Goal: Task Accomplishment & Management: Use online tool/utility

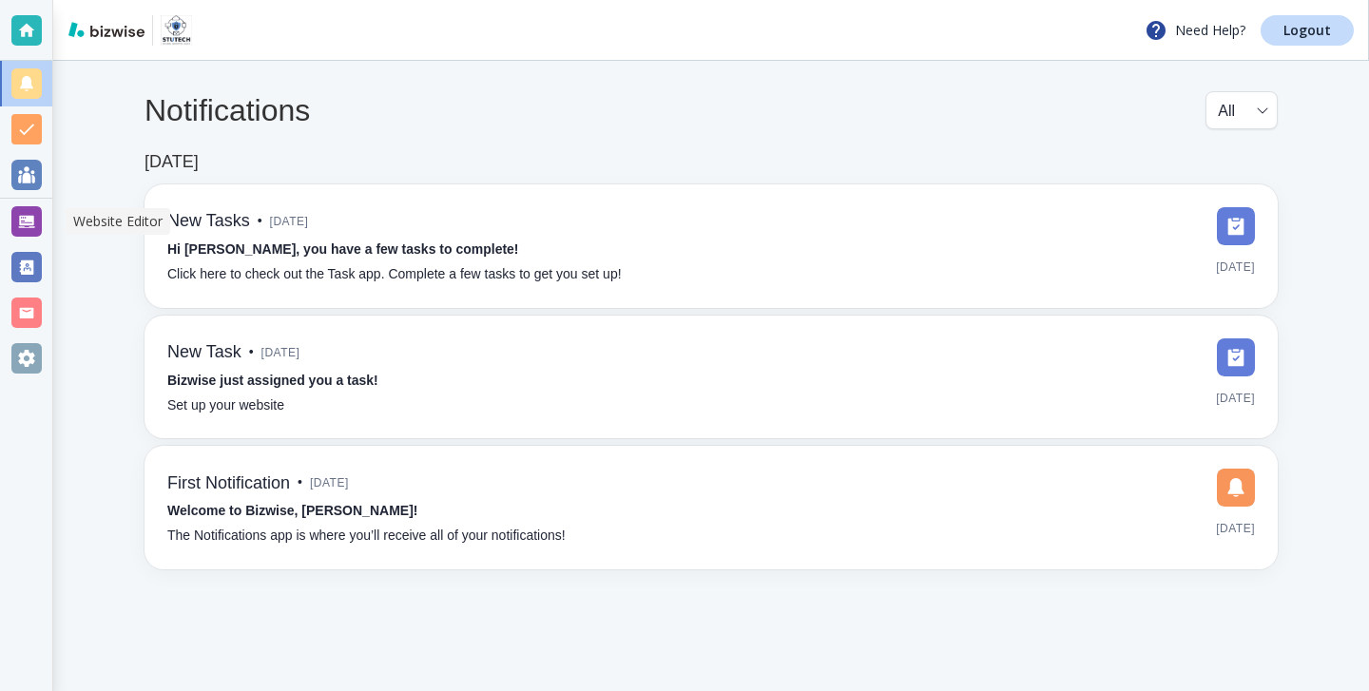
click at [35, 231] on div at bounding box center [26, 221] width 30 height 30
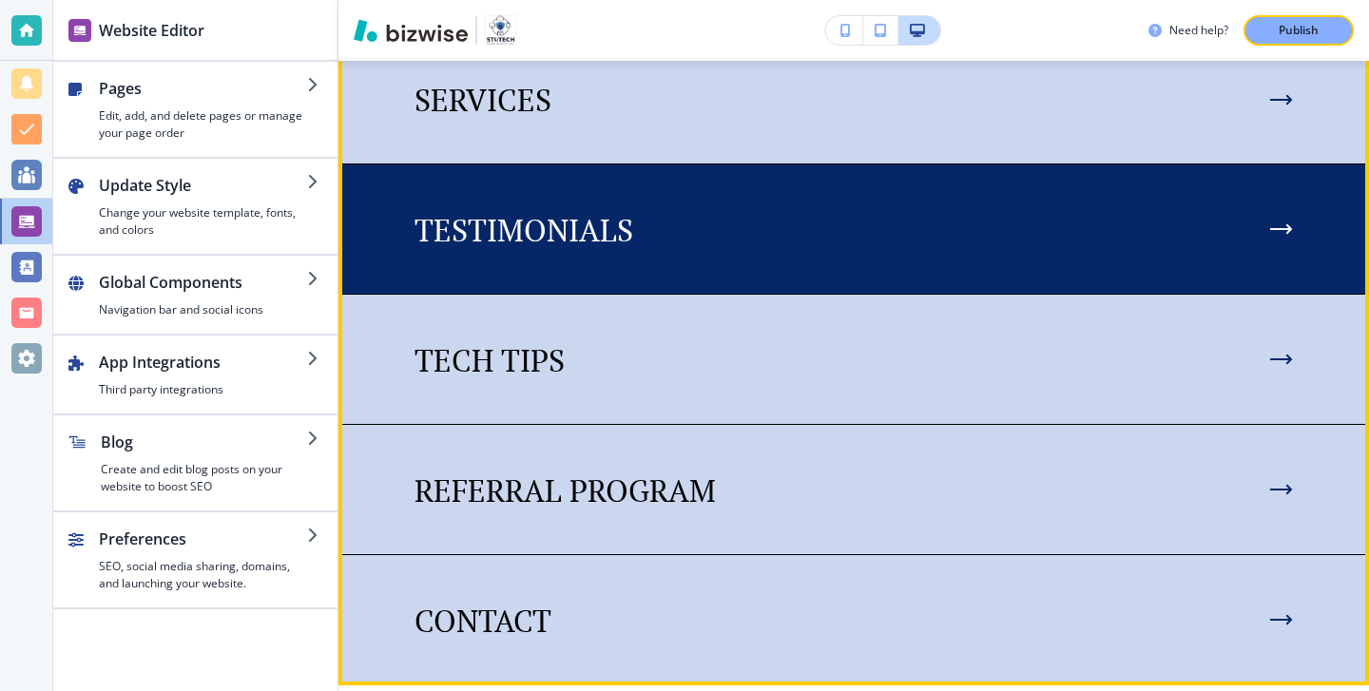
scroll to position [1912, 0]
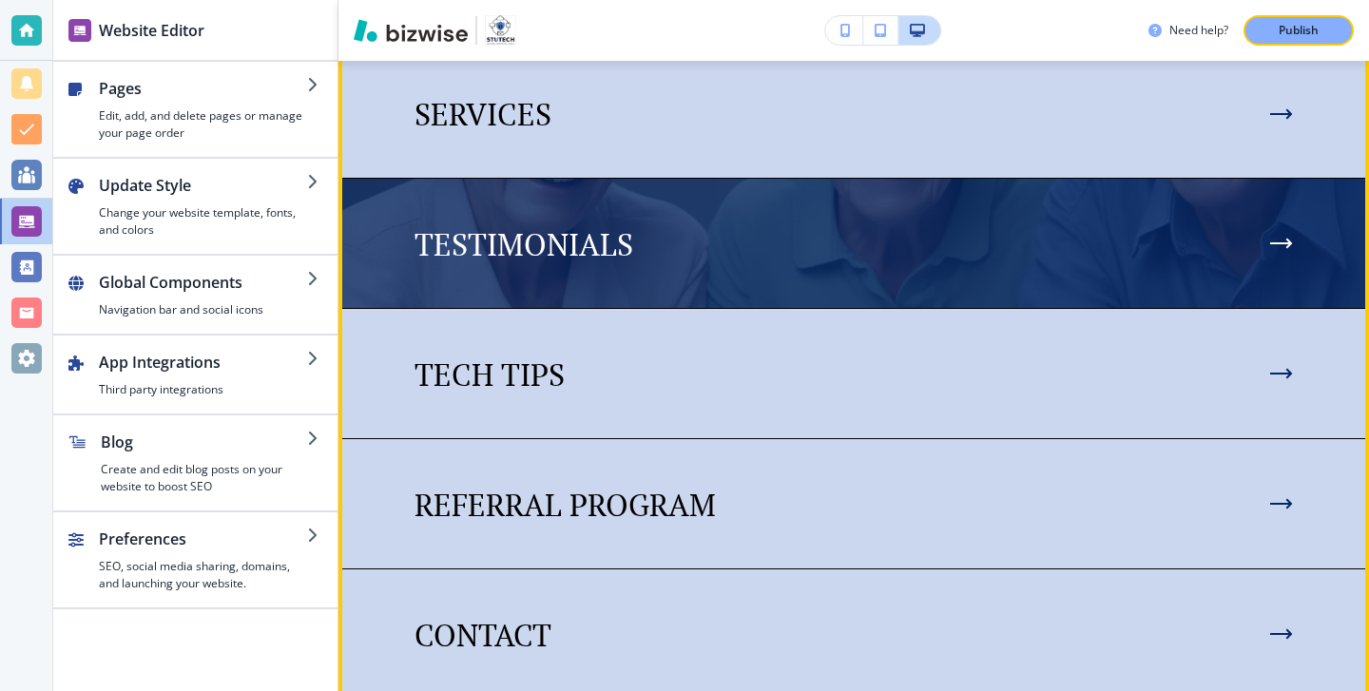
click at [834, 181] on img at bounding box center [853, 243] width 1030 height 129
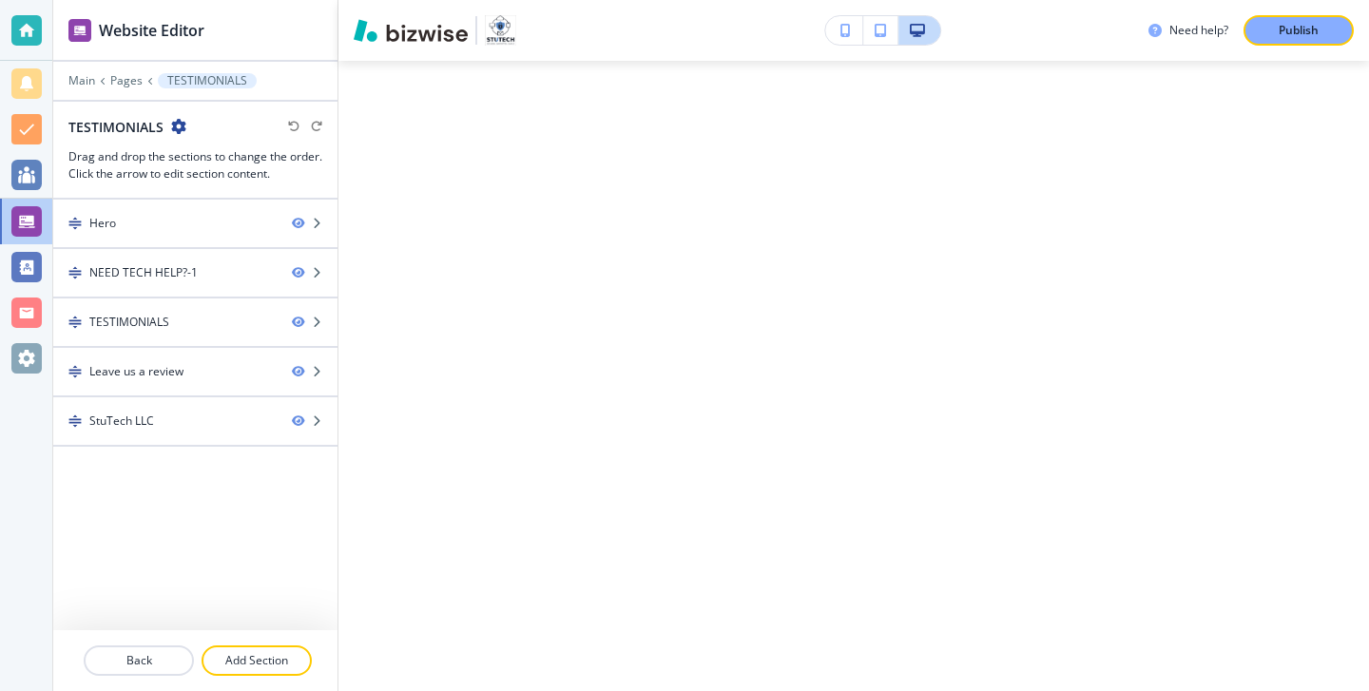
scroll to position [0, 0]
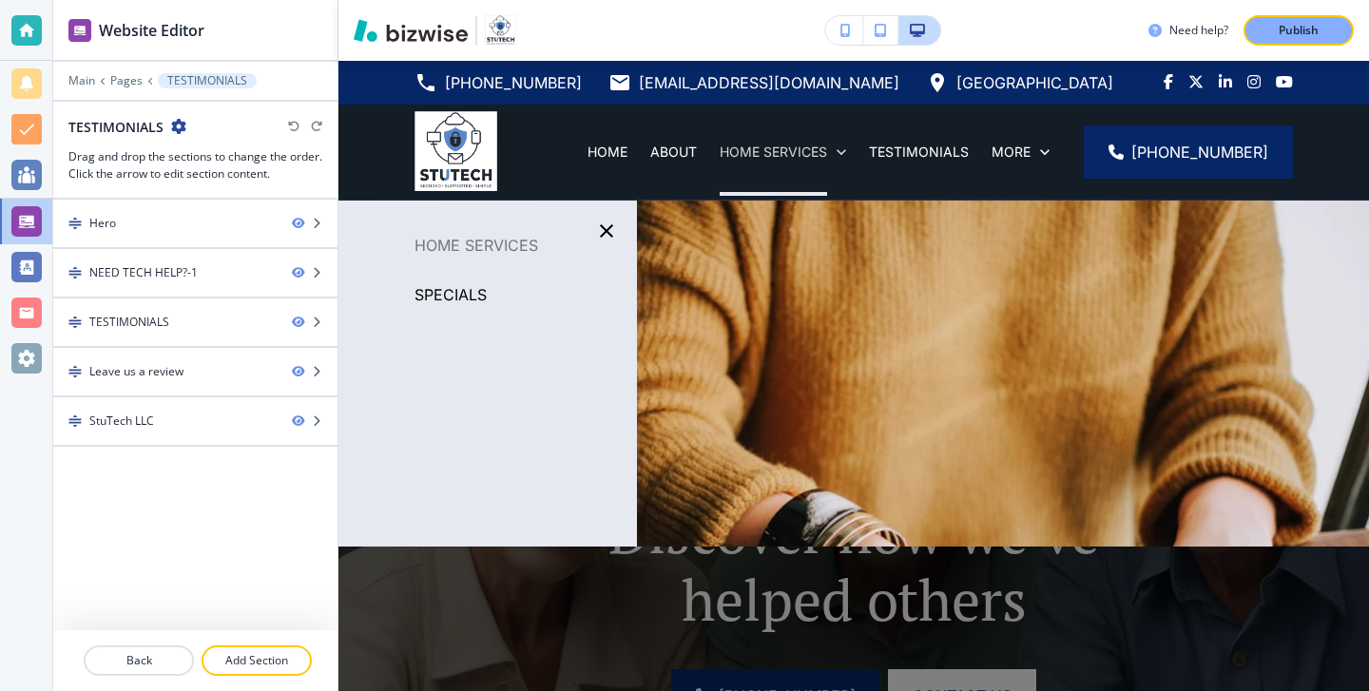
click at [827, 161] on p "HOME SERVICES" at bounding box center [772, 152] width 107 height 19
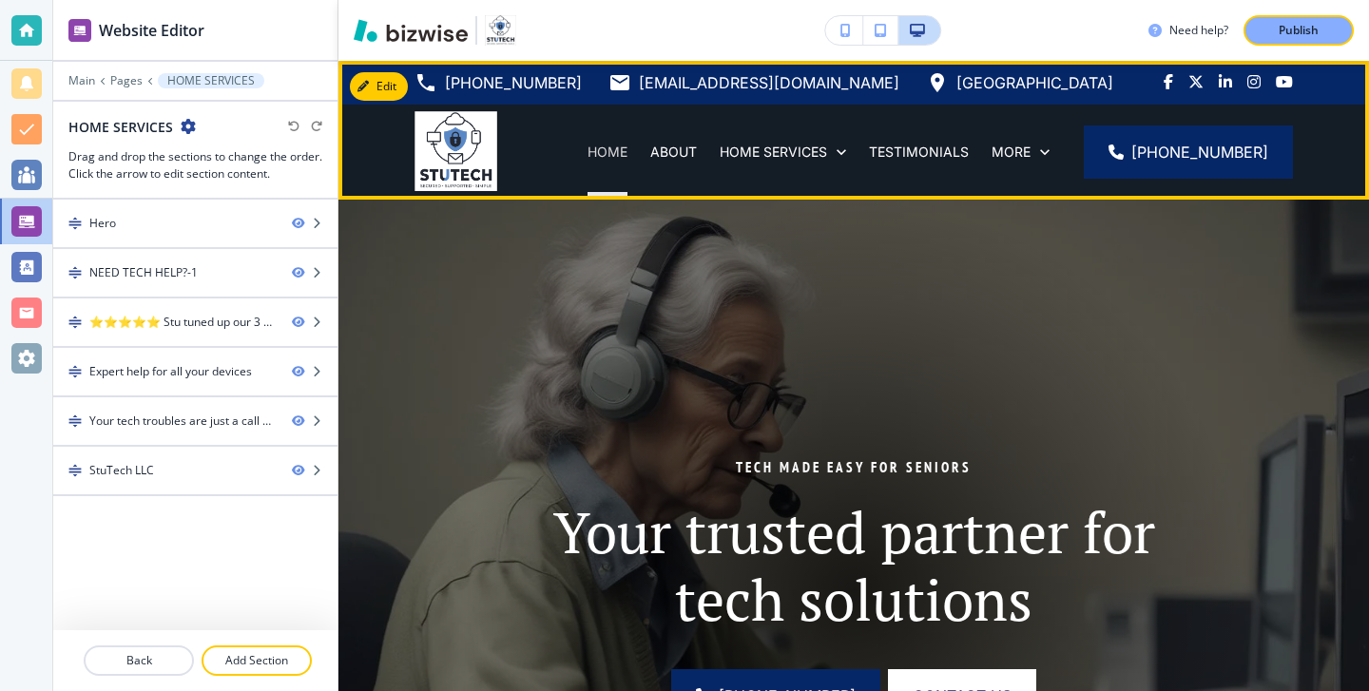
click at [627, 145] on p "HOME" at bounding box center [607, 152] width 40 height 19
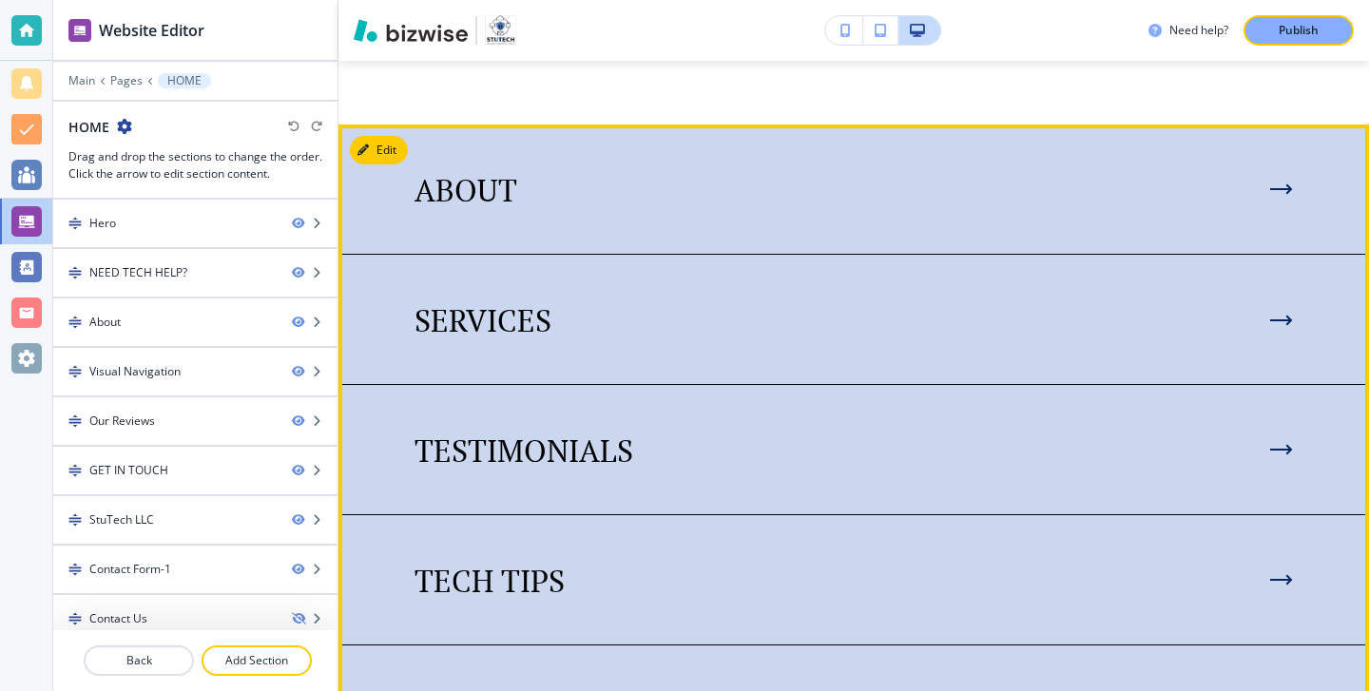
scroll to position [1727, 0]
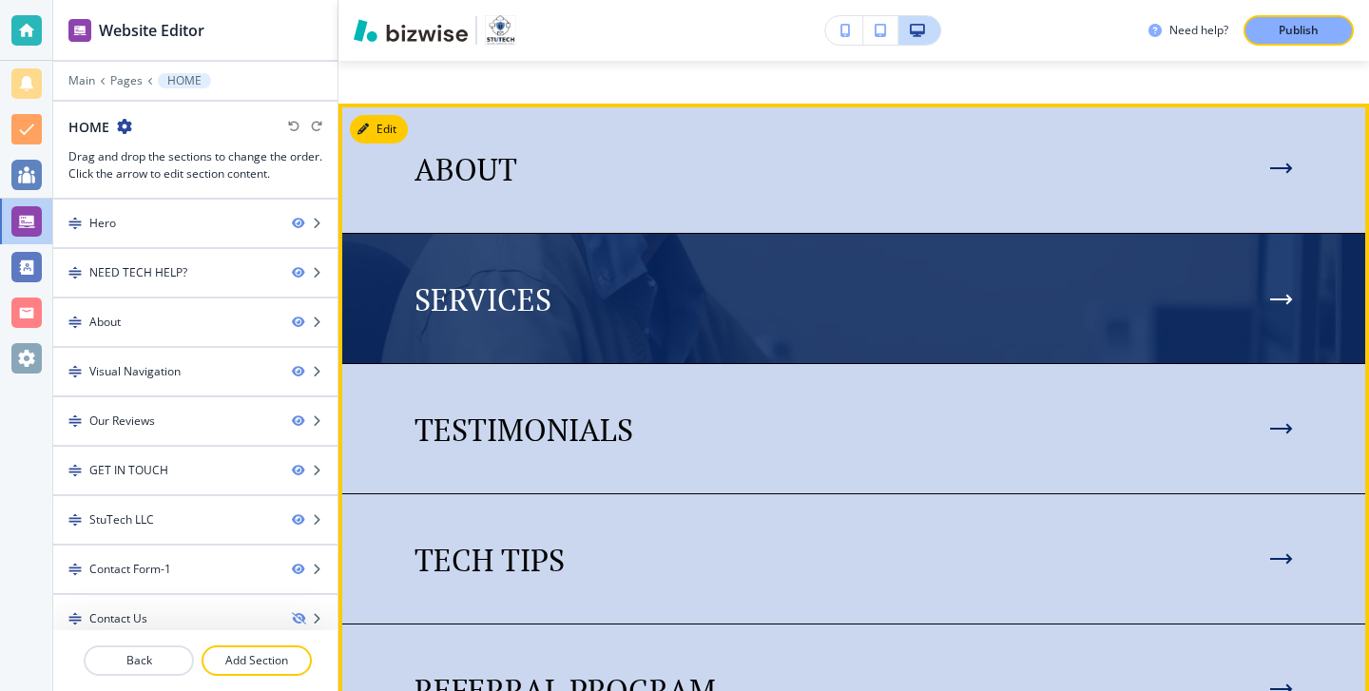
click at [700, 350] on img at bounding box center [853, 298] width 1030 height 129
click at [700, 349] on img at bounding box center [853, 298] width 1030 height 129
click at [1326, 288] on img at bounding box center [853, 298] width 1030 height 129
click at [1296, 299] on img at bounding box center [853, 298] width 1030 height 129
click at [1293, 306] on img at bounding box center [853, 298] width 1030 height 129
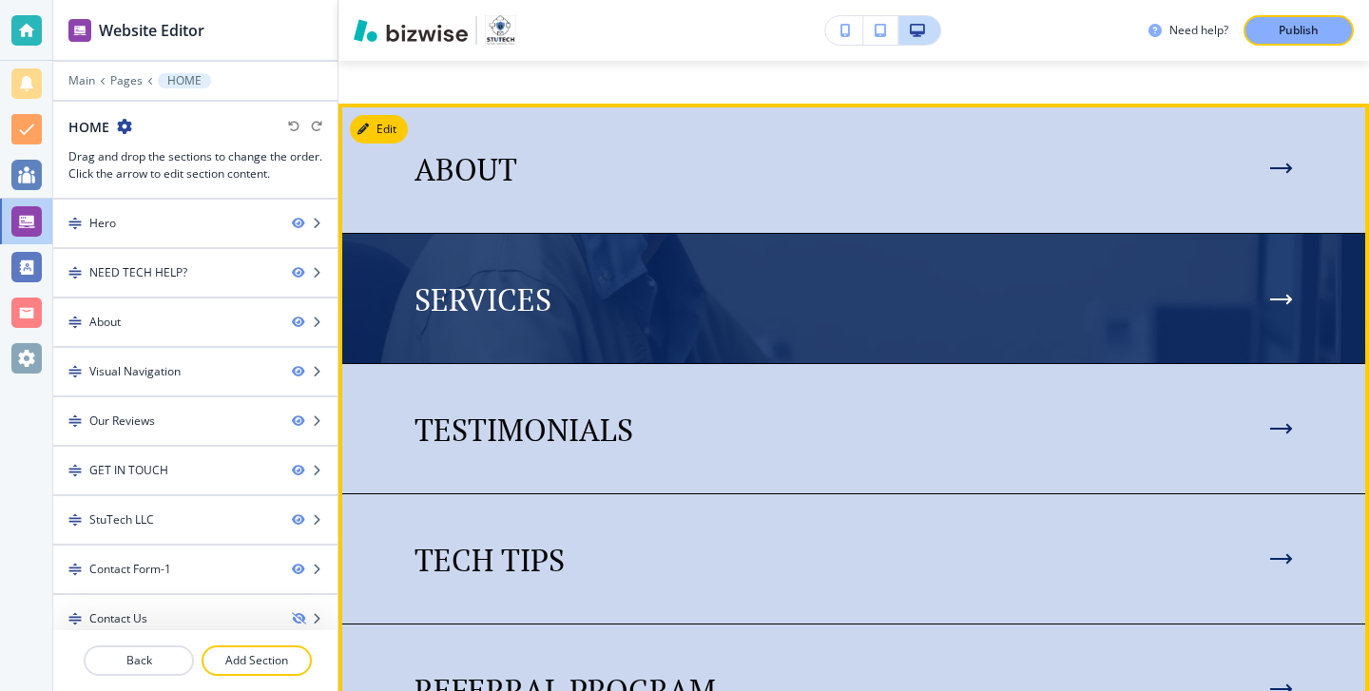
click at [1279, 303] on icon at bounding box center [1281, 299] width 23 height 11
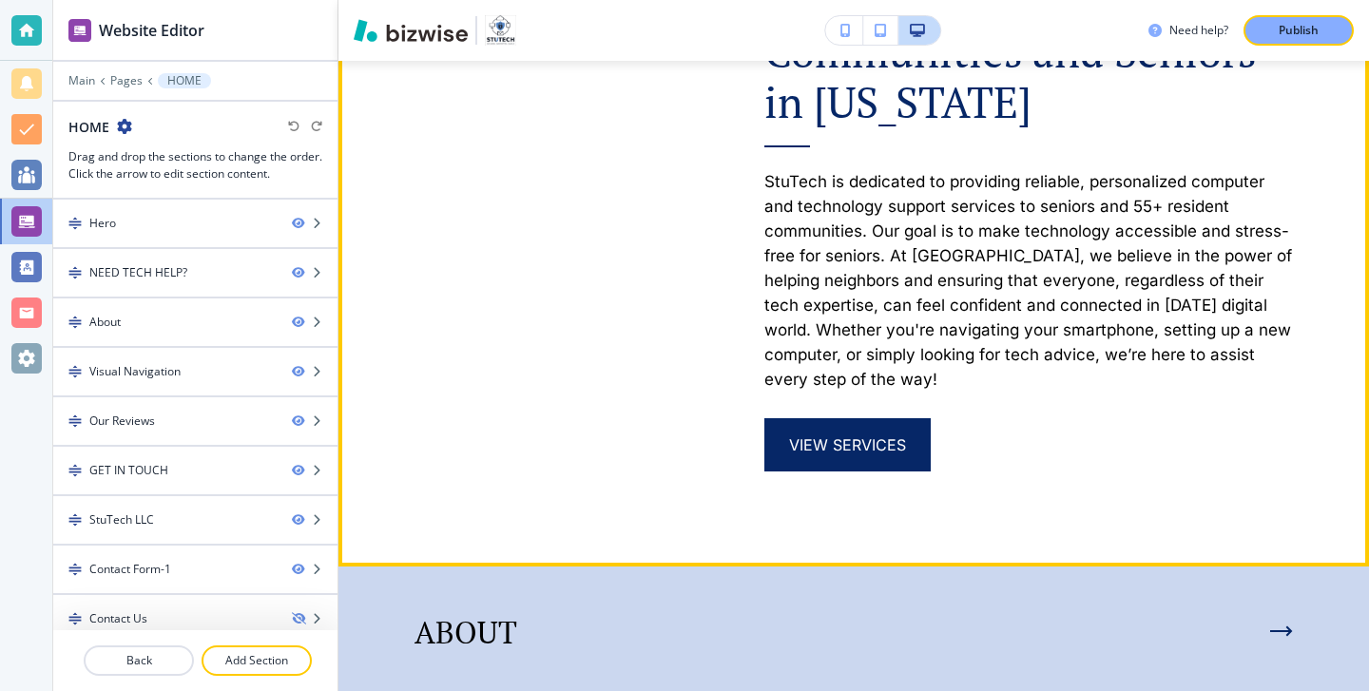
scroll to position [1637, 0]
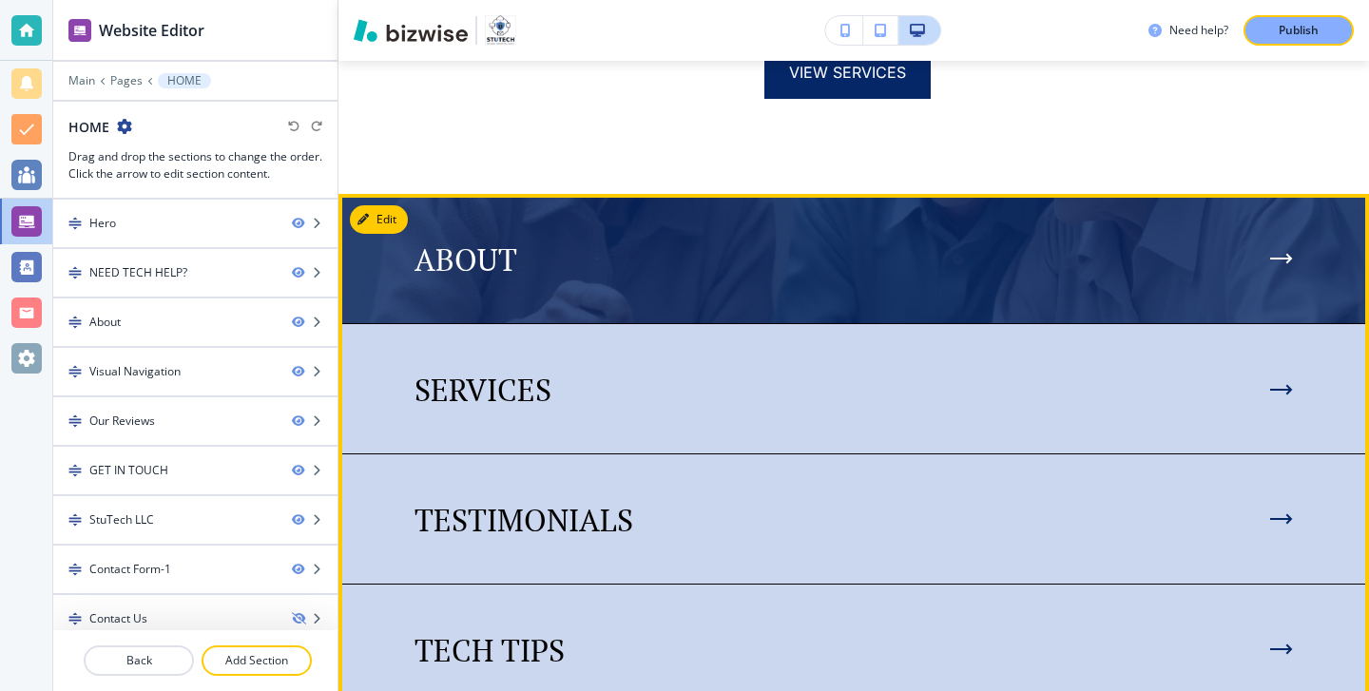
click at [1210, 300] on img at bounding box center [853, 258] width 1030 height 129
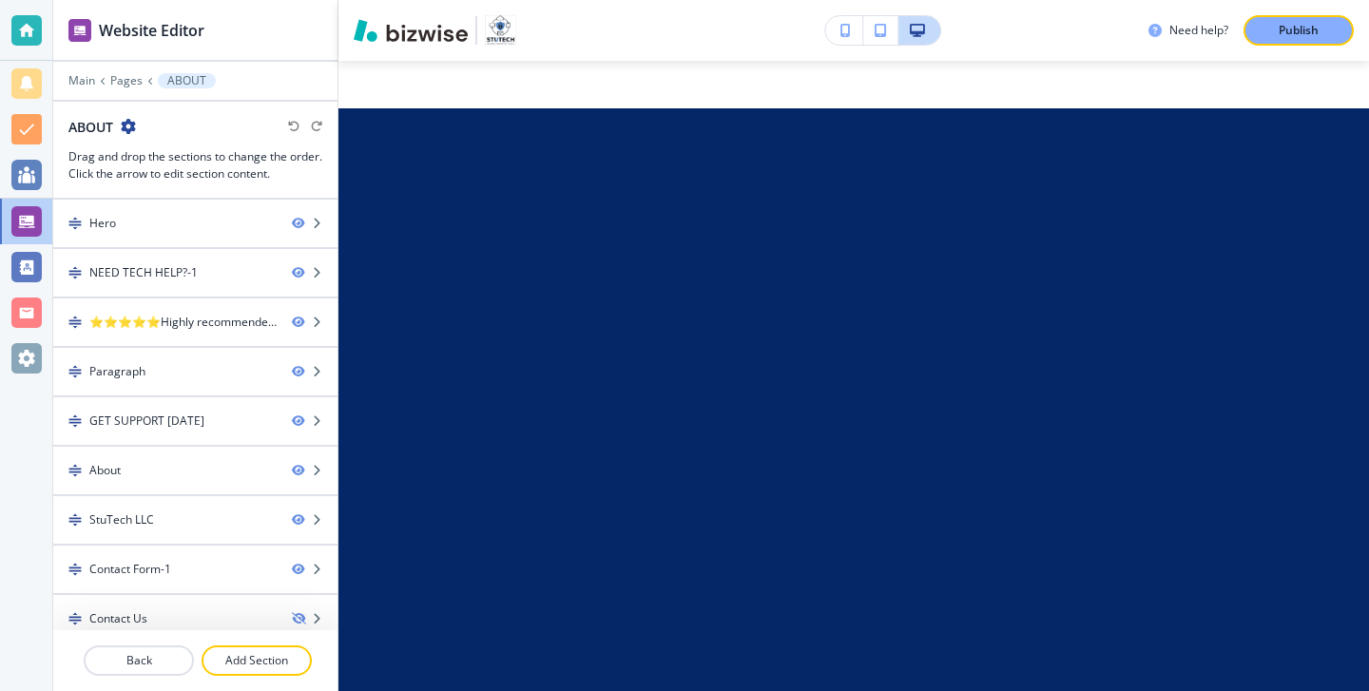
scroll to position [0, 0]
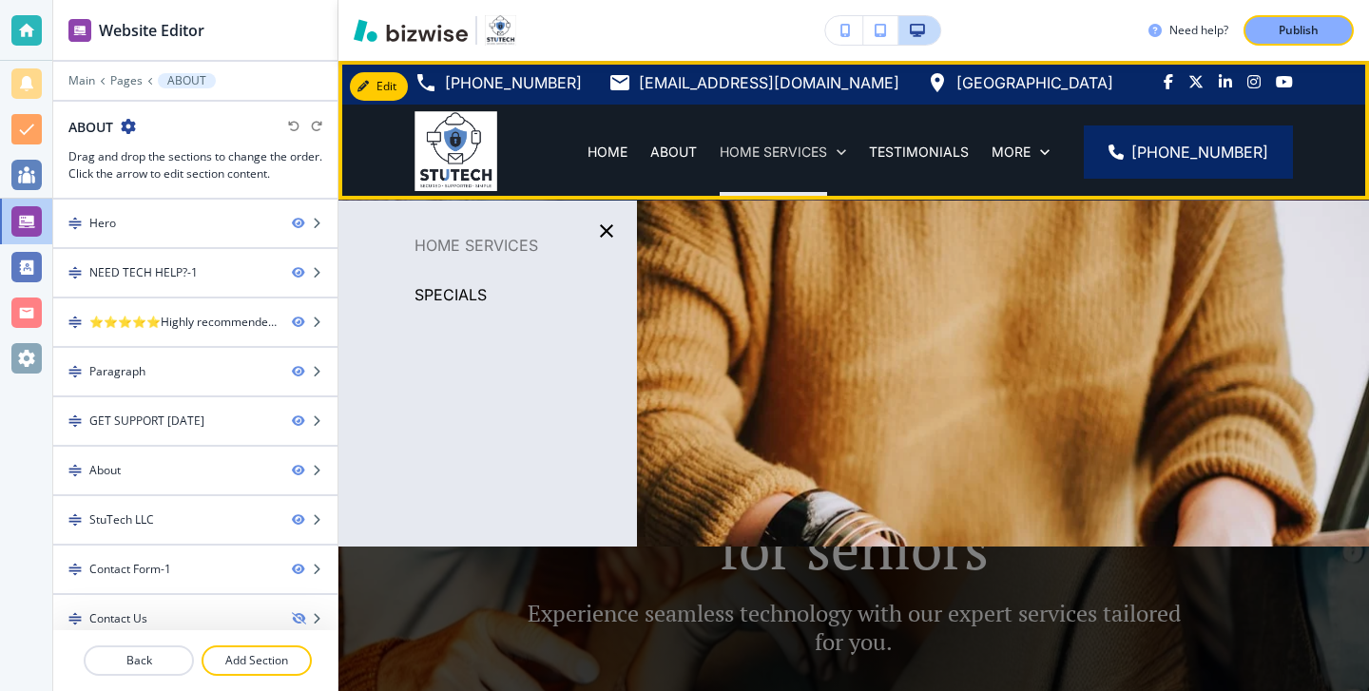
click at [822, 154] on p "HOME SERVICES" at bounding box center [772, 152] width 107 height 19
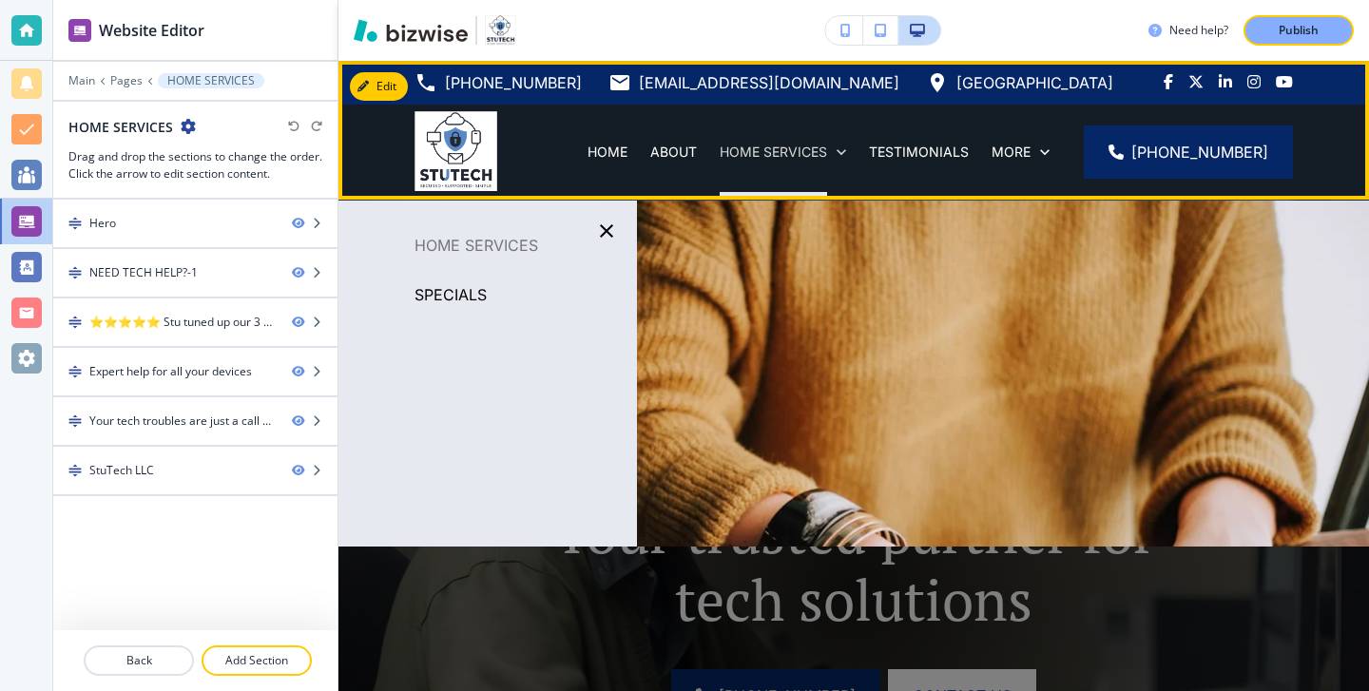
click at [798, 155] on p "HOME SERVICES" at bounding box center [772, 152] width 107 height 19
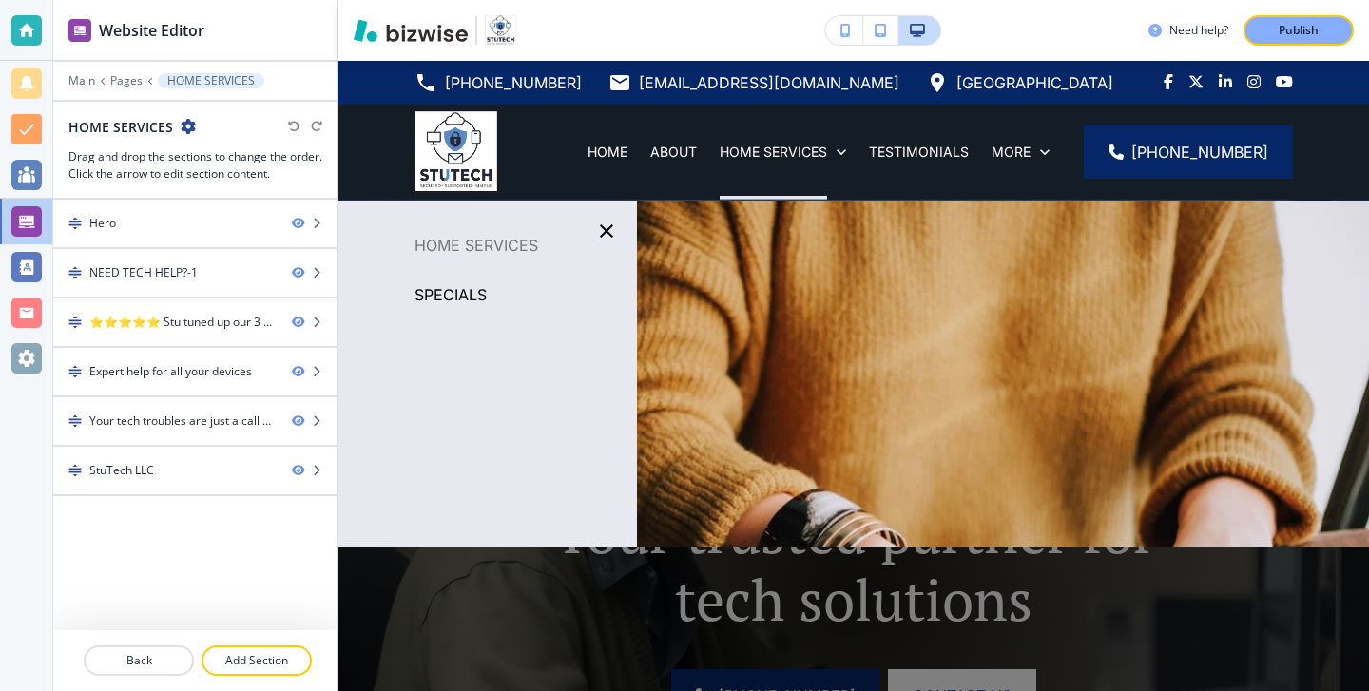
click at [482, 292] on p "SPECIALS" at bounding box center [450, 294] width 72 height 29
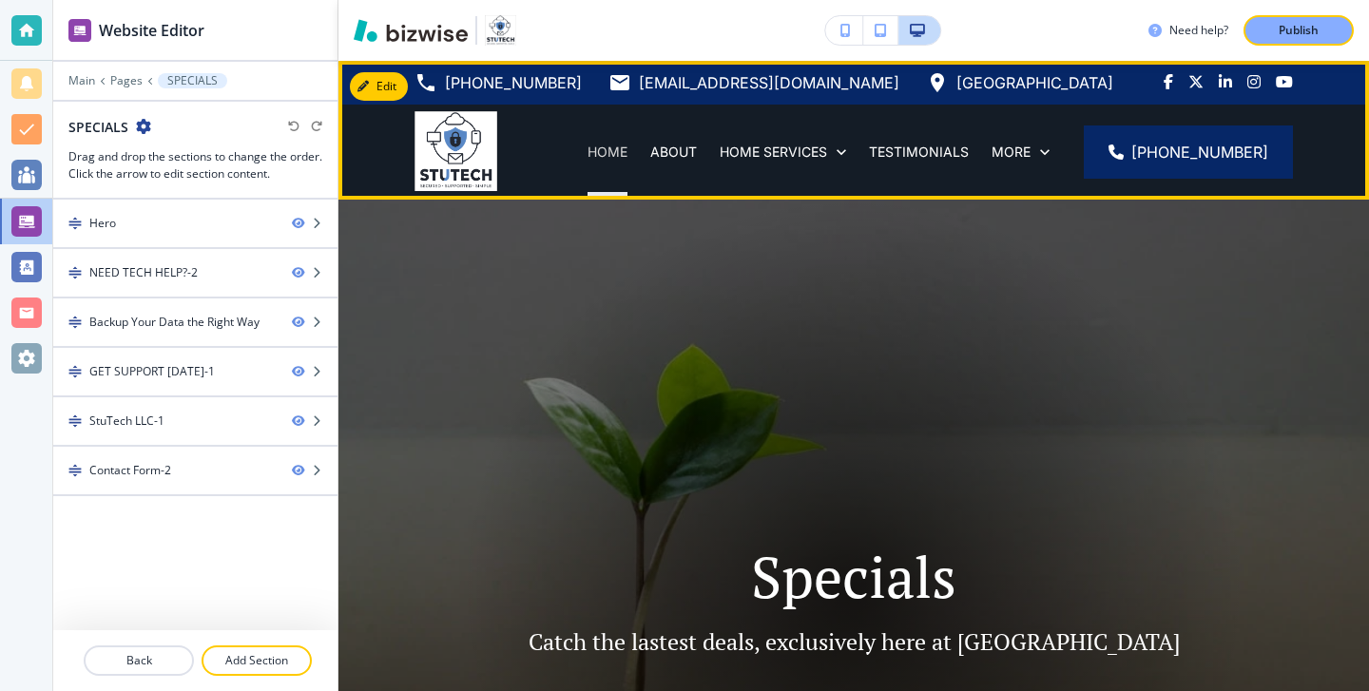
click at [627, 161] on p "HOME" at bounding box center [607, 152] width 40 height 19
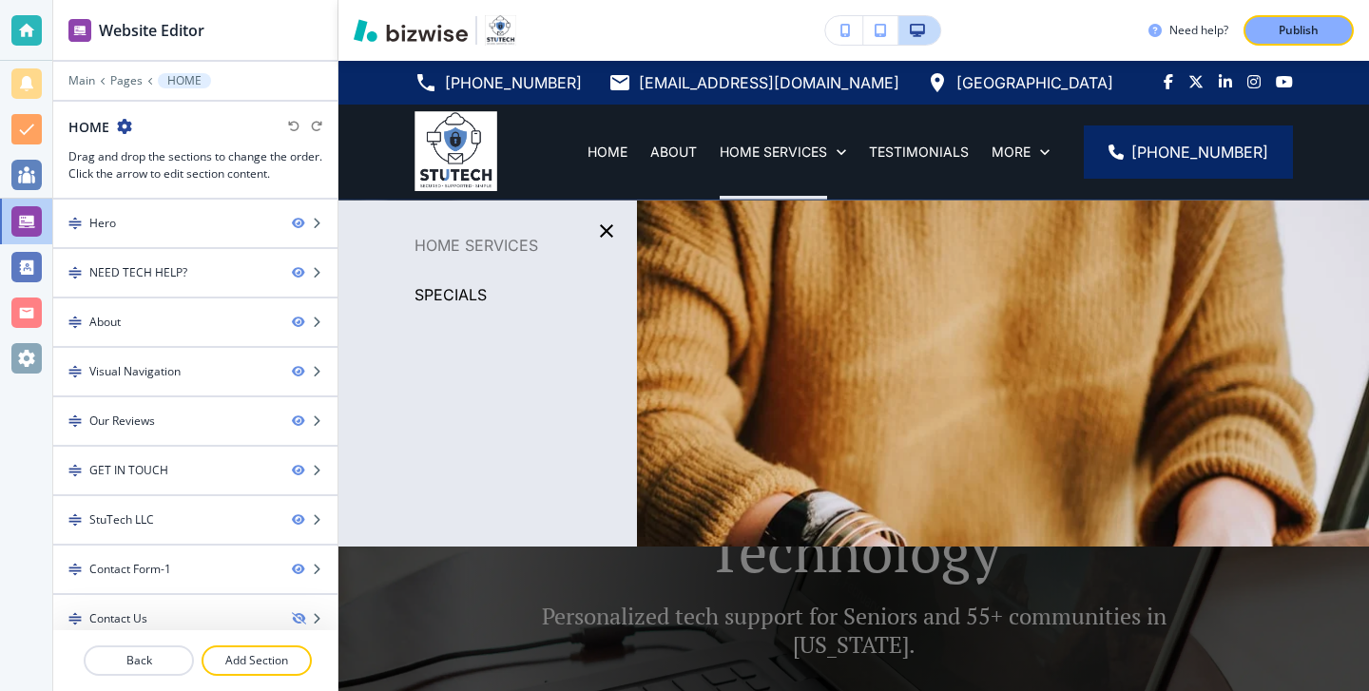
click at [489, 242] on p "HOME SERVICES" at bounding box center [487, 245] width 298 height 29
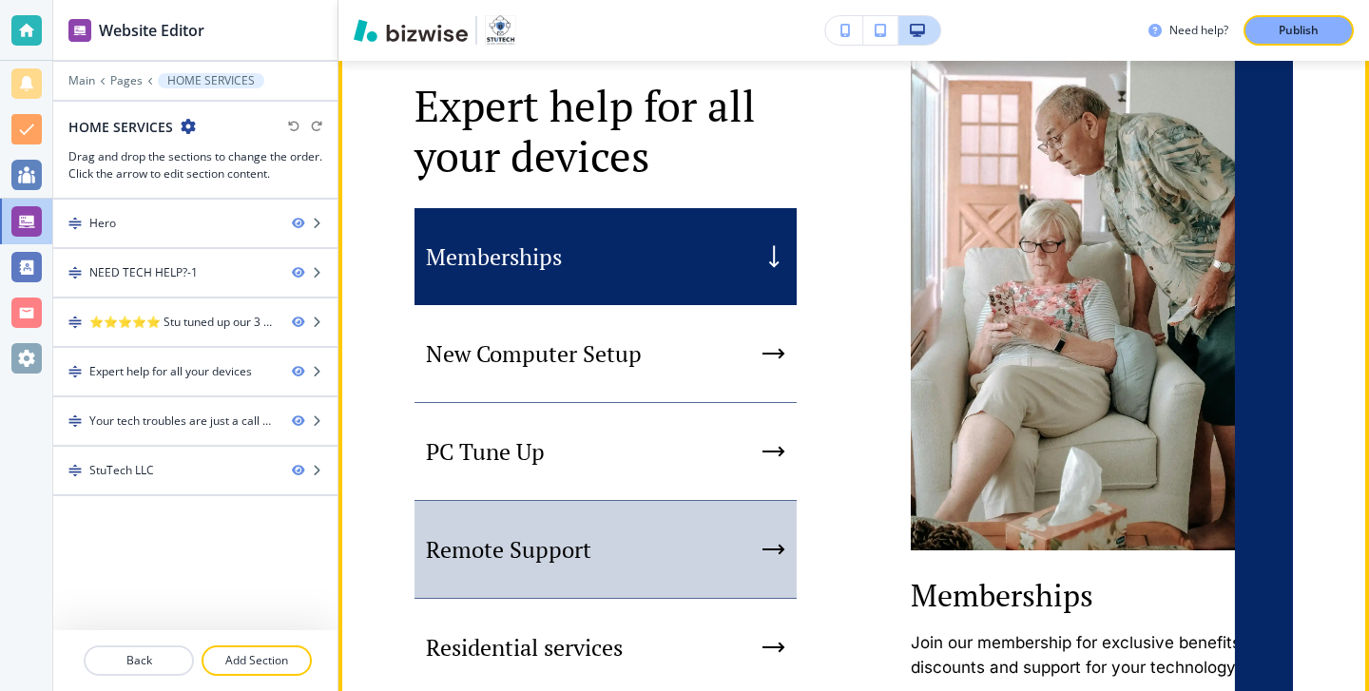
scroll to position [1570, 0]
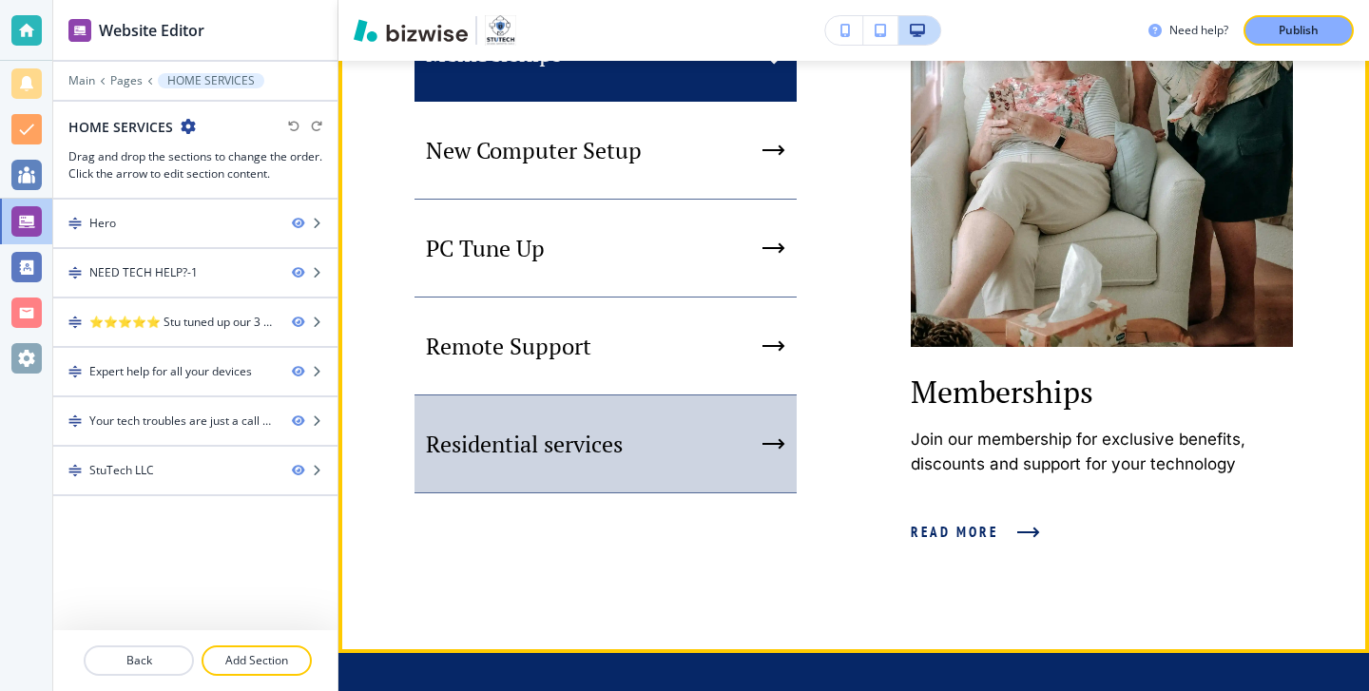
click at [722, 491] on div "Residential services" at bounding box center [605, 444] width 382 height 98
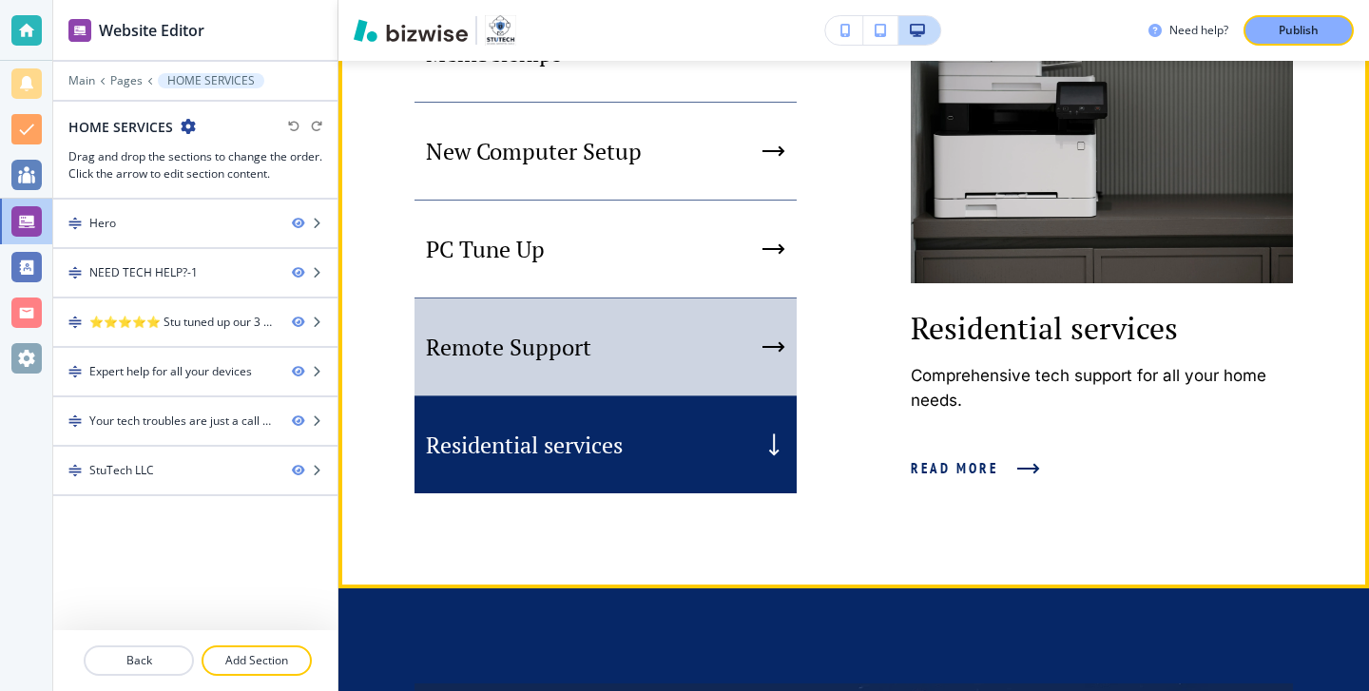
click at [743, 391] on div "Remote Support" at bounding box center [605, 347] width 382 height 98
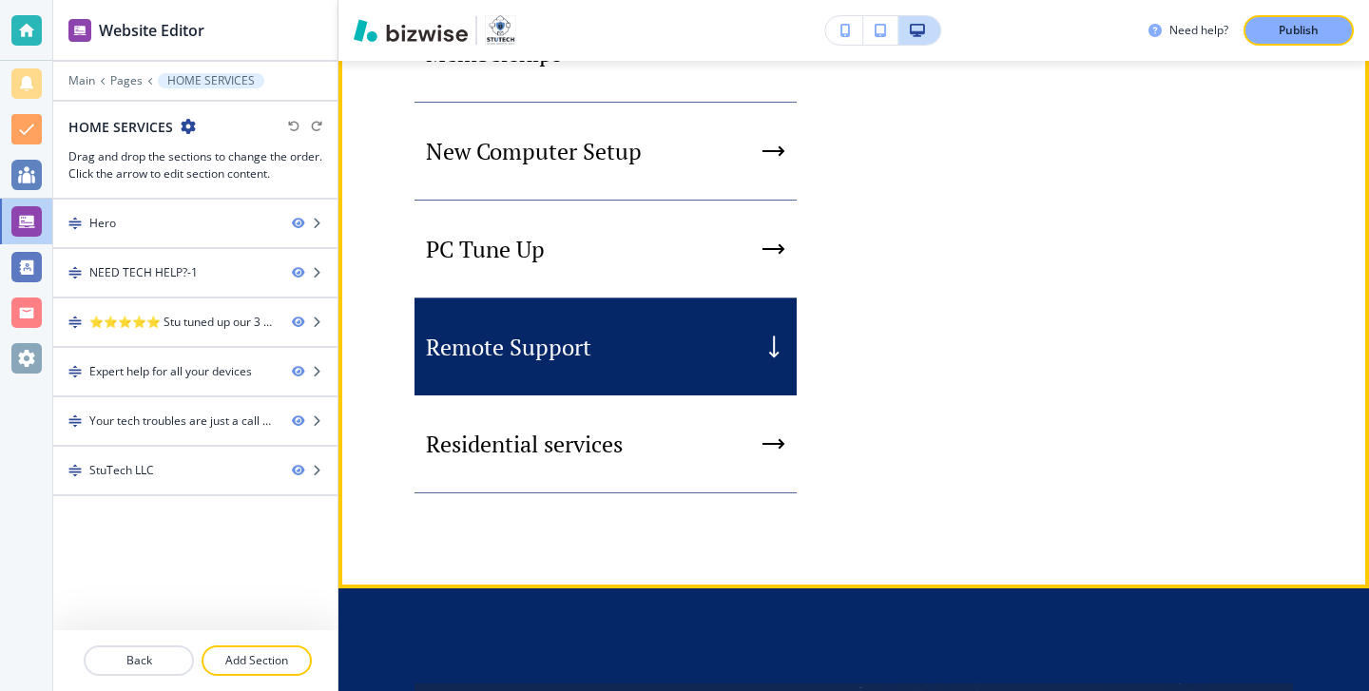
click at [743, 298] on div "PC Tune Up" at bounding box center [605, 250] width 382 height 98
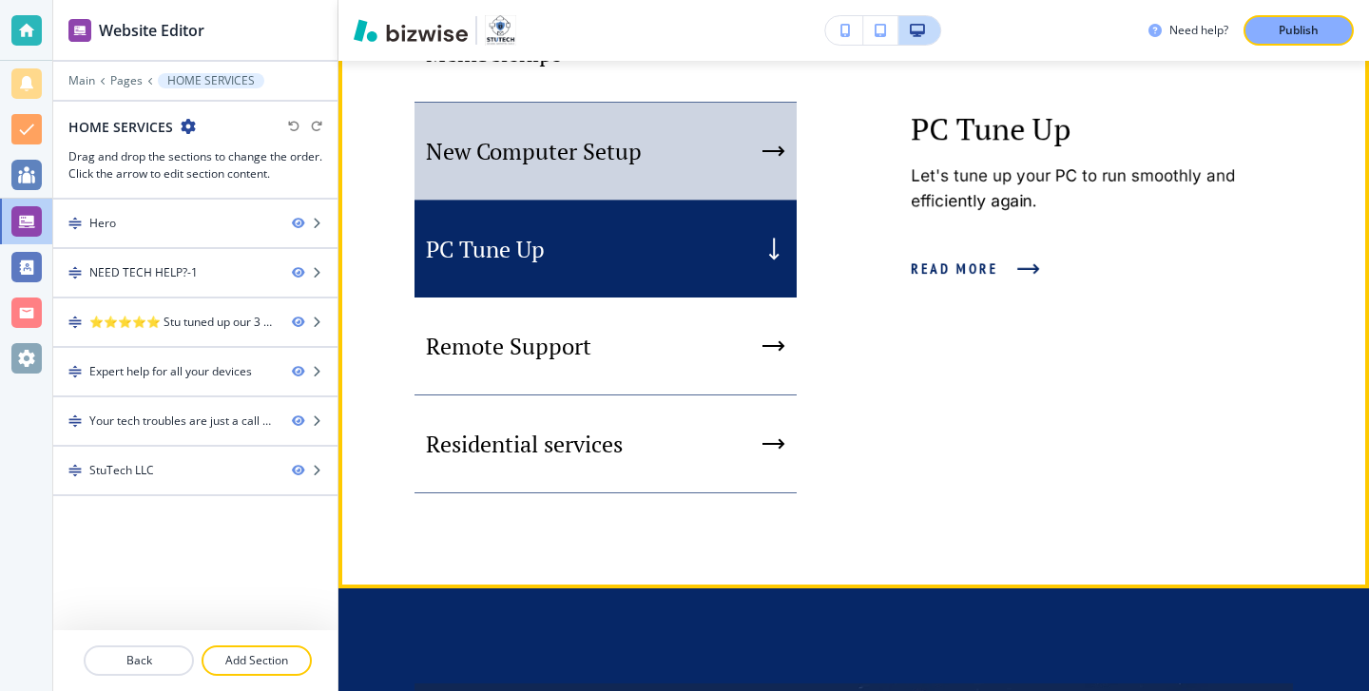
click at [741, 201] on div "New Computer Setup" at bounding box center [605, 152] width 382 height 98
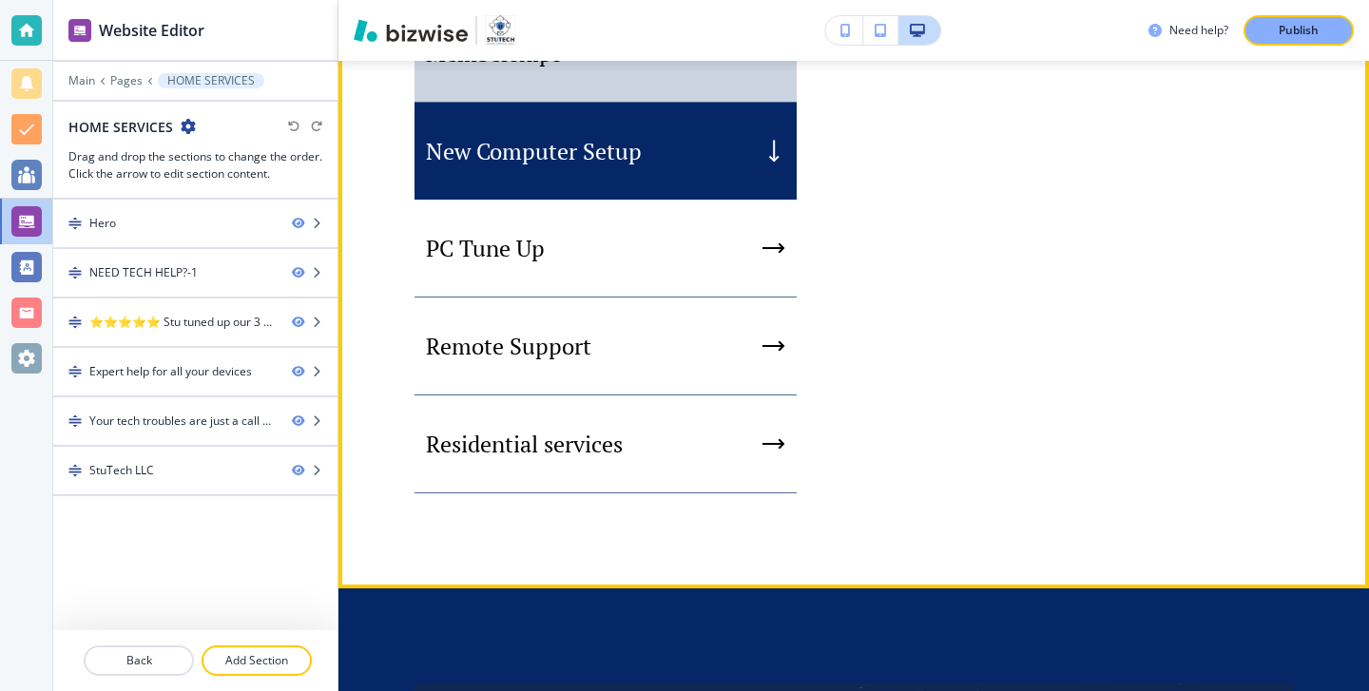
click at [683, 103] on div "Memberships" at bounding box center [605, 54] width 382 height 98
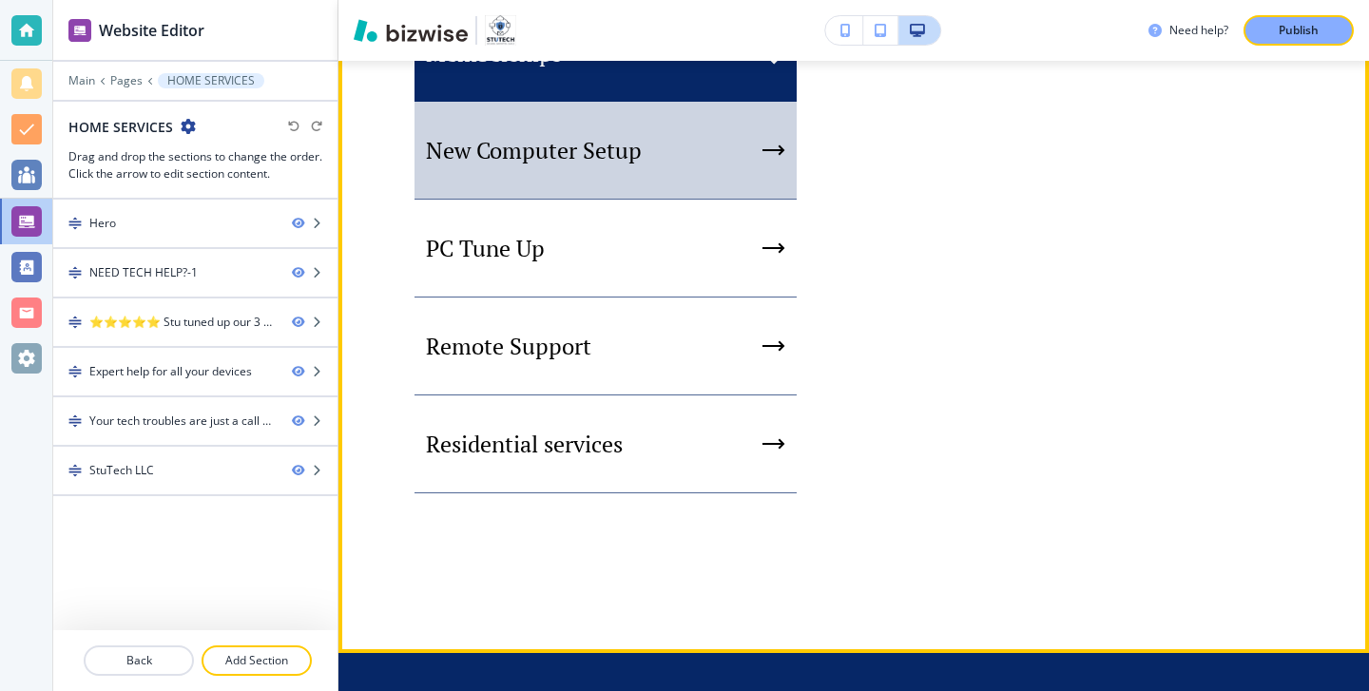
scroll to position [1265, 0]
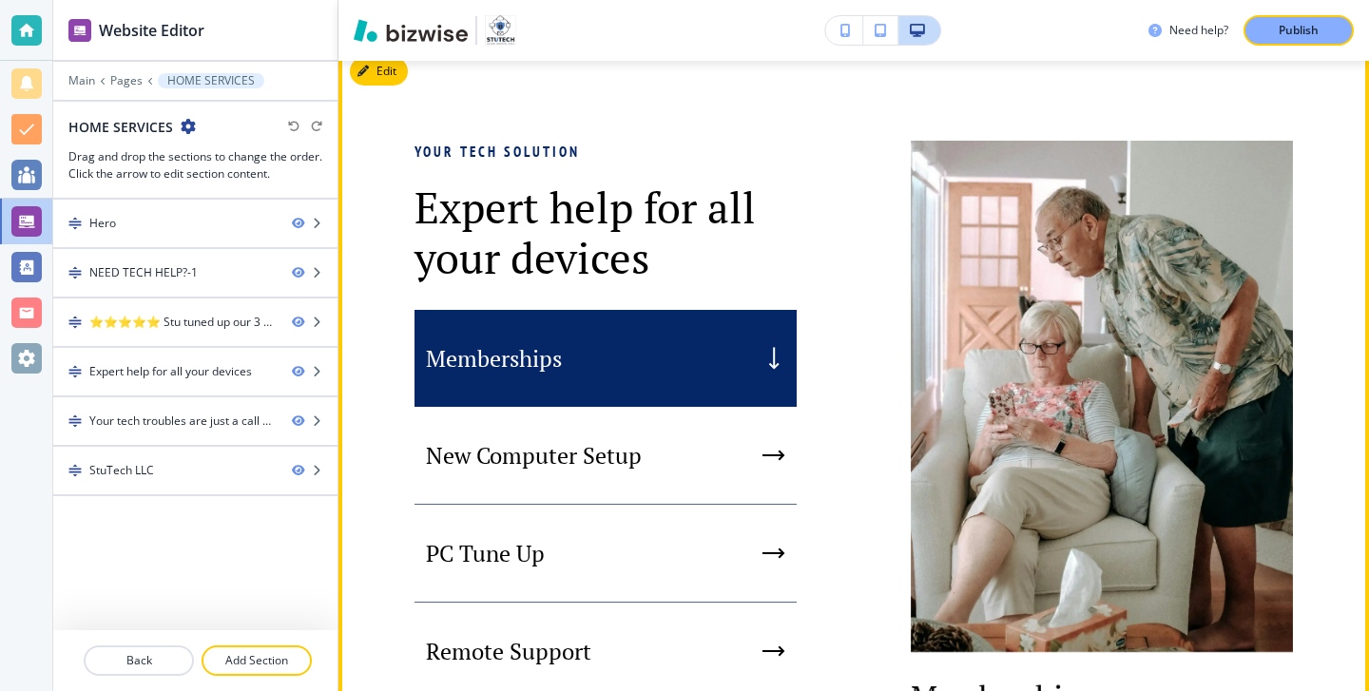
click at [391, 78] on div "Your tech solution Expert help for all your devices Memberships New Computer Se…" at bounding box center [853, 502] width 1030 height 912
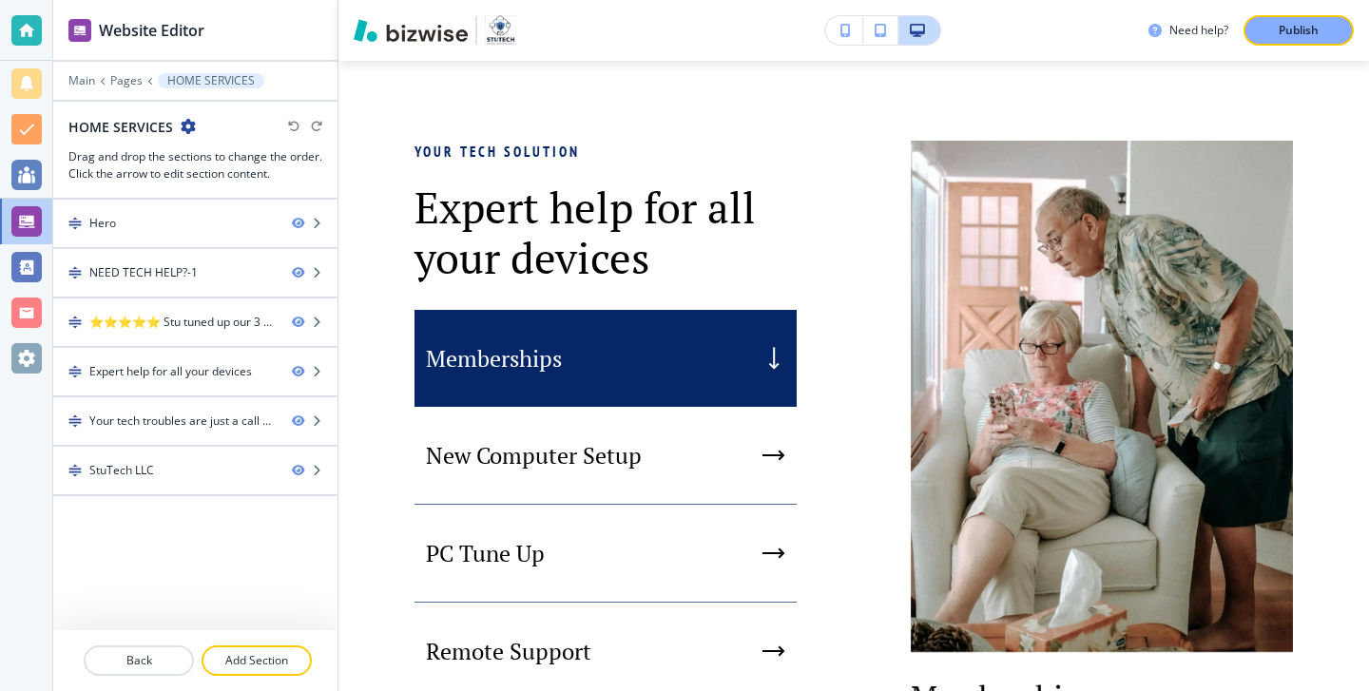
click at [418, 220] on p "Expert help for all your devices" at bounding box center [605, 232] width 382 height 101
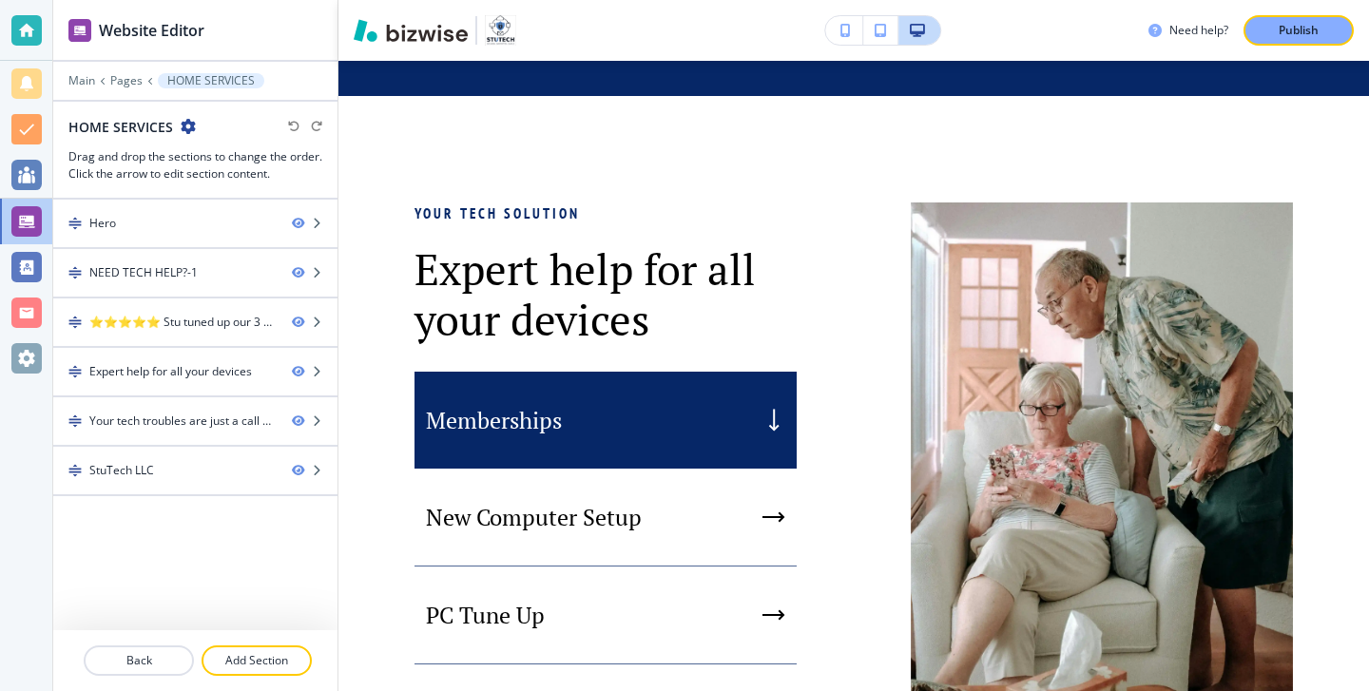
scroll to position [1137, 0]
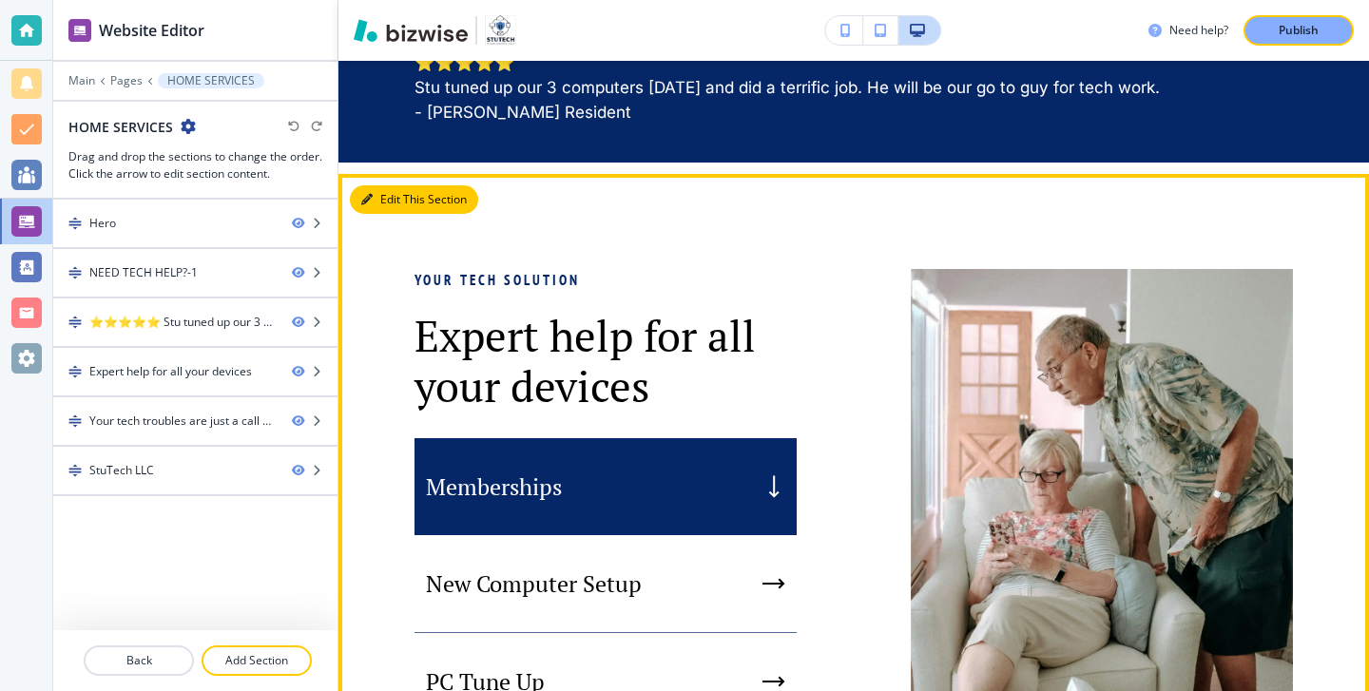
click at [369, 205] on icon "button" at bounding box center [366, 199] width 11 height 11
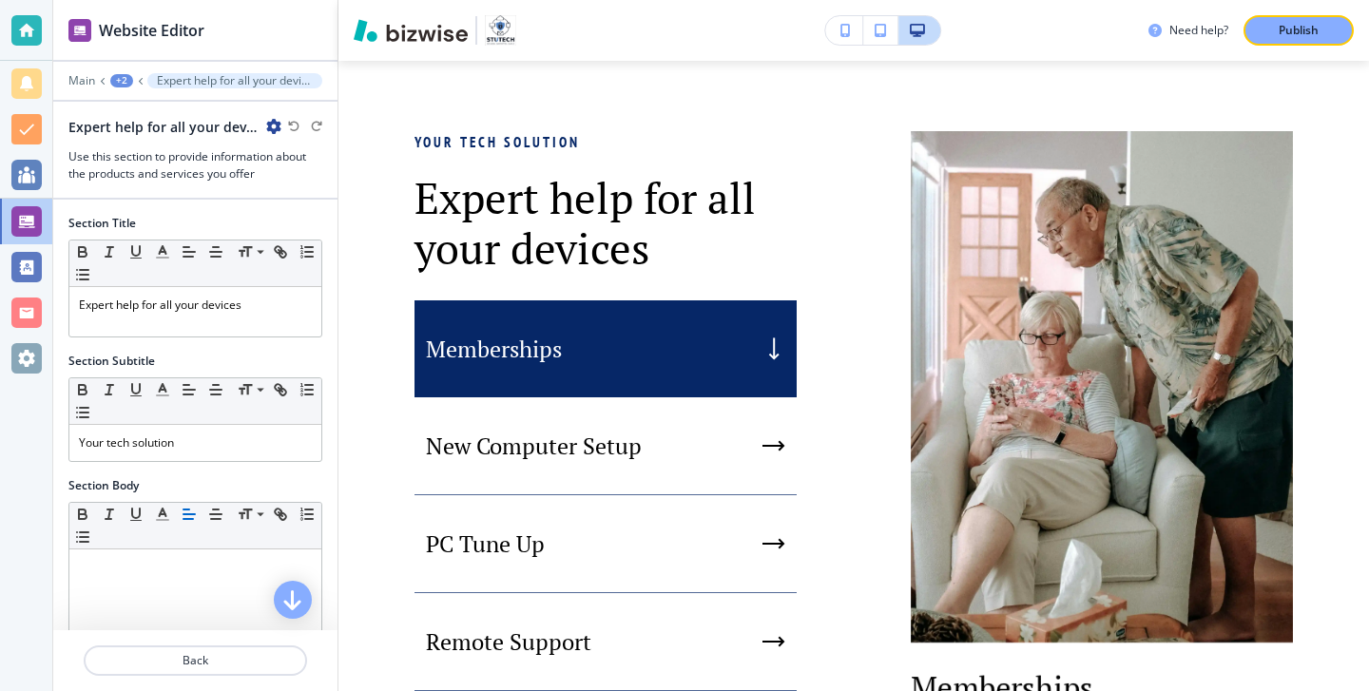
scroll to position [633, 0]
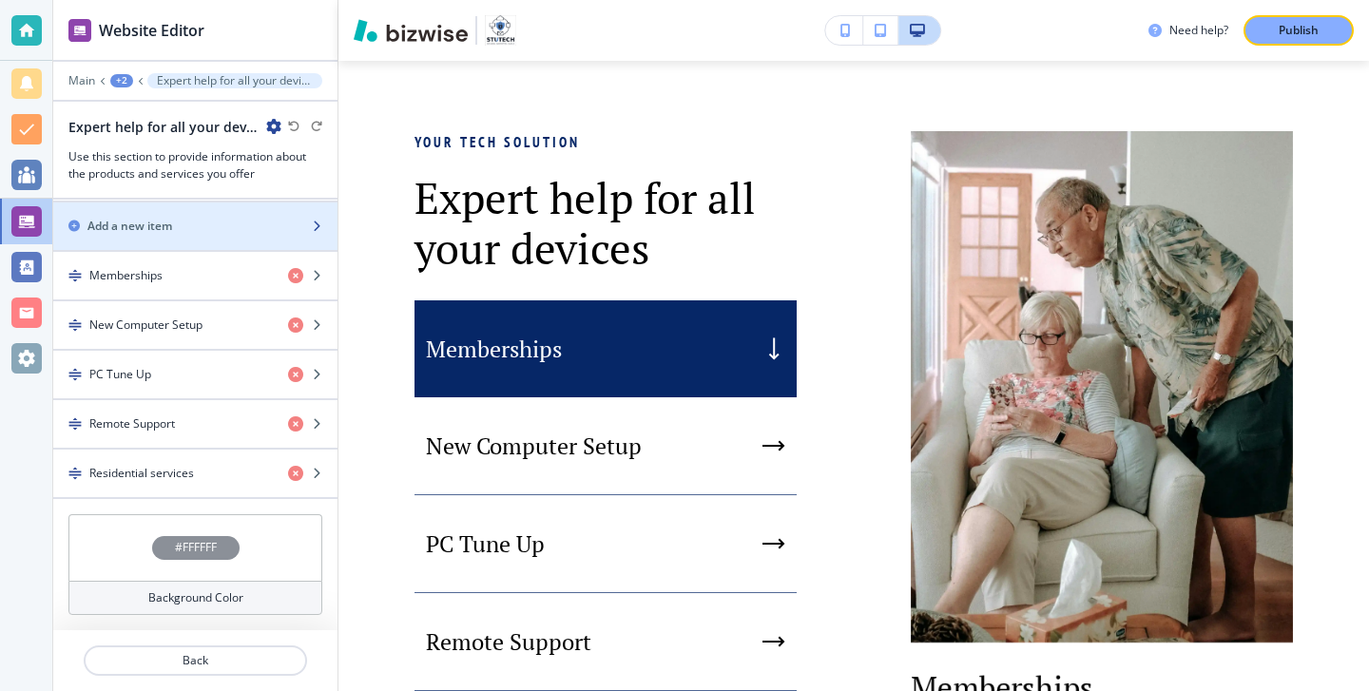
click at [249, 213] on div "button" at bounding box center [195, 209] width 284 height 15
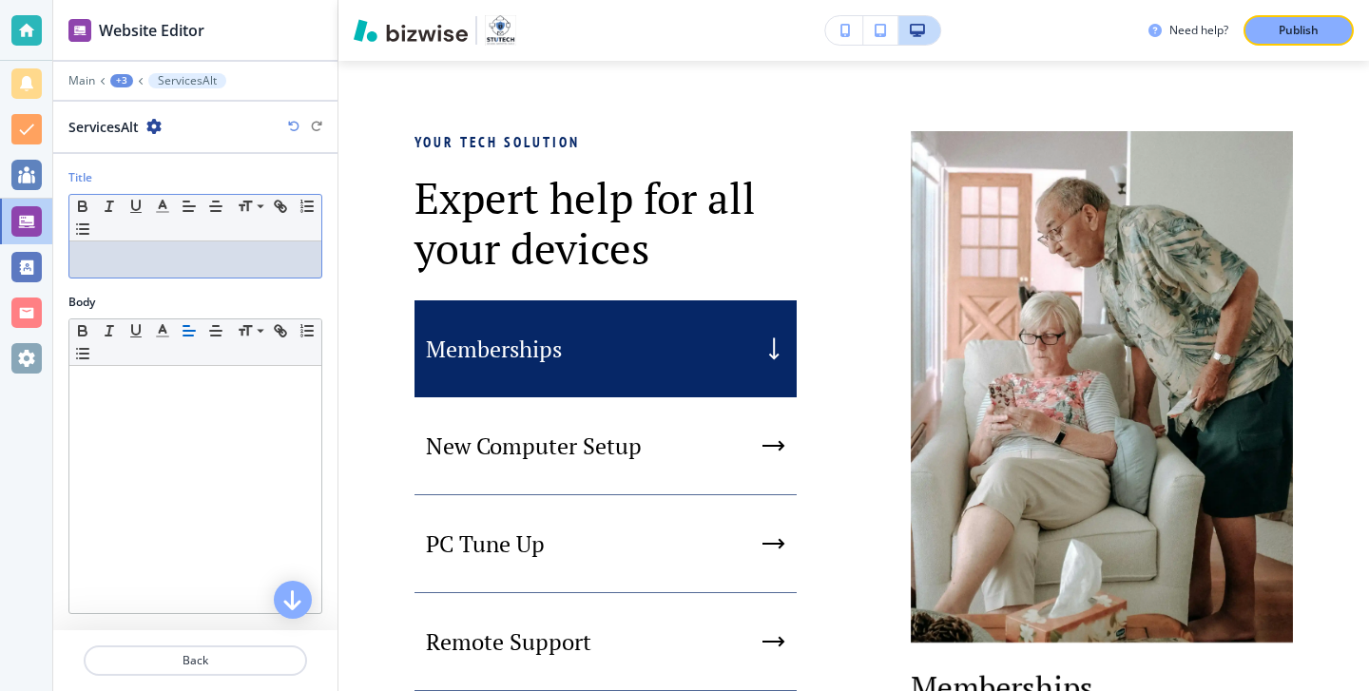
click at [255, 281] on div "Title Small Normal Large Huge" at bounding box center [195, 231] width 284 height 125
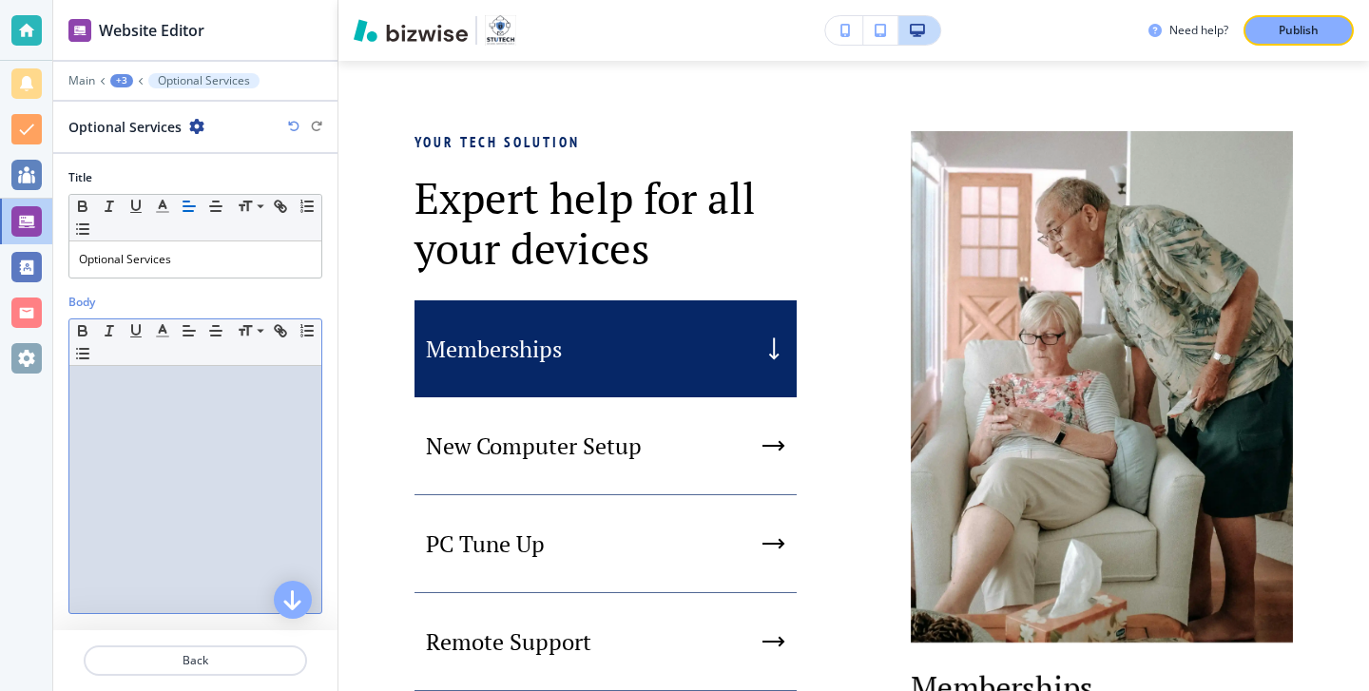
click at [166, 385] on p at bounding box center [195, 383] width 233 height 17
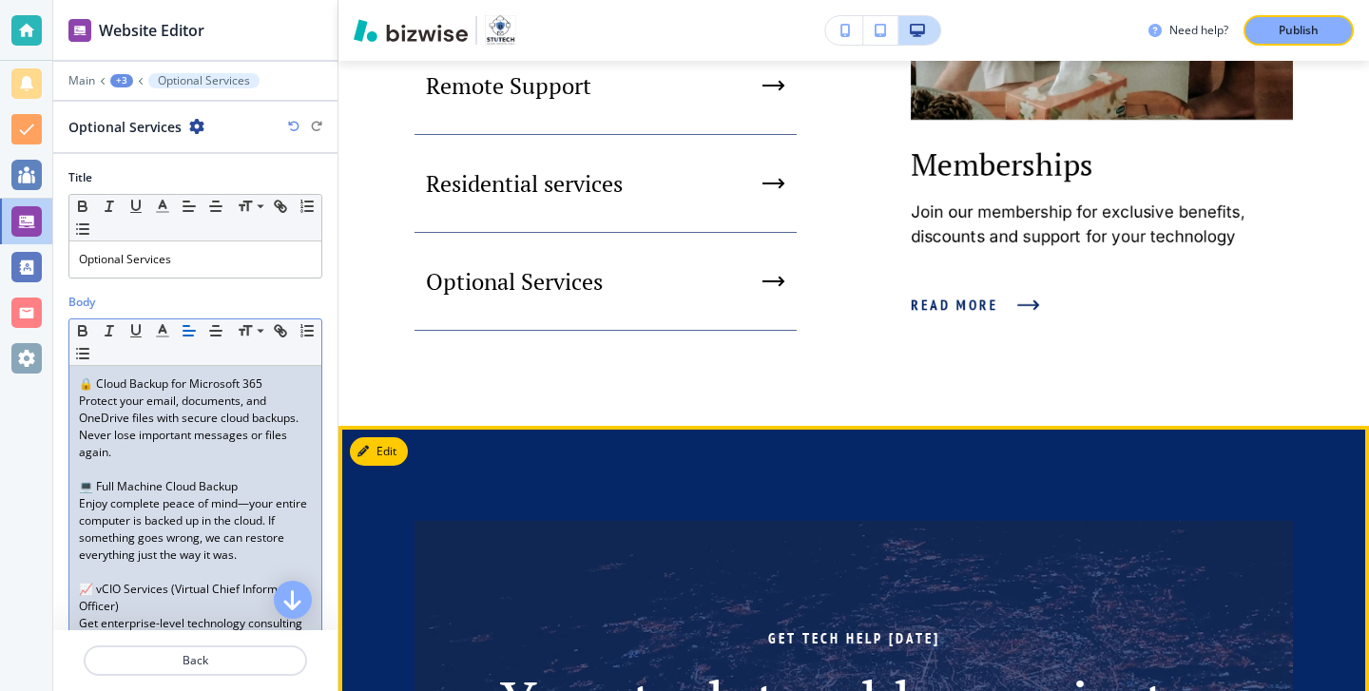
scroll to position [1776, 0]
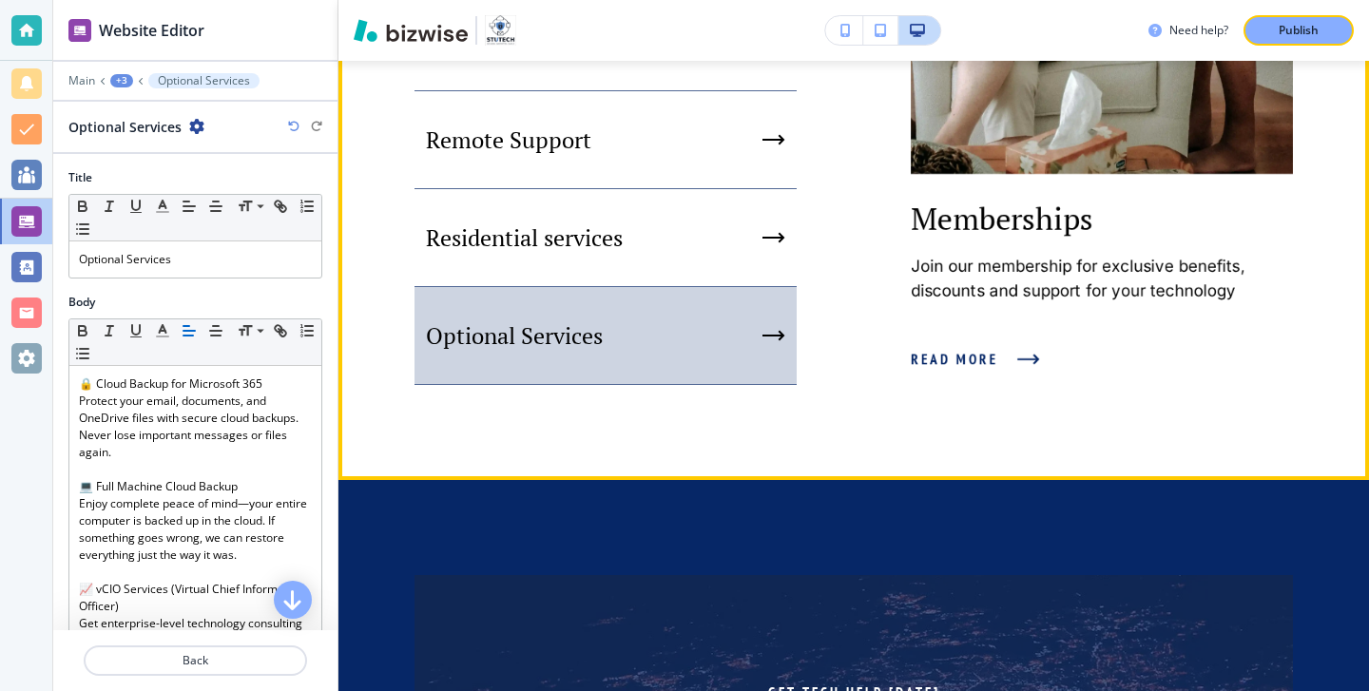
click at [640, 385] on div "Optional Services" at bounding box center [605, 336] width 382 height 98
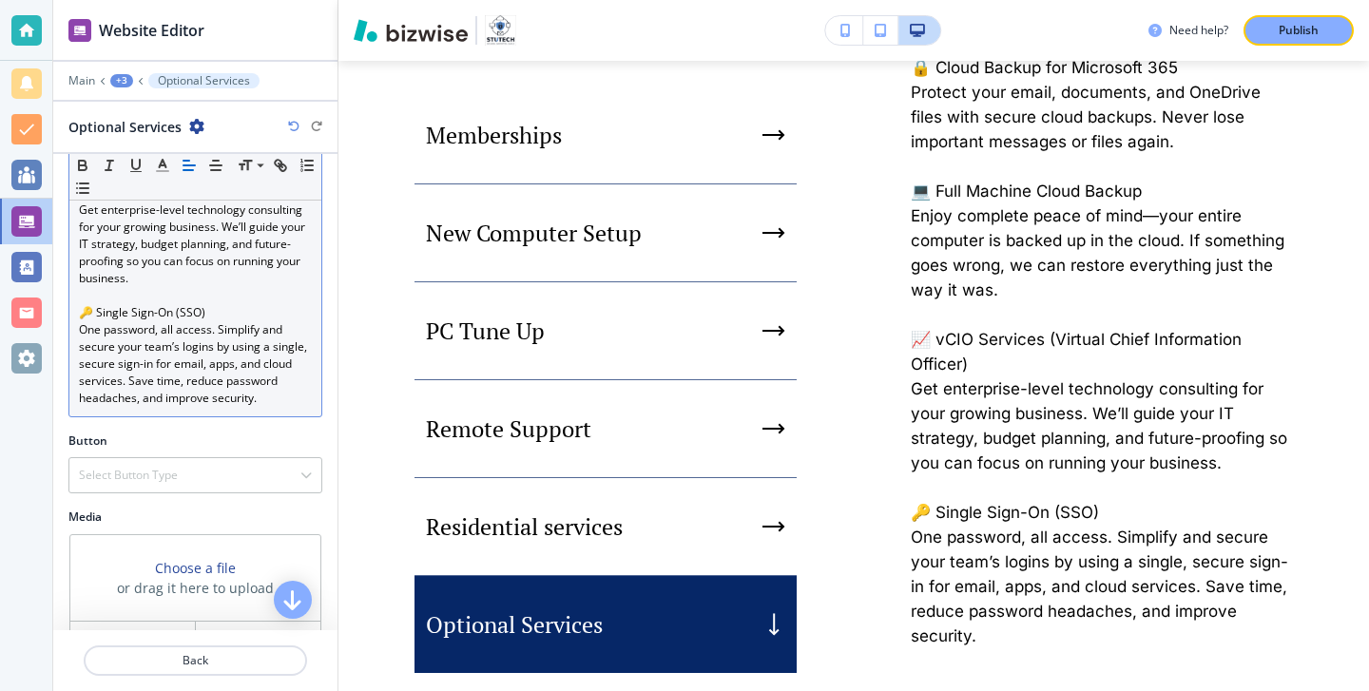
scroll to position [455, 0]
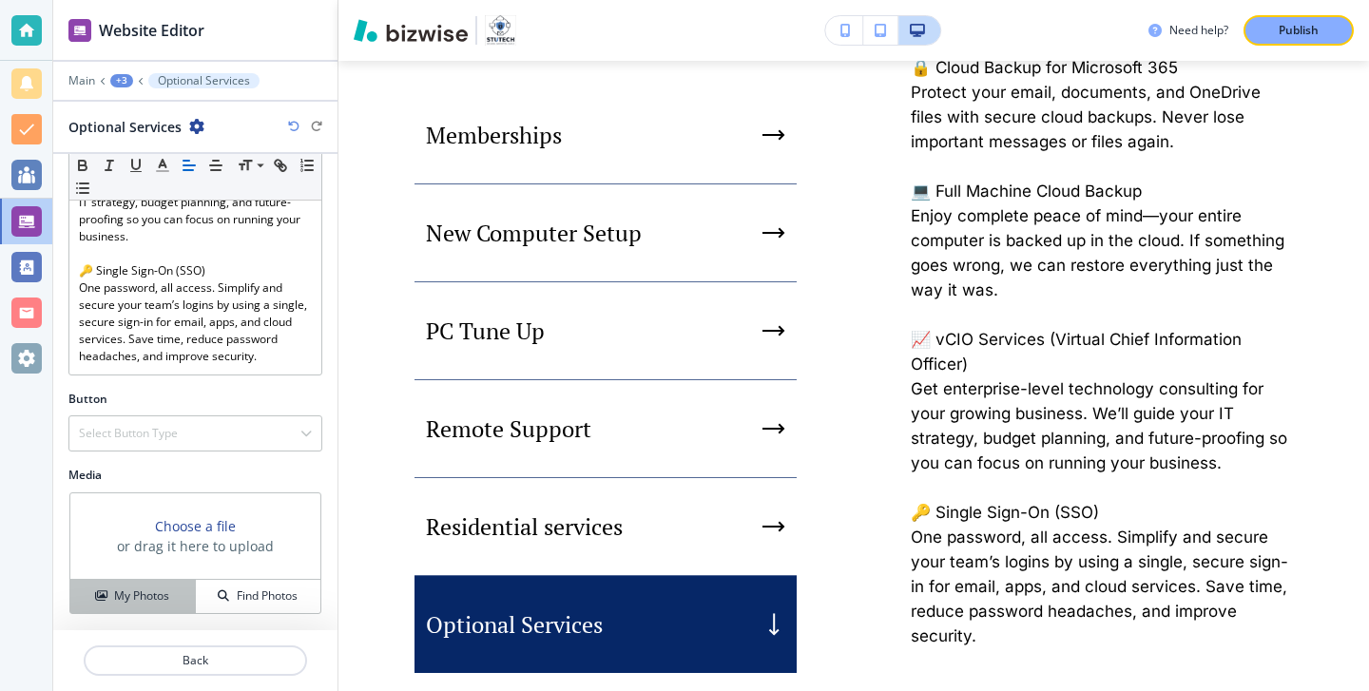
click at [160, 592] on h4 "My Photos" at bounding box center [141, 595] width 55 height 17
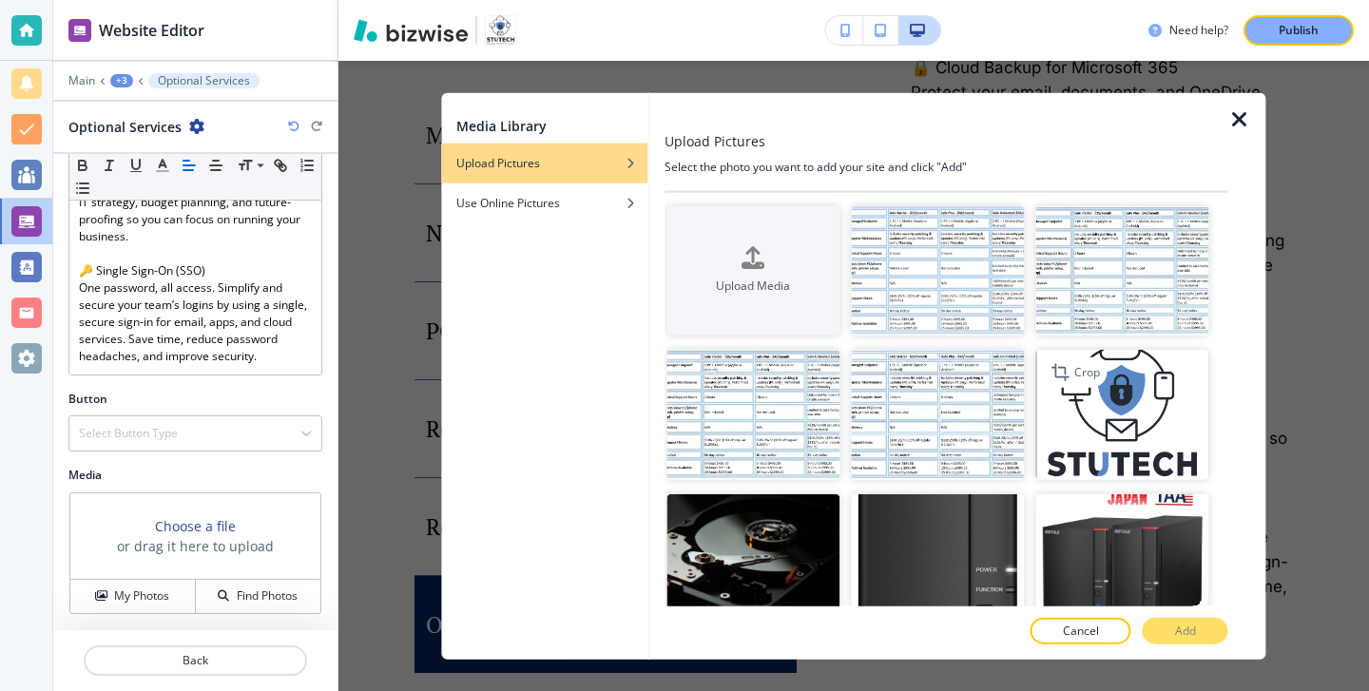
click at [1145, 452] on img "button" at bounding box center [1122, 415] width 173 height 130
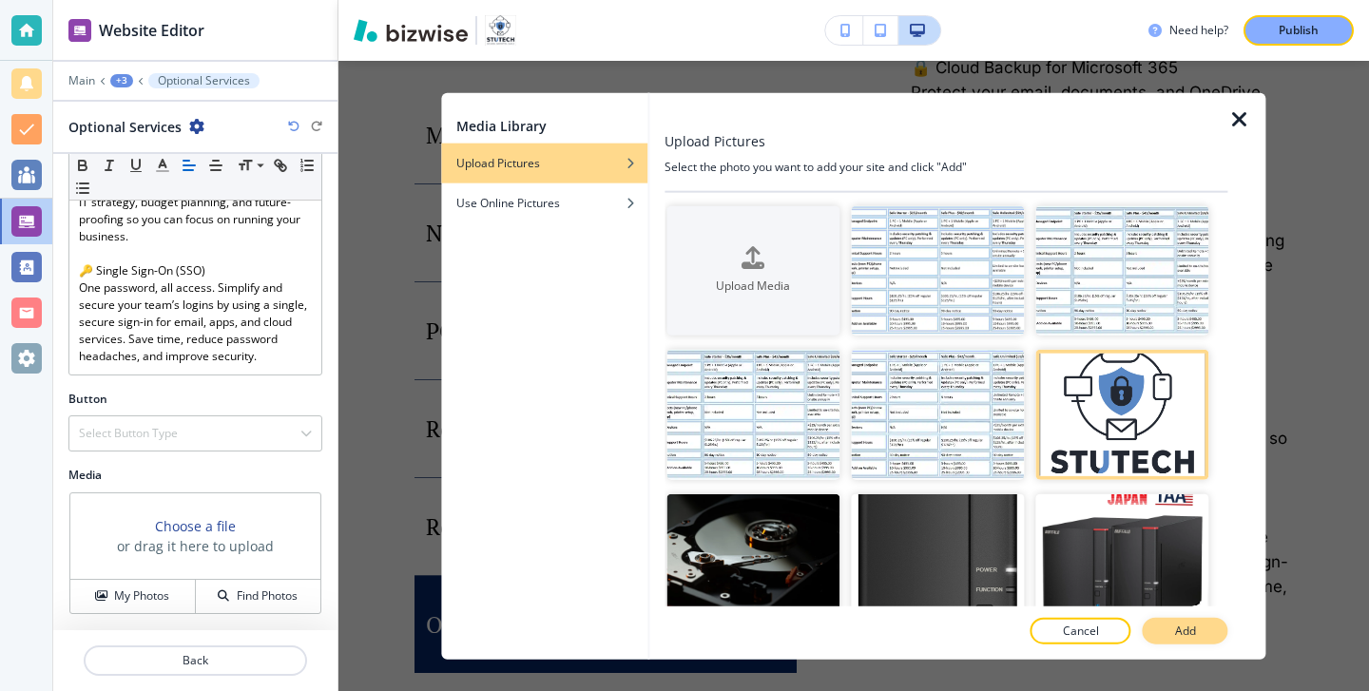
click at [1180, 633] on p "Add" at bounding box center [1185, 631] width 21 height 17
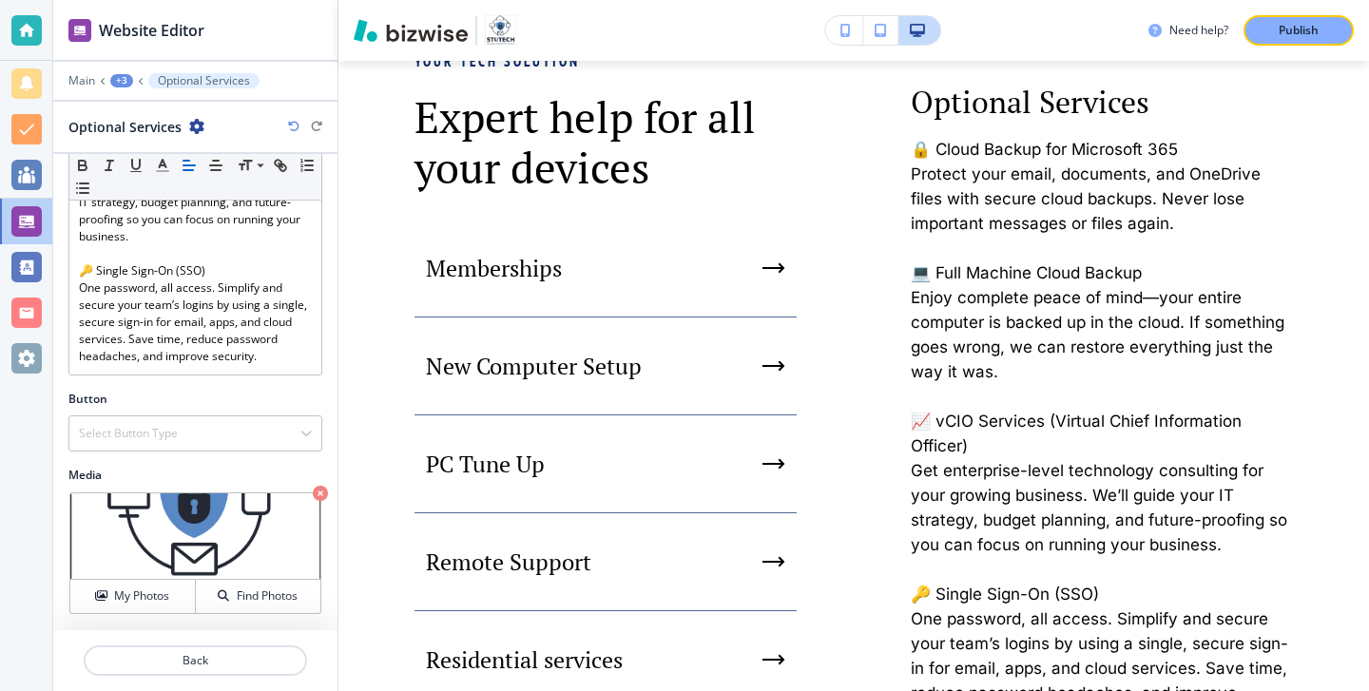
scroll to position [1374, 0]
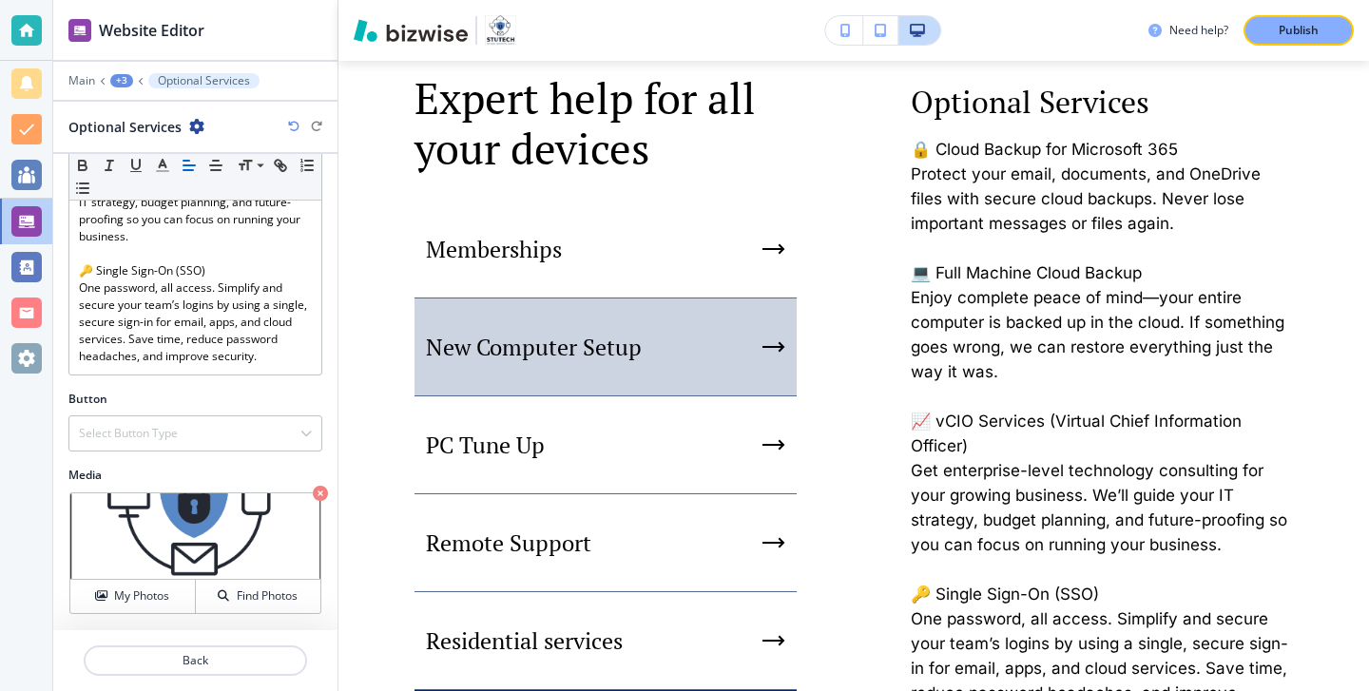
click at [731, 396] on div "New Computer Setup" at bounding box center [605, 347] width 382 height 98
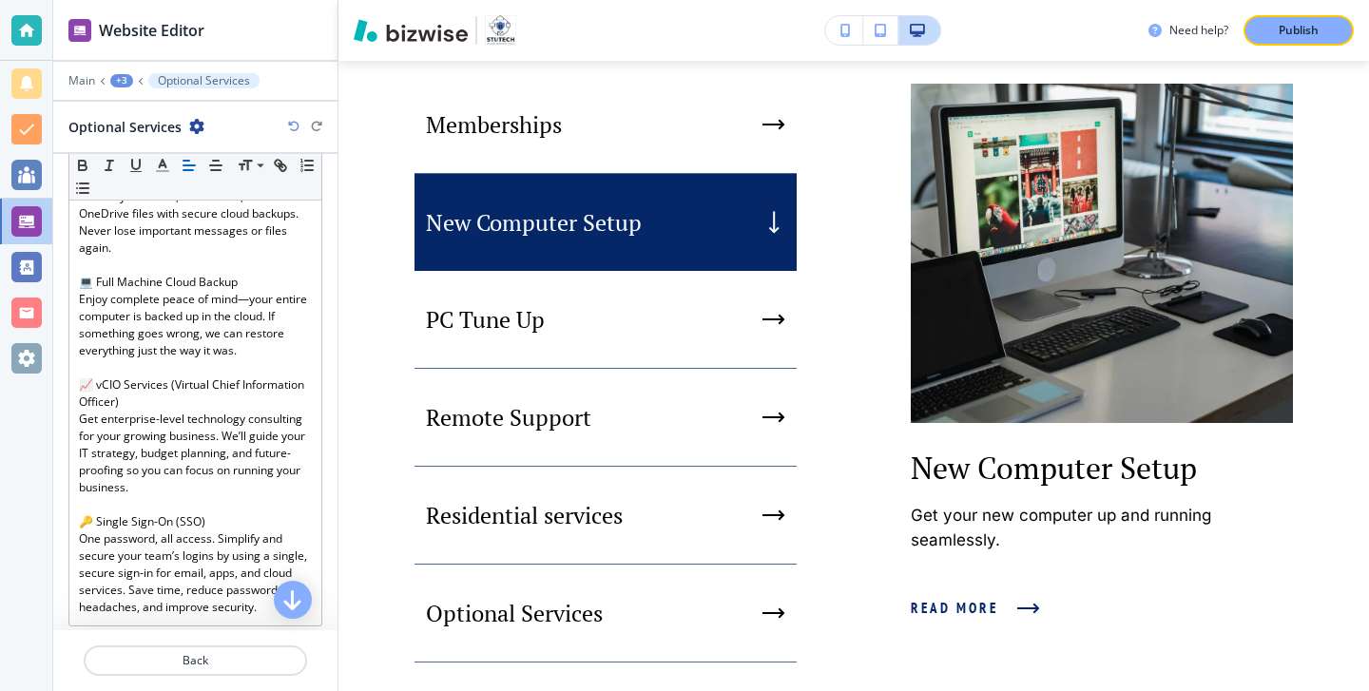
scroll to position [206, 0]
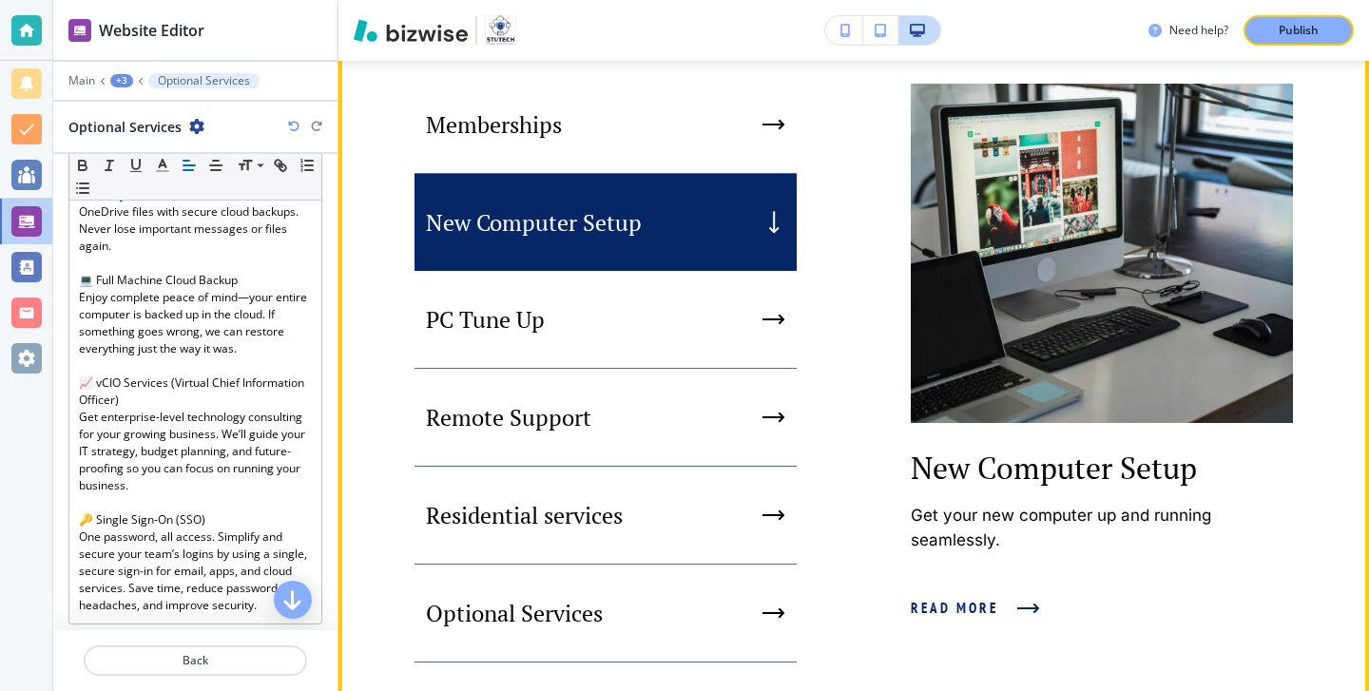
click at [558, 271] on div "New Computer Setup" at bounding box center [605, 222] width 382 height 97
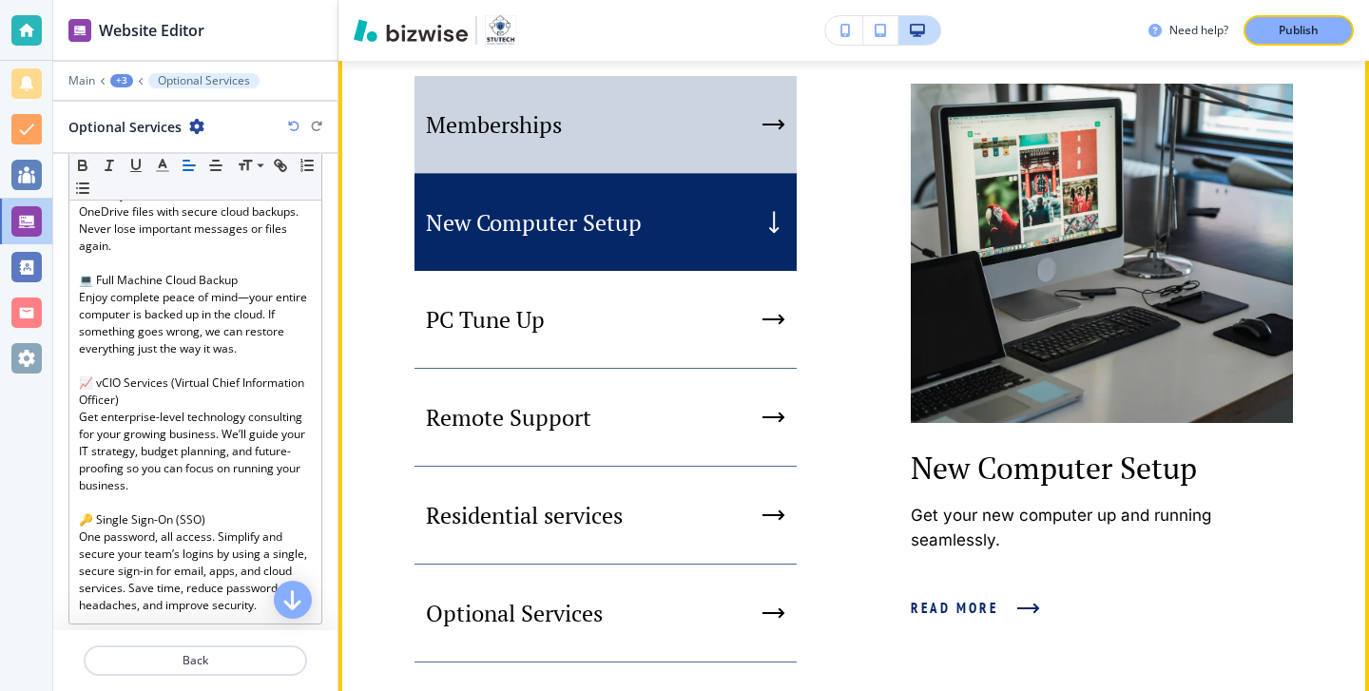
click at [555, 170] on div "Memberships" at bounding box center [605, 125] width 382 height 98
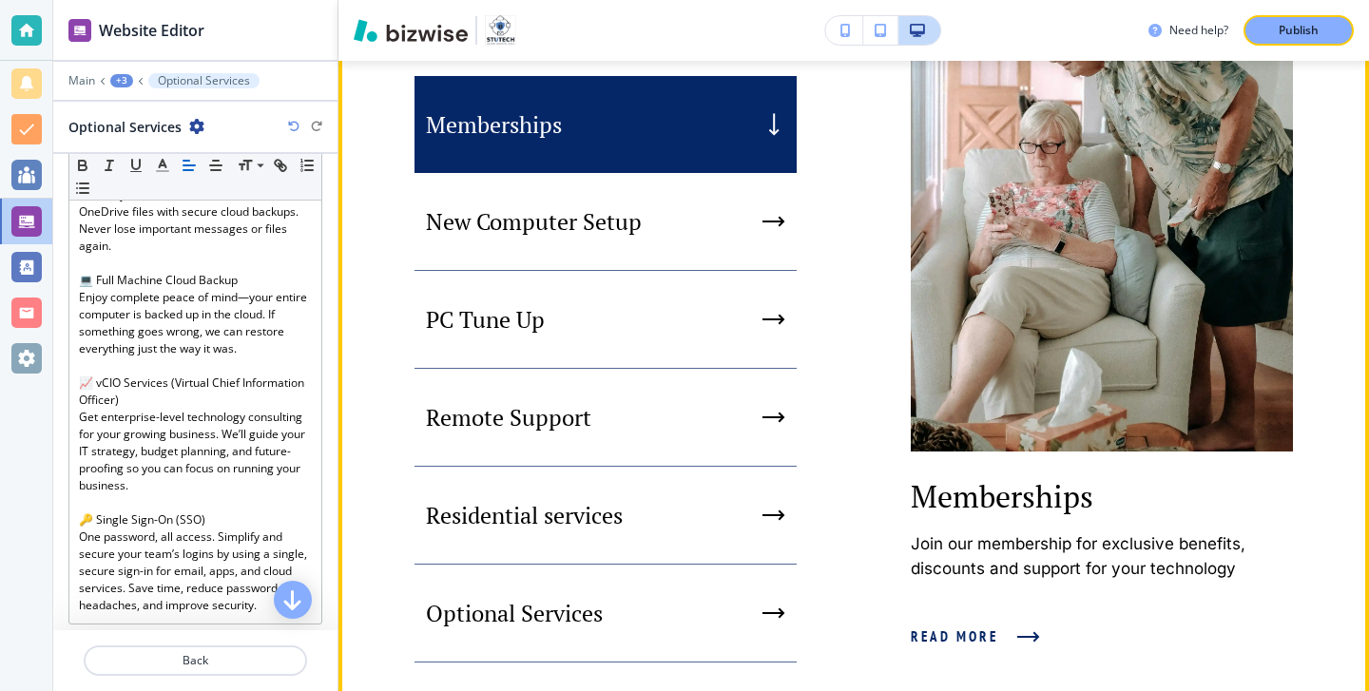
scroll to position [1487, 0]
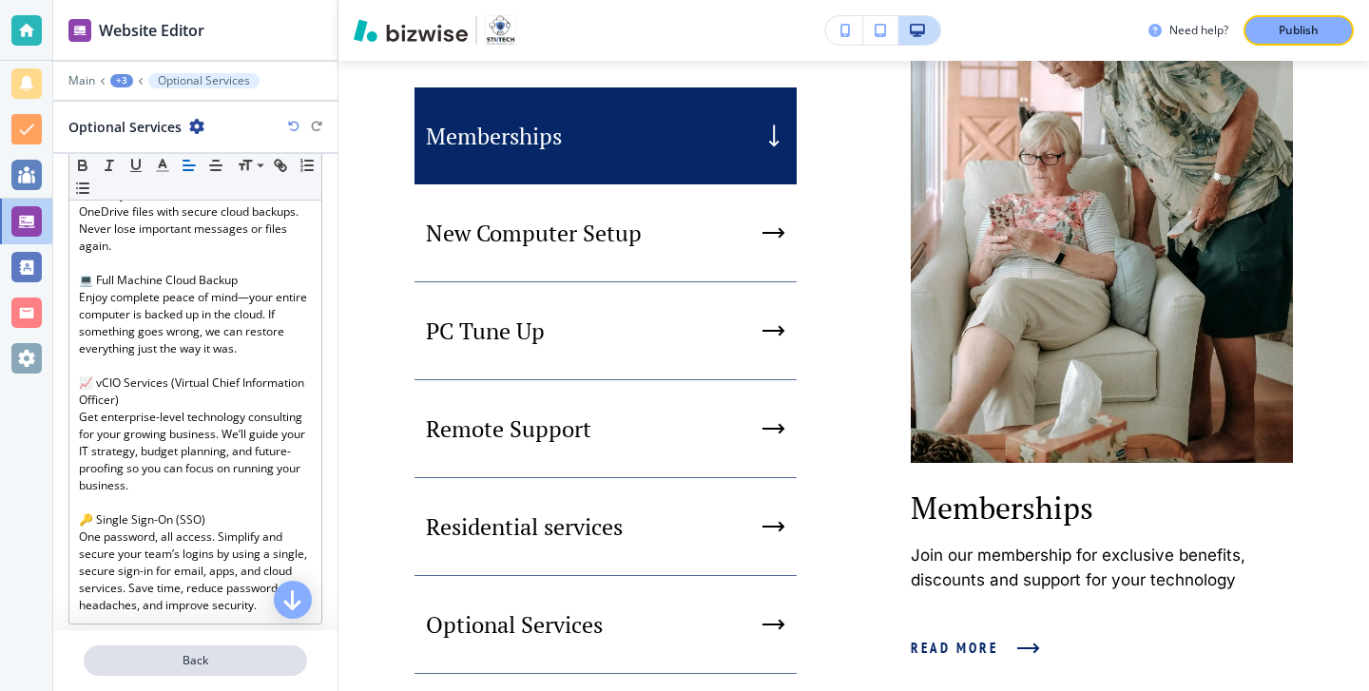
click at [234, 666] on p "Back" at bounding box center [196, 660] width 220 height 17
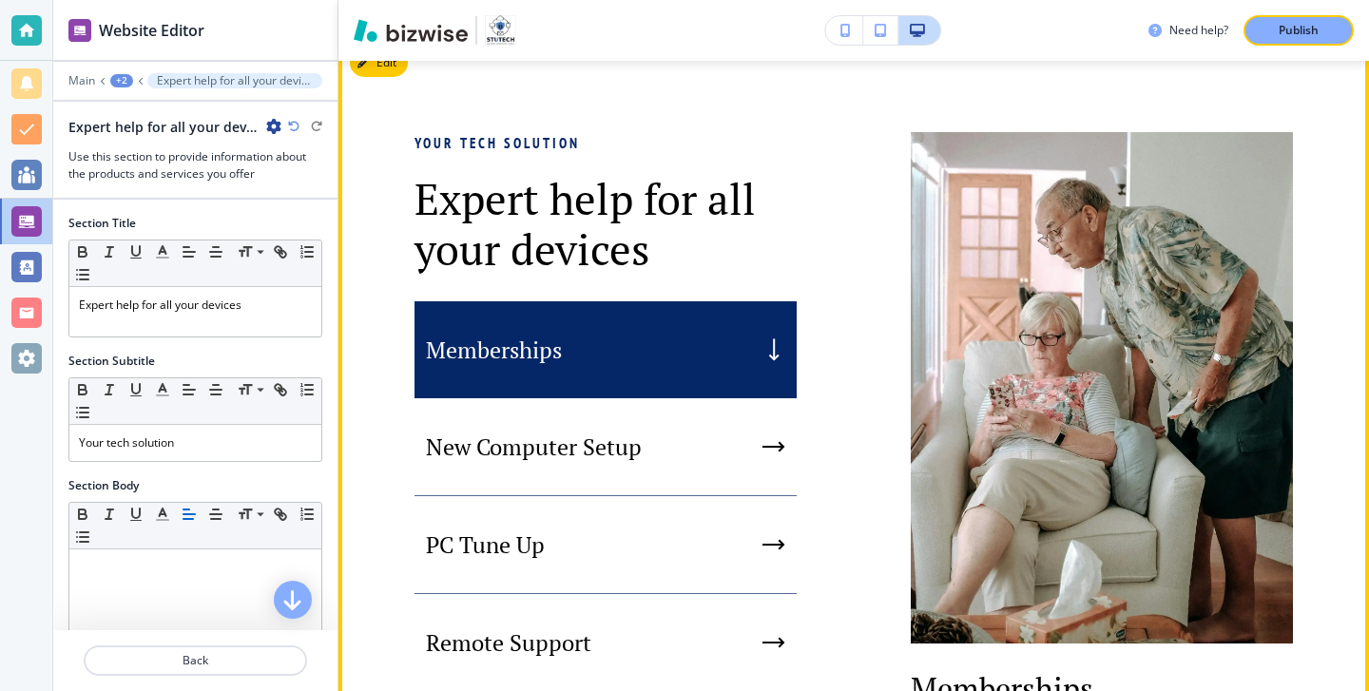
scroll to position [1271, 0]
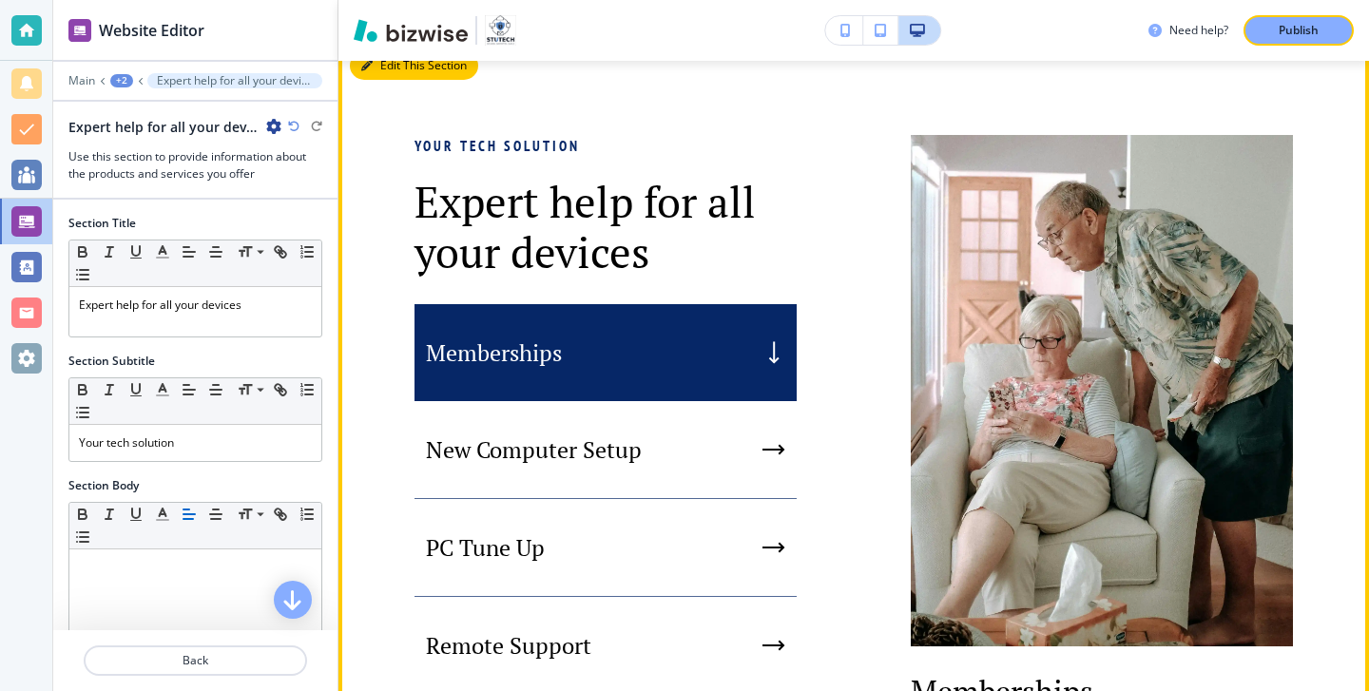
click at [396, 80] on button "Edit This Section" at bounding box center [414, 65] width 128 height 29
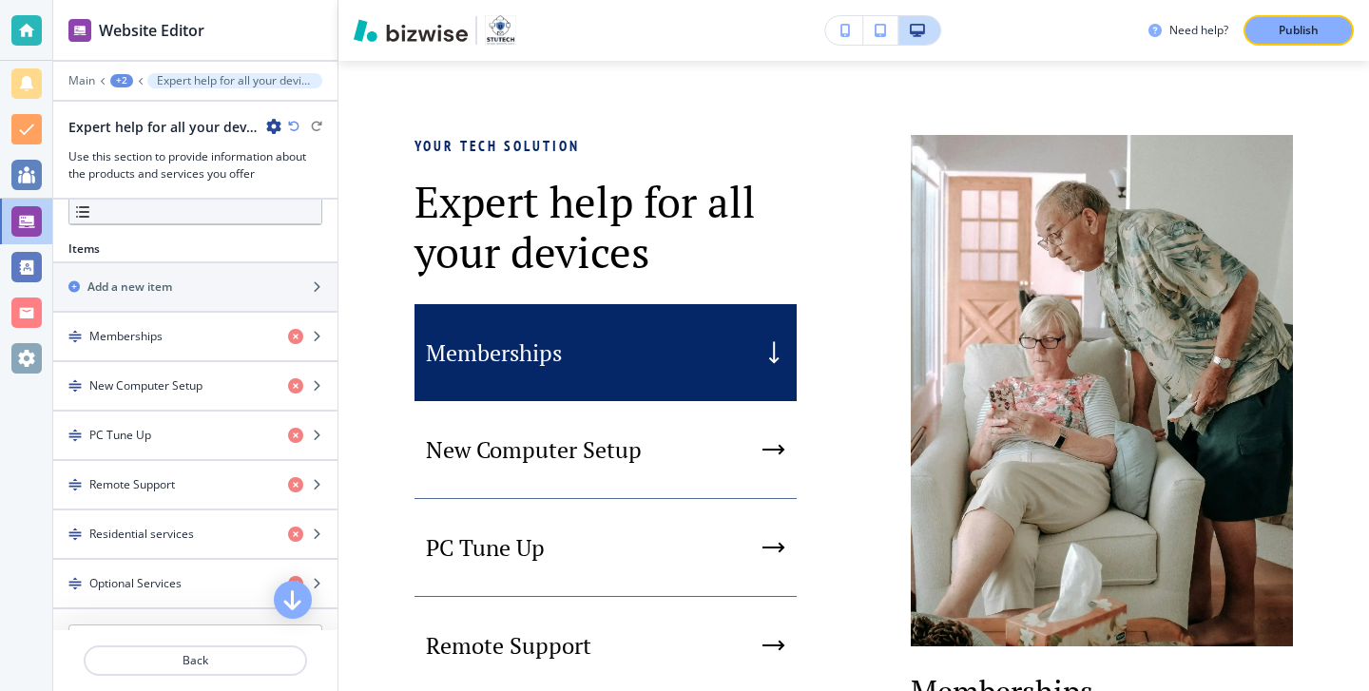
scroll to position [601, 0]
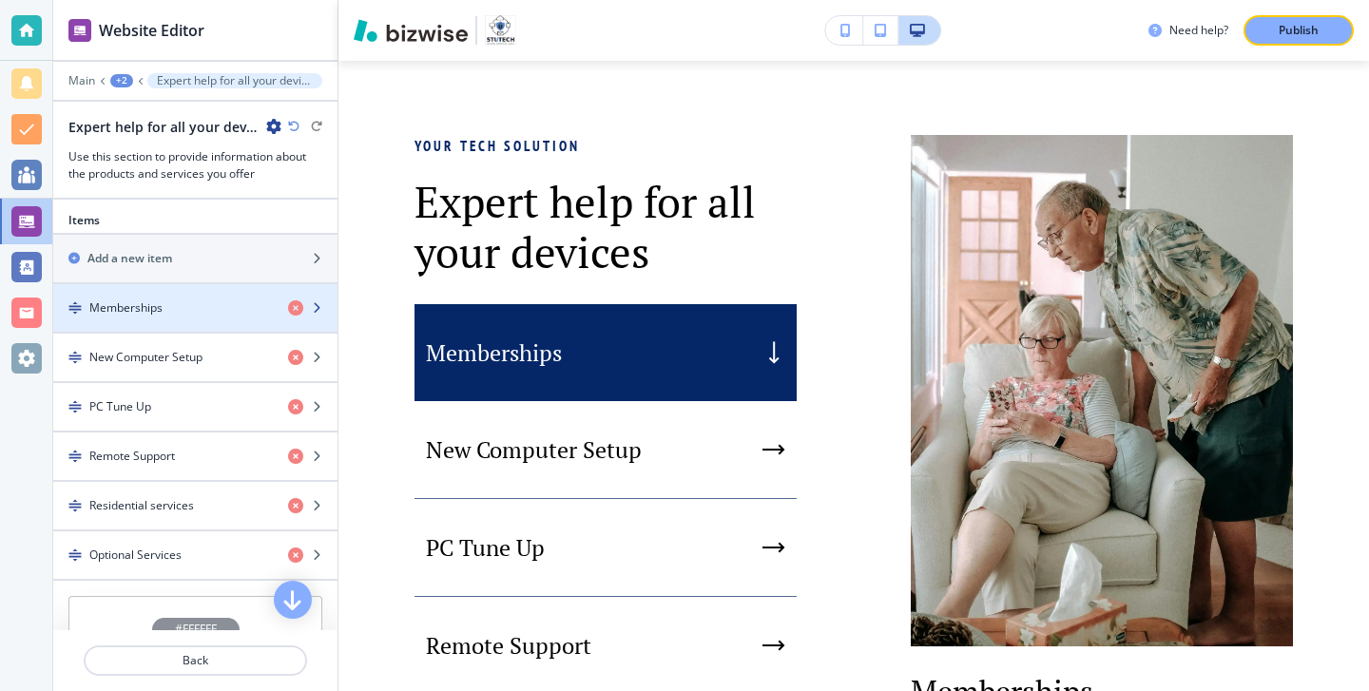
click at [201, 317] on div "button" at bounding box center [195, 324] width 284 height 15
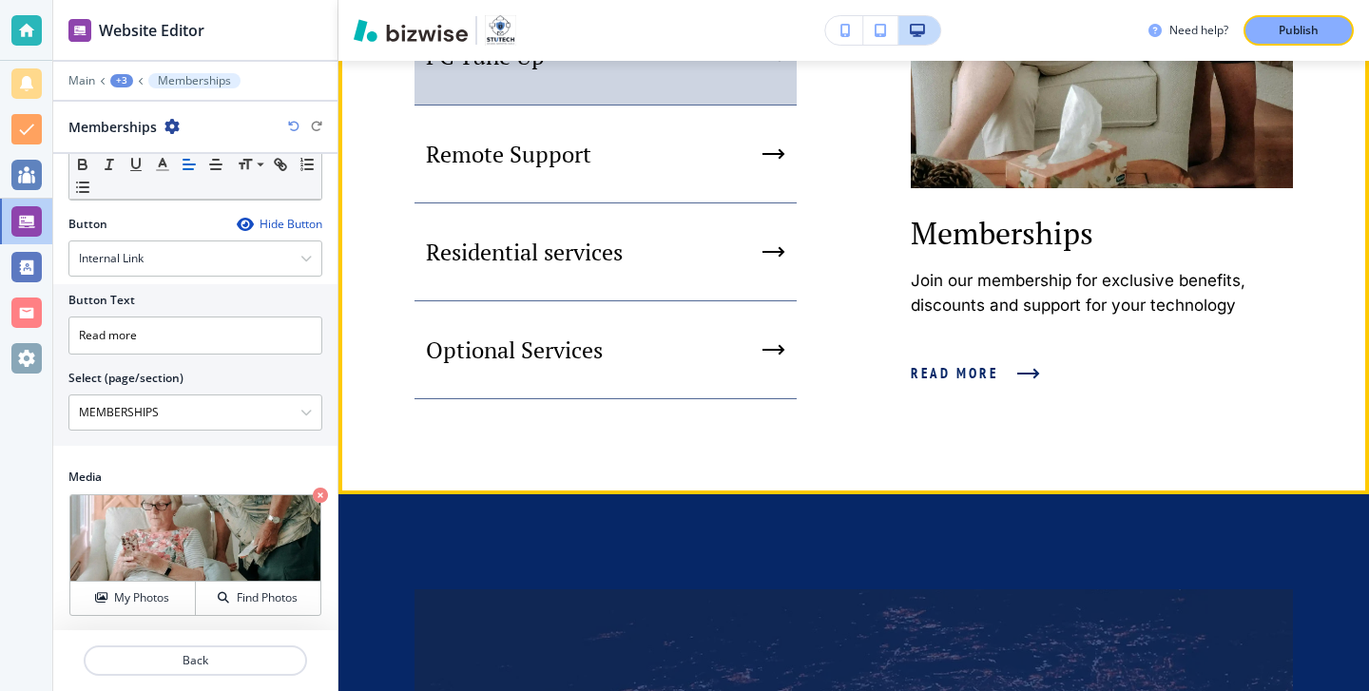
scroll to position [1831, 0]
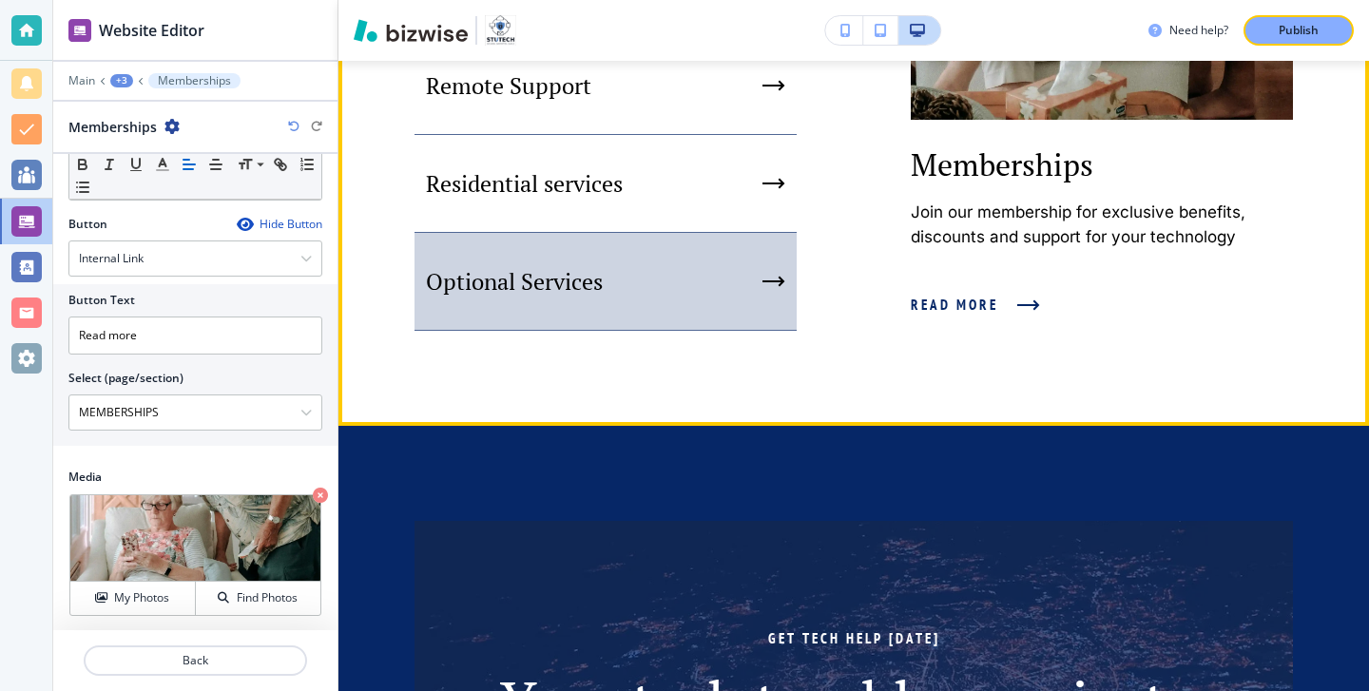
click at [613, 325] on div "Optional Services" at bounding box center [605, 282] width 382 height 98
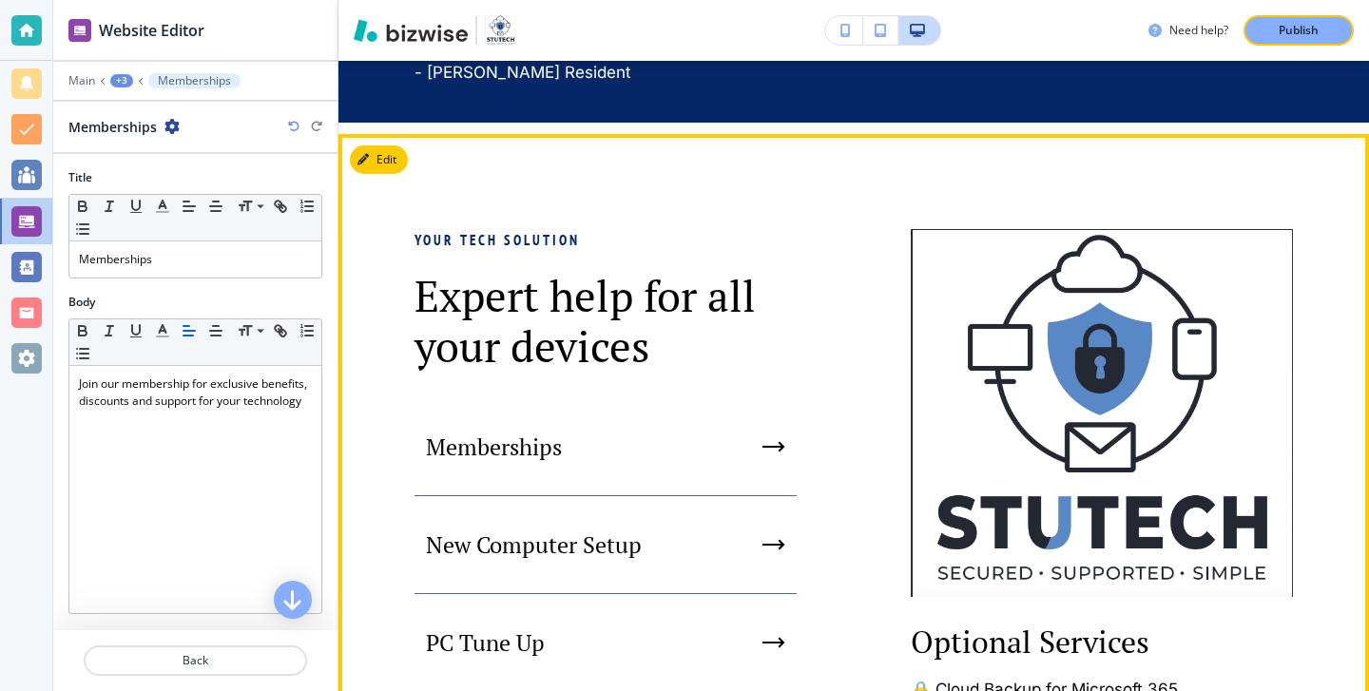
scroll to position [1175, 0]
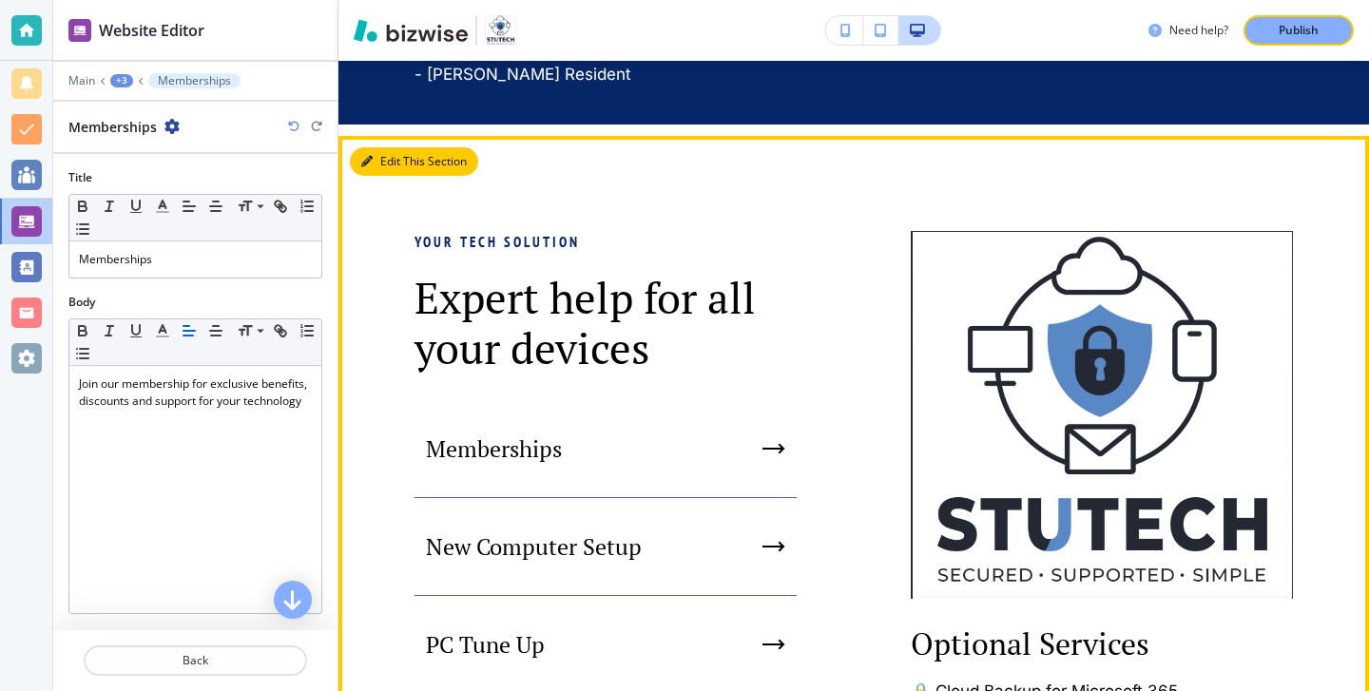
click at [399, 176] on button "Edit This Section" at bounding box center [414, 161] width 128 height 29
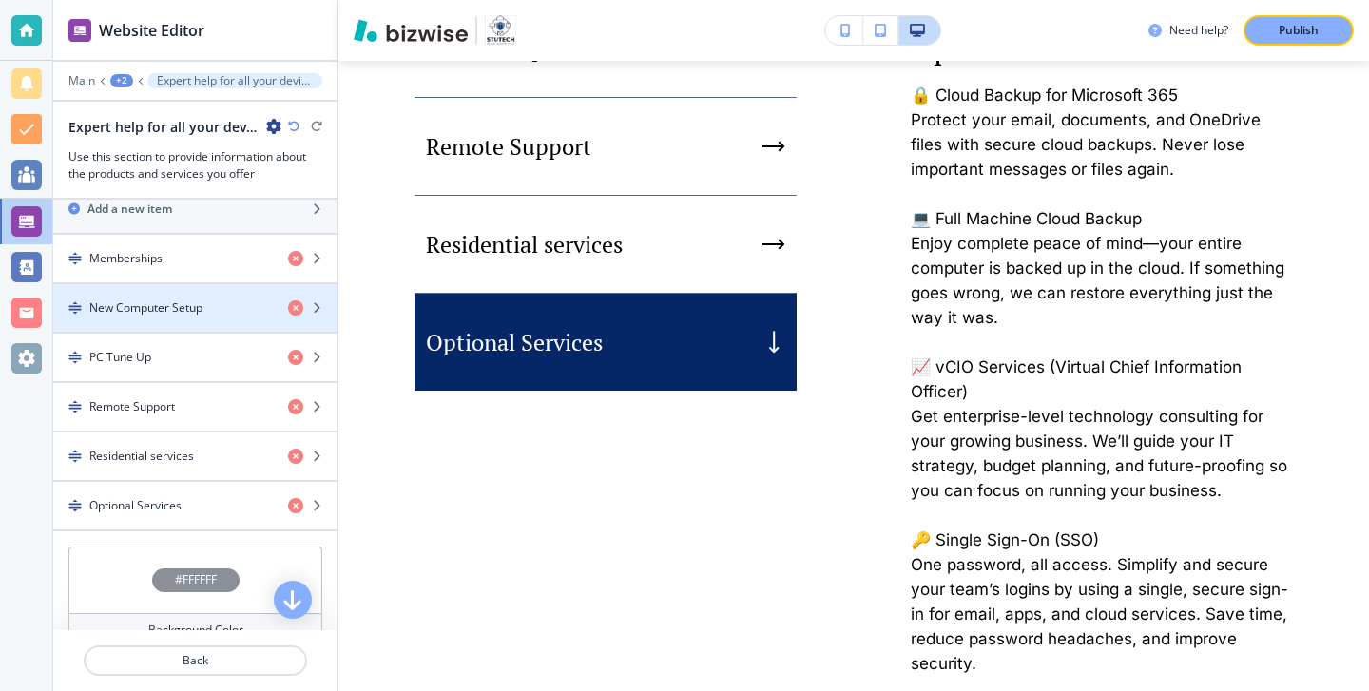
scroll to position [682, 0]
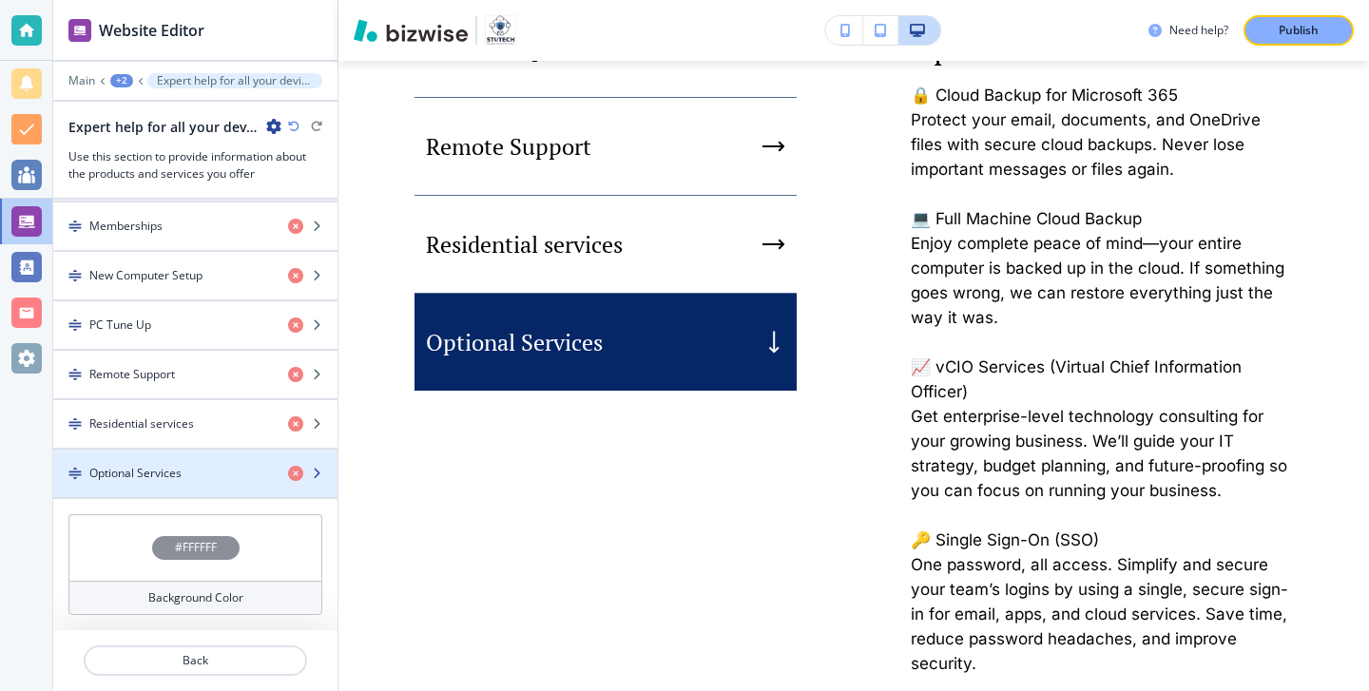
click at [196, 467] on div "Optional Services" at bounding box center [163, 473] width 220 height 17
click at [196, 469] on div "Optional Services" at bounding box center [163, 473] width 220 height 17
click at [196, 470] on div "Optional Services" at bounding box center [163, 473] width 220 height 17
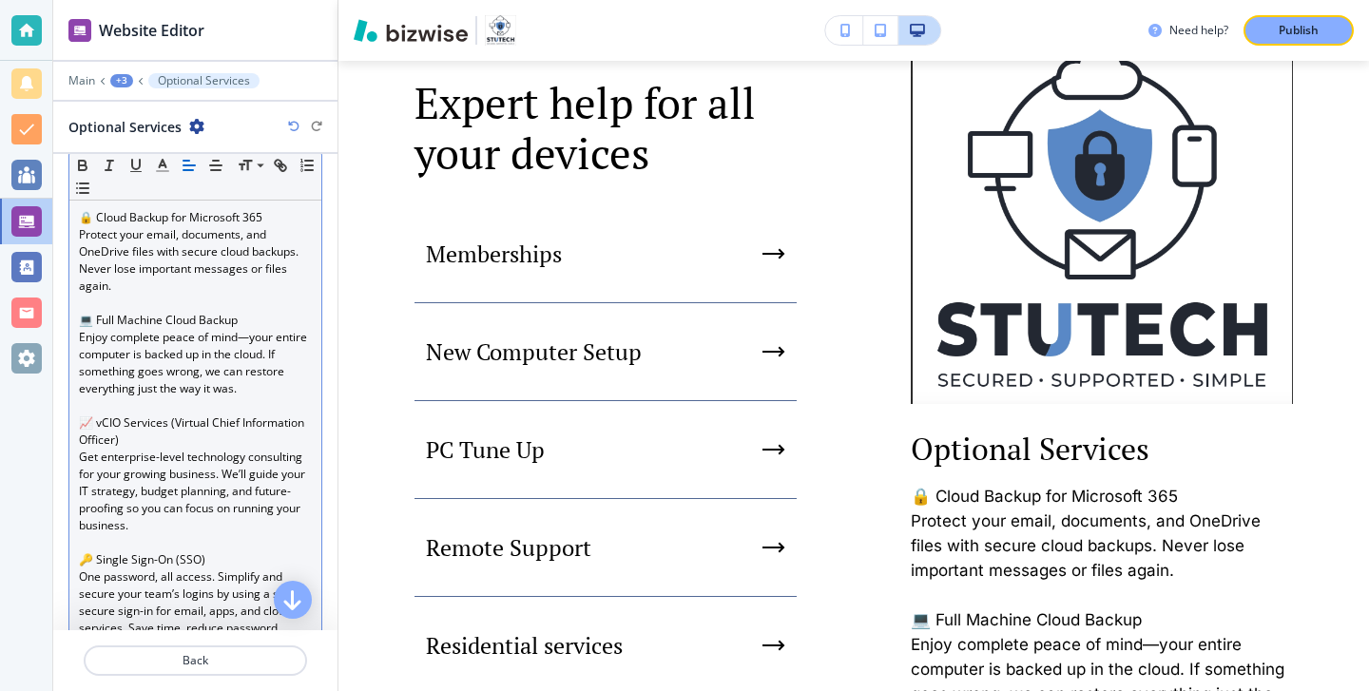
scroll to position [298, 0]
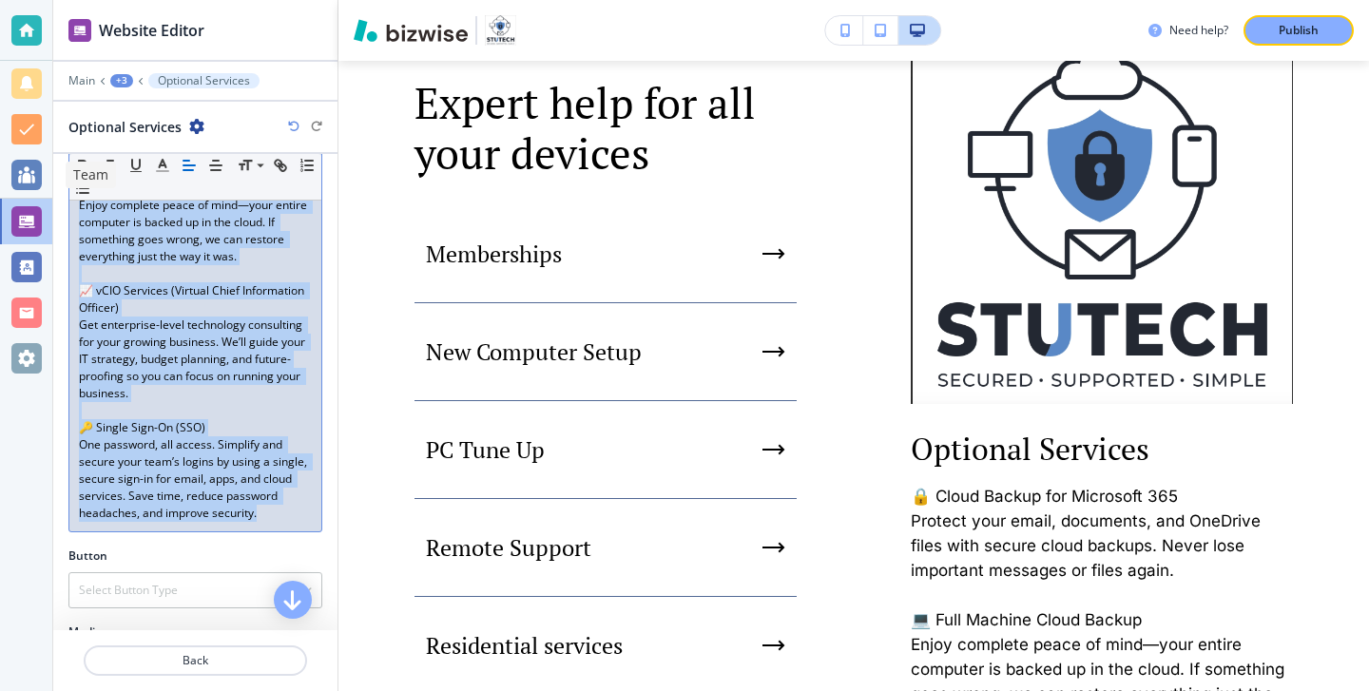
drag, startPoint x: 277, startPoint y: 515, endPoint x: 72, endPoint y: 183, distance: 389.6
click at [72, 0] on body "Website Editor Main +3 Optional Services Optional Services Title Small Normal L…" at bounding box center [684, 0] width 1369 height 0
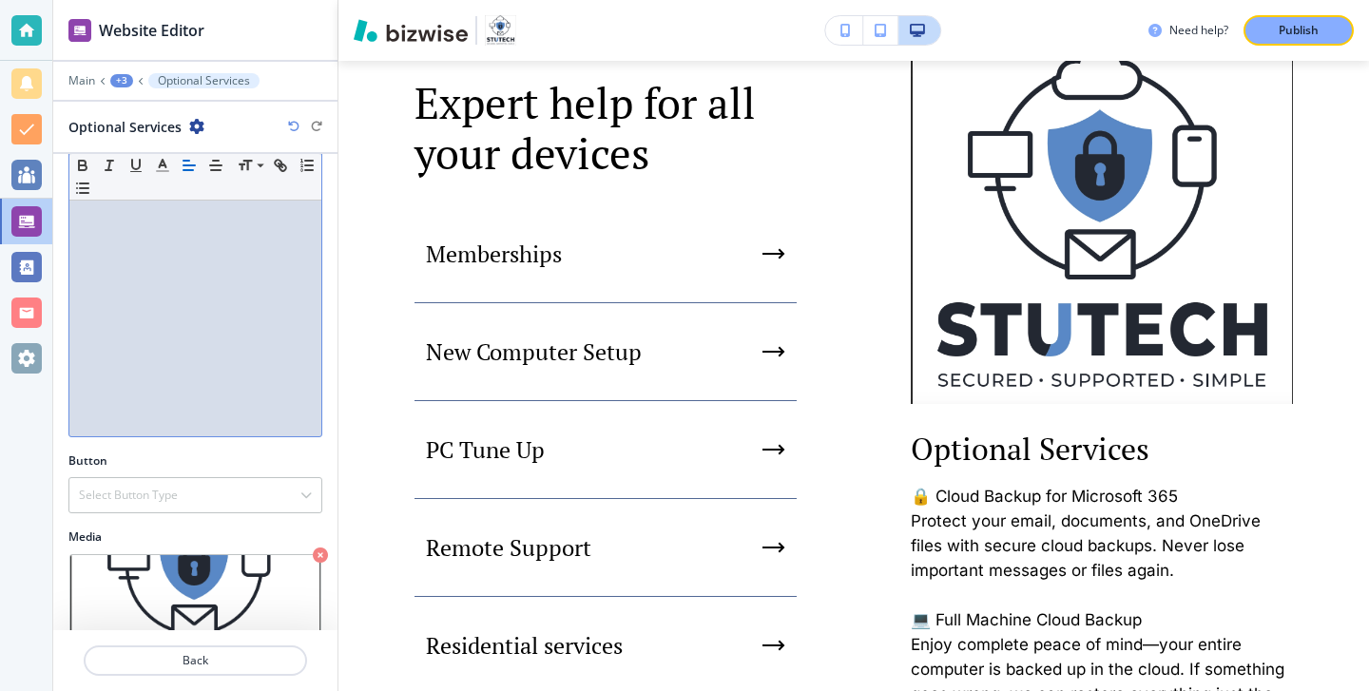
scroll to position [239, 0]
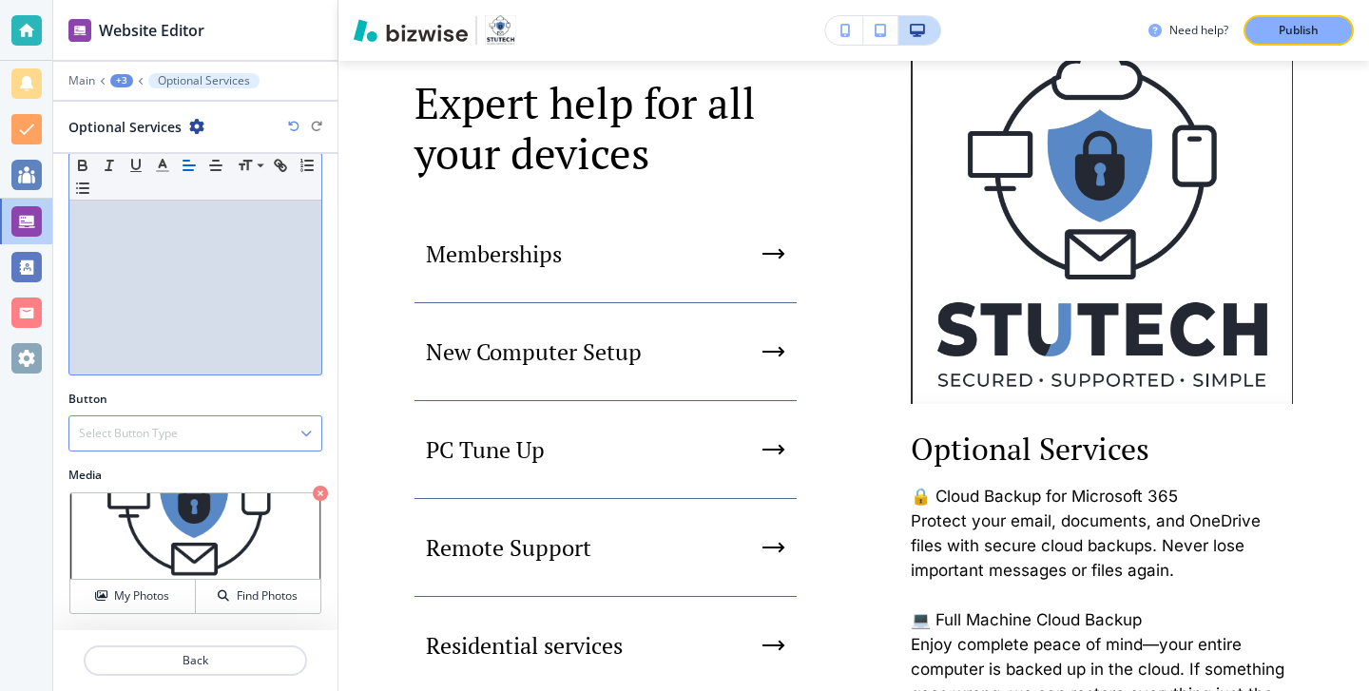
click at [285, 428] on div "Select Button Type" at bounding box center [195, 433] width 252 height 34
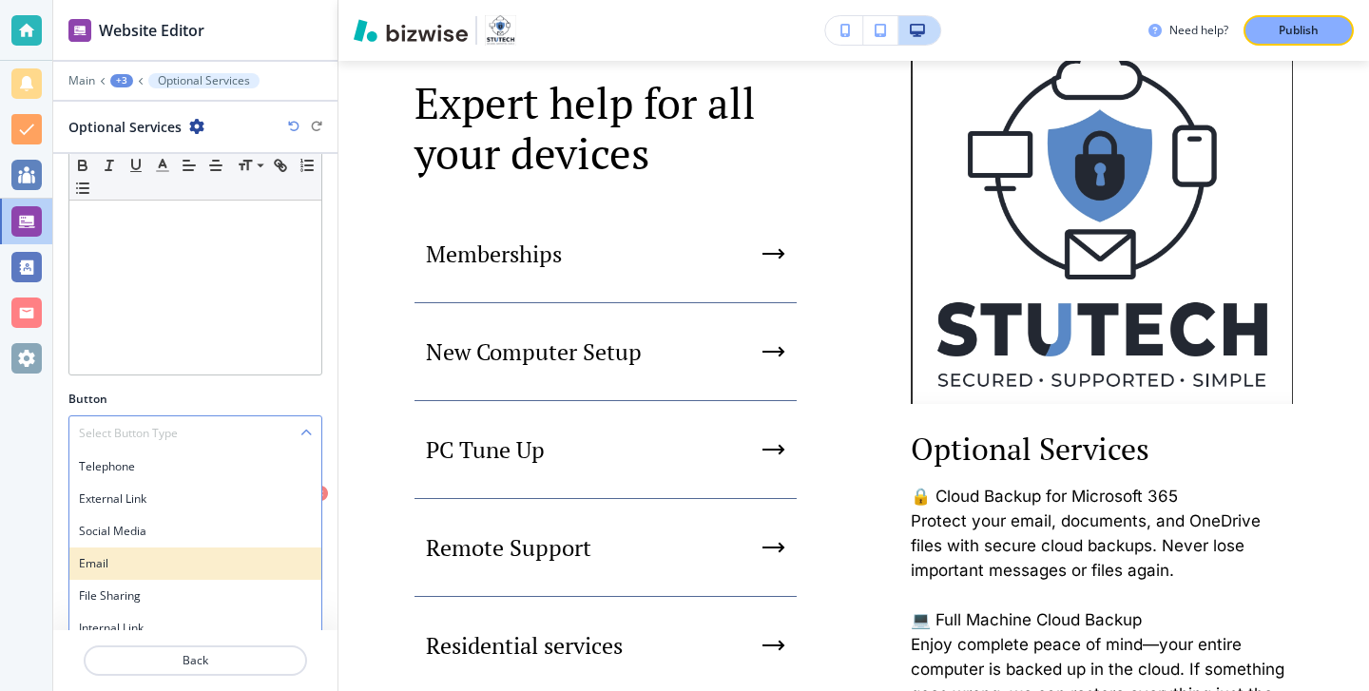
scroll to position [254, 0]
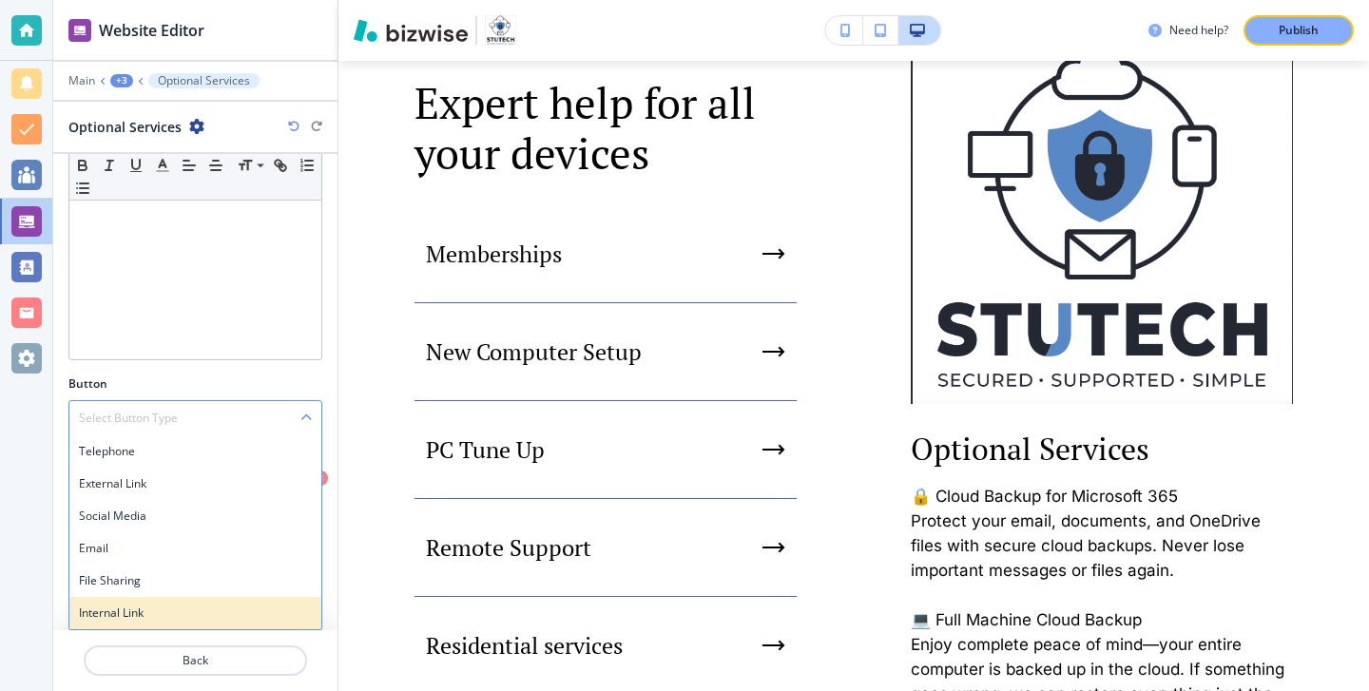
click at [199, 605] on h4 "Internal Link" at bounding box center [195, 612] width 233 height 17
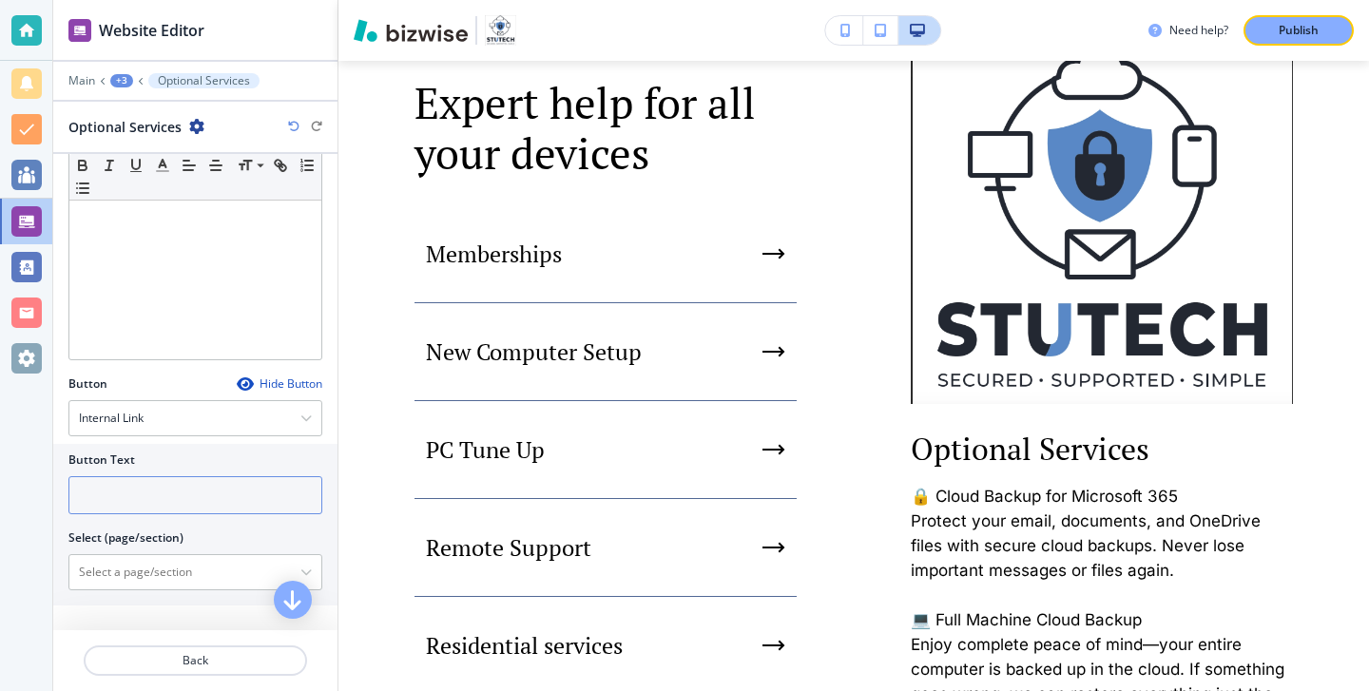
click at [237, 496] on input "text" at bounding box center [195, 495] width 254 height 38
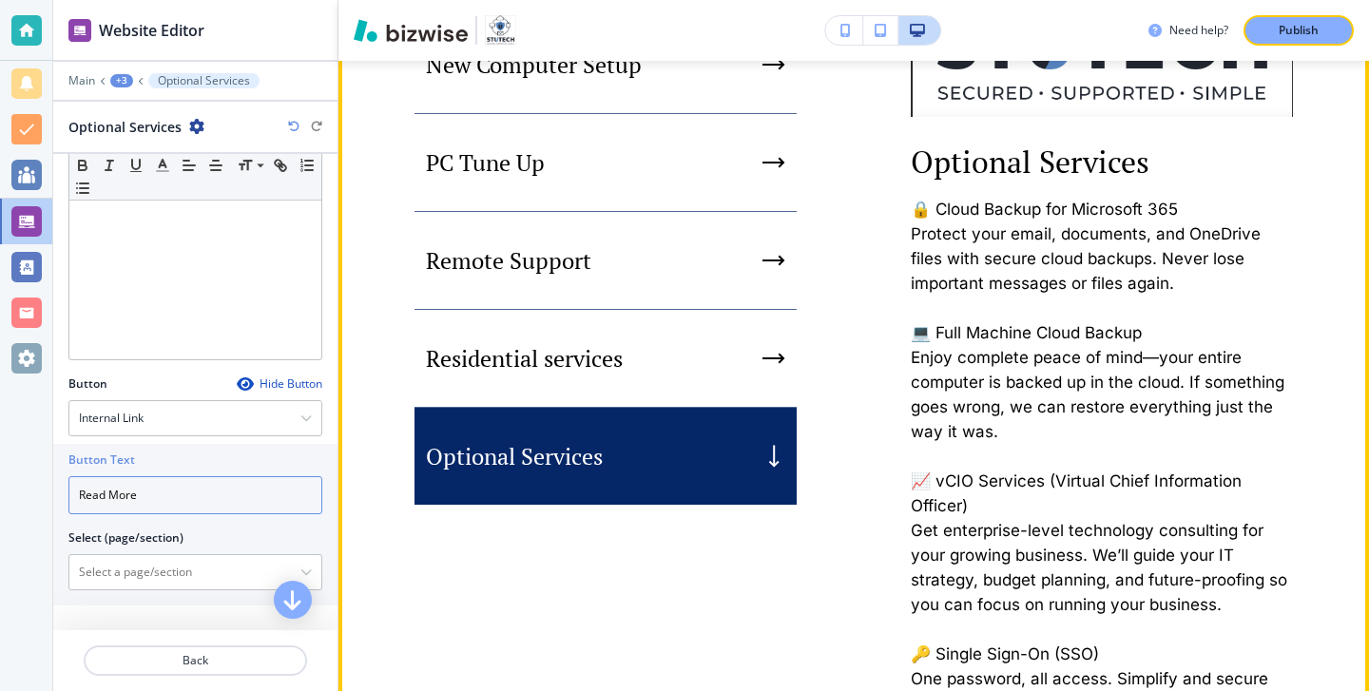
scroll to position [1661, 0]
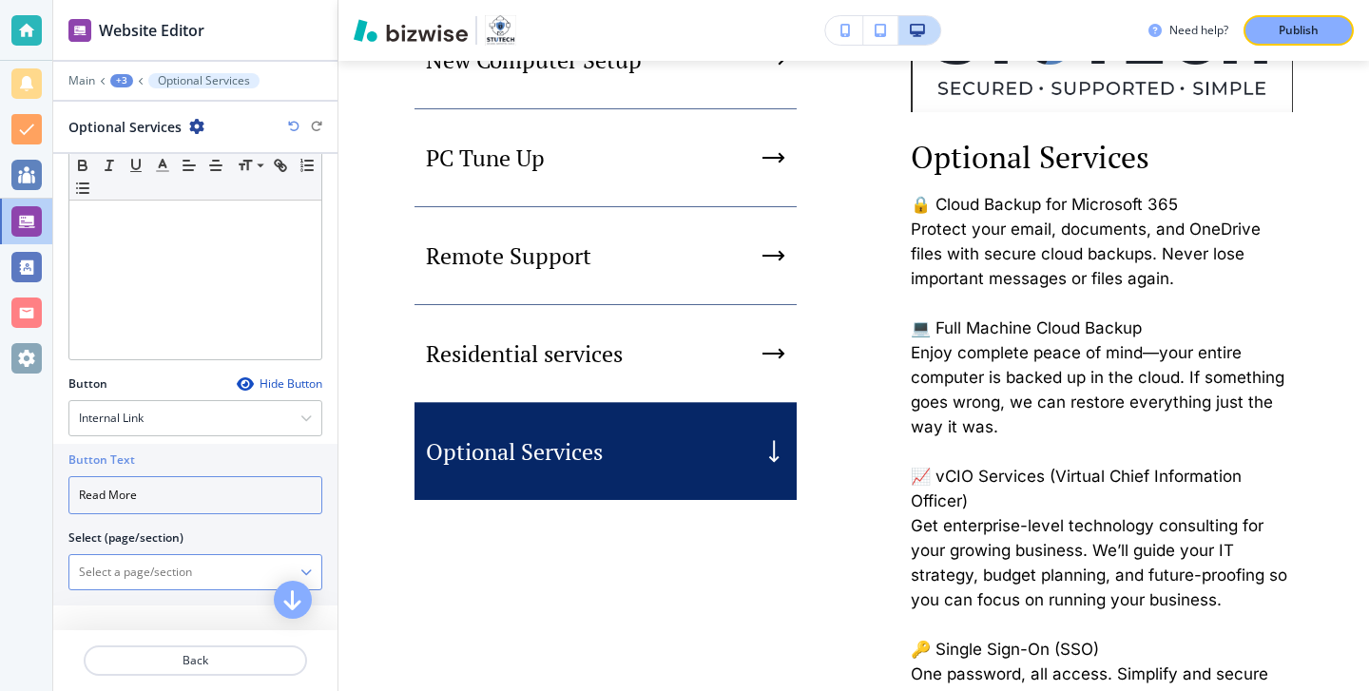
type input "Read More"
click at [310, 565] on div at bounding box center [195, 572] width 252 height 34
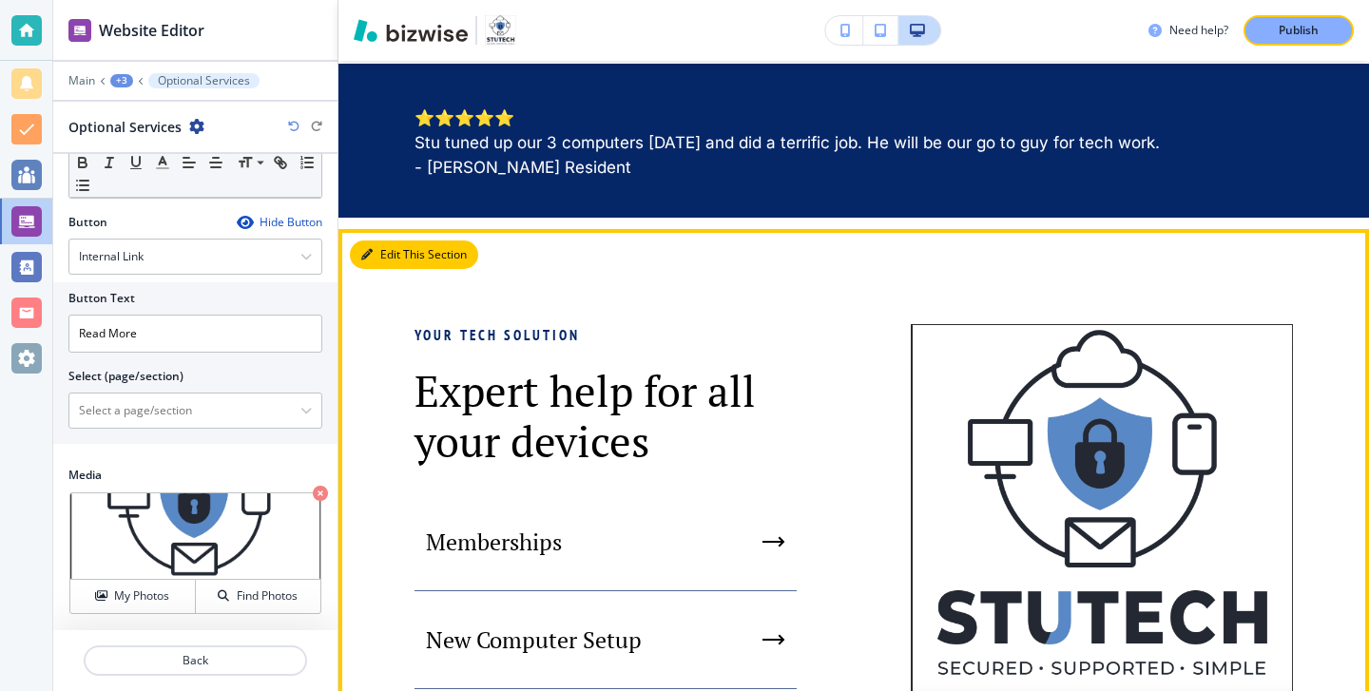
scroll to position [415, 0]
click at [357, 266] on button "Edit This Section" at bounding box center [414, 254] width 128 height 29
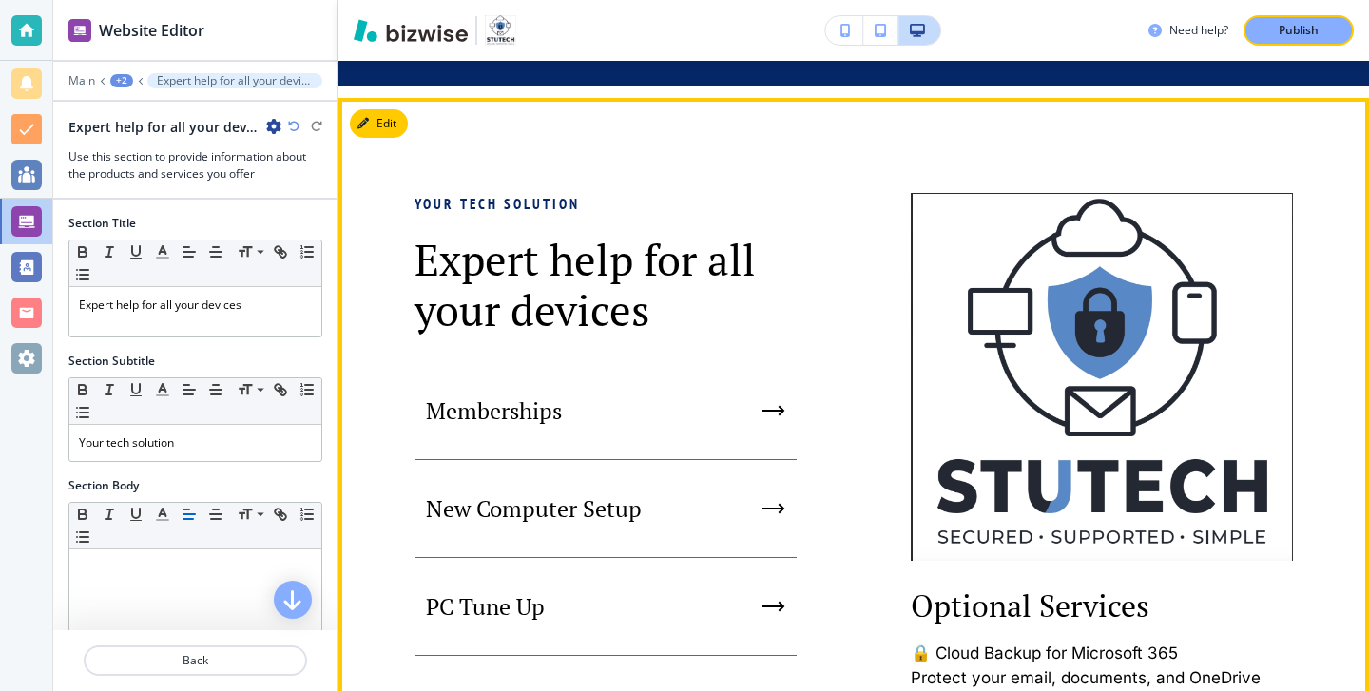
scroll to position [1275, 0]
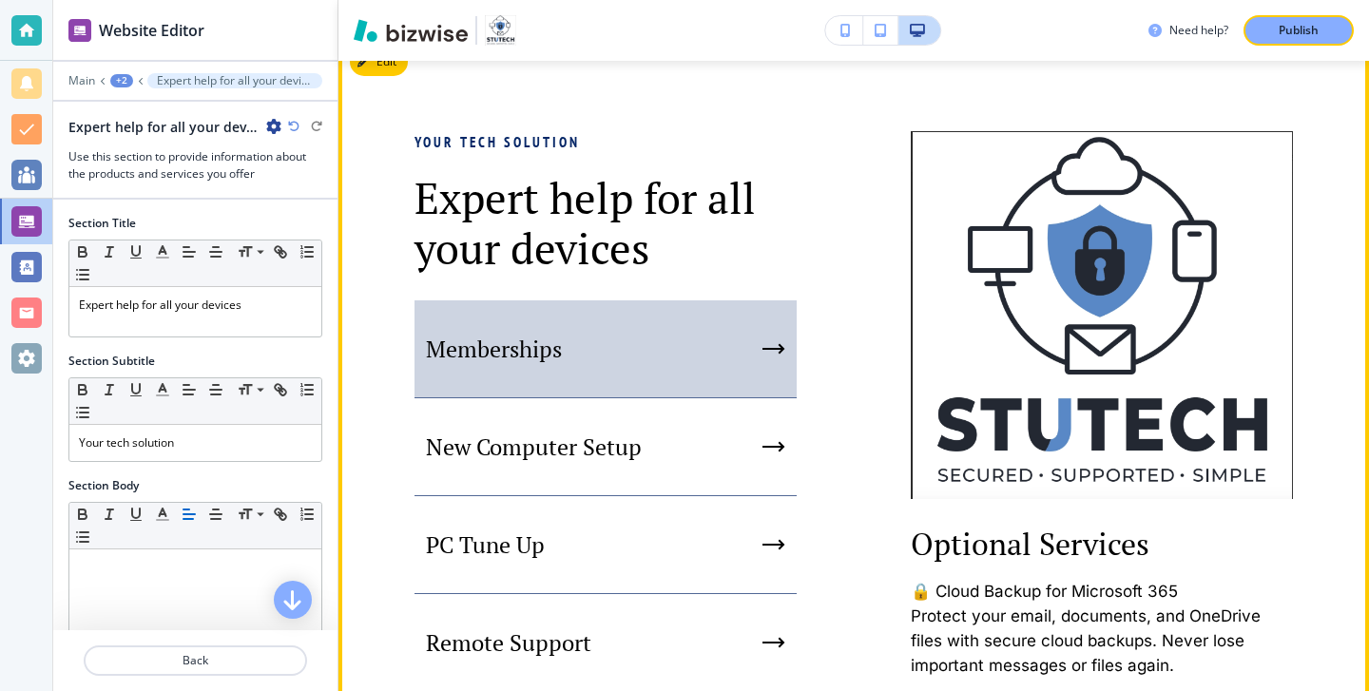
click at [448, 358] on p "Memberships" at bounding box center [494, 349] width 136 height 29
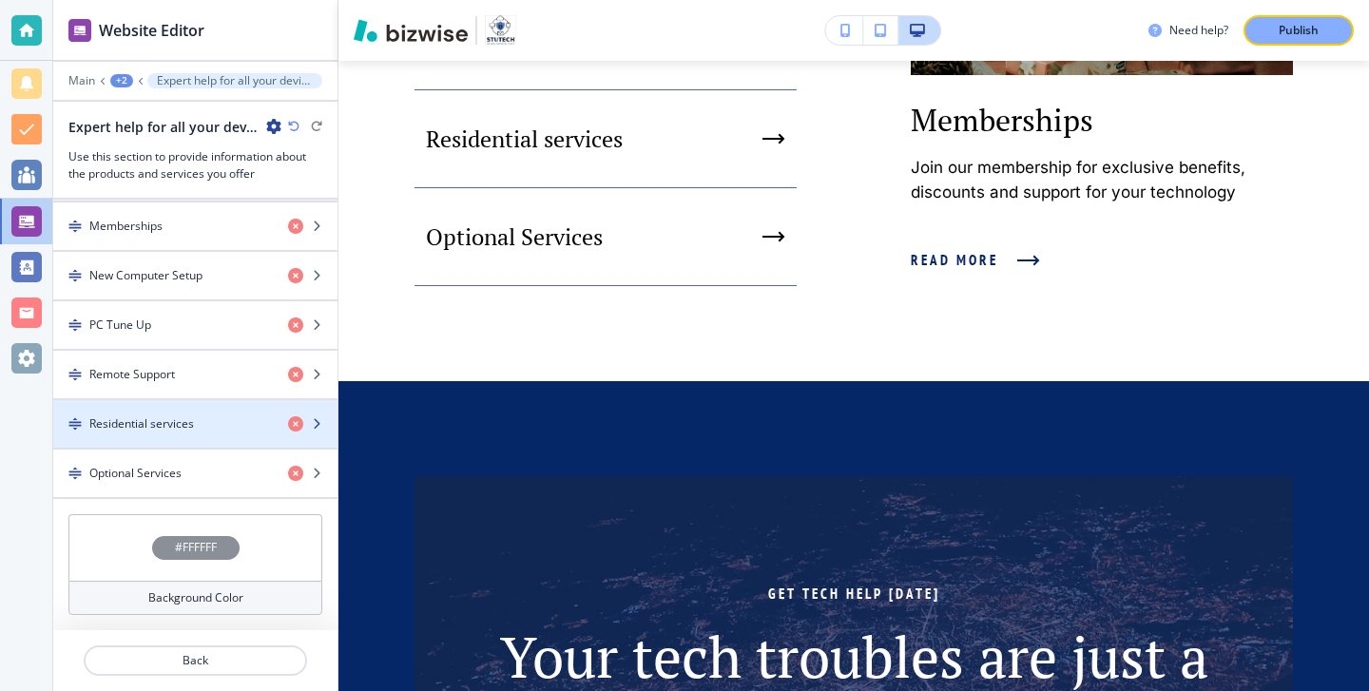
scroll to position [0, 0]
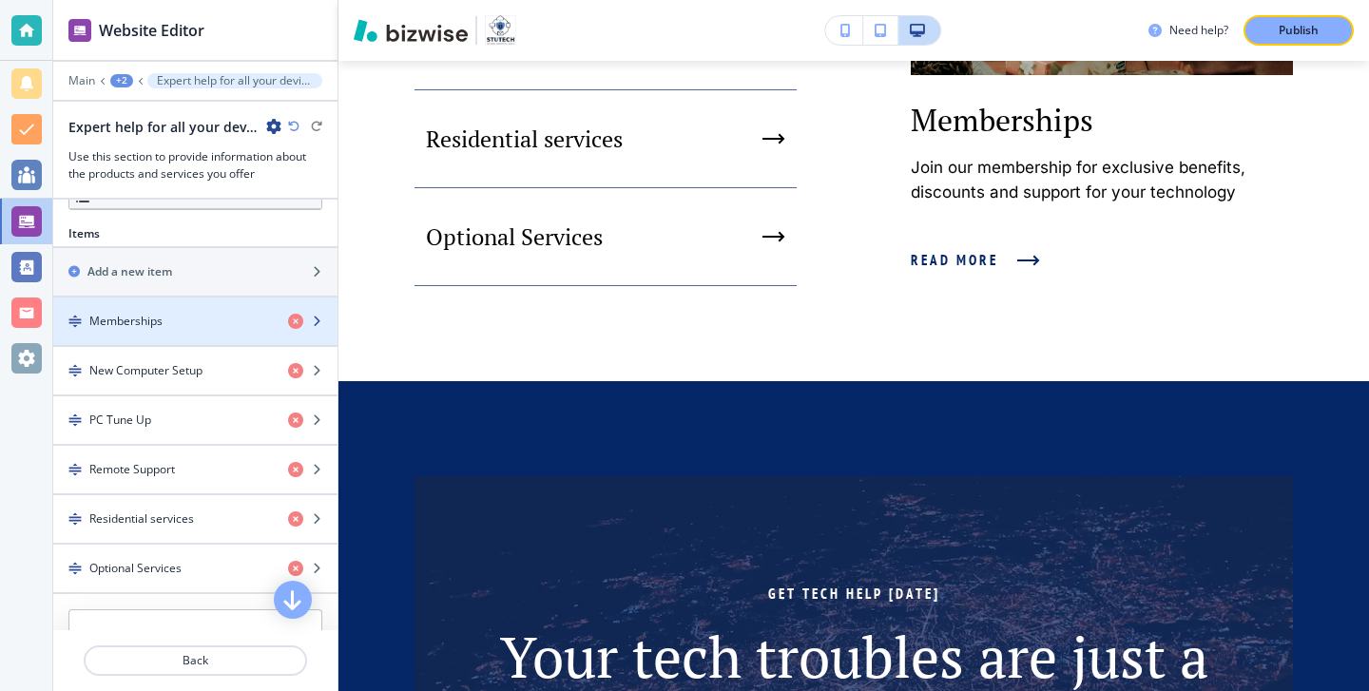
click at [180, 330] on div "button" at bounding box center [195, 337] width 284 height 15
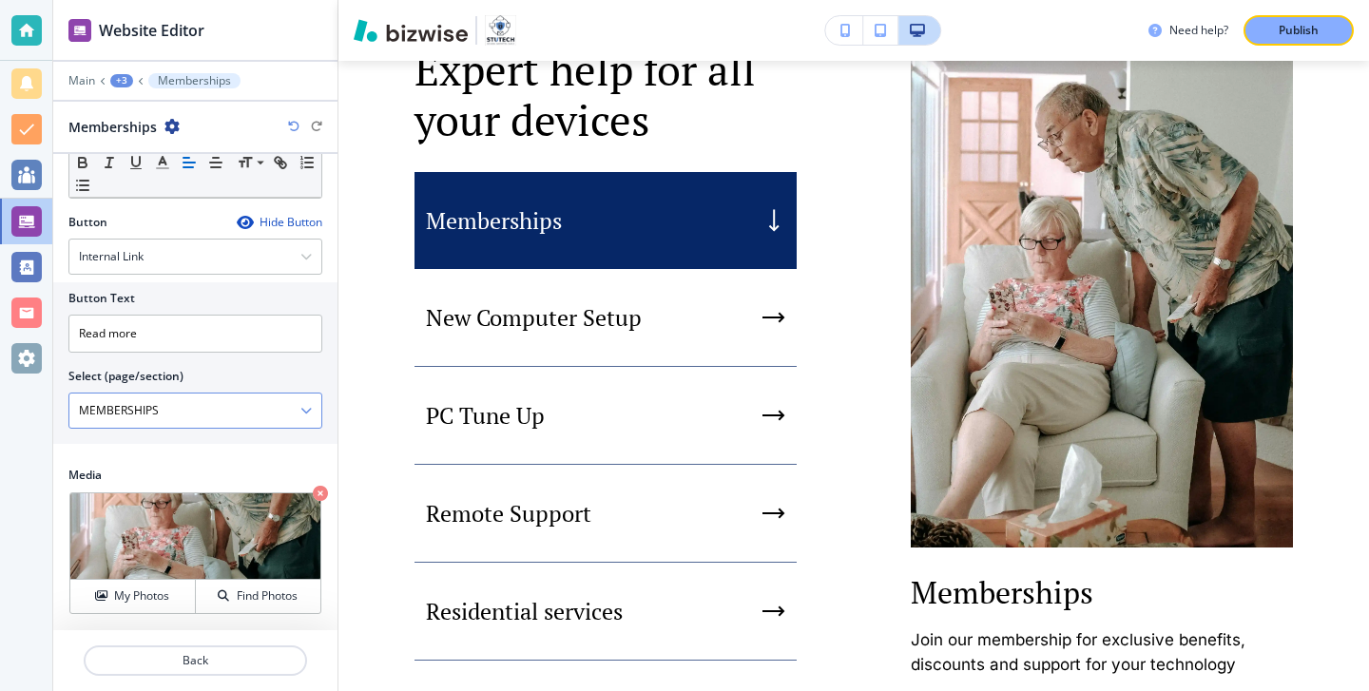
click at [298, 403] on \(page\/section\) "MEMBERSHIPS" at bounding box center [184, 410] width 231 height 32
click at [302, 411] on icon "button" at bounding box center [305, 410] width 11 height 11
click at [308, 317] on input "Read more" at bounding box center [195, 334] width 254 height 38
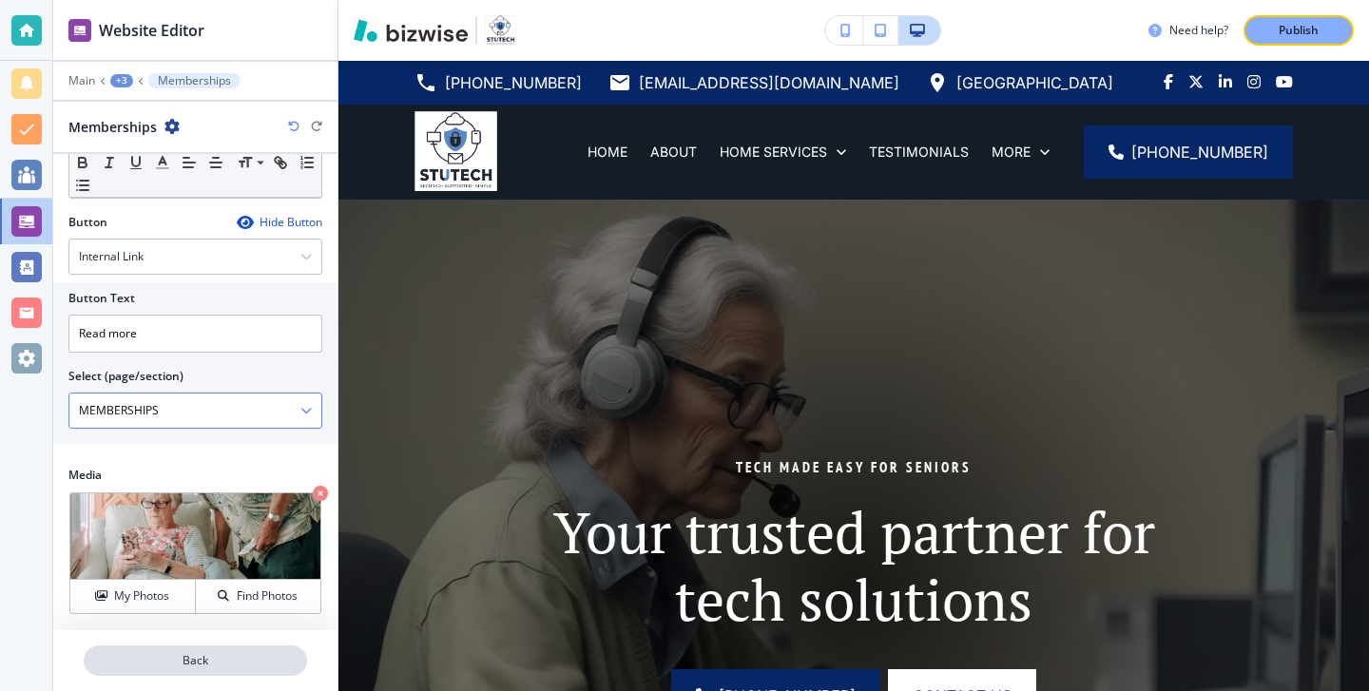
click at [183, 655] on p "Back" at bounding box center [196, 660] width 220 height 17
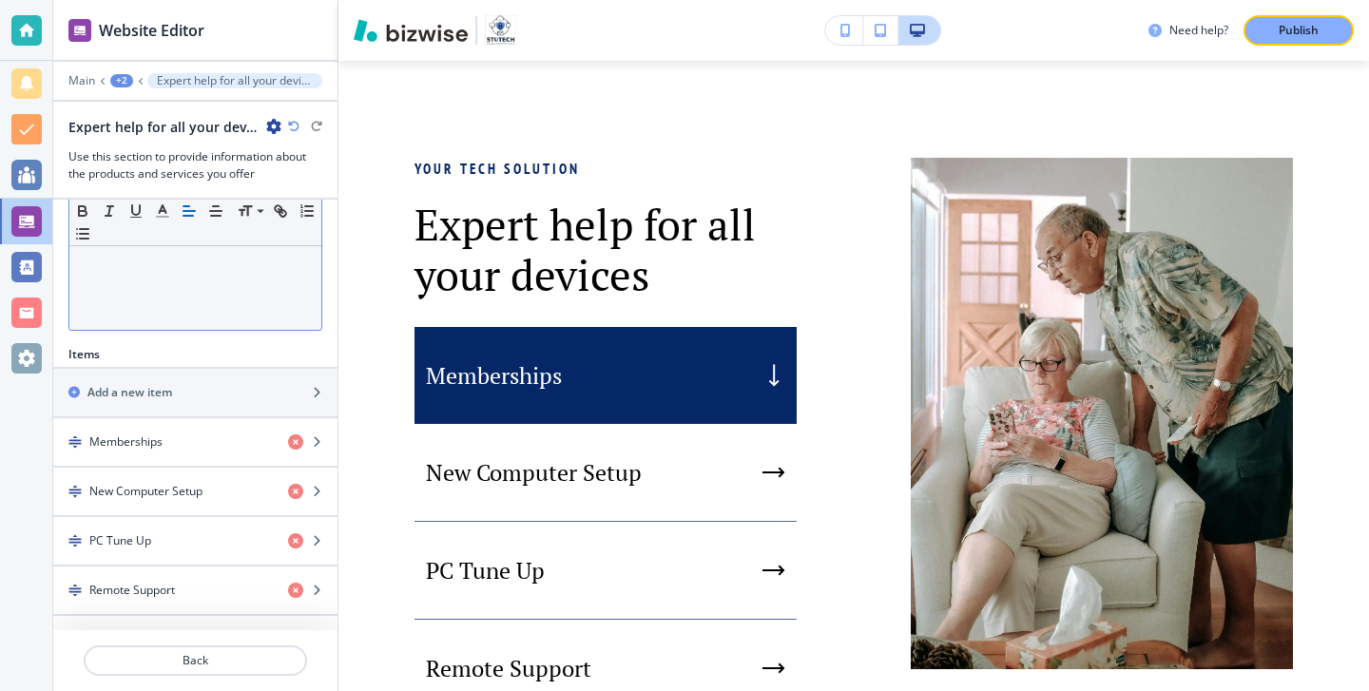
scroll to position [1269, 0]
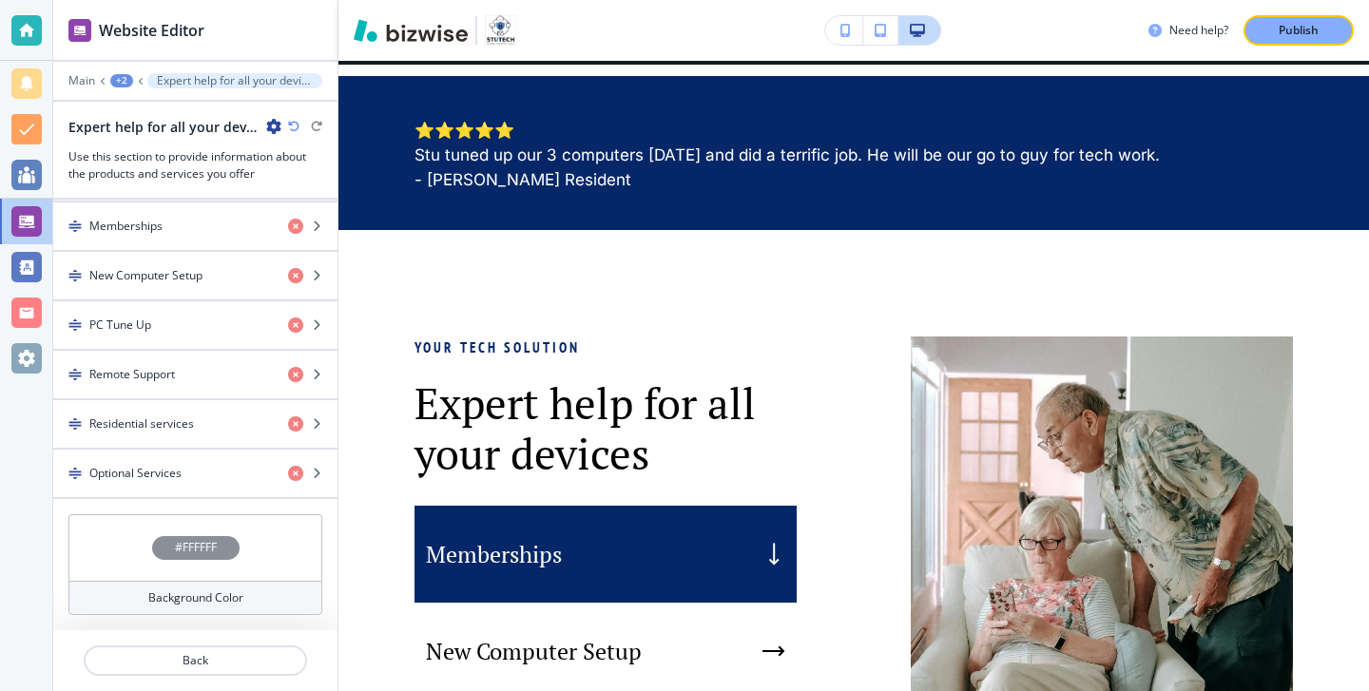
click at [83, 89] on div at bounding box center [195, 93] width 284 height 11
click at [80, 81] on p "Main" at bounding box center [81, 80] width 27 height 13
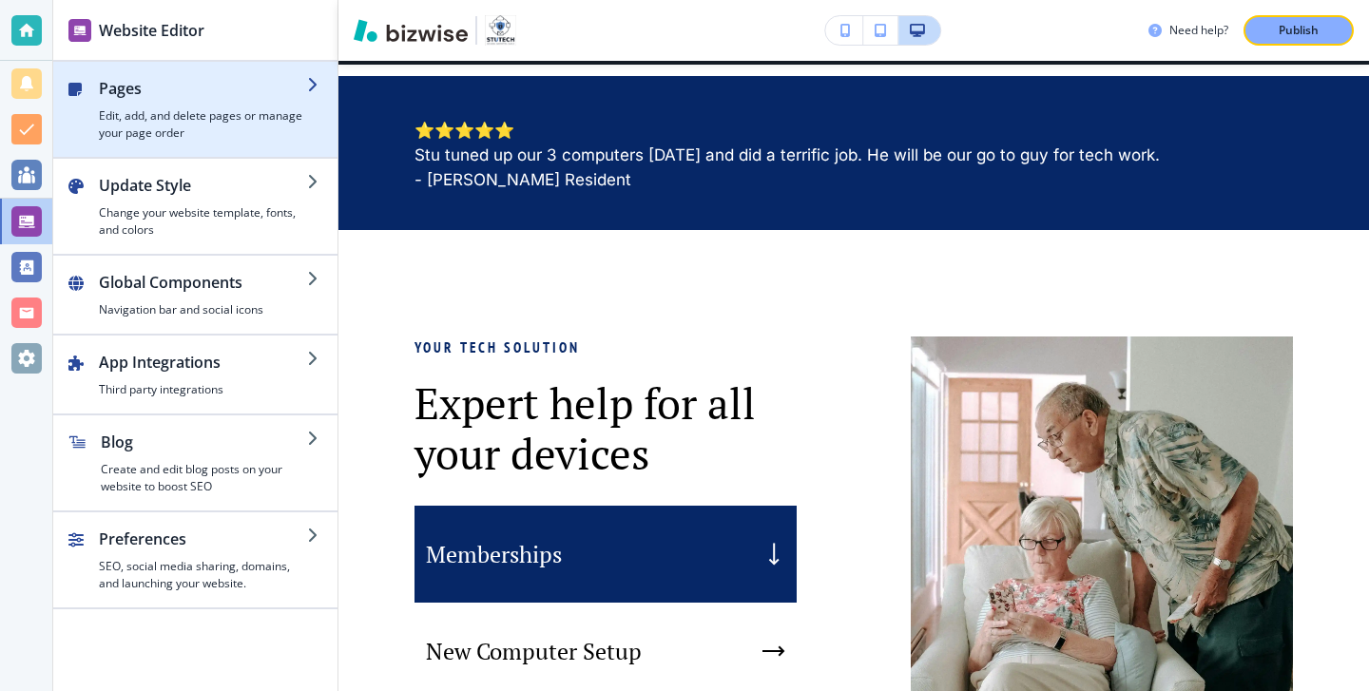
click at [182, 131] on h4 "Edit, add, and delete pages or manage your page order" at bounding box center [203, 124] width 208 height 34
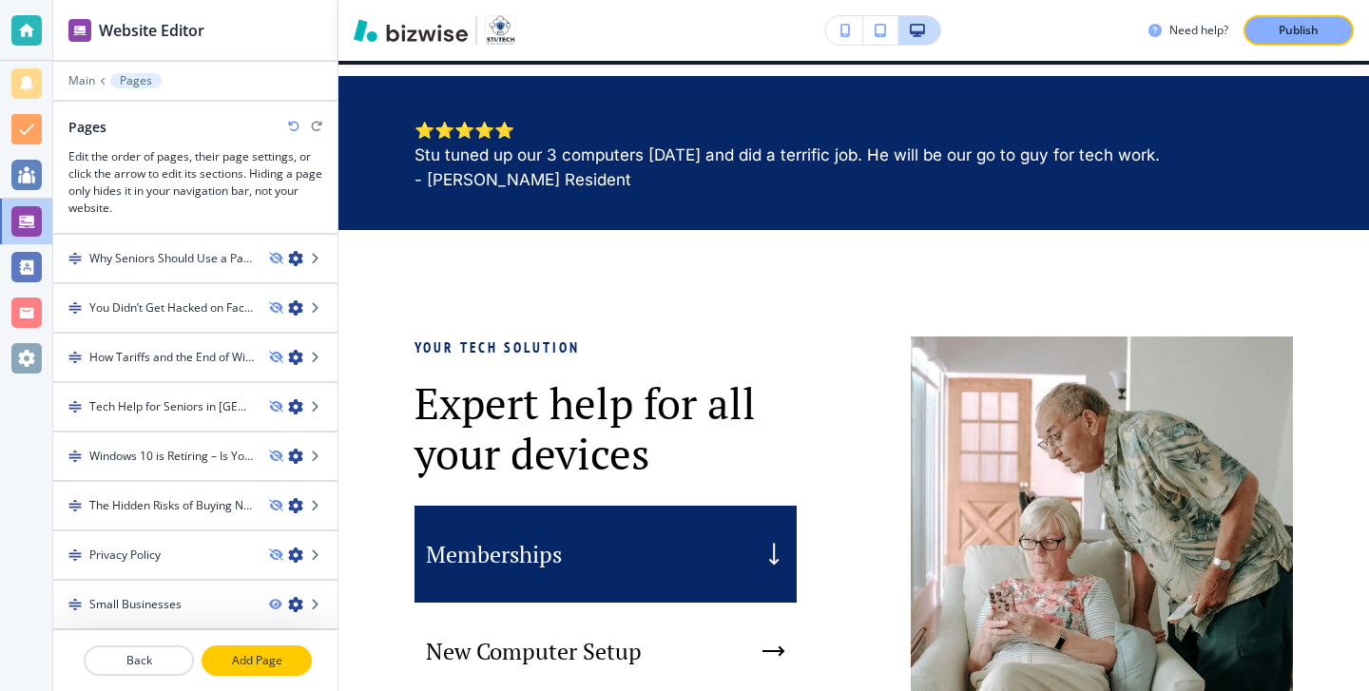
click at [292, 667] on p "Add Page" at bounding box center [256, 660] width 106 height 17
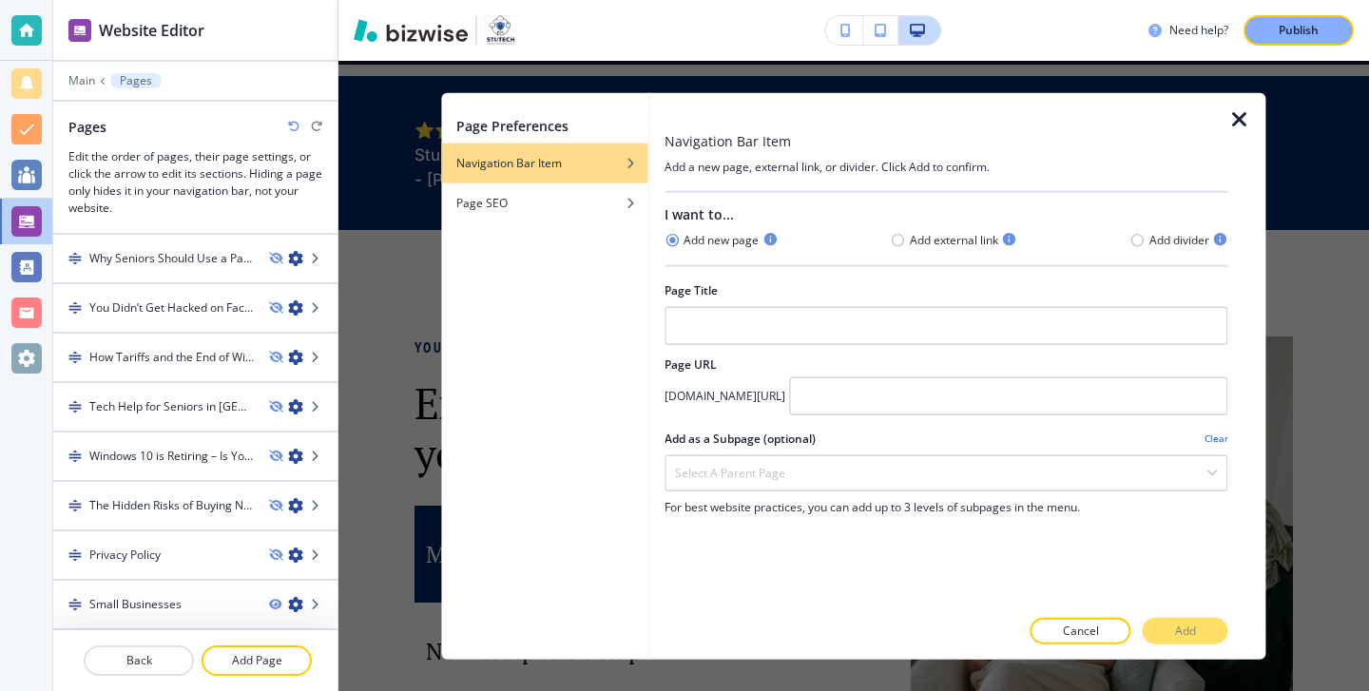
click at [1245, 114] on icon "button" at bounding box center [1239, 118] width 23 height 23
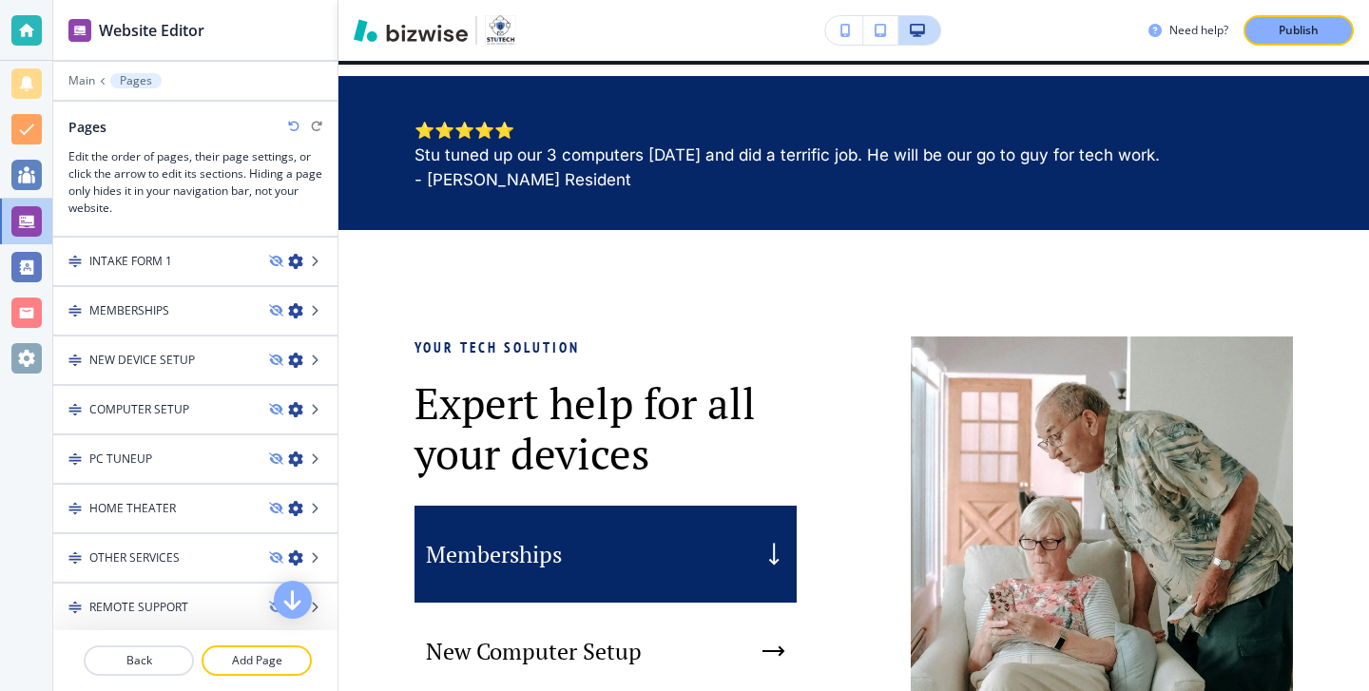
scroll to position [494, 0]
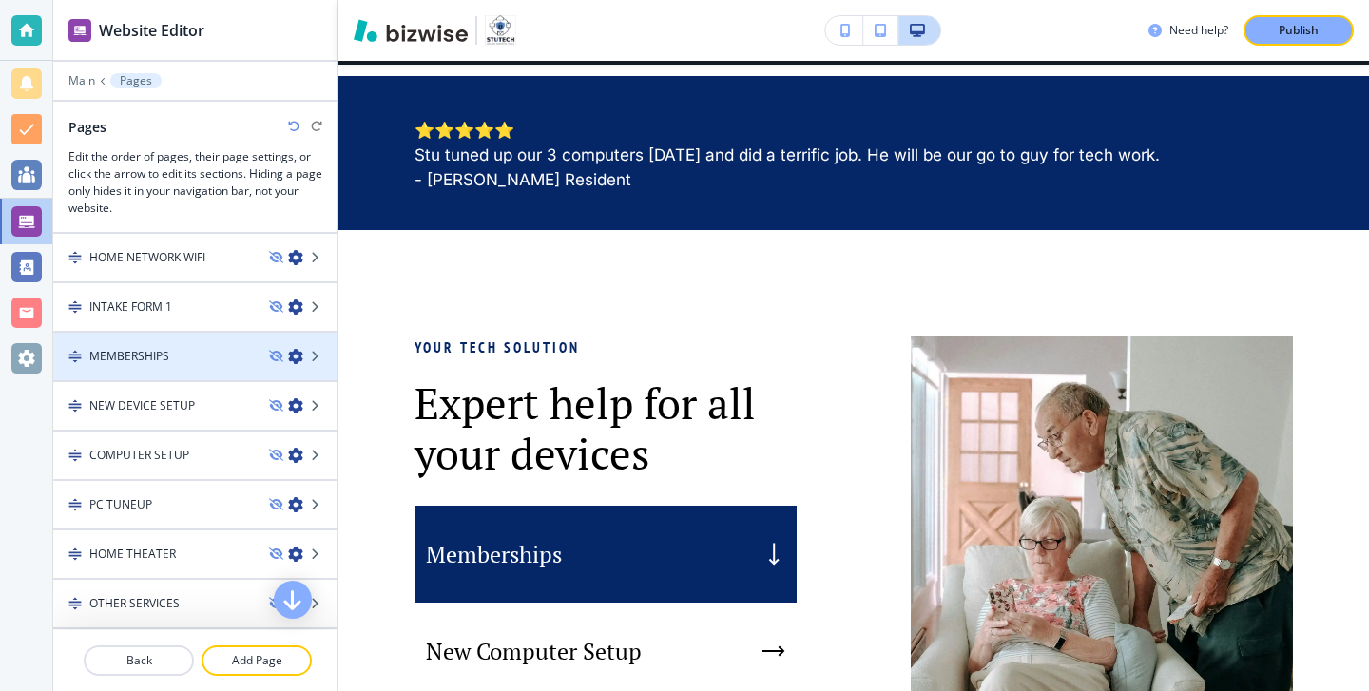
click at [221, 345] on div at bounding box center [195, 340] width 284 height 15
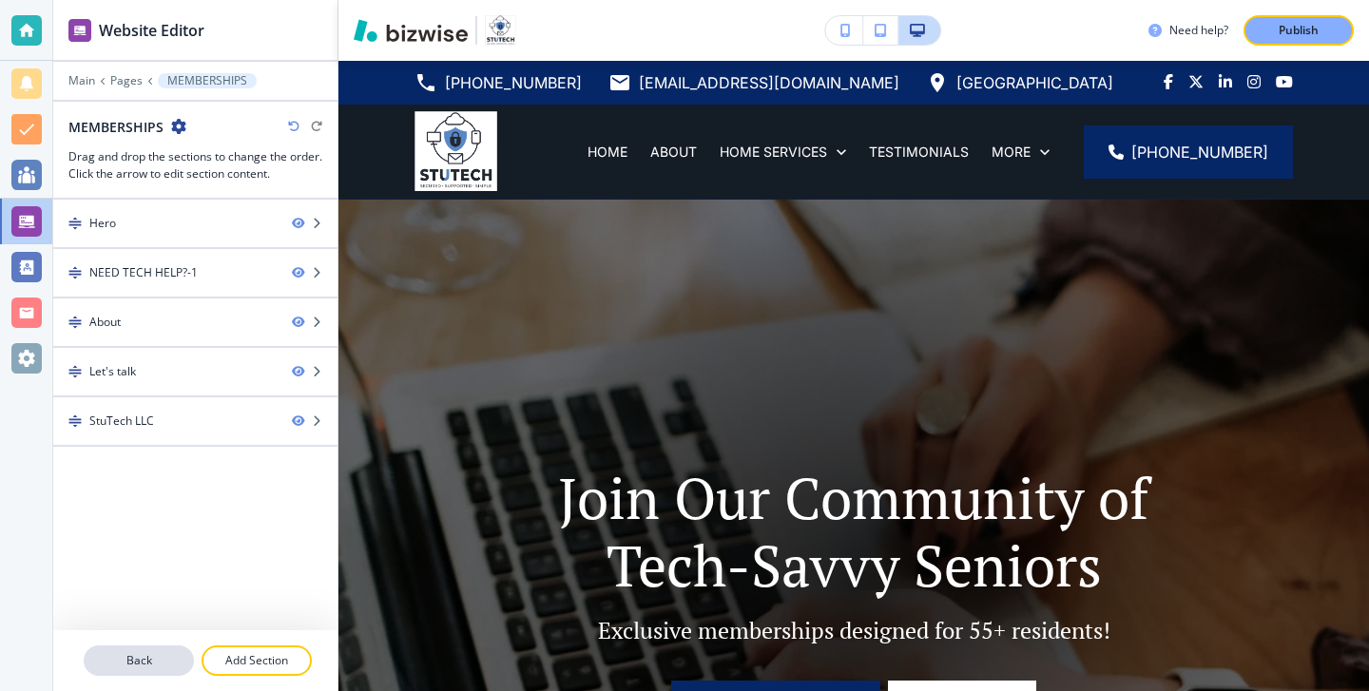
click at [161, 661] on p "Back" at bounding box center [139, 660] width 106 height 17
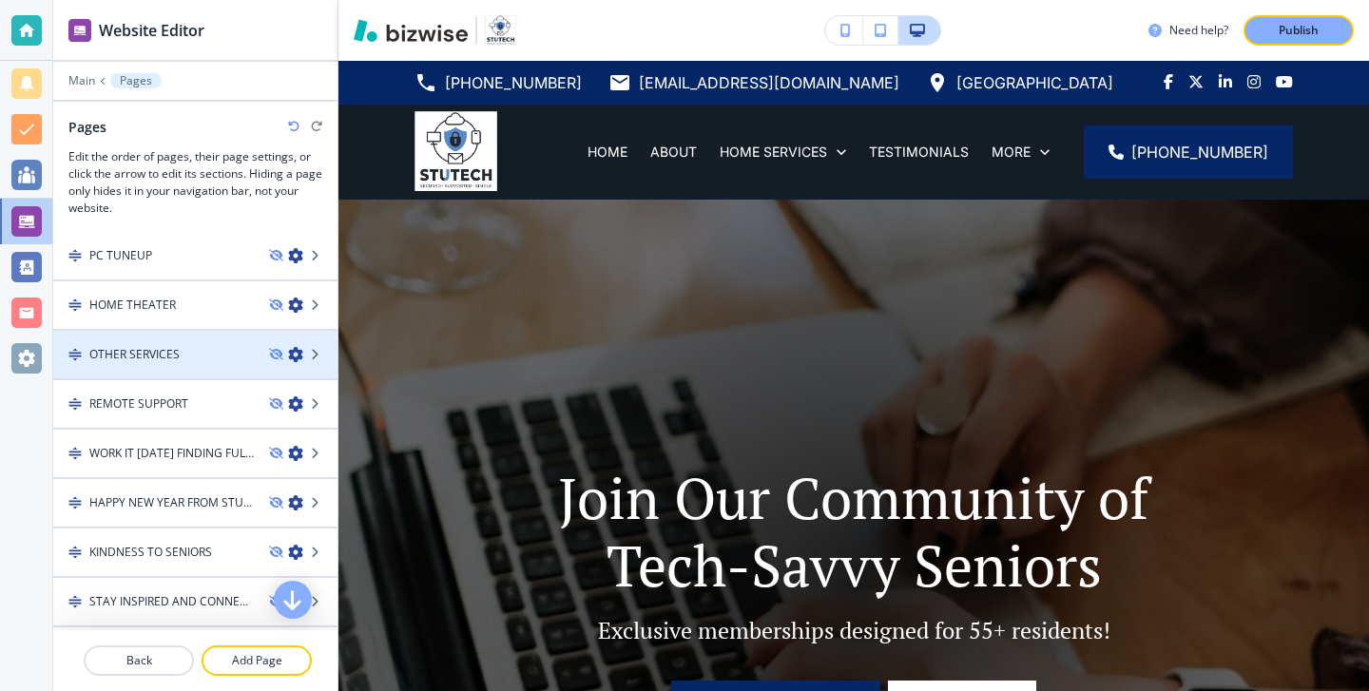
click at [232, 355] on div "OTHER SERVICES" at bounding box center [153, 354] width 201 height 17
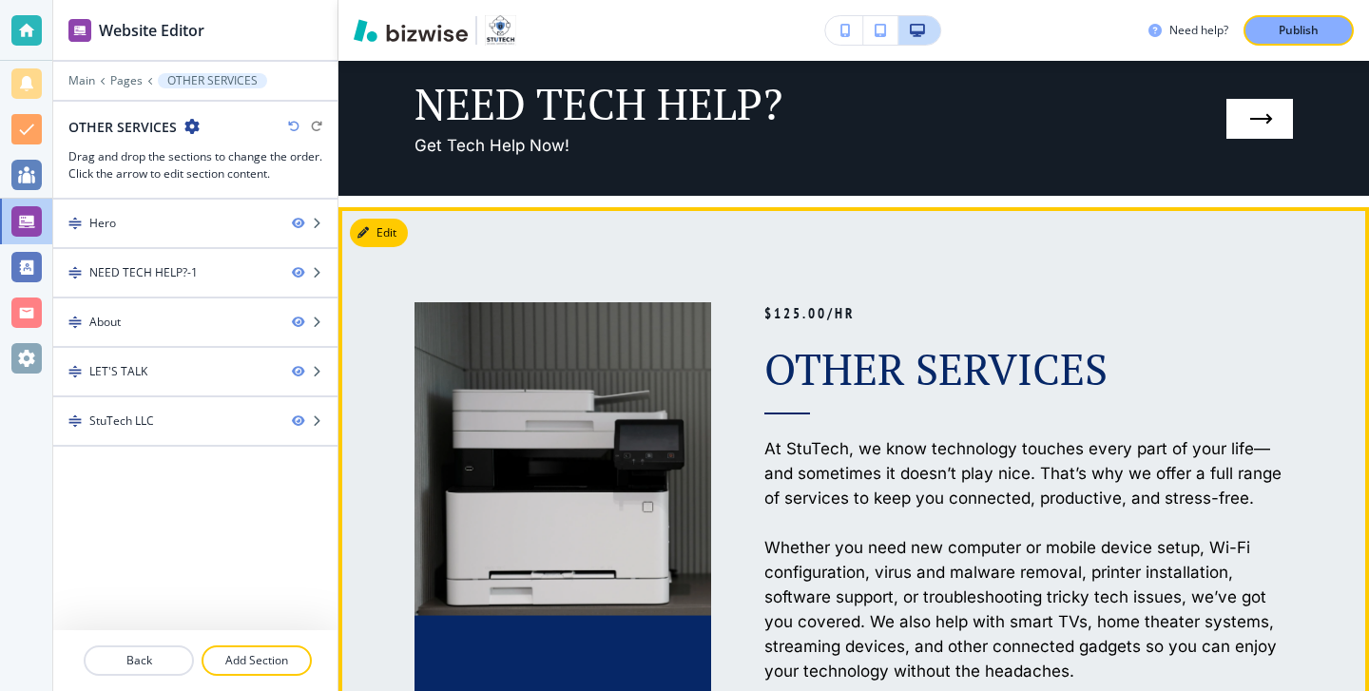
scroll to position [898, 0]
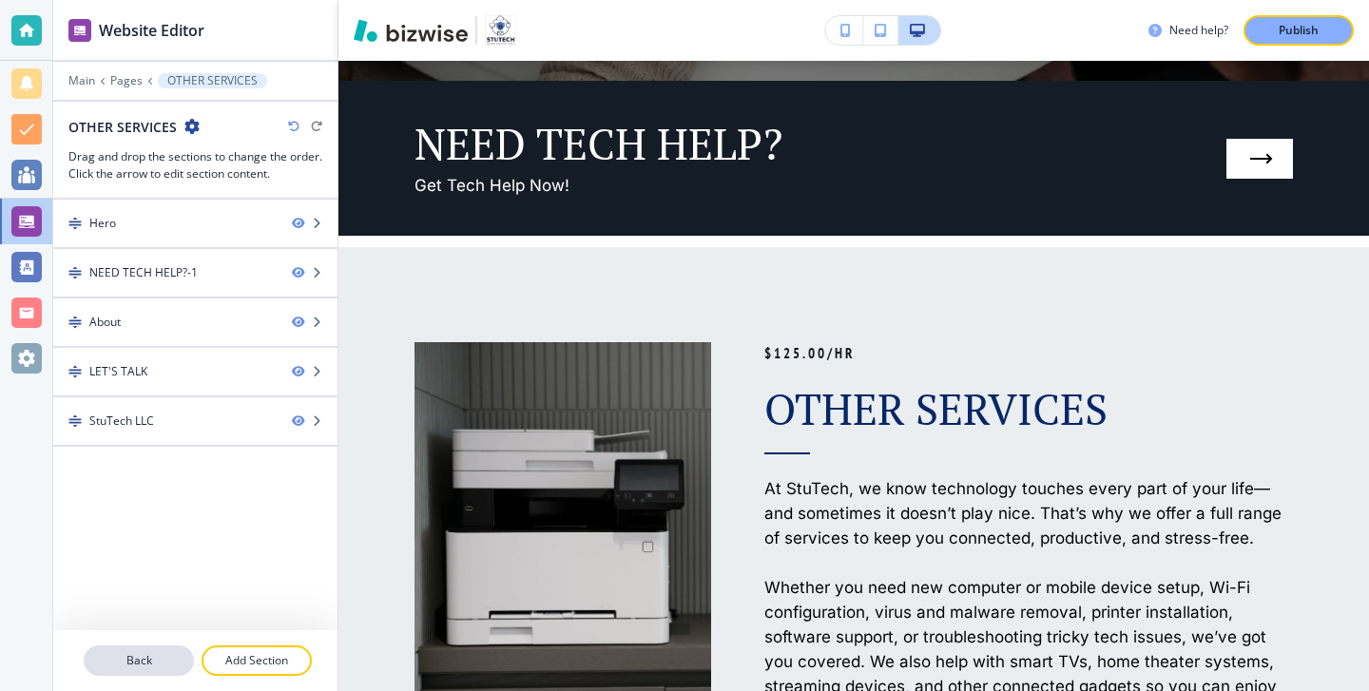
click at [177, 660] on p "Back" at bounding box center [139, 660] width 106 height 17
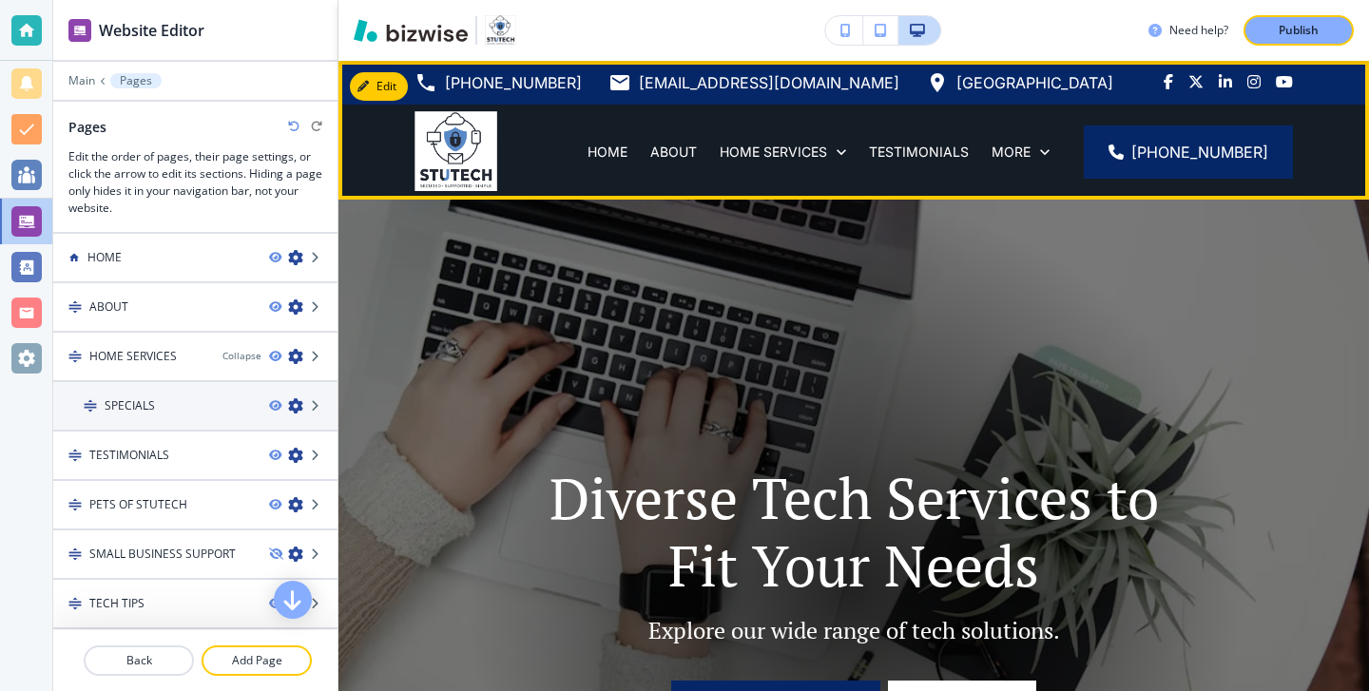
click at [773, 162] on div "HOME SERVICES" at bounding box center [782, 152] width 149 height 95
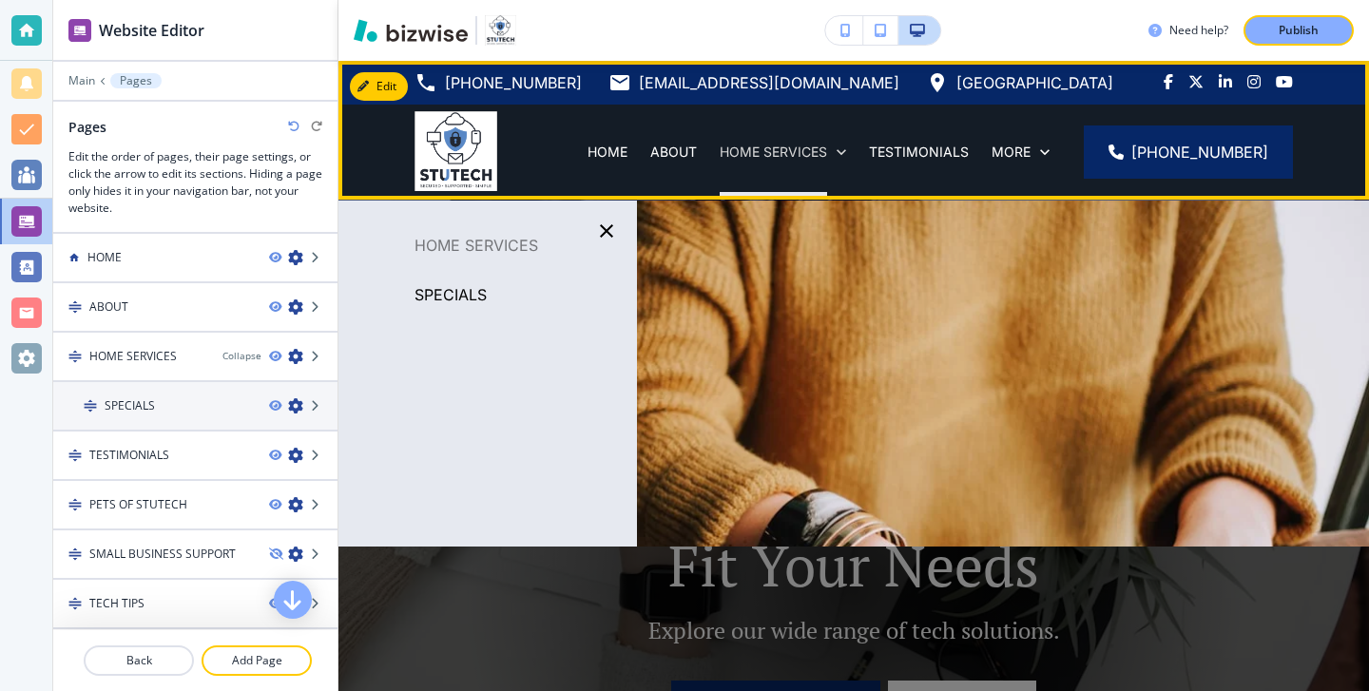
click at [773, 159] on p "HOME SERVICES" at bounding box center [772, 152] width 107 height 19
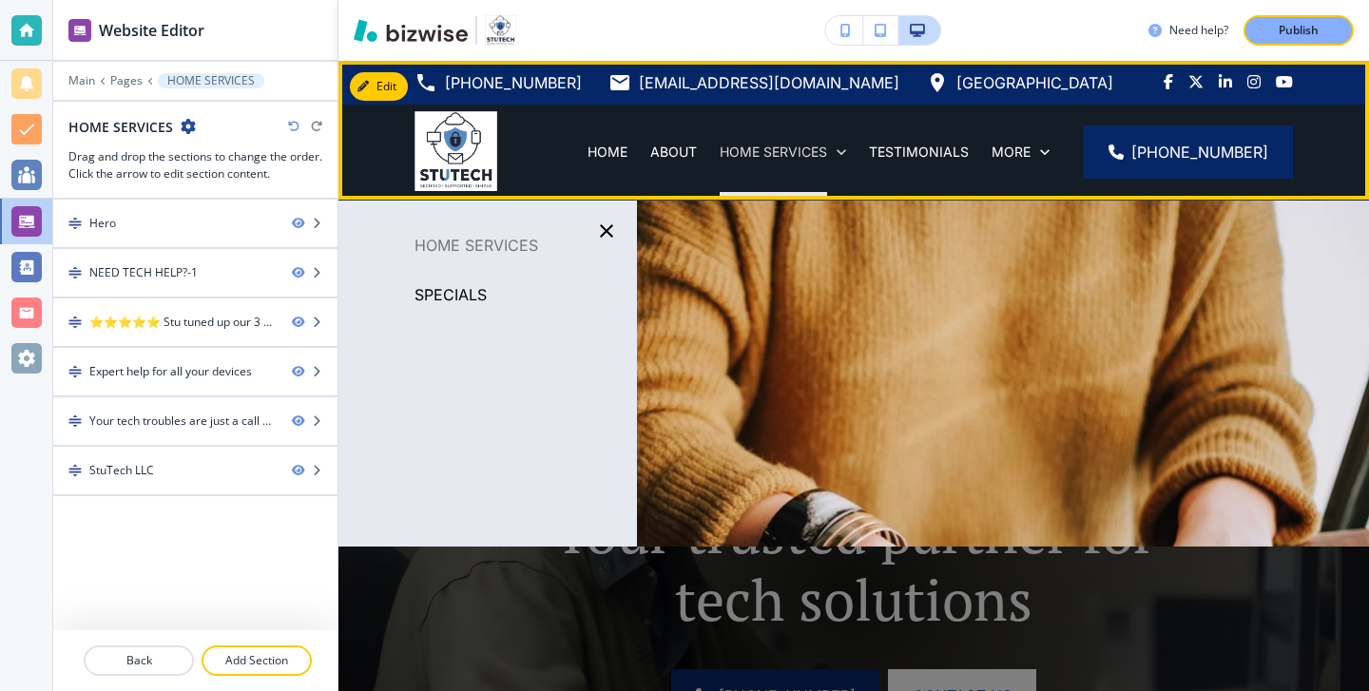
click at [766, 158] on p "HOME SERVICES" at bounding box center [772, 152] width 107 height 19
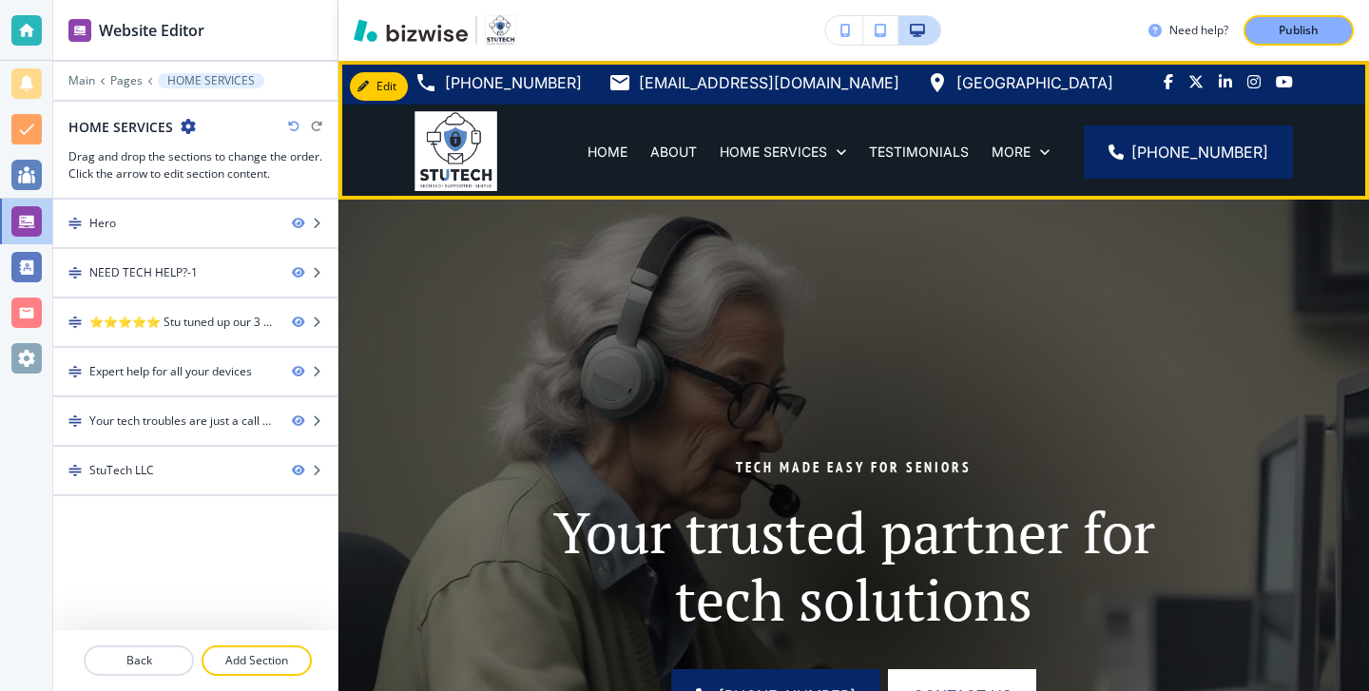
click at [917, 163] on div "TESTIMONIALS" at bounding box center [918, 152] width 123 height 95
click at [927, 151] on p "TESTIMONIALS" at bounding box center [919, 152] width 100 height 19
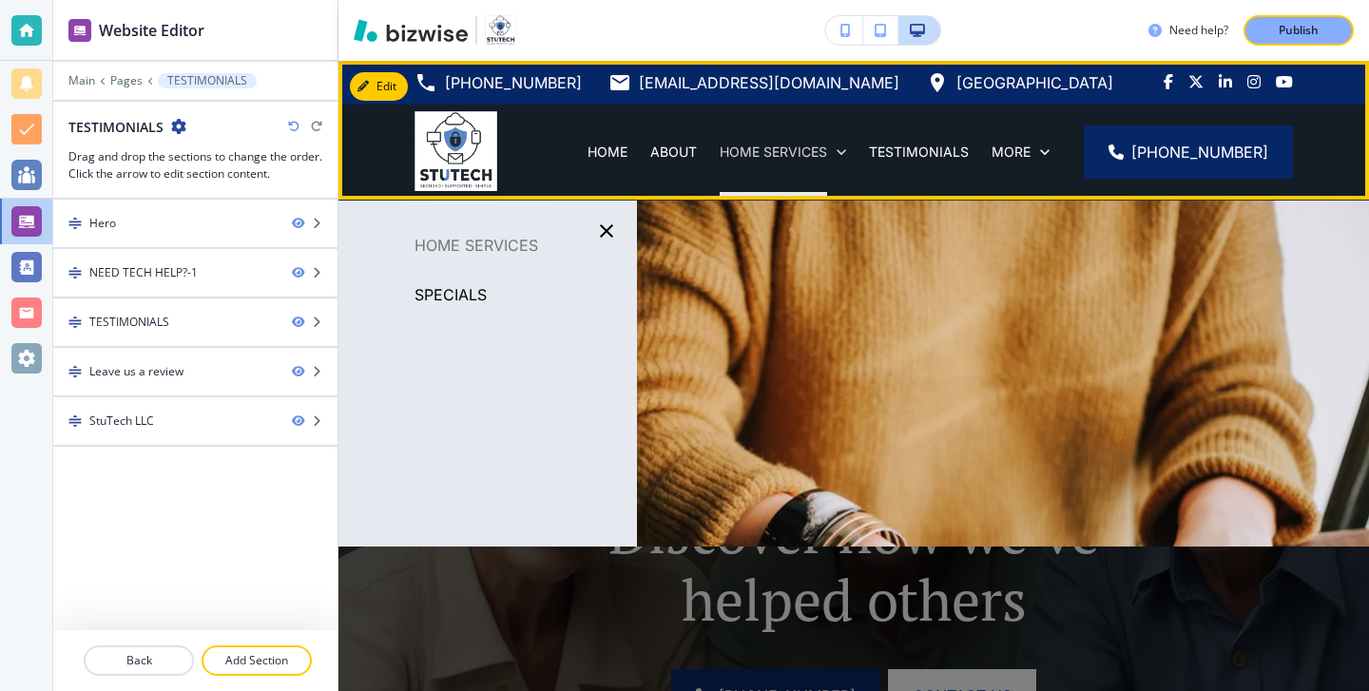
click at [824, 158] on p "HOME SERVICES" at bounding box center [772, 152] width 107 height 19
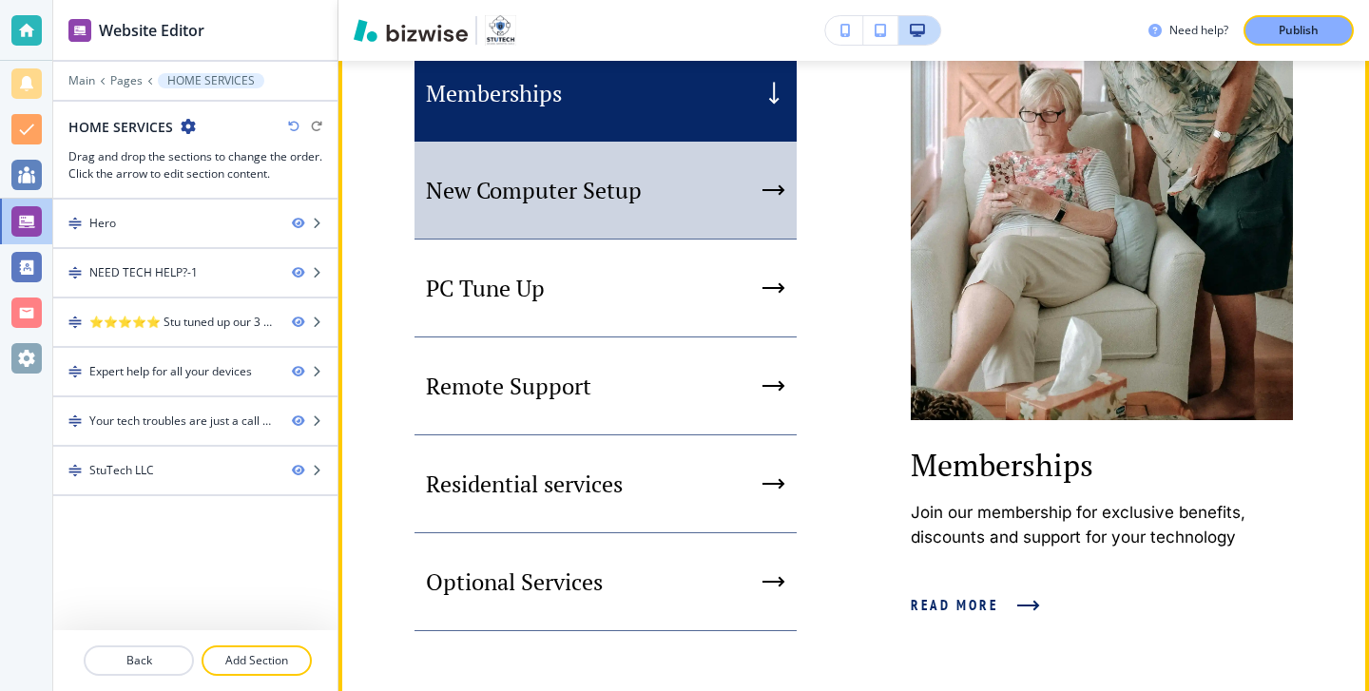
scroll to position [1135, 0]
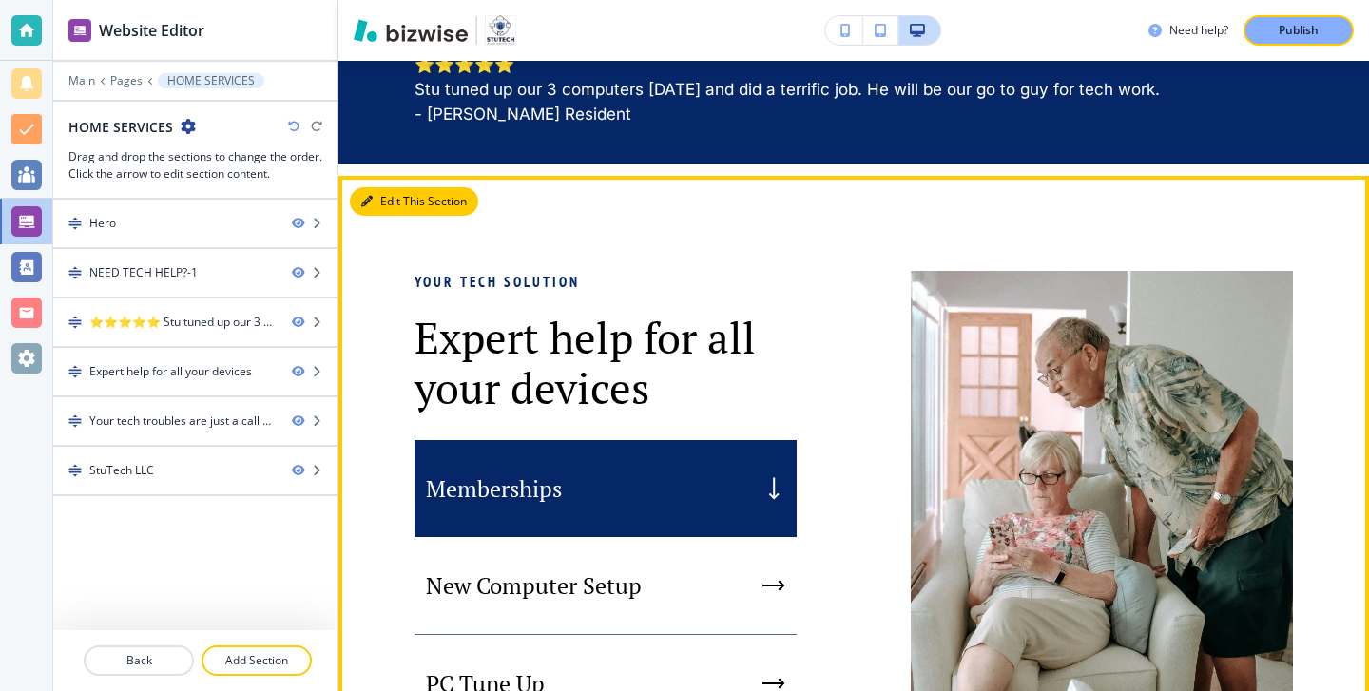
click at [391, 216] on button "Edit This Section" at bounding box center [414, 201] width 128 height 29
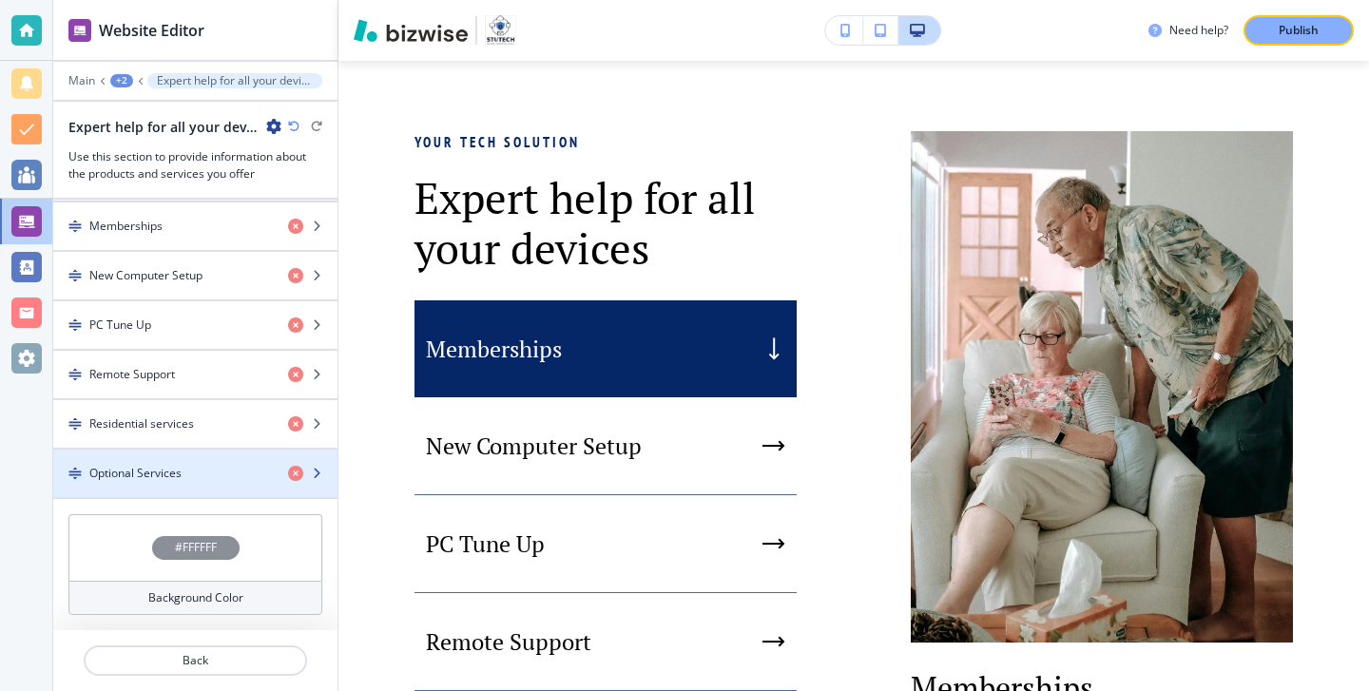
scroll to position [676, 0]
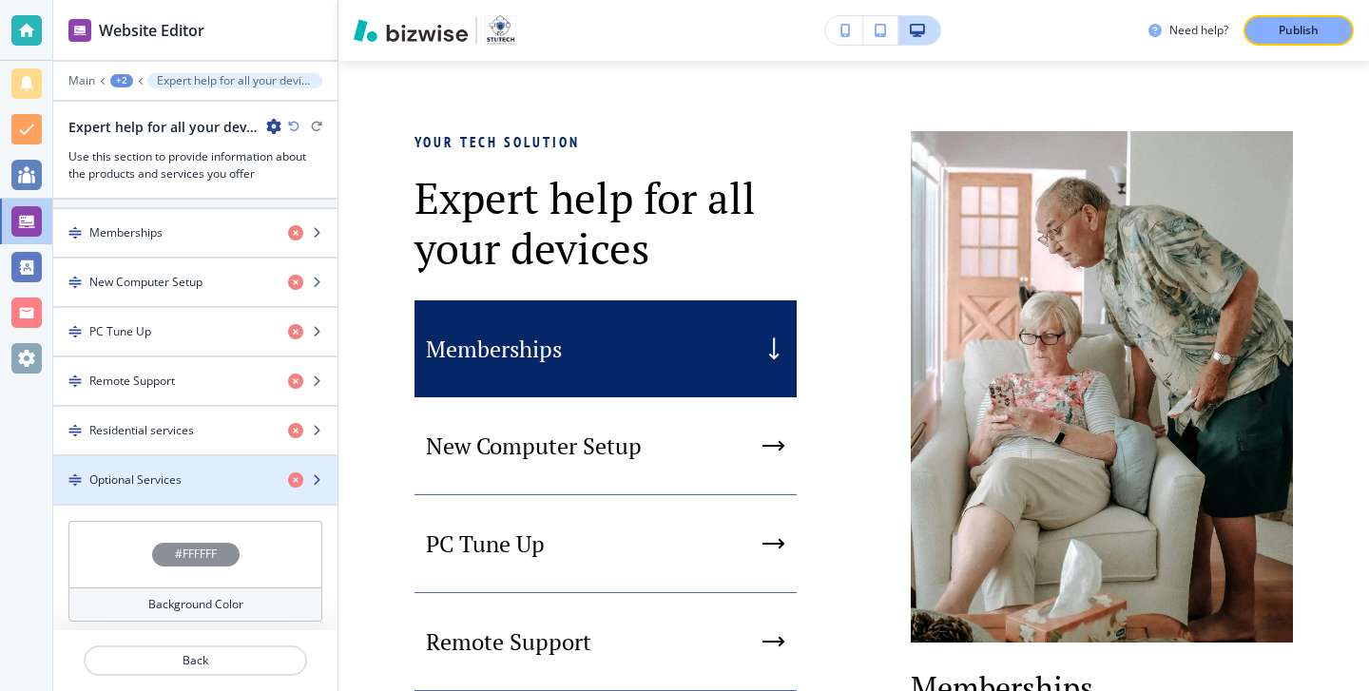
click at [225, 470] on div "button" at bounding box center [195, 463] width 284 height 15
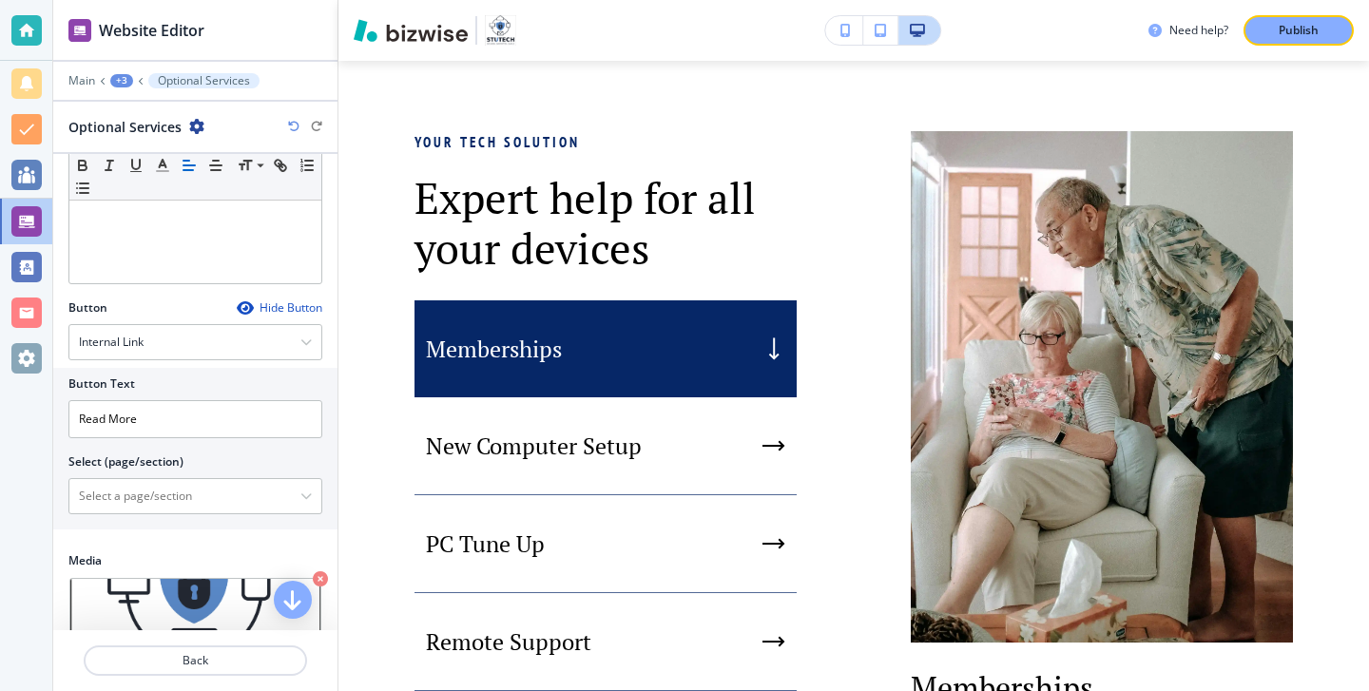
scroll to position [333, 0]
click at [298, 482] on \(page\/section\) "Manual Input" at bounding box center [184, 493] width 231 height 32
click at [302, 485] on div at bounding box center [195, 493] width 252 height 34
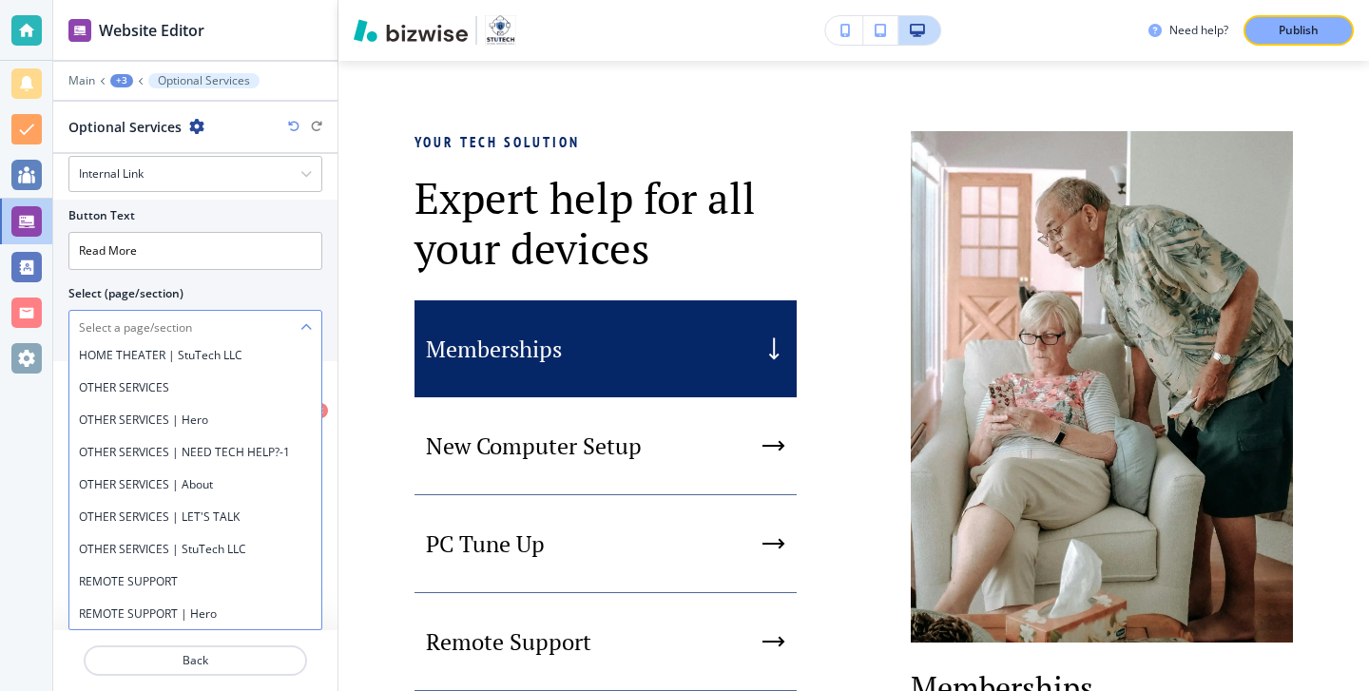
scroll to position [4030, 0]
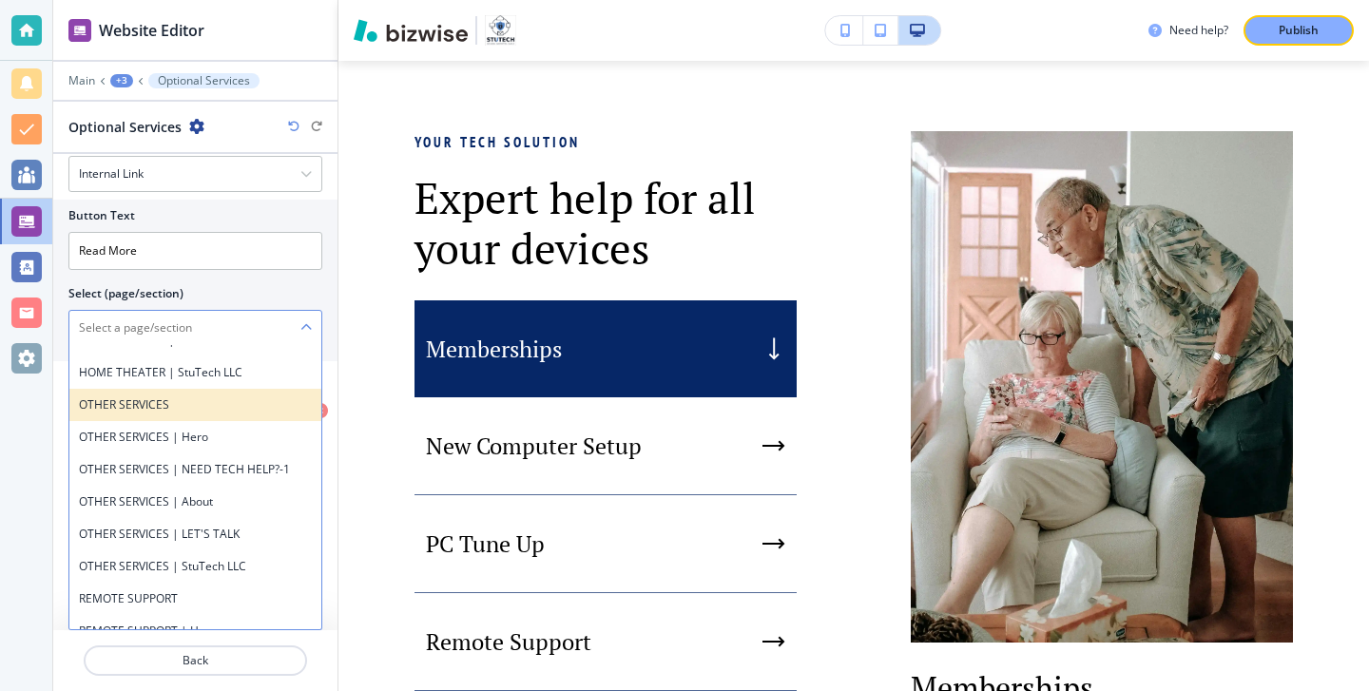
click at [213, 389] on div "OTHER SERVICES" at bounding box center [195, 405] width 252 height 32
type \(page\/section\) "OTHER SERVICES"
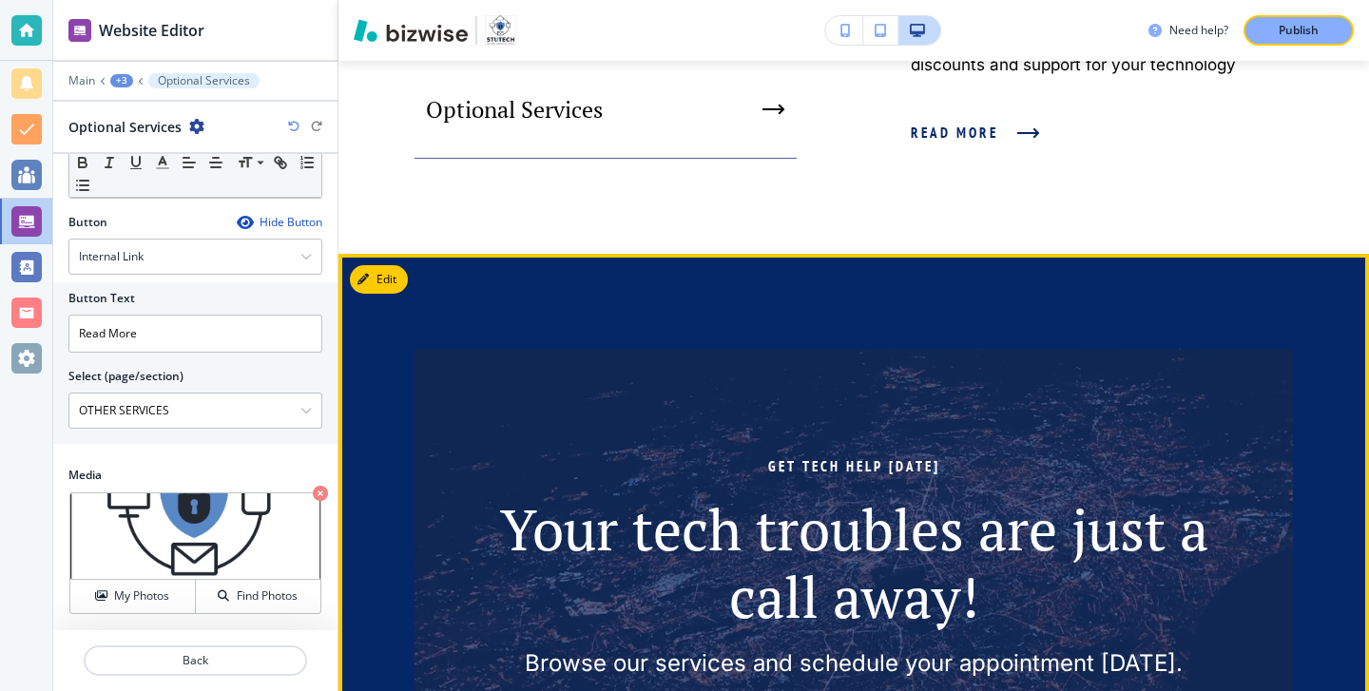
scroll to position [1794, 0]
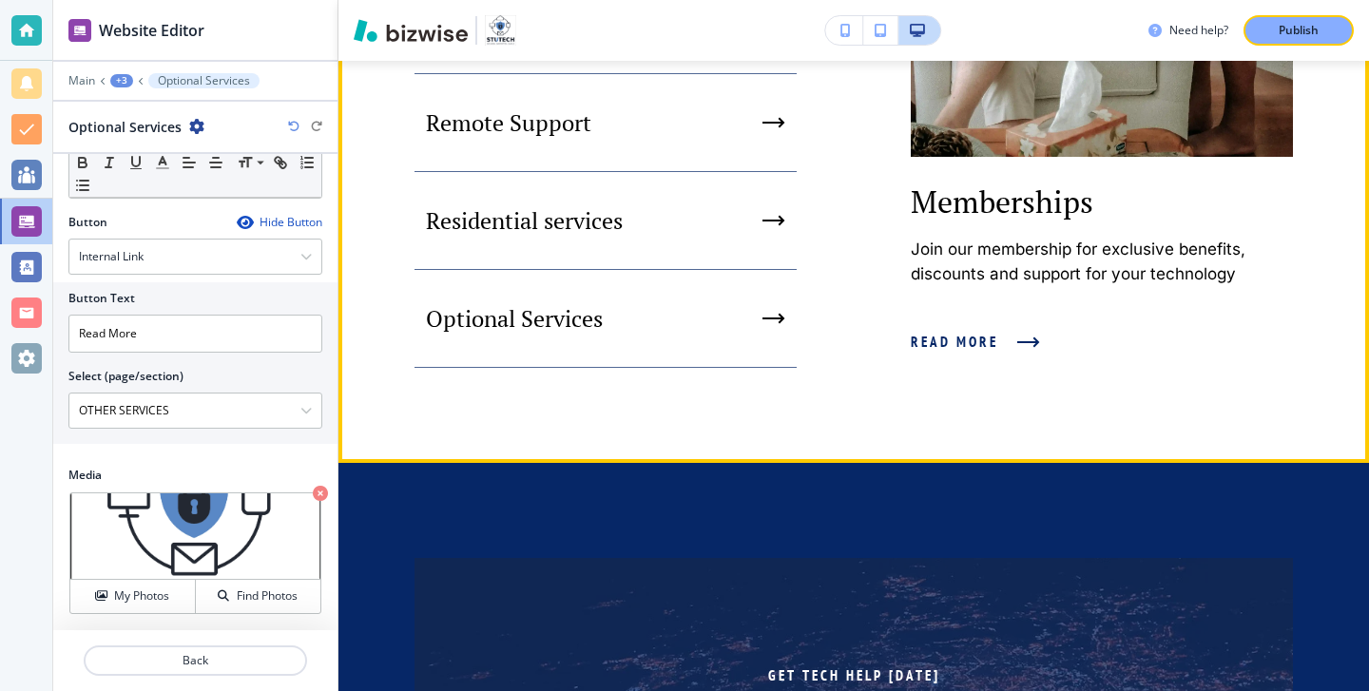
drag, startPoint x: 932, startPoint y: 369, endPoint x: 712, endPoint y: 328, distance: 224.3
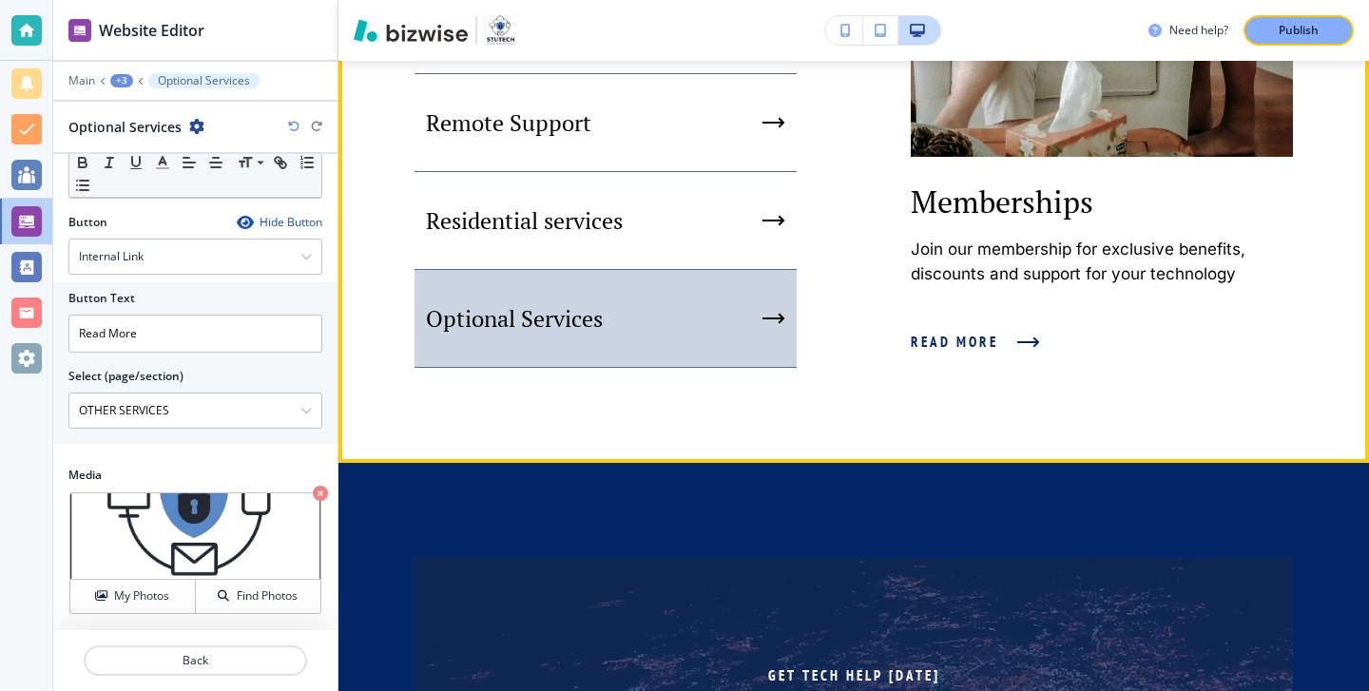
click at [712, 328] on div "Optional Services" at bounding box center [605, 319] width 382 height 98
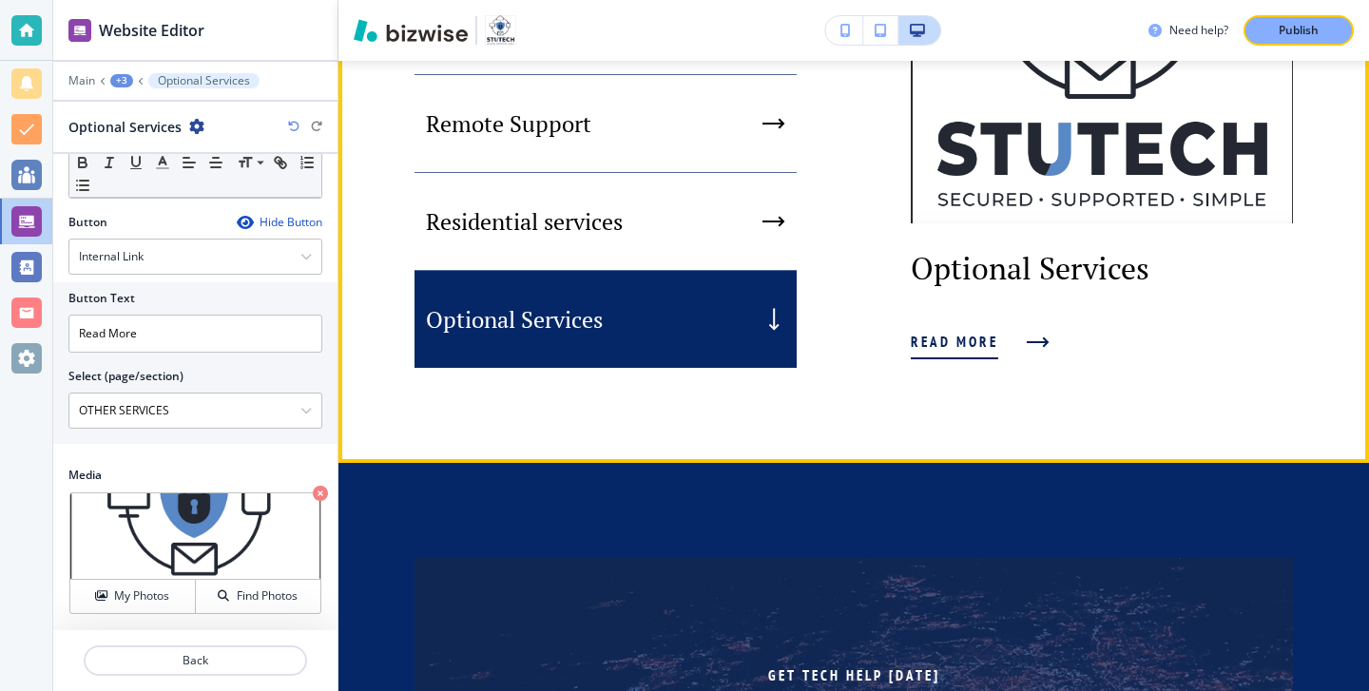
click at [1022, 364] on button "Read More" at bounding box center [975, 342] width 129 height 51
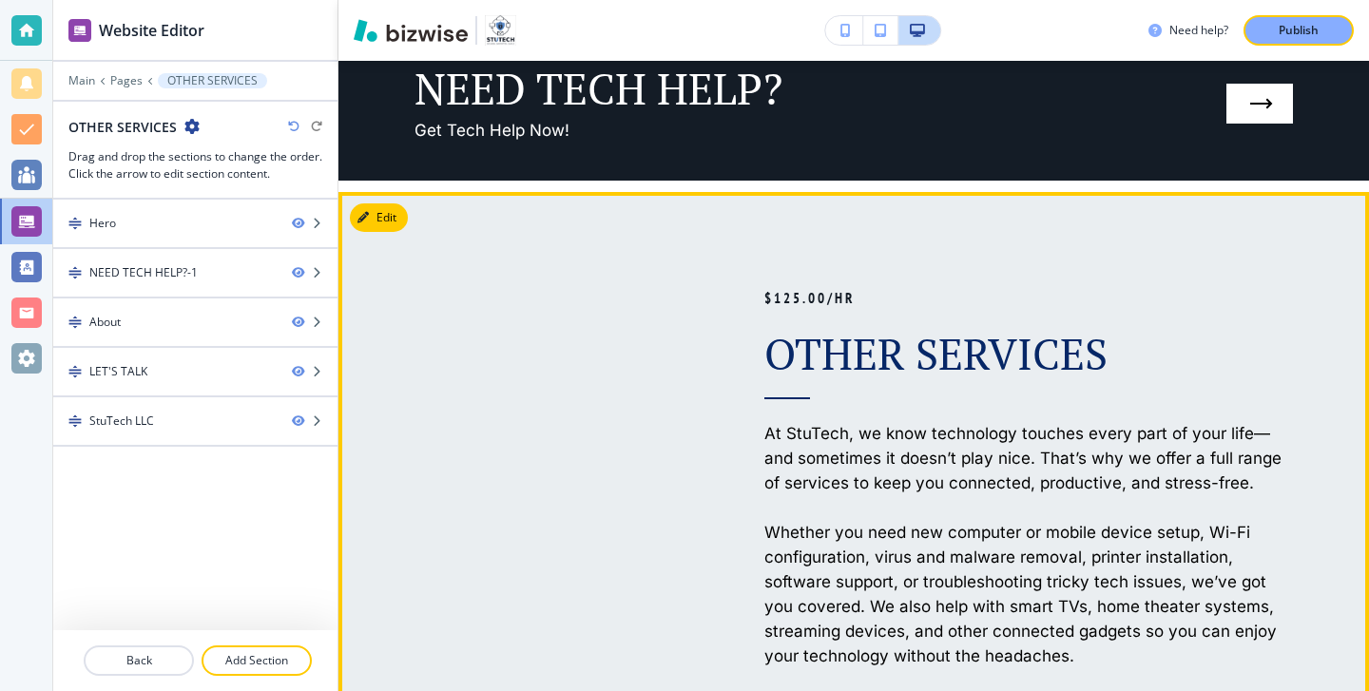
scroll to position [1072, 0]
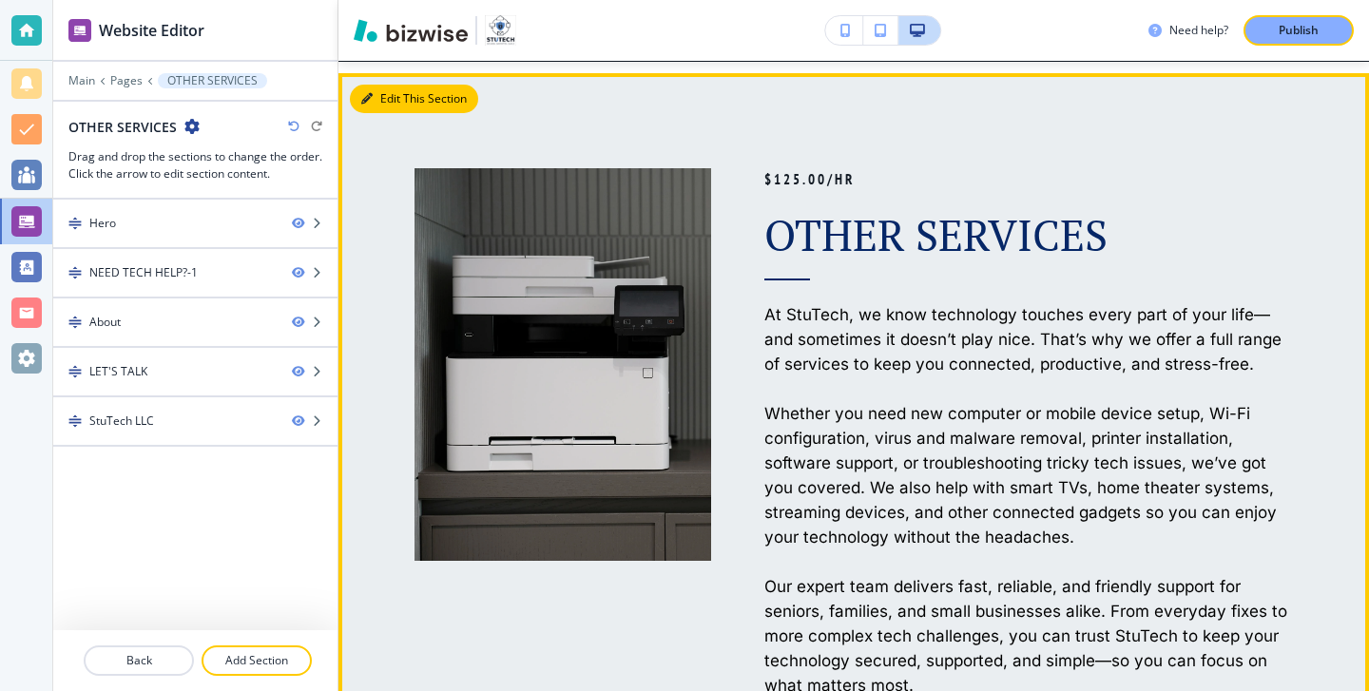
click at [386, 107] on button "Edit This Section" at bounding box center [414, 99] width 128 height 29
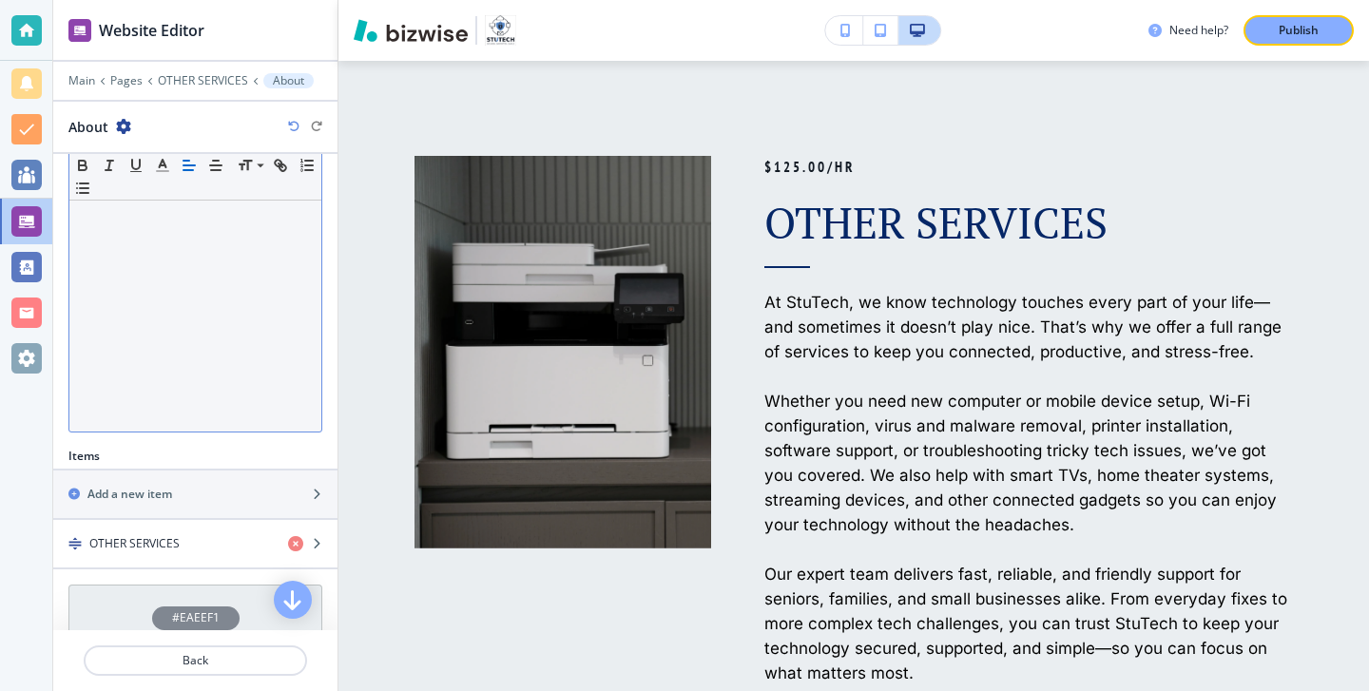
scroll to position [390, 0]
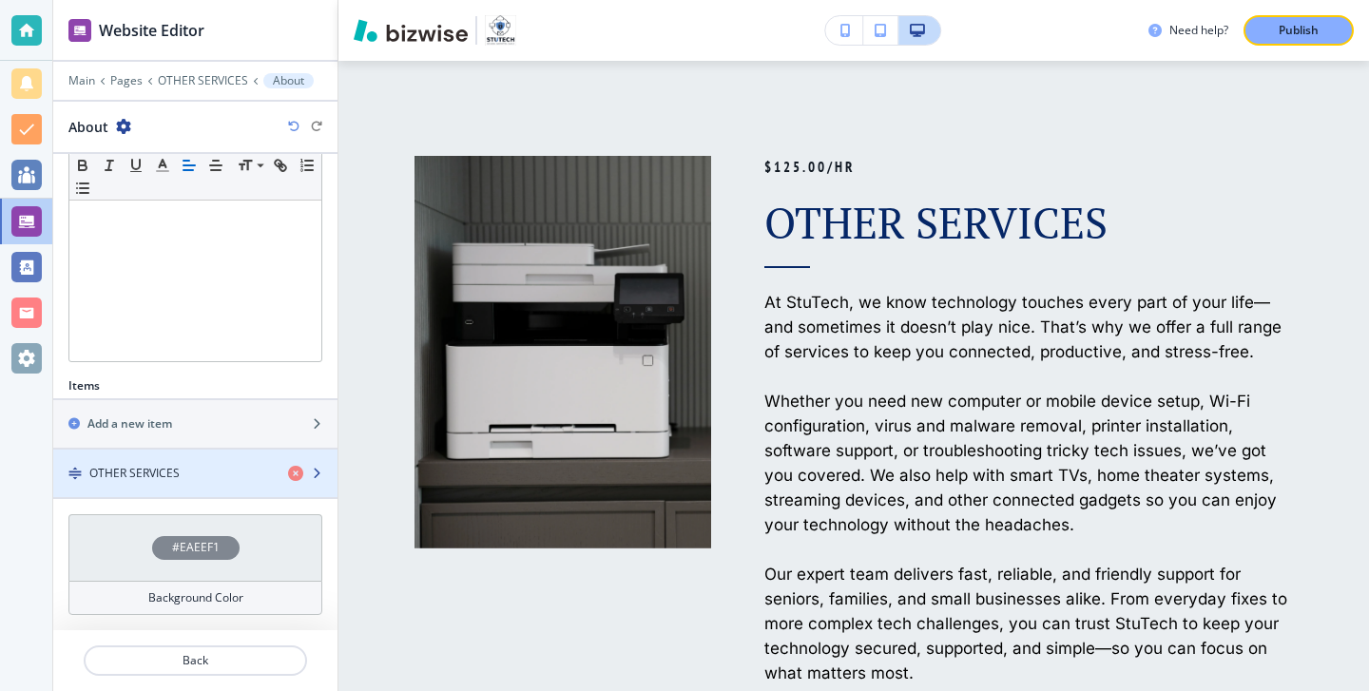
click at [239, 475] on div "OTHER SERVICES" at bounding box center [163, 473] width 220 height 17
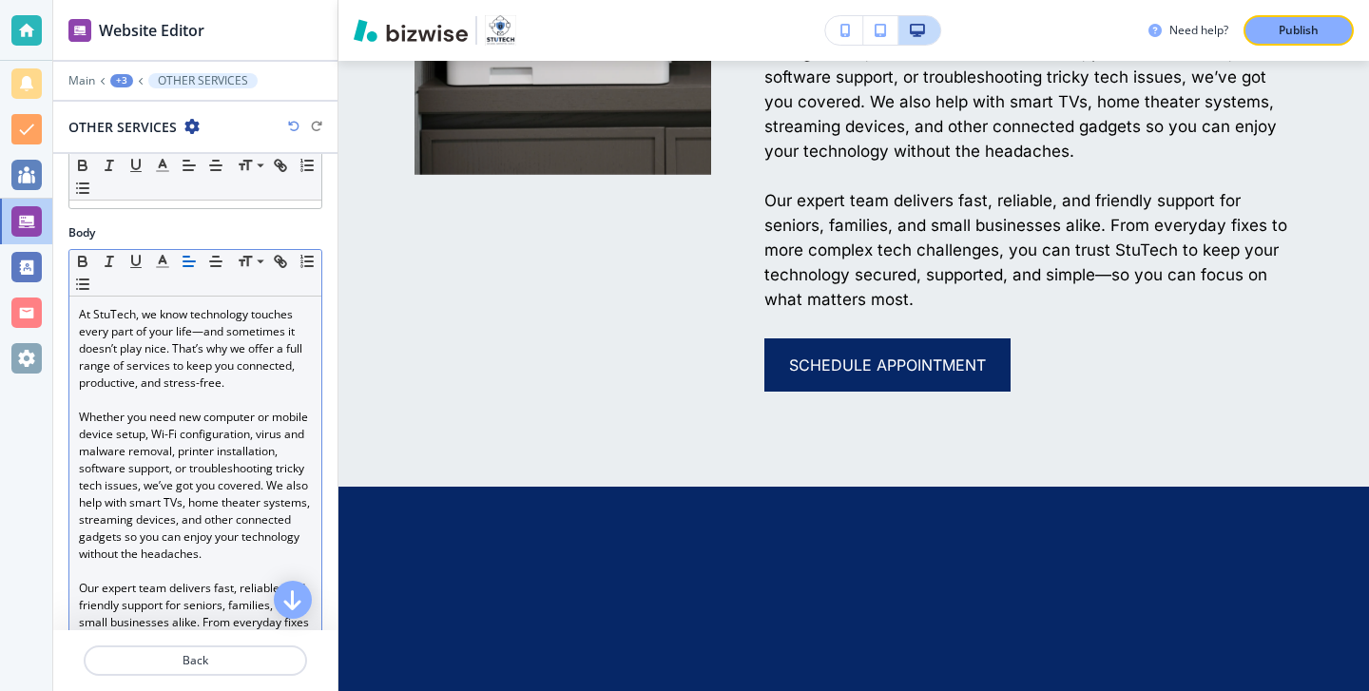
scroll to position [0, 0]
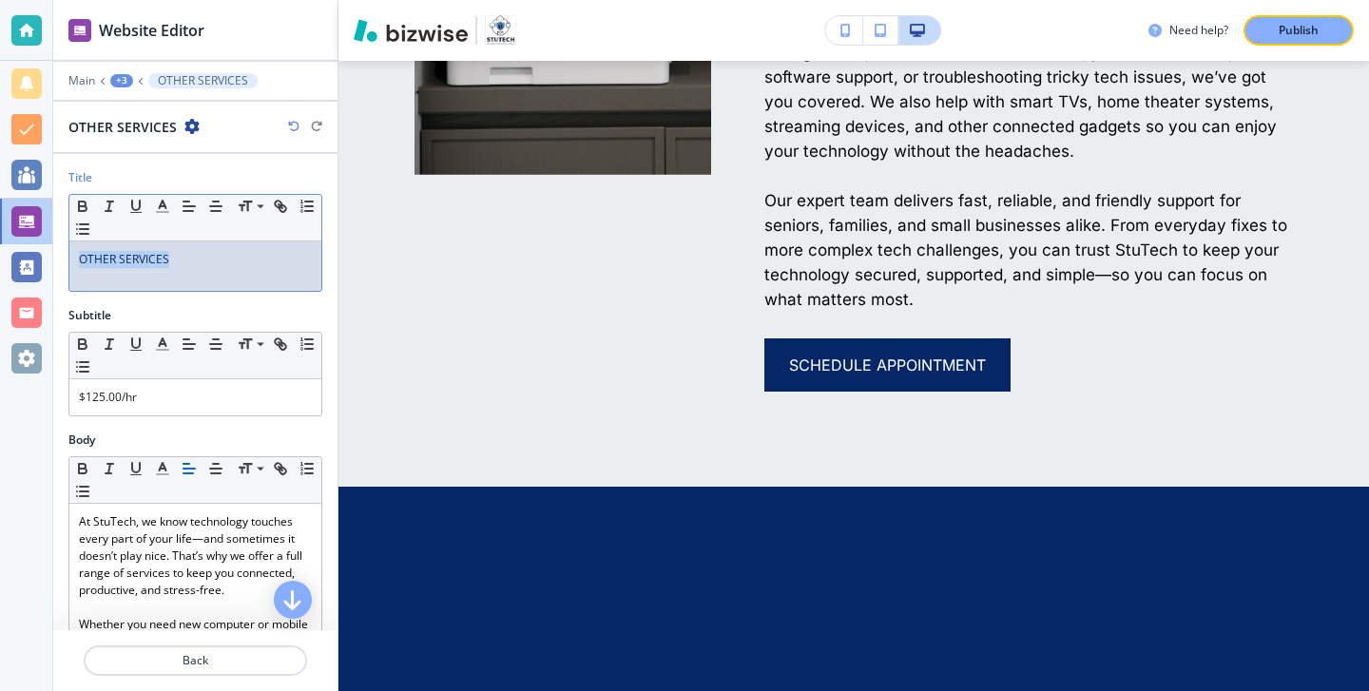
drag, startPoint x: 194, startPoint y: 248, endPoint x: 178, endPoint y: 266, distance: 24.2
click at [178, 266] on div "OTHER SERVICES" at bounding box center [195, 265] width 252 height 49
click at [178, 266] on p "OTHER SERVICES" at bounding box center [195, 259] width 233 height 17
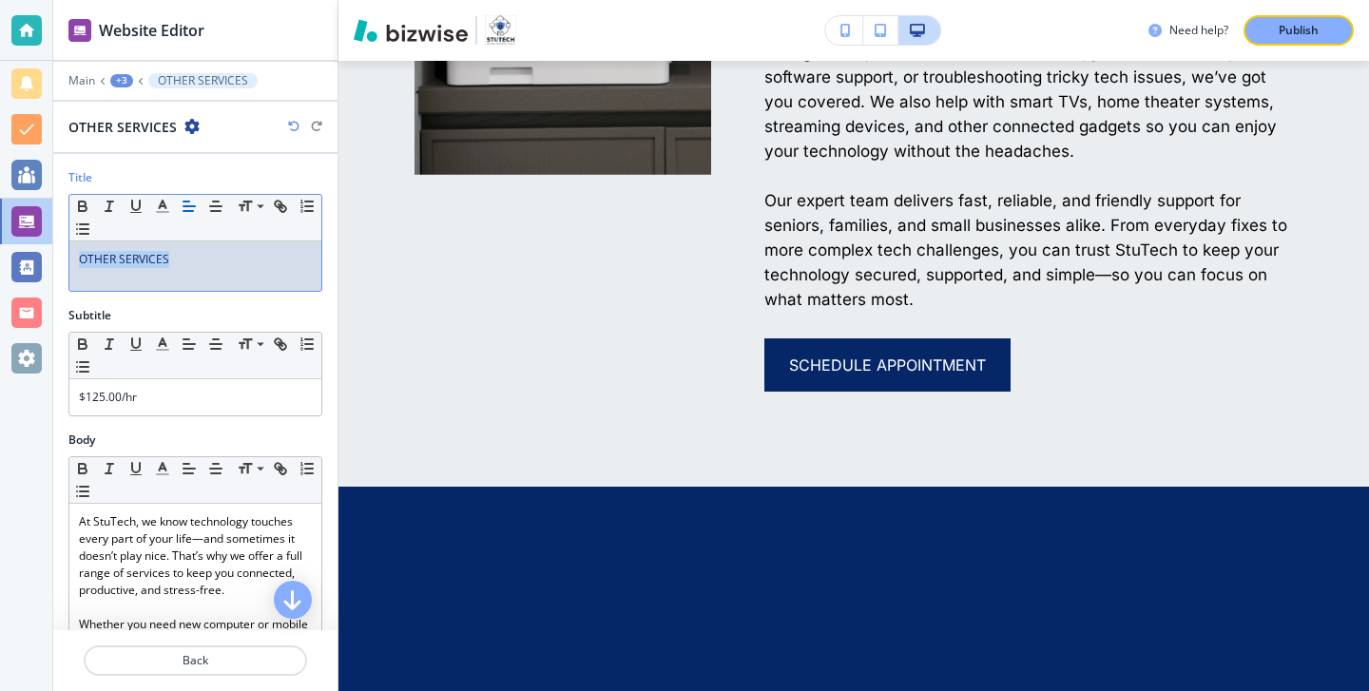
click at [178, 266] on p "OTHER SERVICES" at bounding box center [195, 259] width 233 height 17
click at [178, 264] on p "OTHER SERVICES" at bounding box center [195, 259] width 233 height 17
drag, startPoint x: 178, startPoint y: 259, endPoint x: 89, endPoint y: 263, distance: 88.5
click at [87, 263] on p "OTHER SERVICES" at bounding box center [195, 259] width 233 height 17
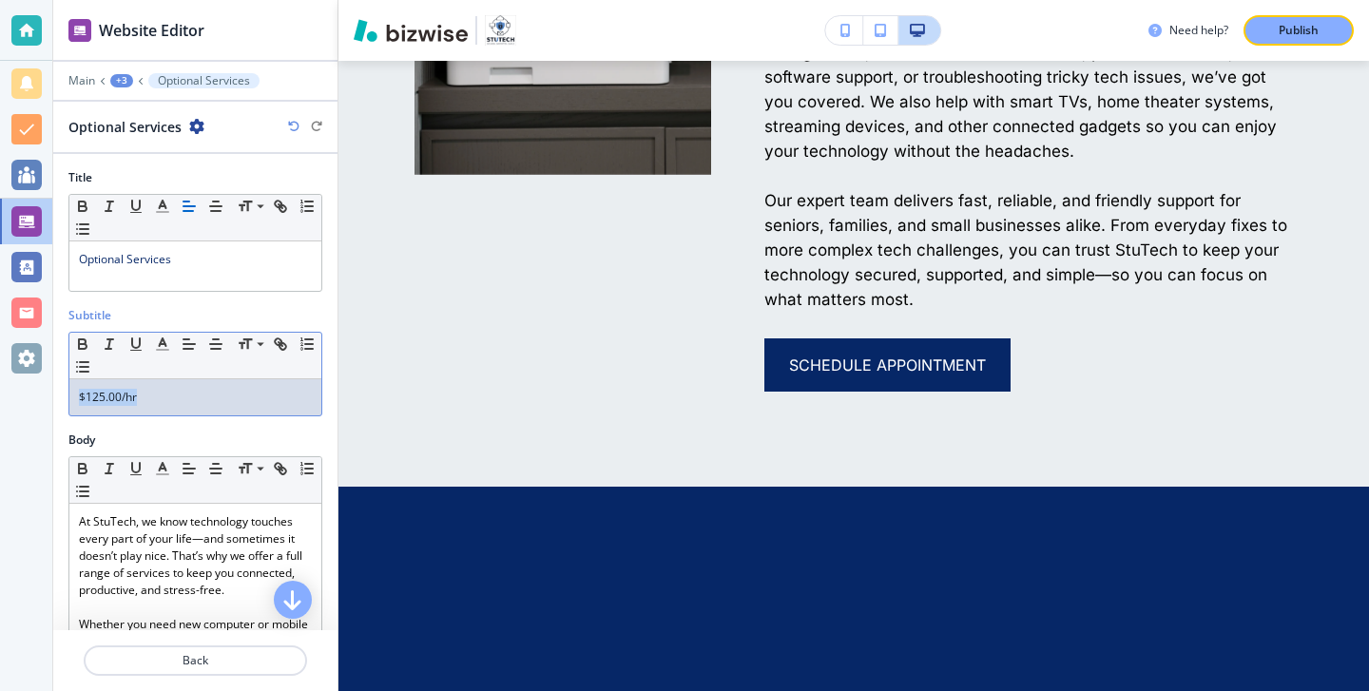
drag, startPoint x: 176, startPoint y: 399, endPoint x: 0, endPoint y: 391, distance: 176.0
click at [0, 391] on div "Website Editor Main +3 Optional Services Optional Services Title Small Normal L…" at bounding box center [684, 345] width 1369 height 691
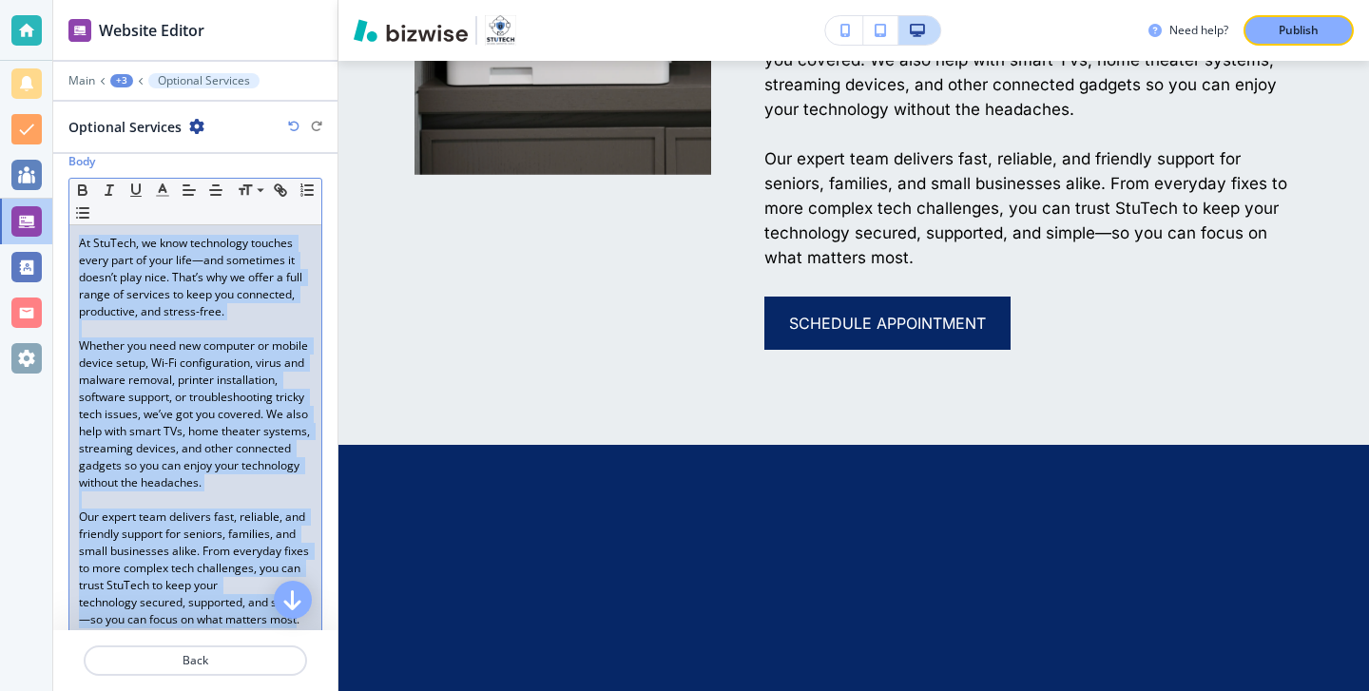
scroll to position [256, 0]
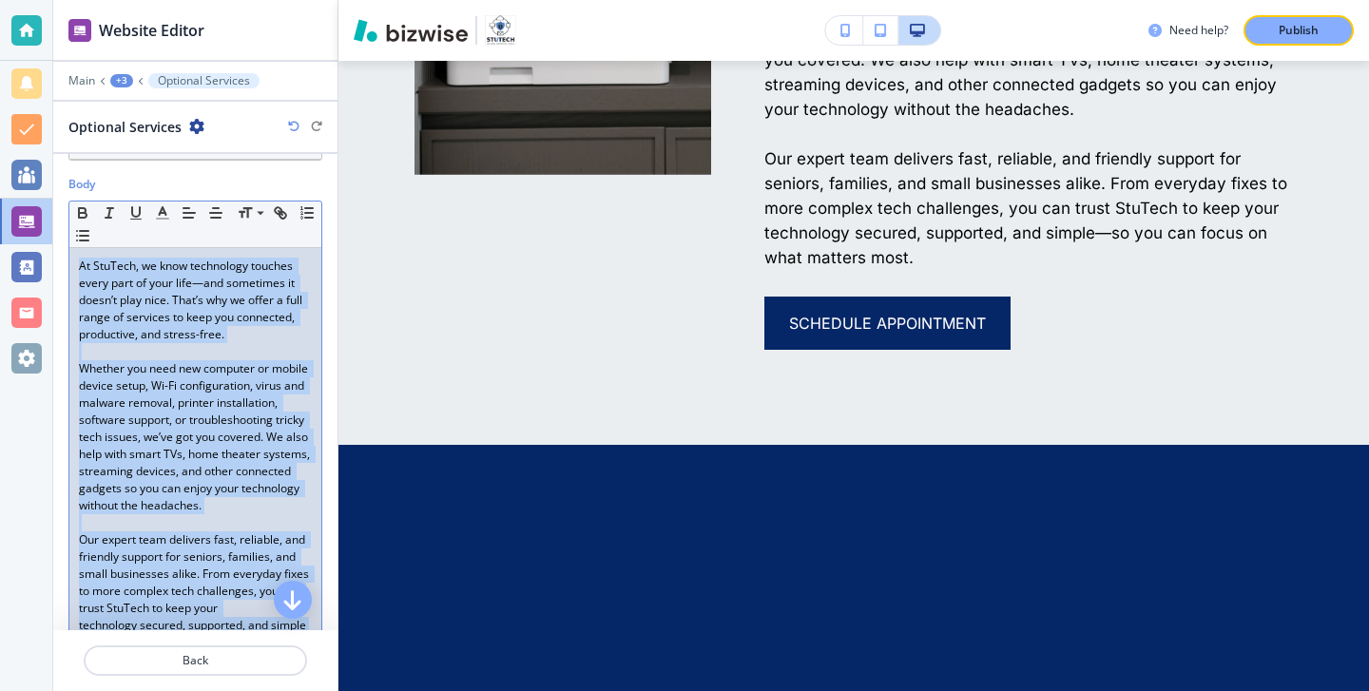
drag, startPoint x: 298, startPoint y: 456, endPoint x: 70, endPoint y: 264, distance: 298.2
click at [70, 264] on div "At StuTech, we know technology touches every part of your life—and sometimes it…" at bounding box center [195, 454] width 252 height 412
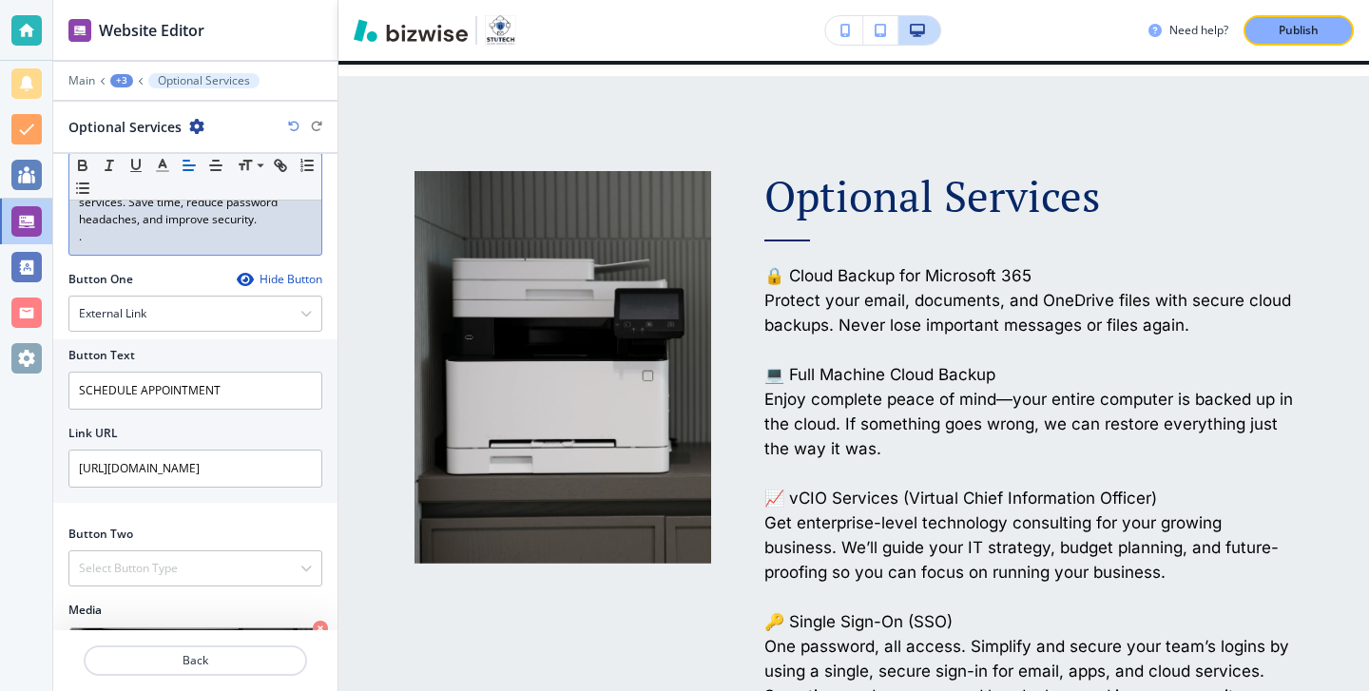
scroll to position [952, 0]
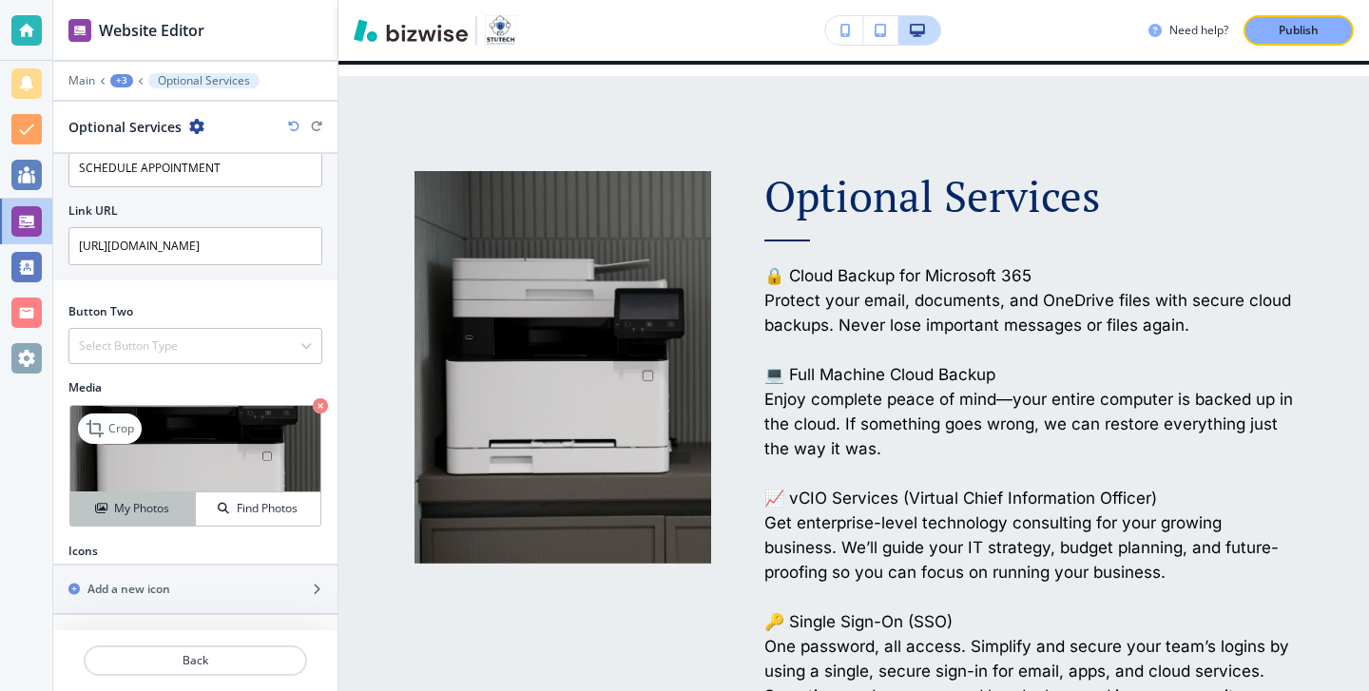
click at [152, 523] on button "My Photos" at bounding box center [132, 508] width 125 height 33
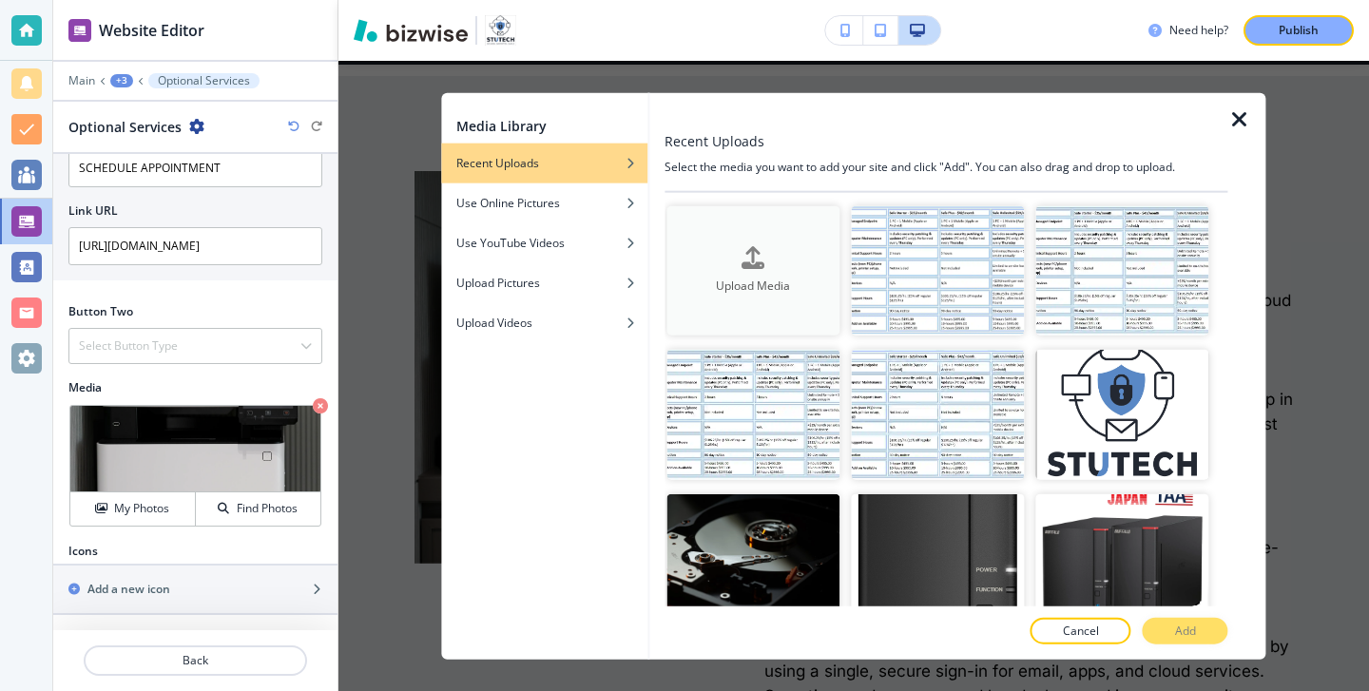
click at [699, 232] on button "Upload Media" at bounding box center [752, 270] width 173 height 130
click at [555, 221] on div "button" at bounding box center [544, 216] width 206 height 11
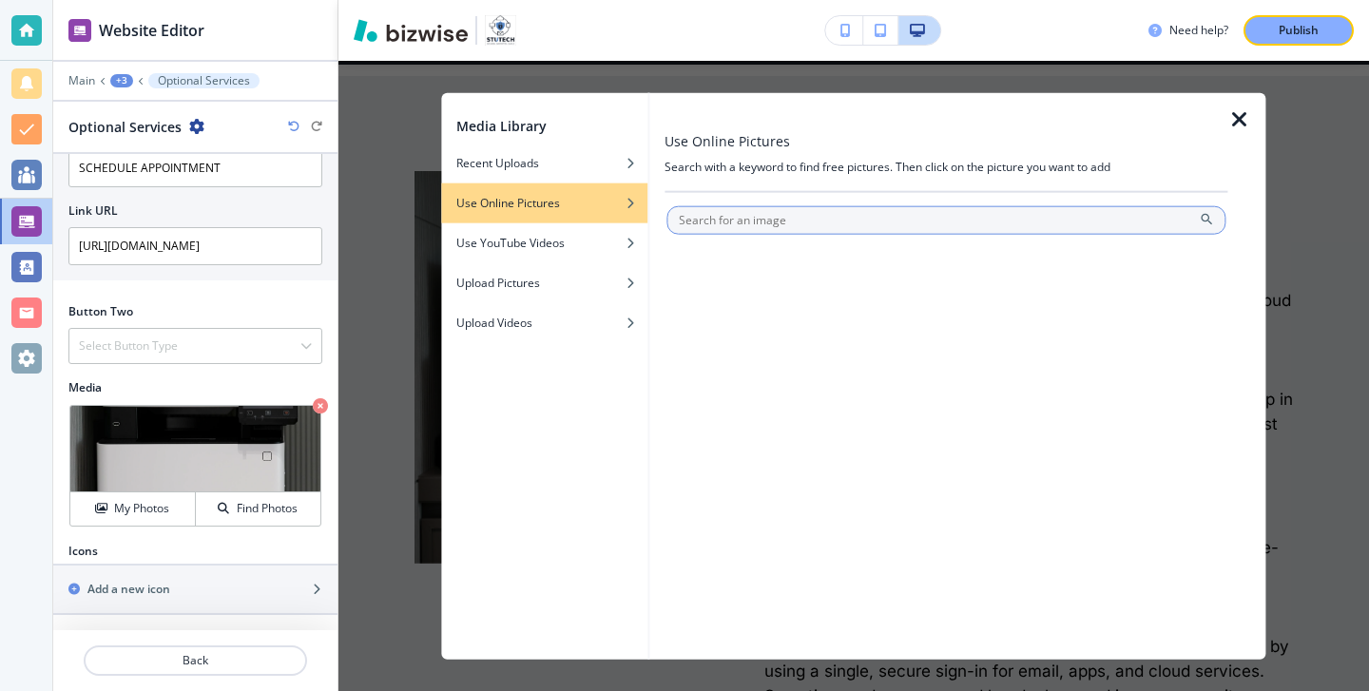
click at [763, 221] on input "text" at bounding box center [945, 219] width 559 height 29
type input "one password"
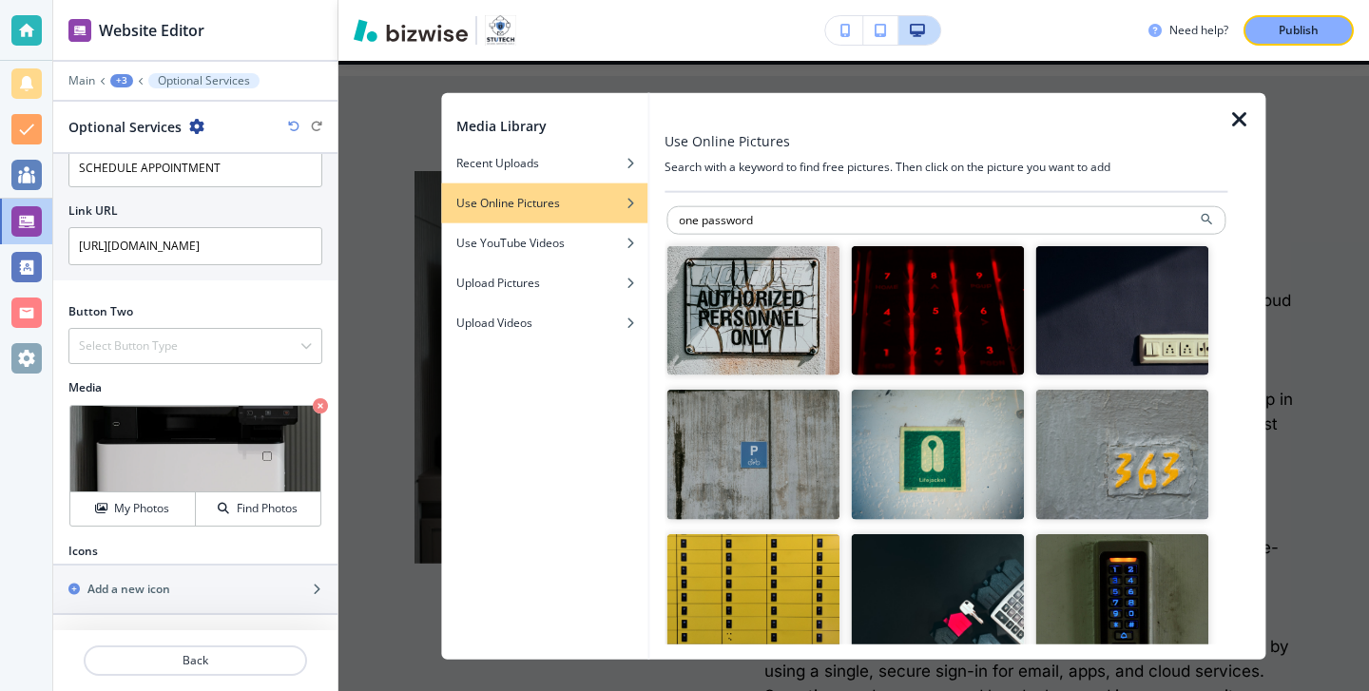
click at [1231, 122] on icon "button" at bounding box center [1239, 118] width 23 height 23
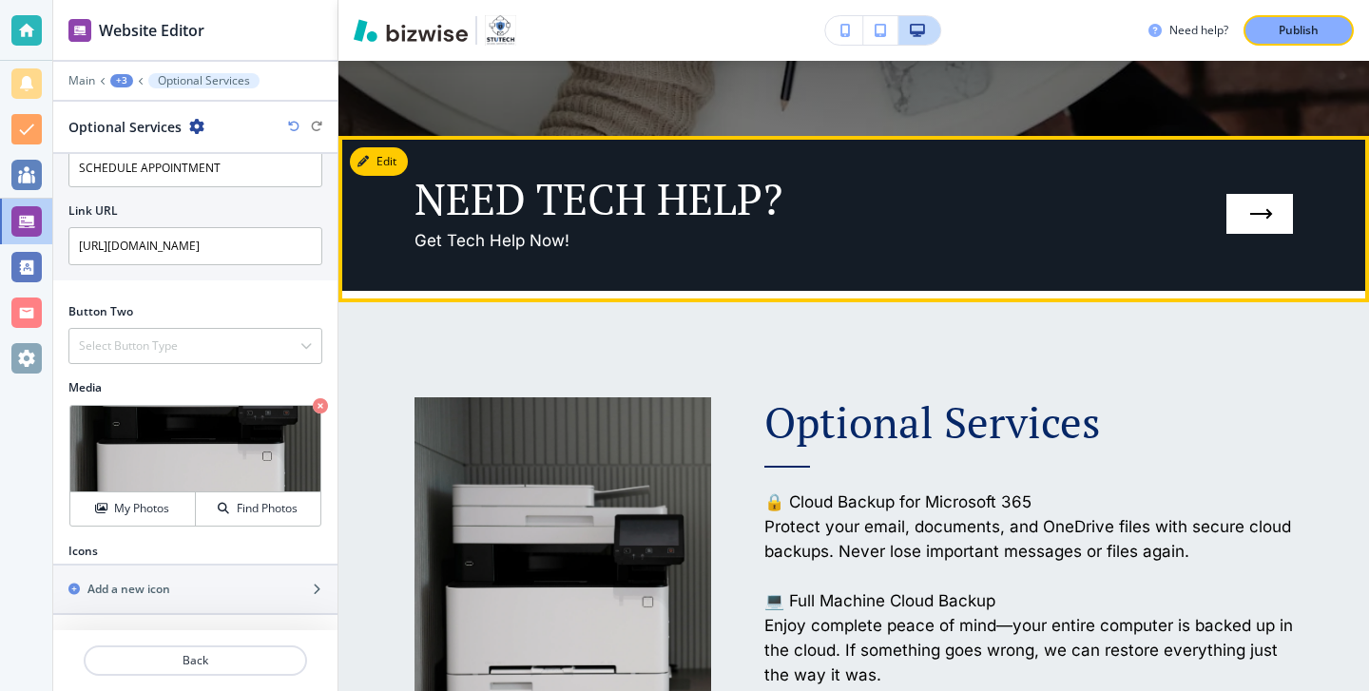
scroll to position [998, 0]
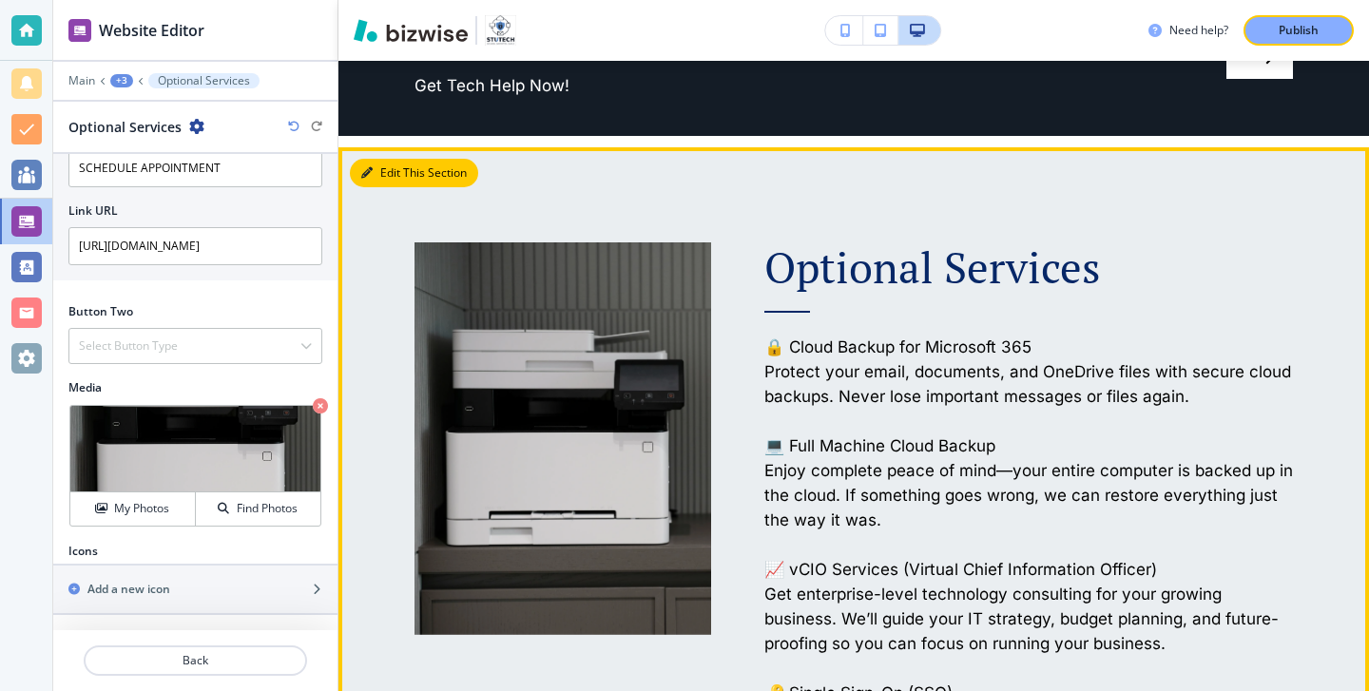
click at [406, 168] on button "Edit This Section" at bounding box center [414, 173] width 128 height 29
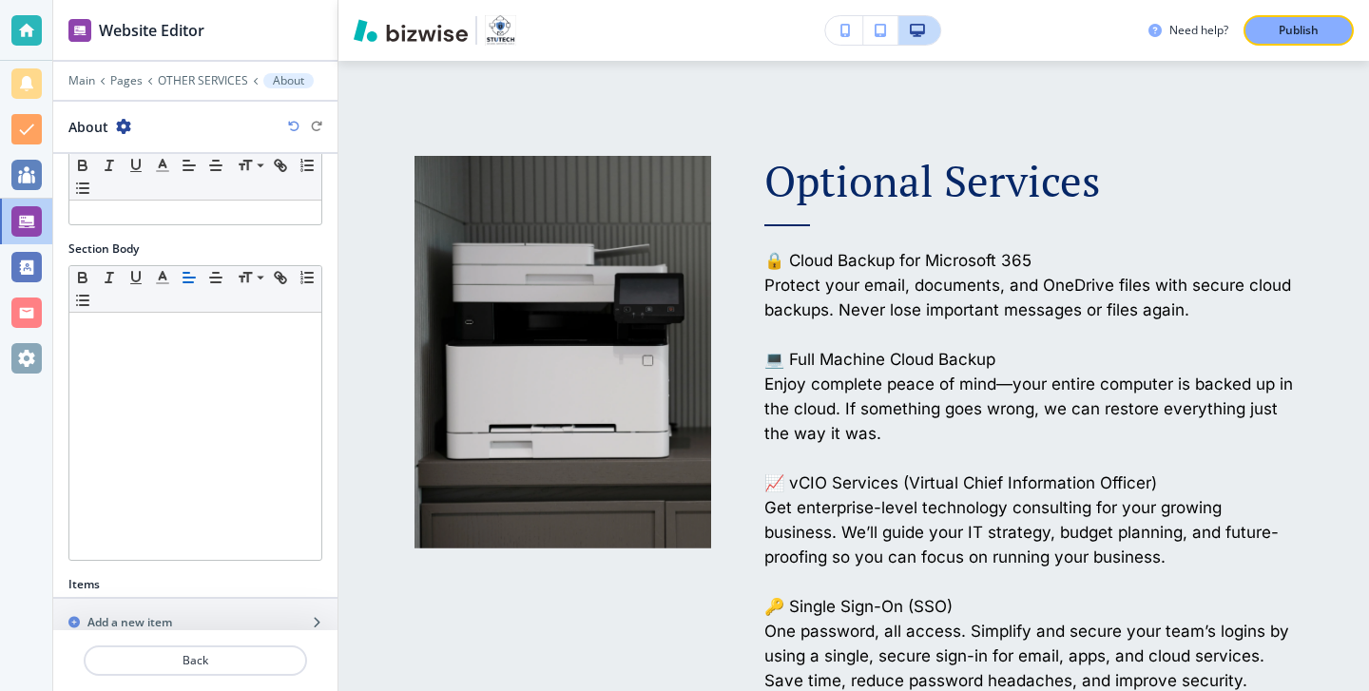
scroll to position [390, 0]
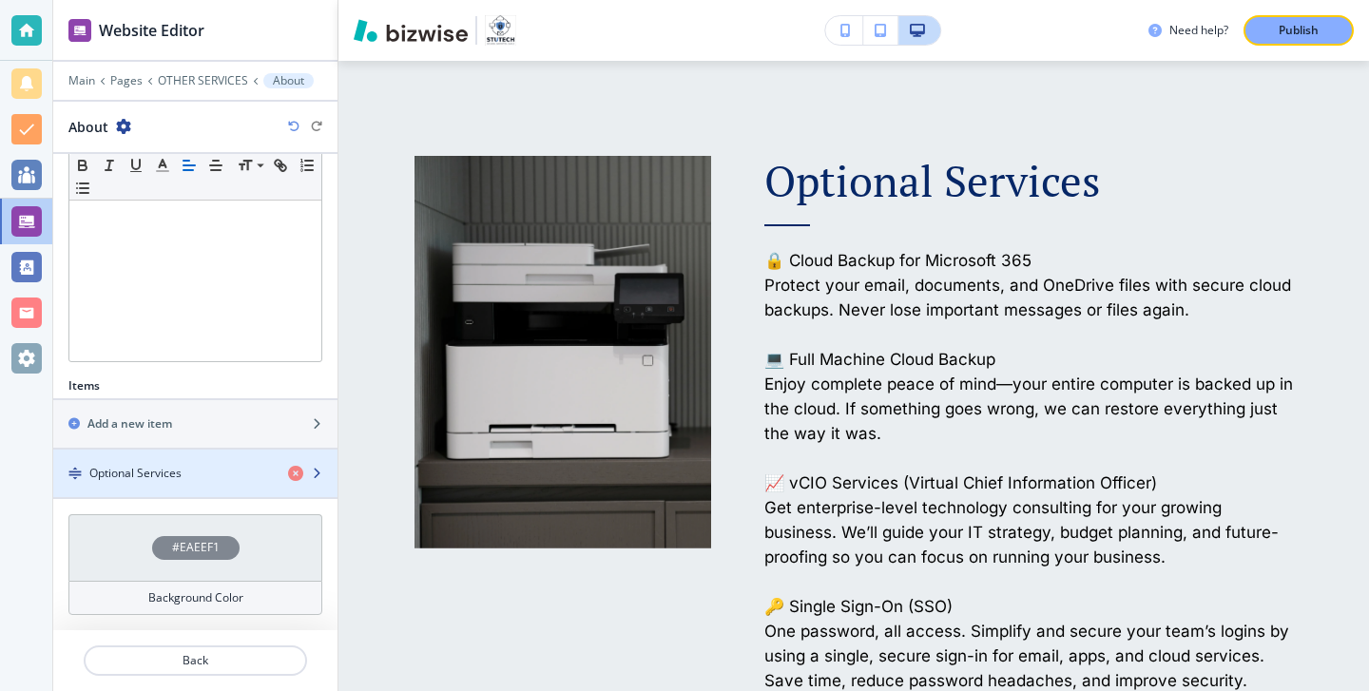
click at [178, 457] on div "button" at bounding box center [195, 457] width 284 height 15
click at [178, 458] on div "button" at bounding box center [195, 457] width 284 height 15
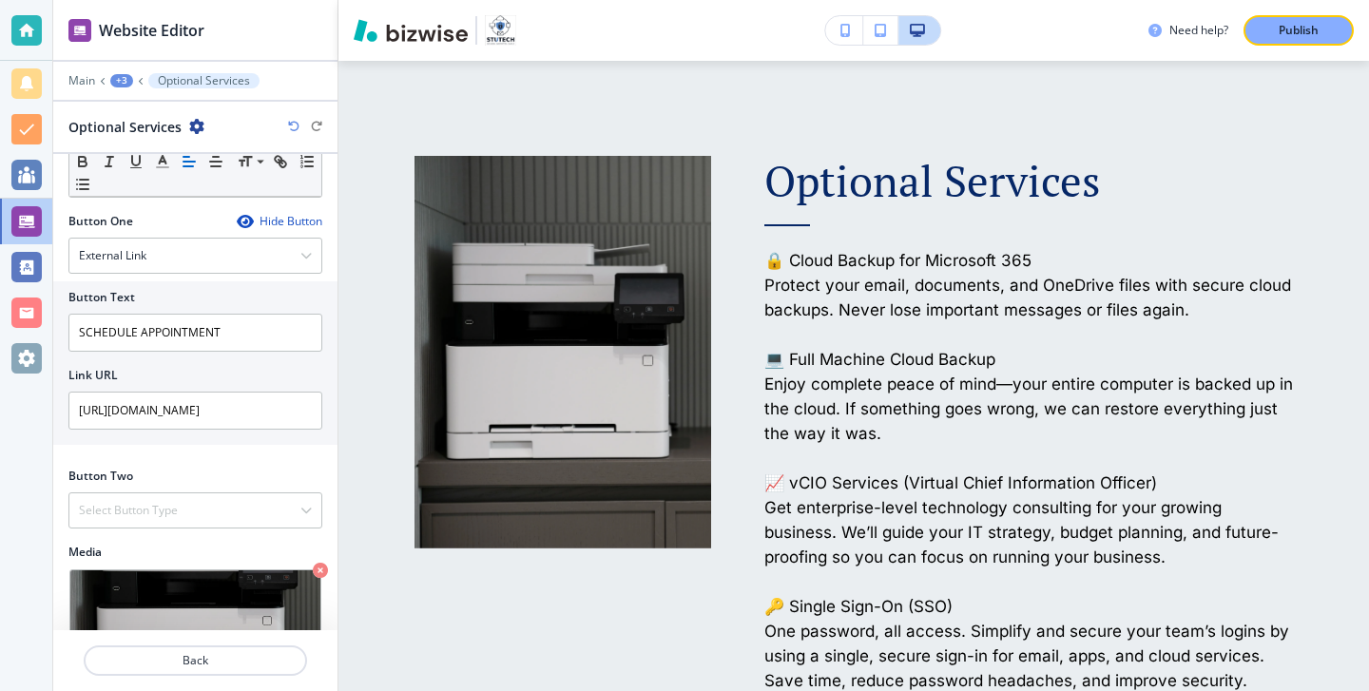
scroll to position [952, 0]
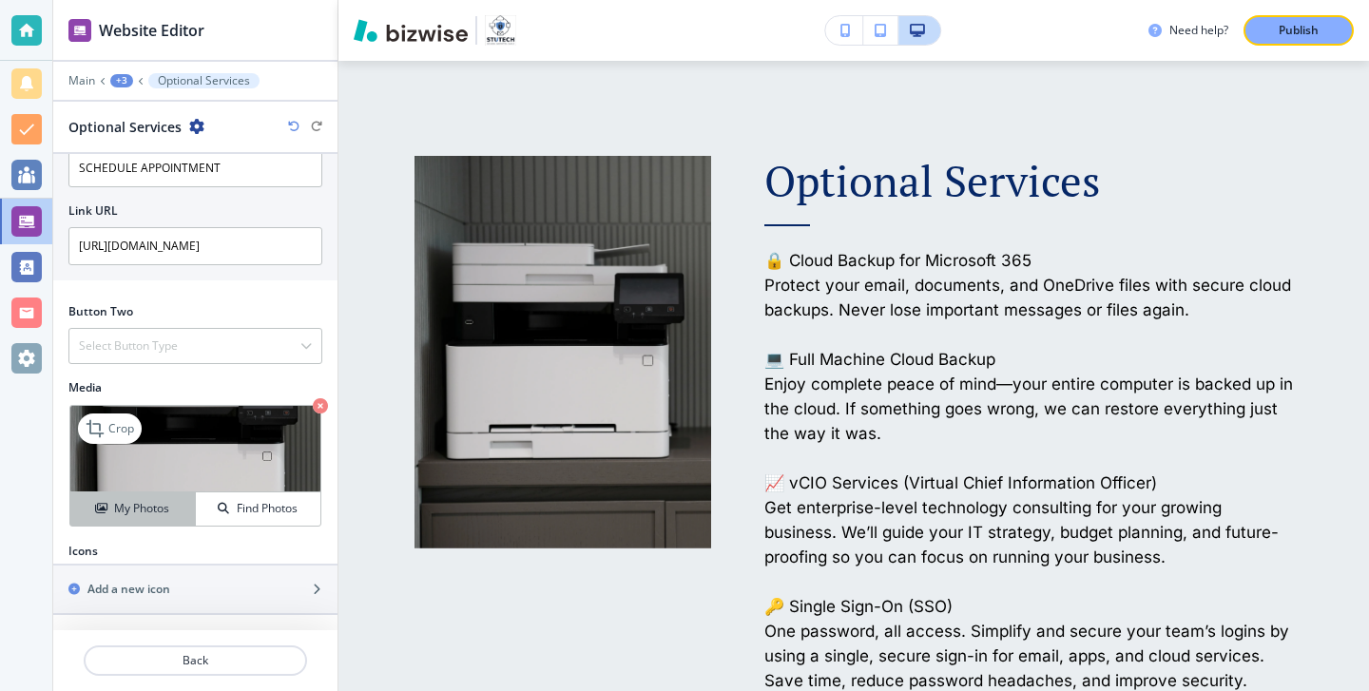
click at [147, 497] on button "My Photos" at bounding box center [132, 508] width 125 height 33
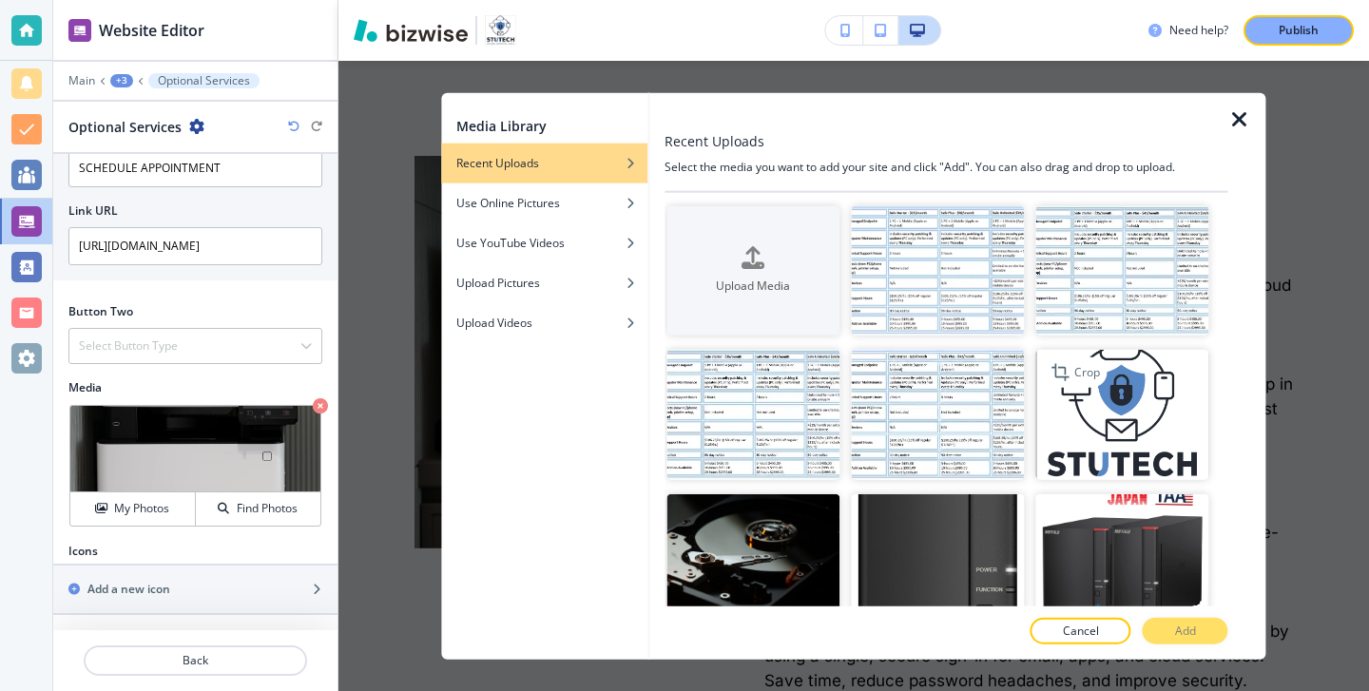
click at [1103, 427] on img "button" at bounding box center [1122, 415] width 173 height 130
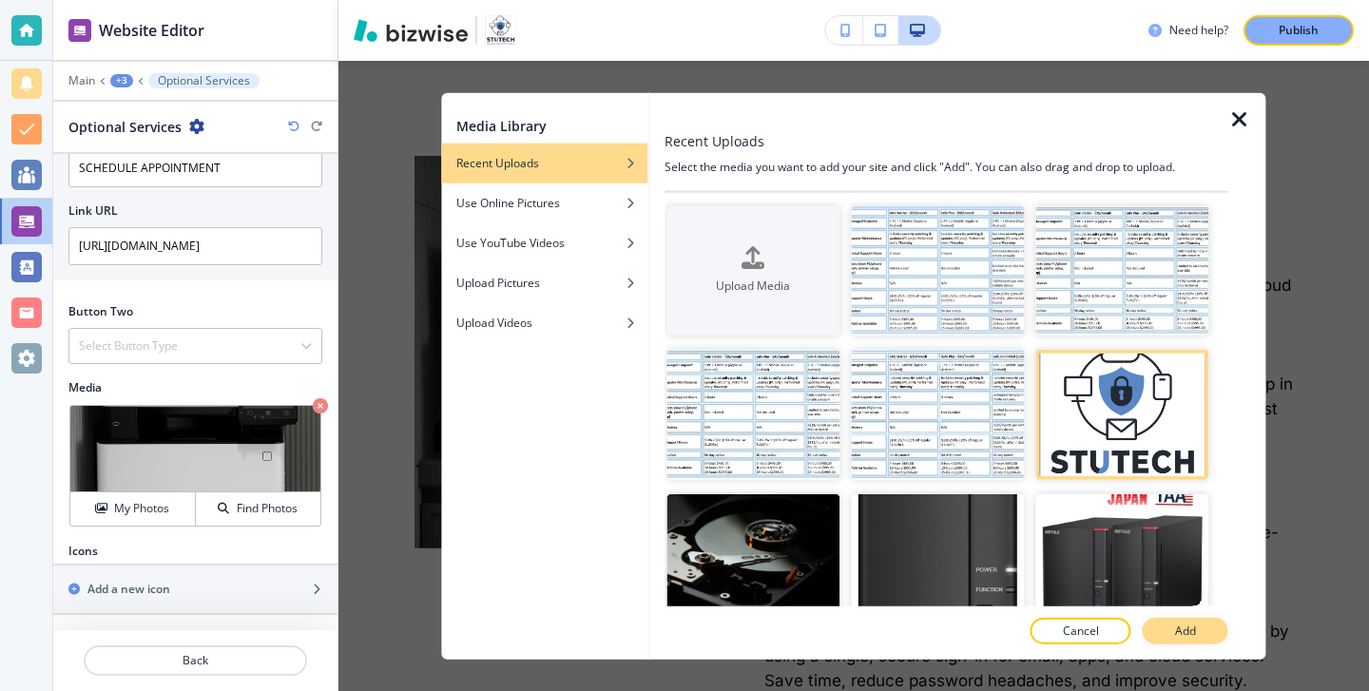
click at [1196, 642] on button "Add" at bounding box center [1185, 631] width 86 height 27
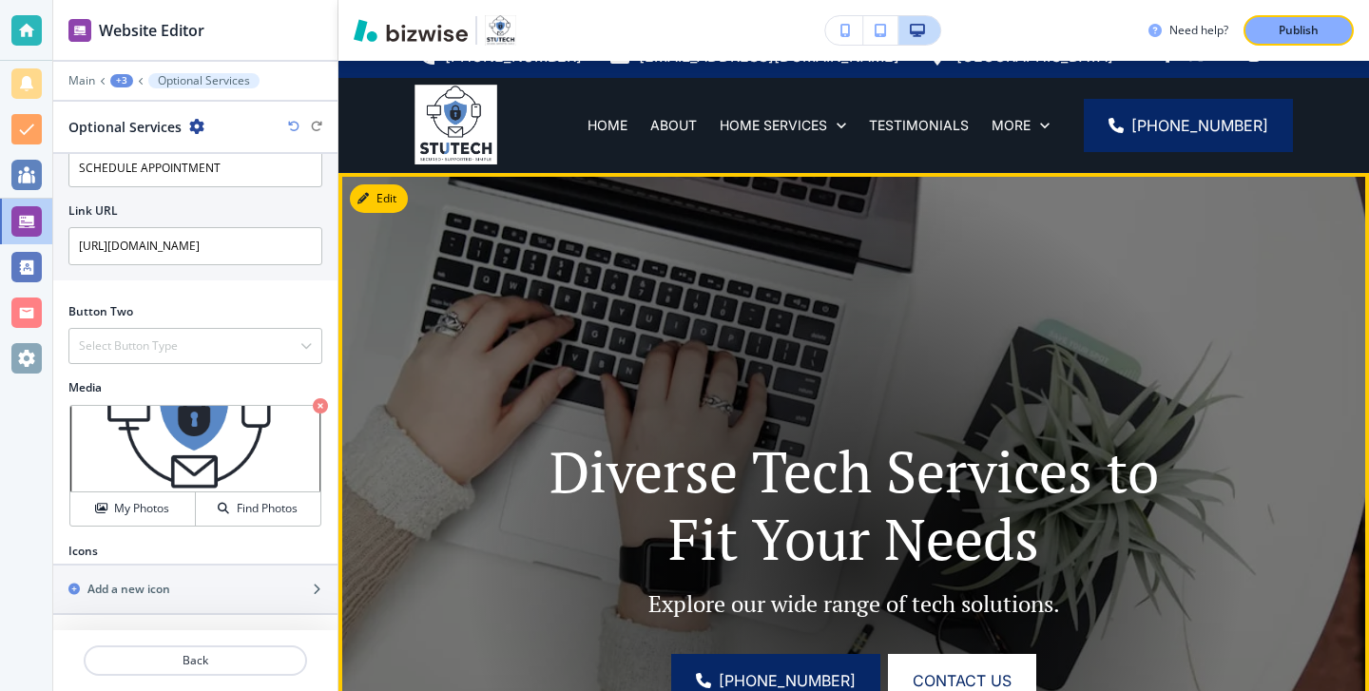
scroll to position [0, 0]
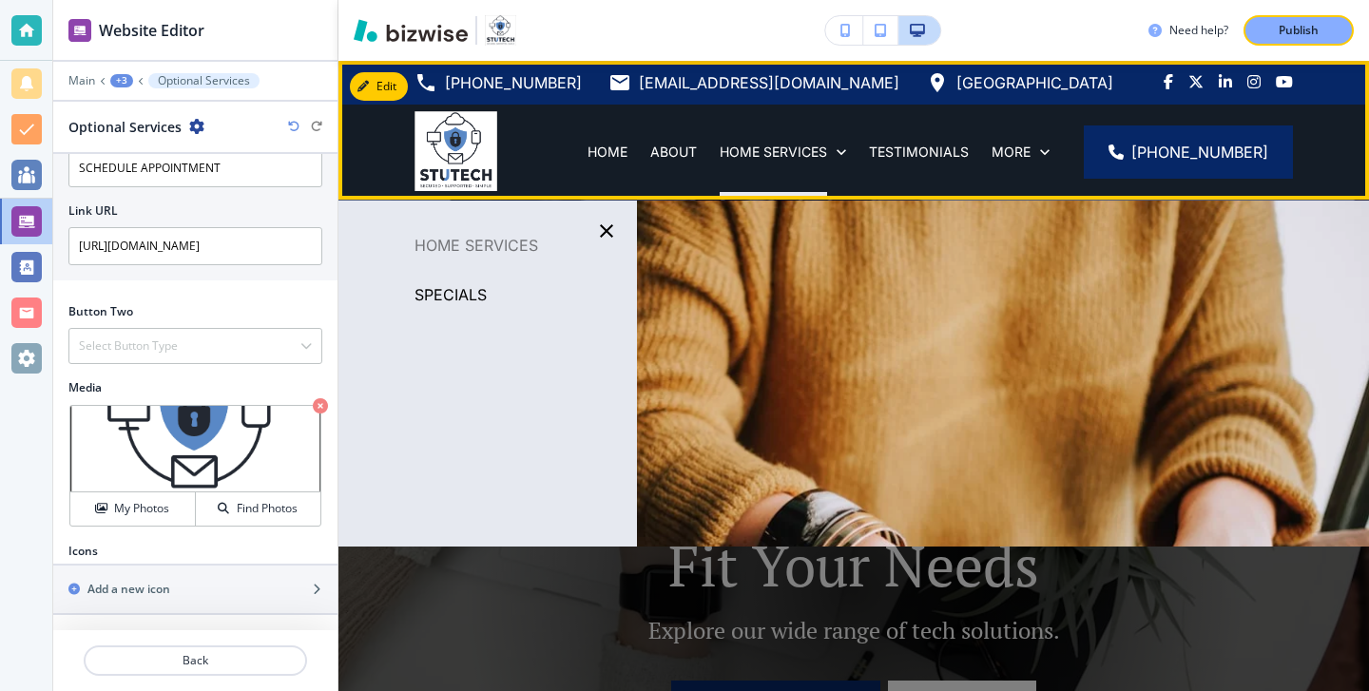
click at [793, 138] on div "HOME SERVICES" at bounding box center [782, 152] width 149 height 95
click at [793, 157] on p "HOME SERVICES" at bounding box center [772, 152] width 107 height 19
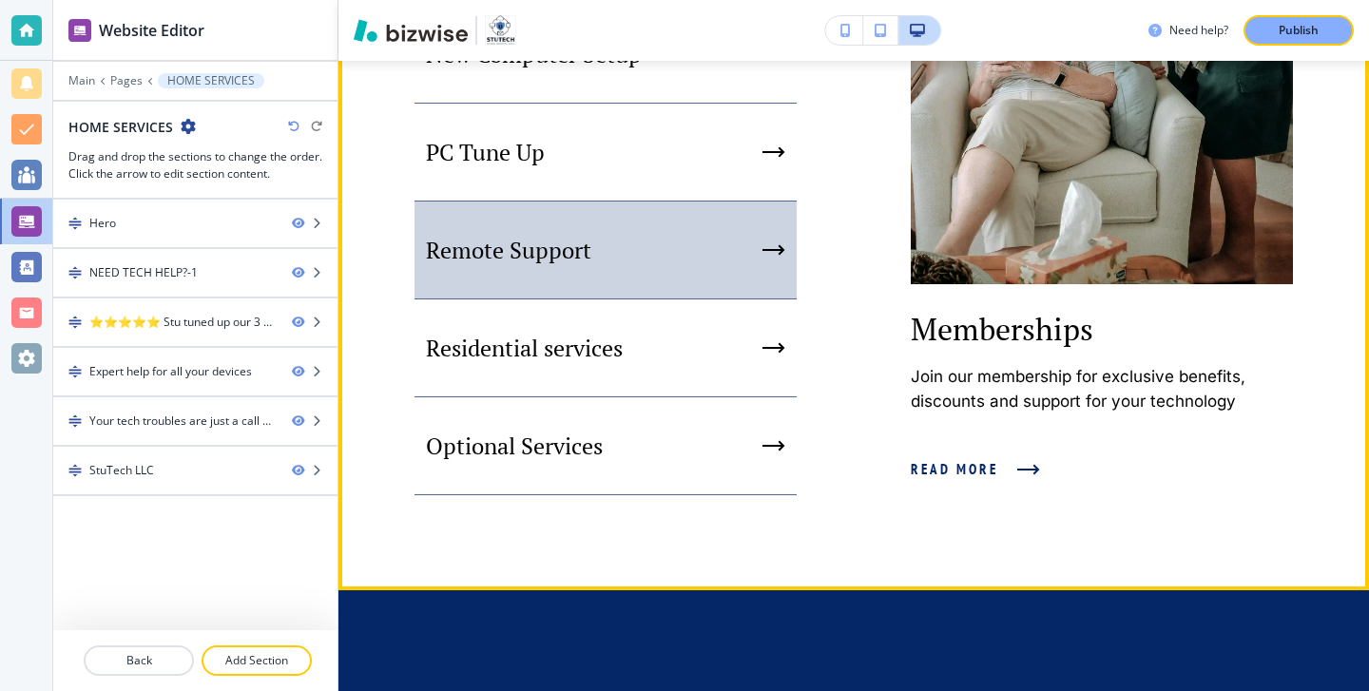
scroll to position [1829, 0]
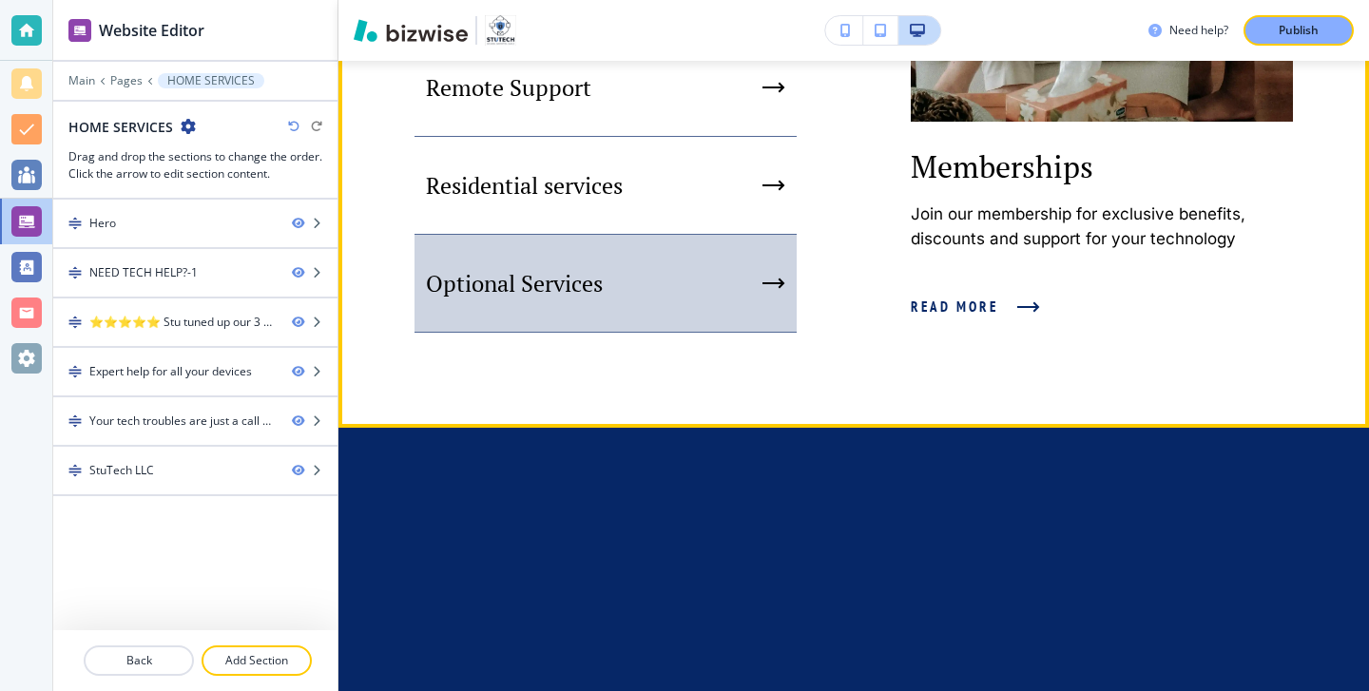
click at [667, 333] on div "Optional Services" at bounding box center [605, 284] width 382 height 98
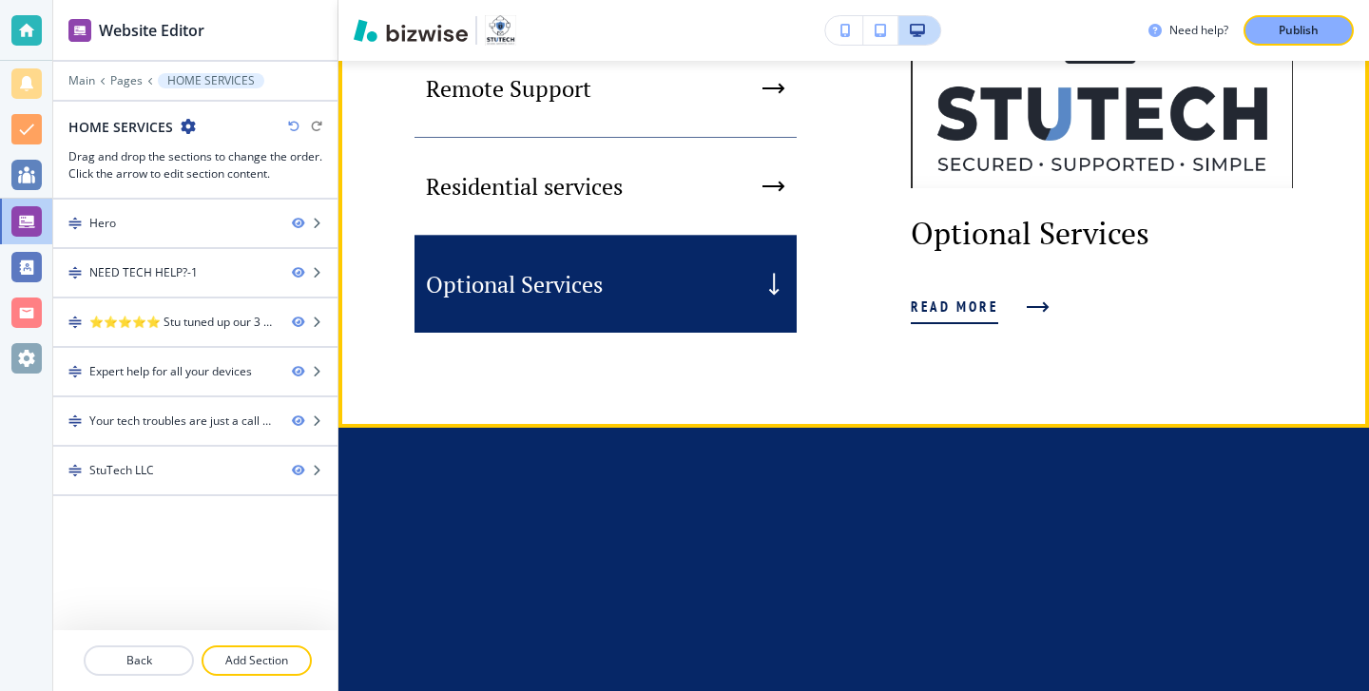
scroll to position [1824, 0]
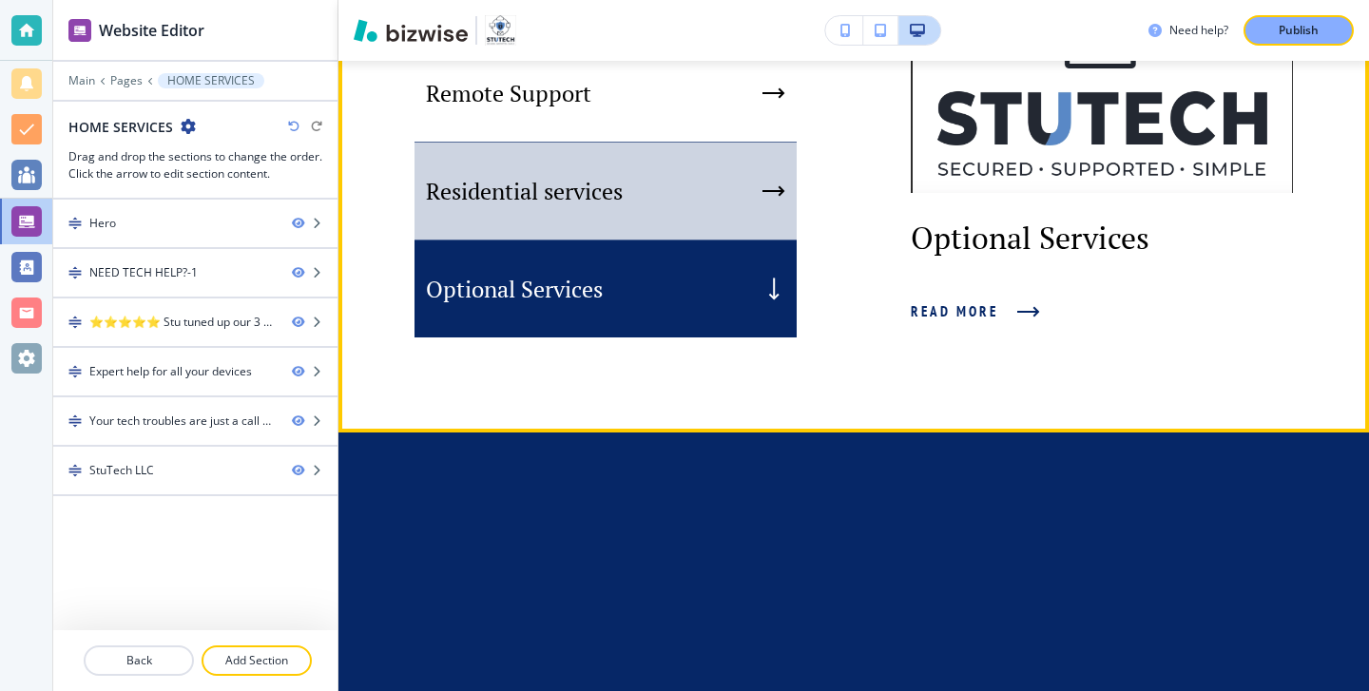
click at [692, 216] on div "Residential services" at bounding box center [605, 192] width 382 height 98
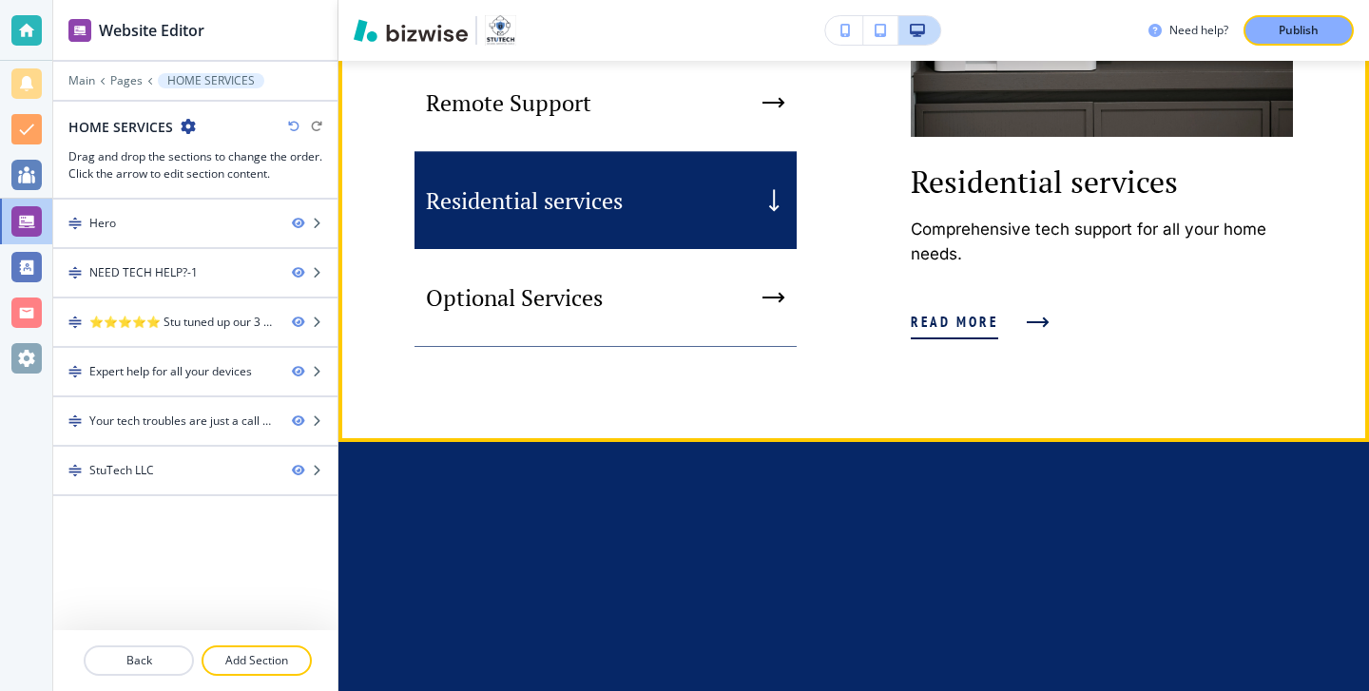
scroll to position [1813, 0]
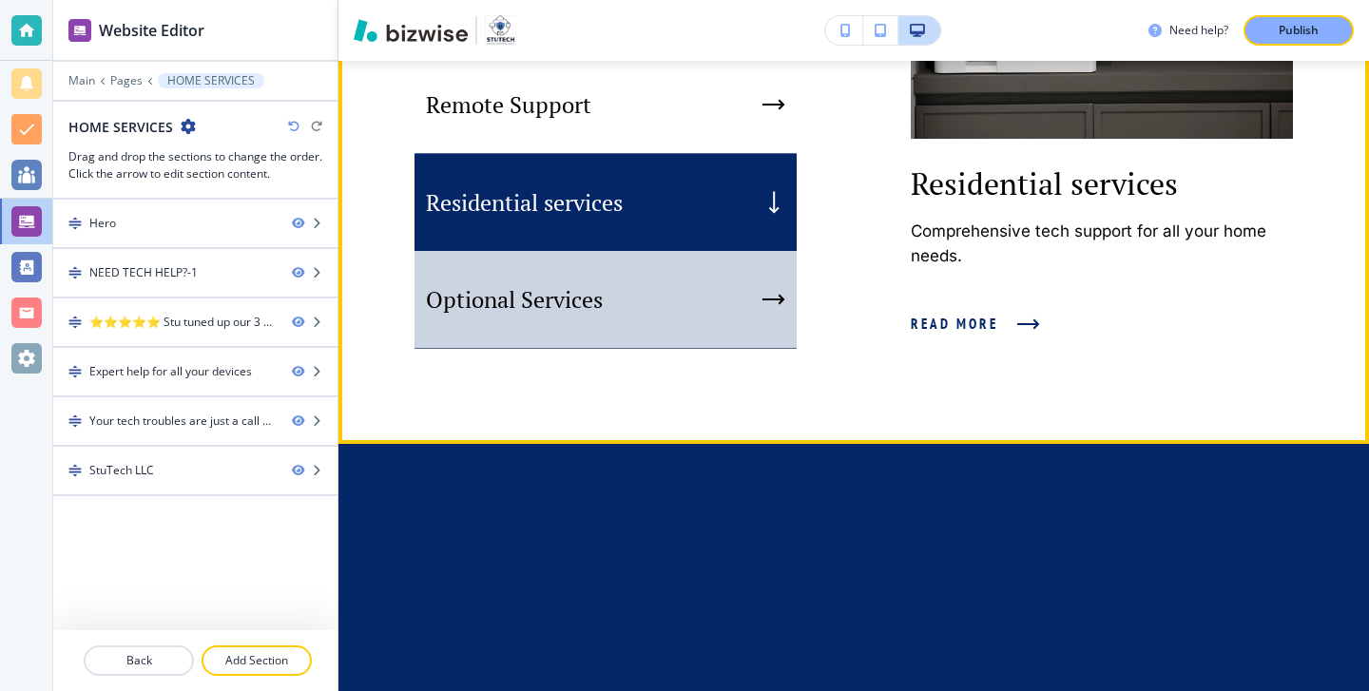
click at [640, 304] on div "Optional Services" at bounding box center [605, 300] width 382 height 98
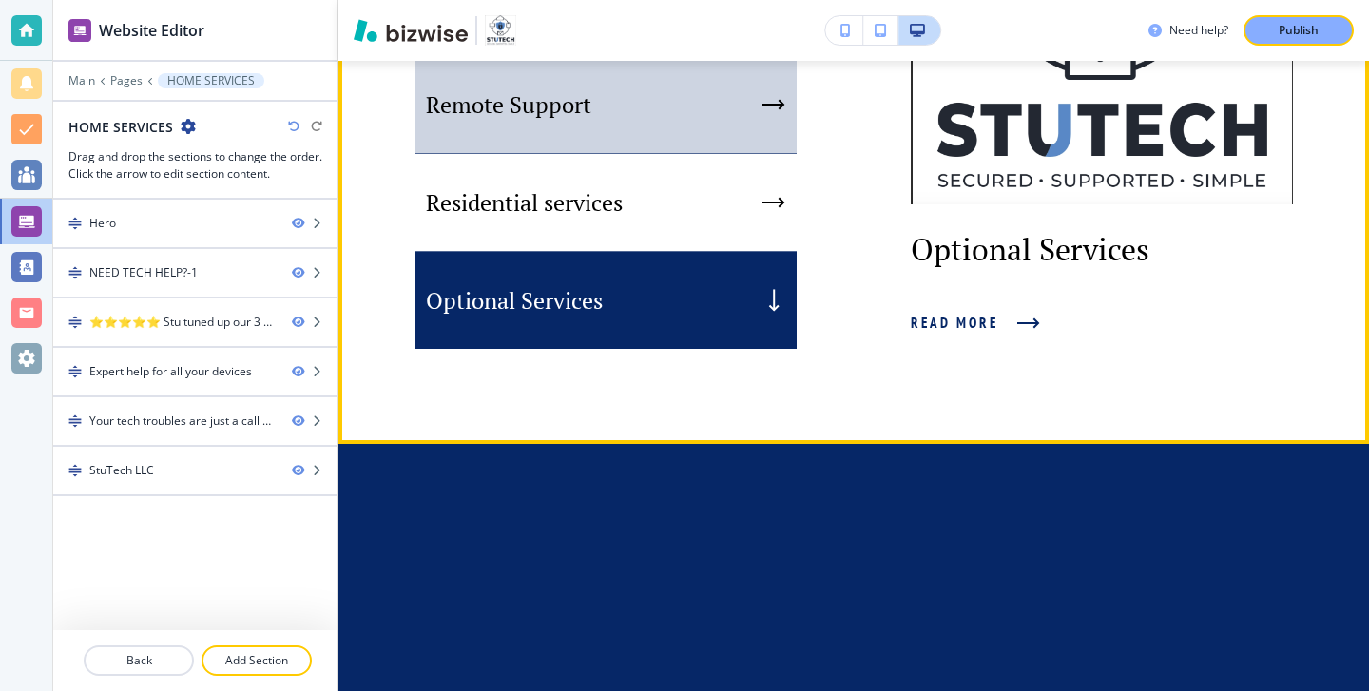
click at [582, 119] on p "Remote Support" at bounding box center [508, 104] width 165 height 29
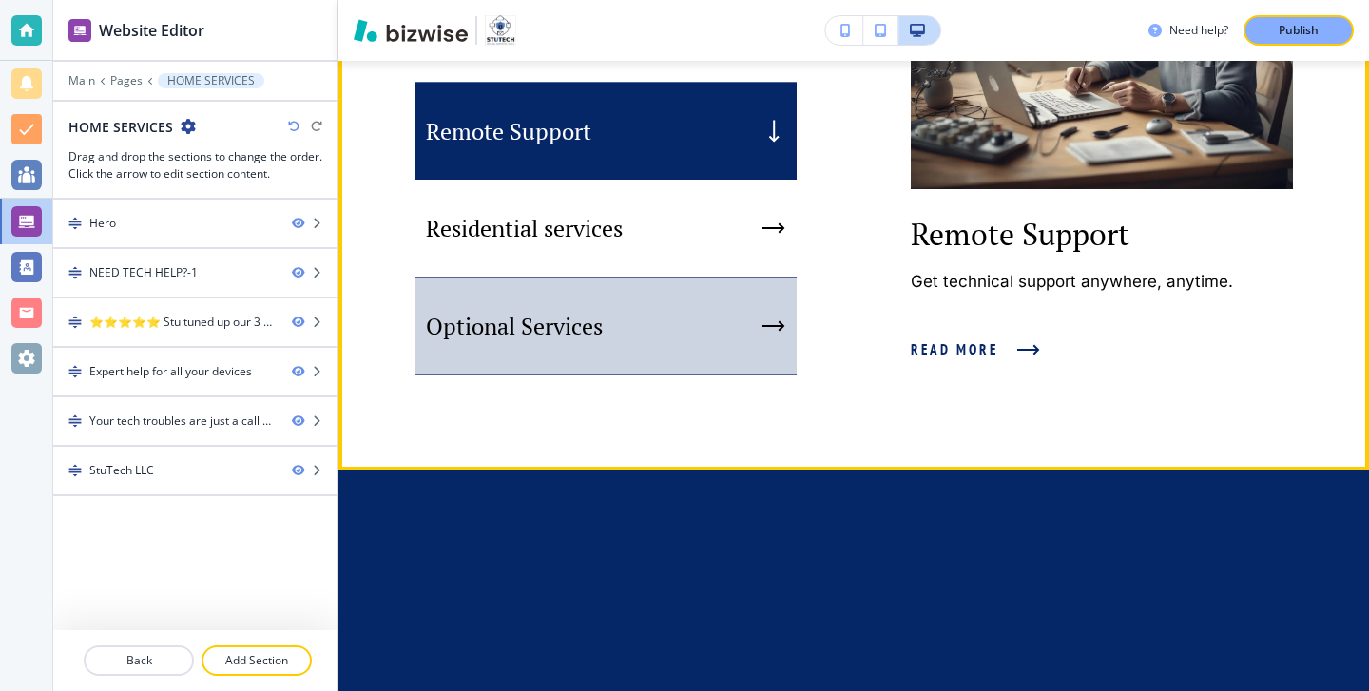
scroll to position [1788, 0]
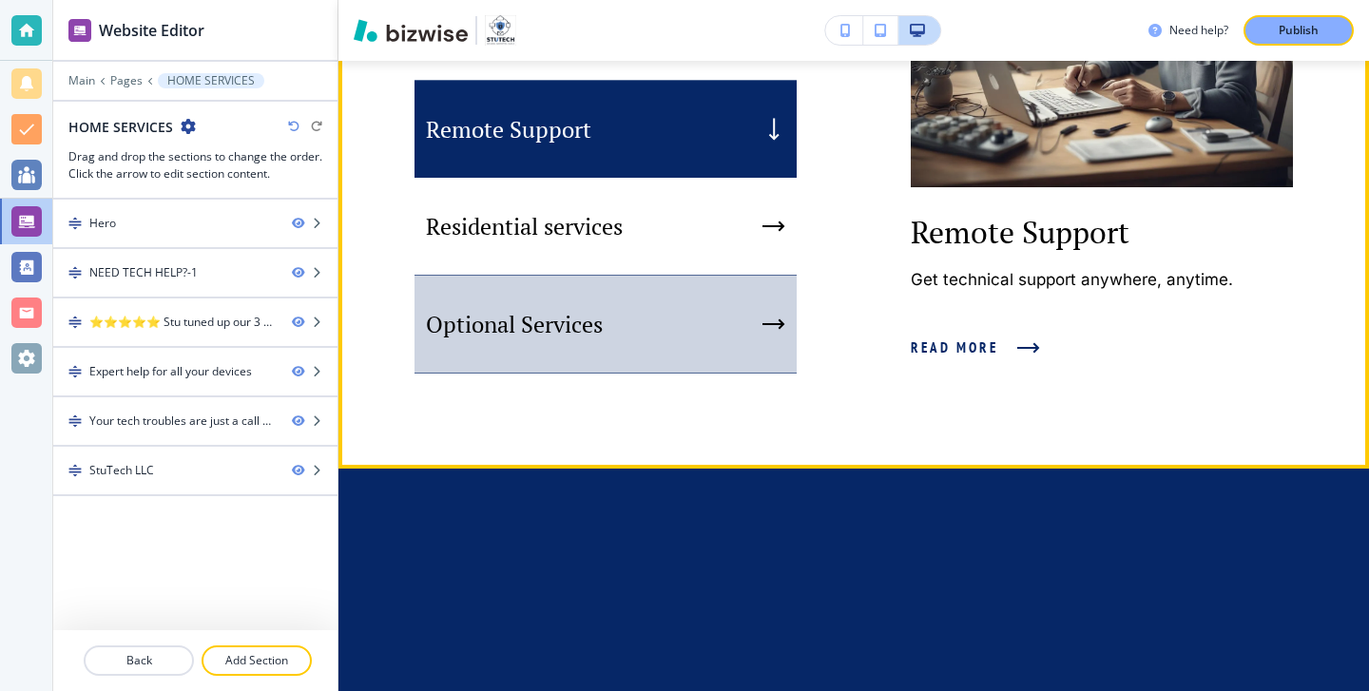
click at [622, 368] on div "Optional Services" at bounding box center [605, 325] width 382 height 98
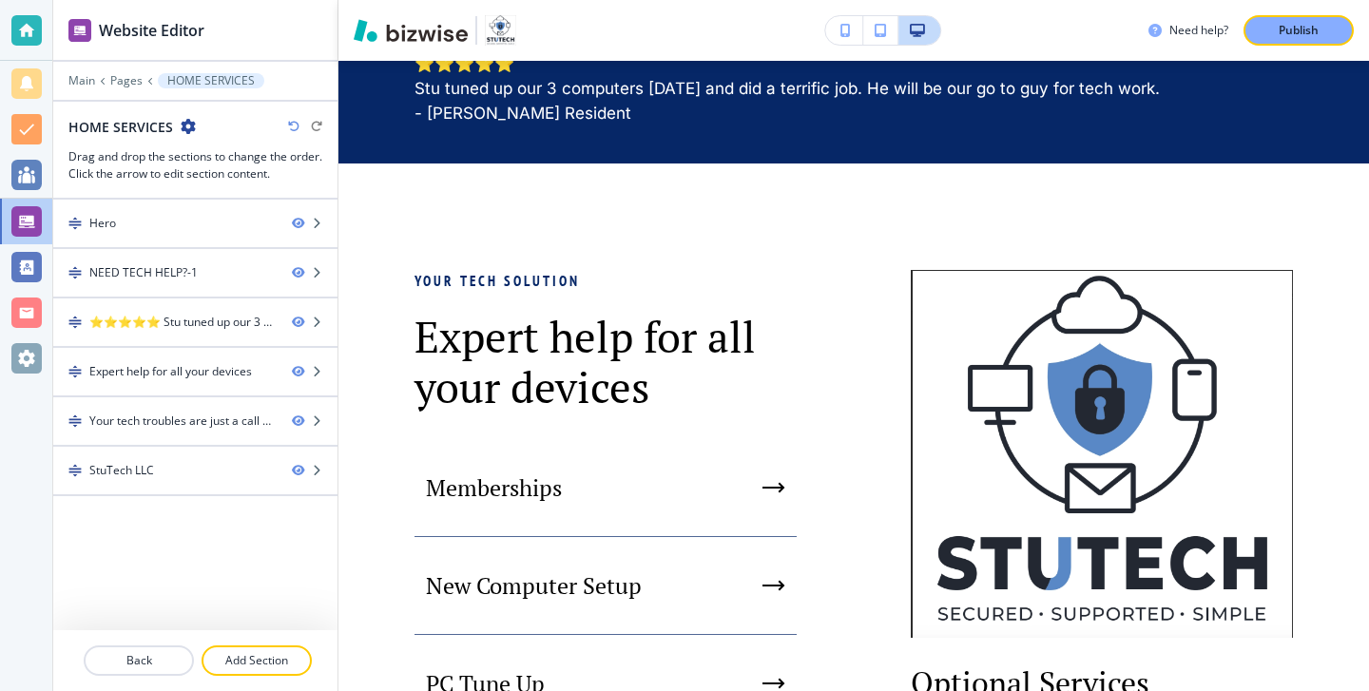
scroll to position [964, 0]
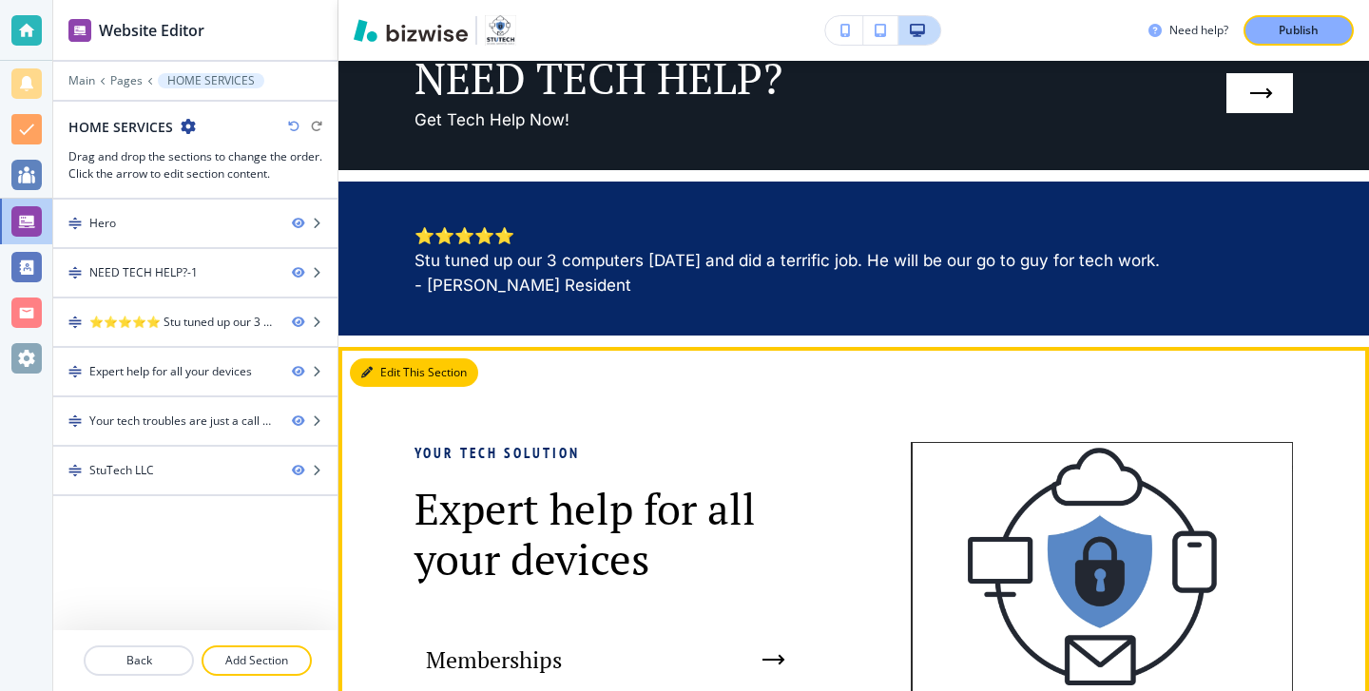
click at [368, 378] on icon "button" at bounding box center [366, 372] width 11 height 11
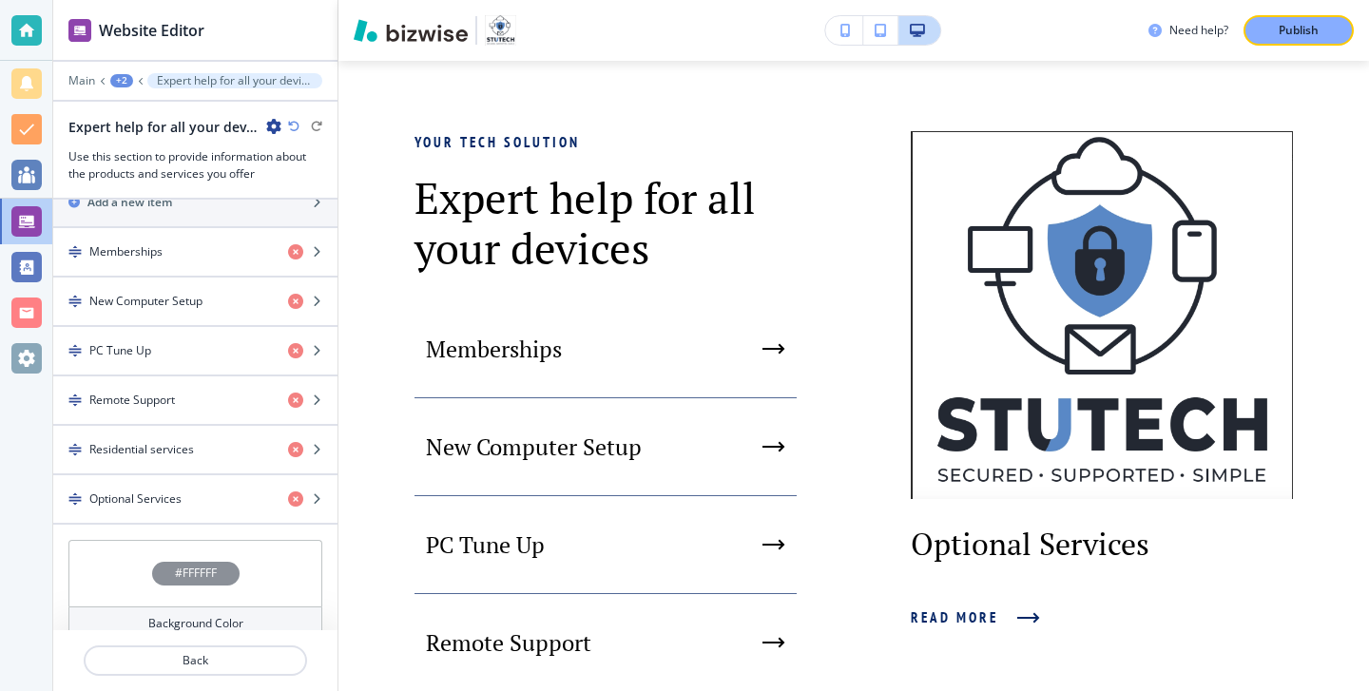
scroll to position [682, 0]
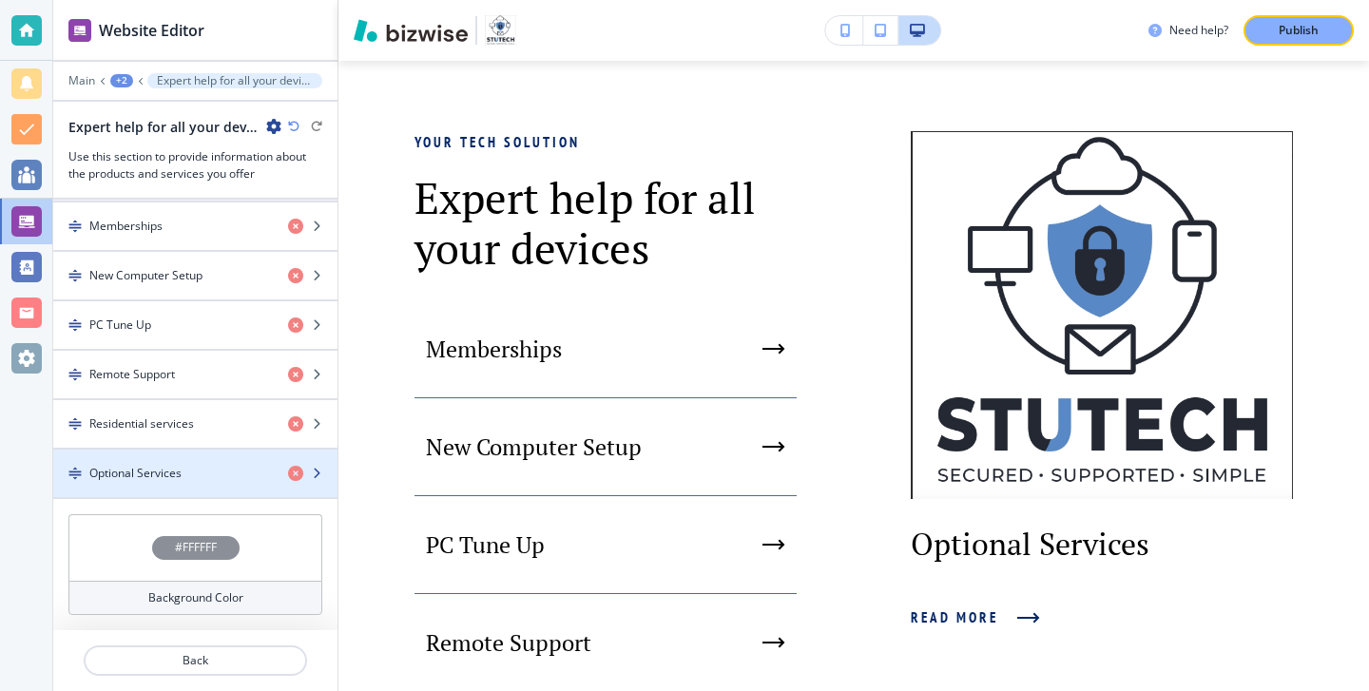
click at [209, 474] on div "Optional Services" at bounding box center [163, 473] width 220 height 17
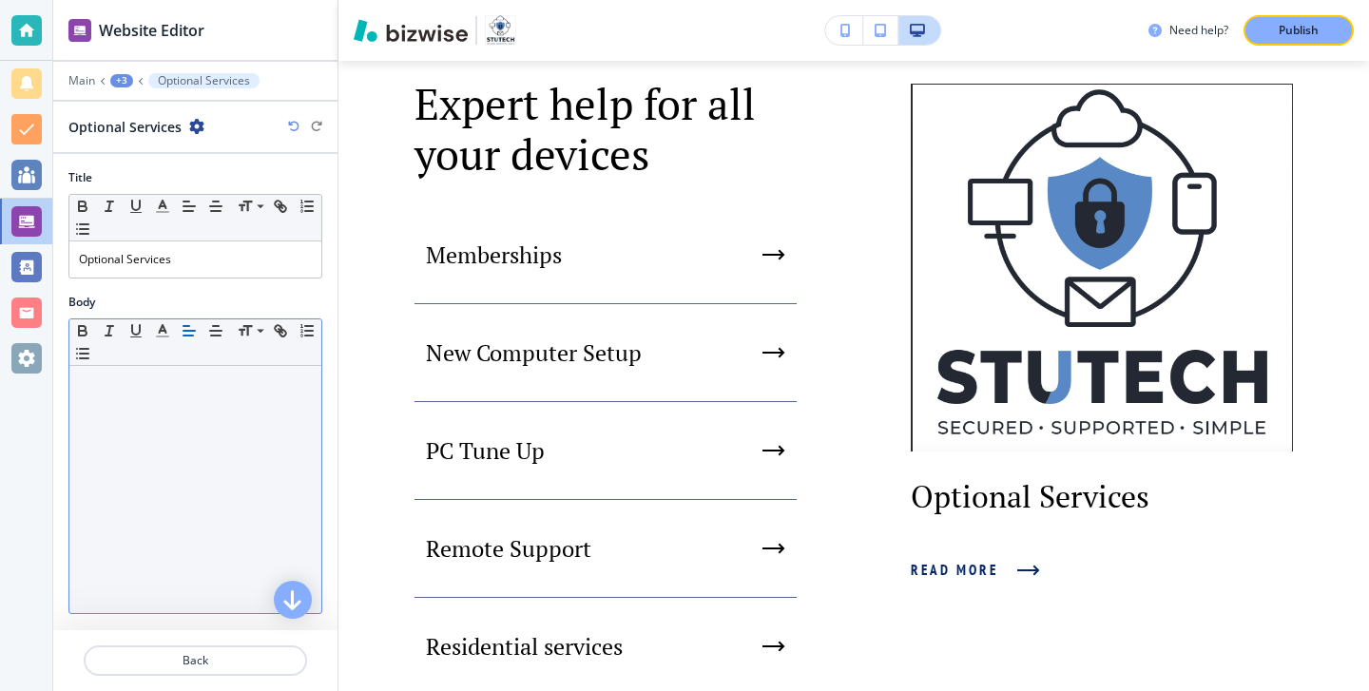
scroll to position [1370, 0]
click at [221, 470] on div at bounding box center [195, 489] width 252 height 247
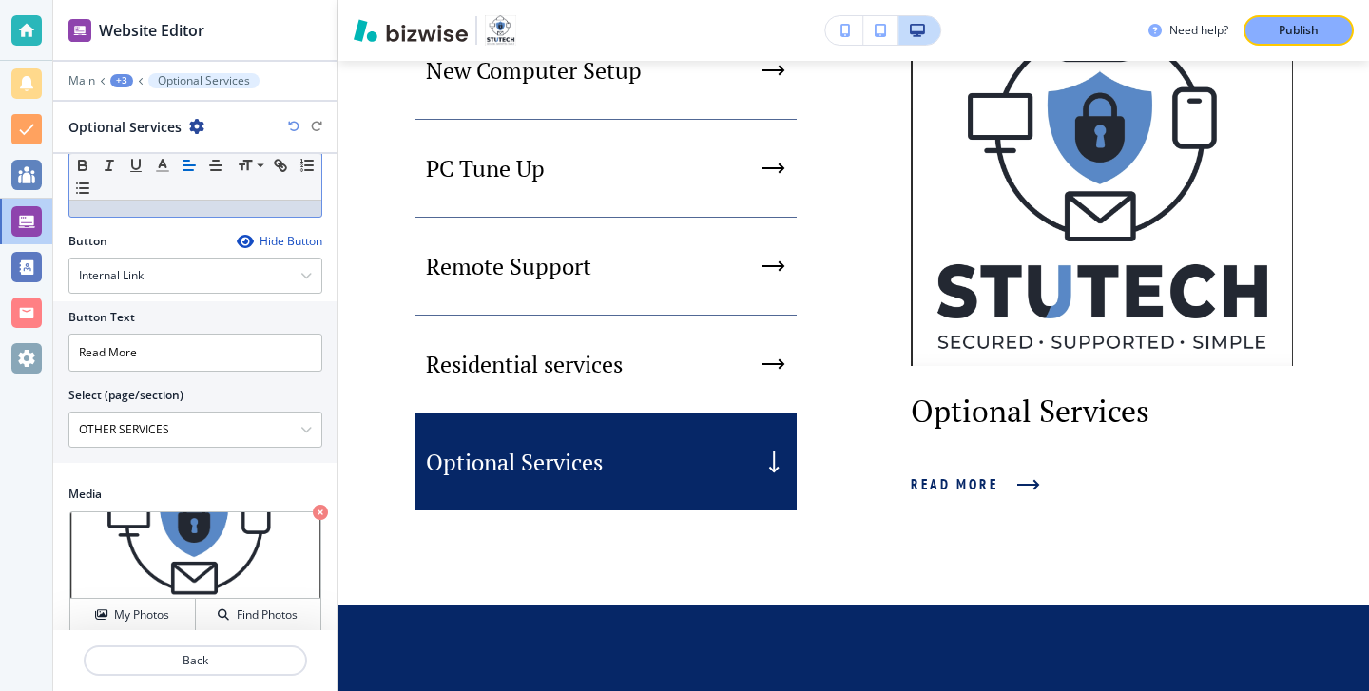
scroll to position [415, 0]
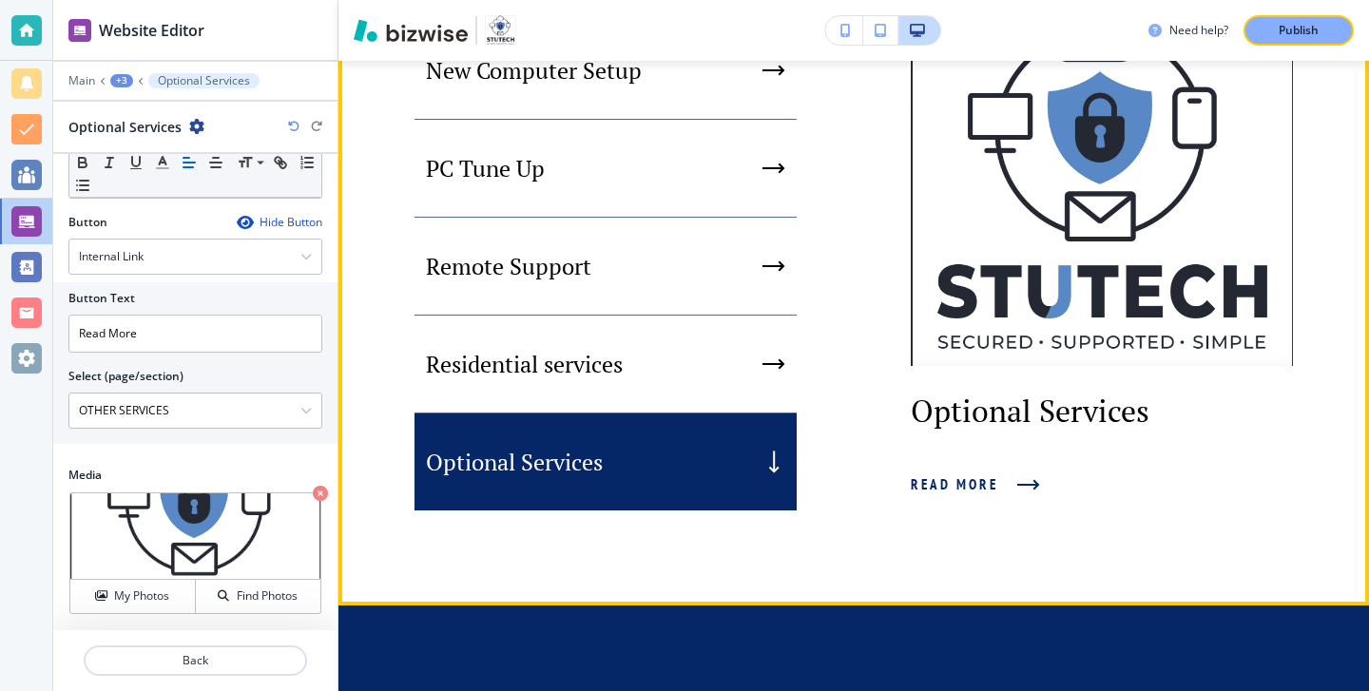
click at [834, 510] on div "Optional Services Read More" at bounding box center [1044, 254] width 496 height 512
click at [893, 582] on div "Your tech solution Expert help for all your devices Memberships New Computer Se…" at bounding box center [853, 133] width 1030 height 946
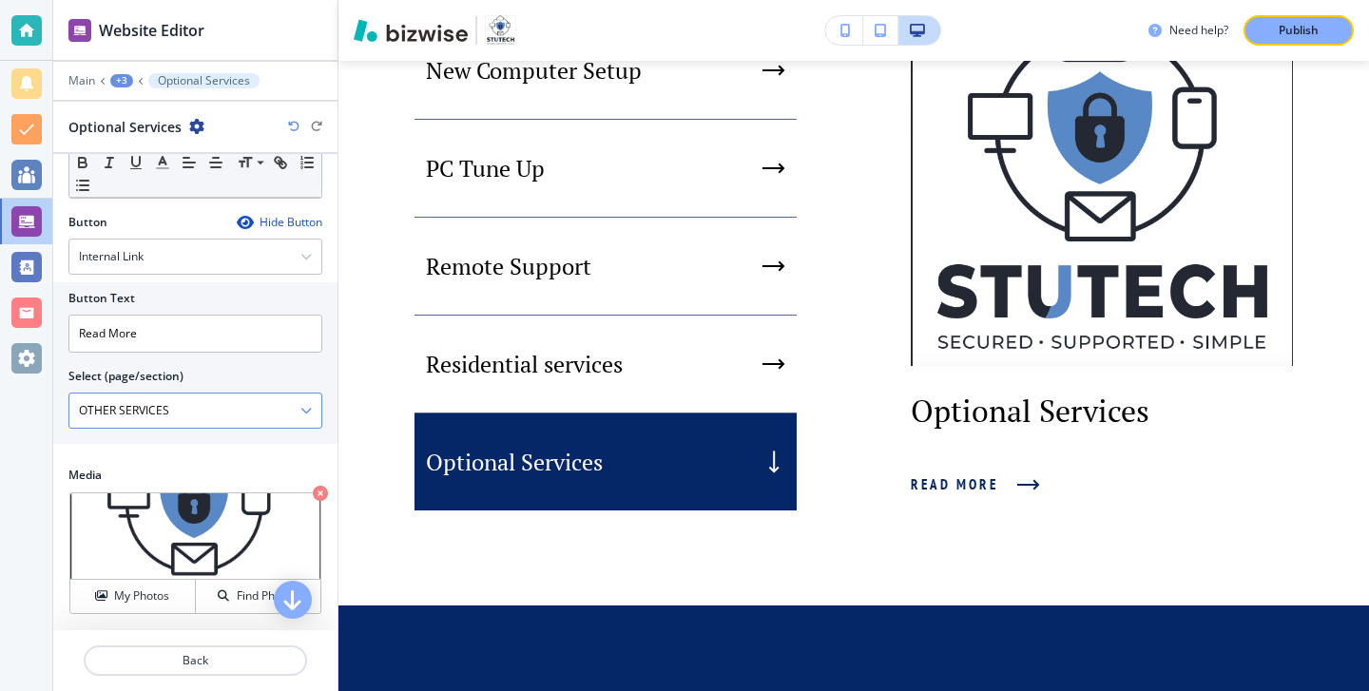
scroll to position [0, 0]
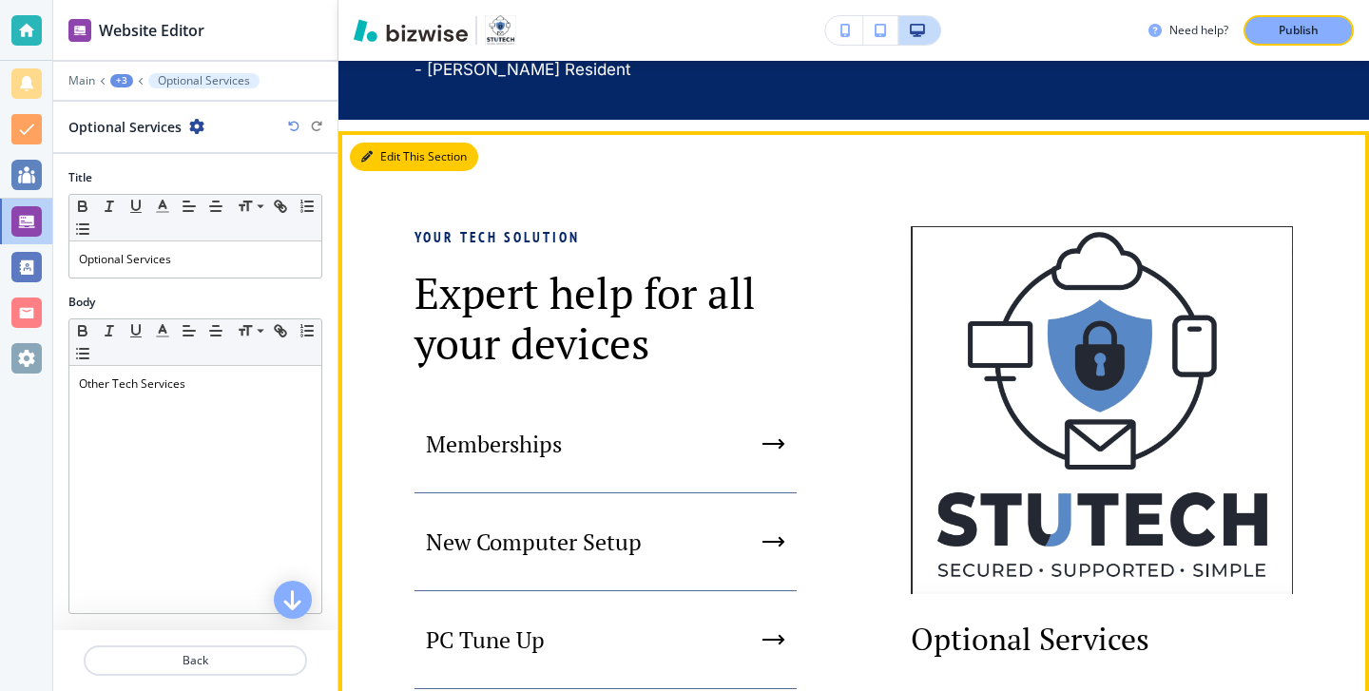
click at [384, 171] on button "Edit This Section" at bounding box center [414, 157] width 128 height 29
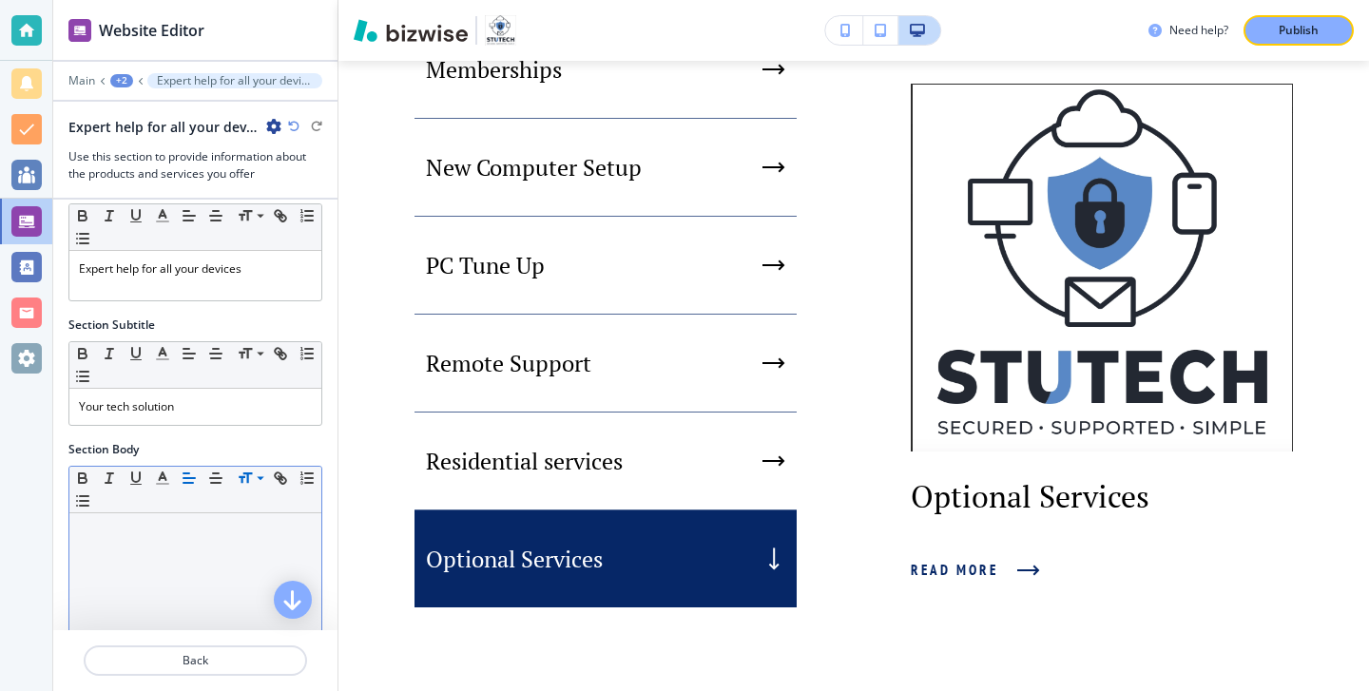
scroll to position [60, 0]
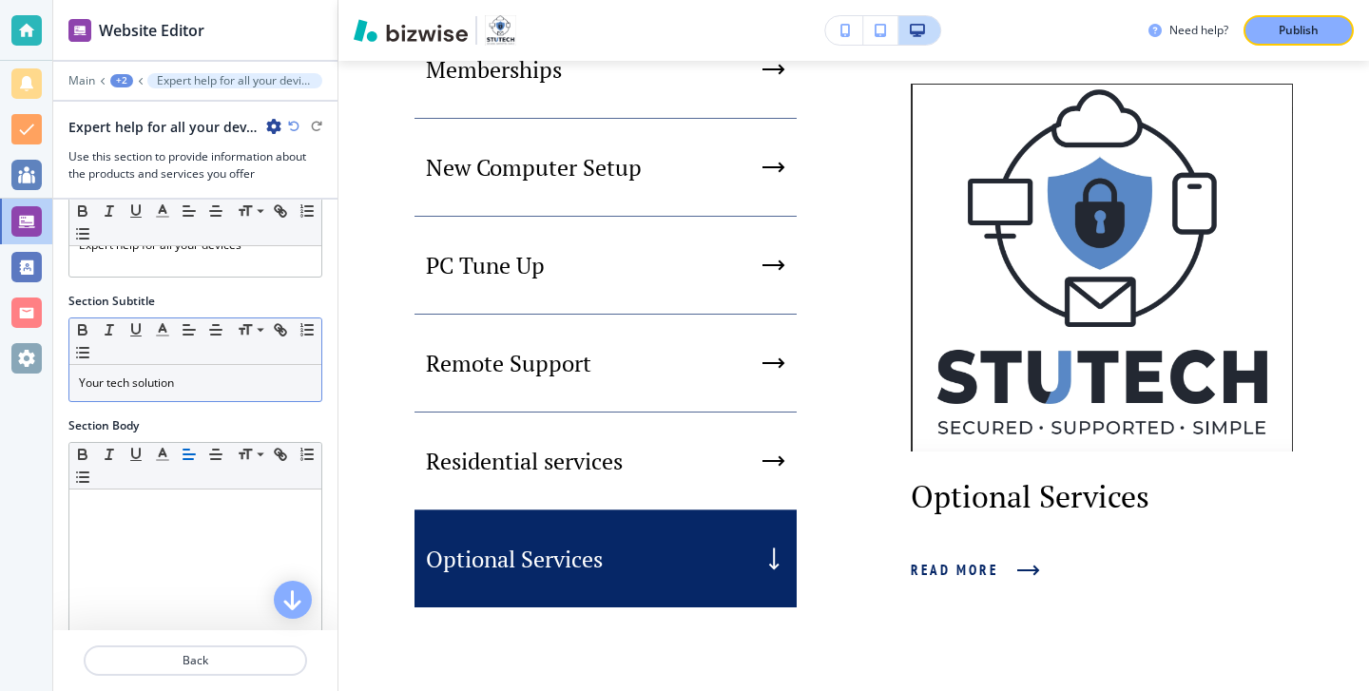
click at [218, 400] on div "Your tech solution" at bounding box center [195, 383] width 252 height 36
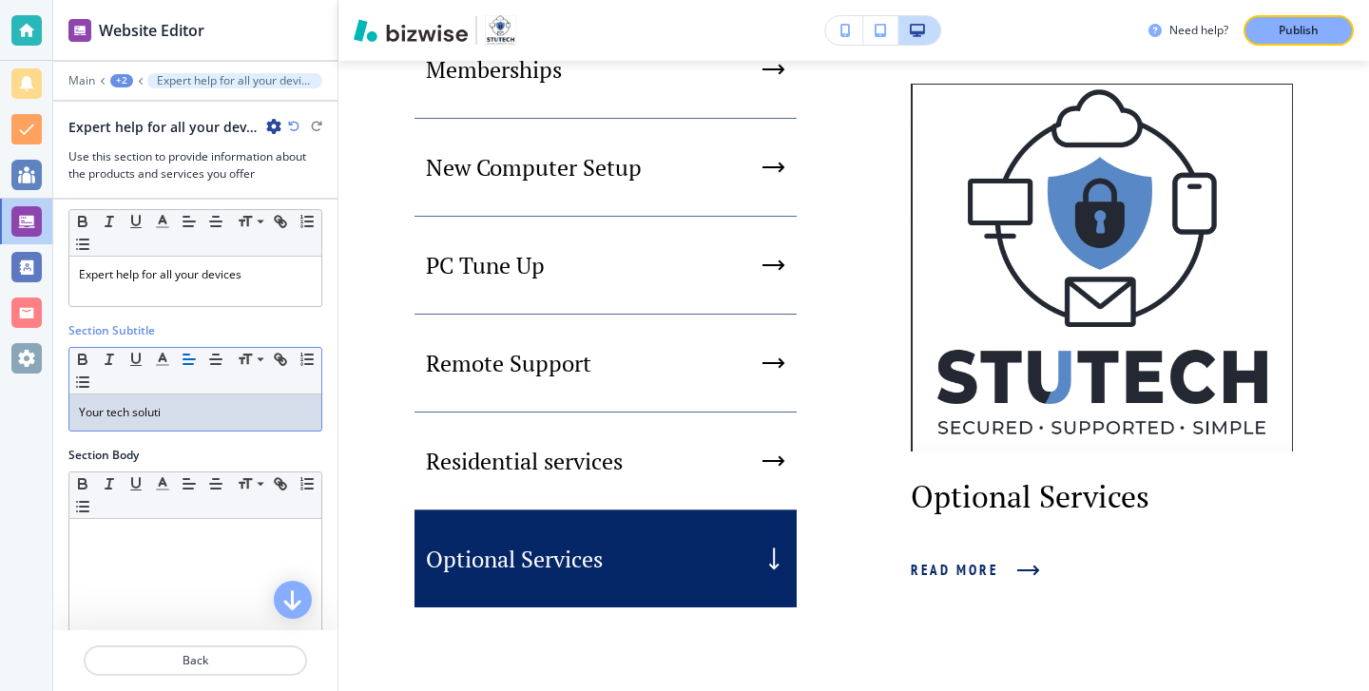
scroll to position [0, 0]
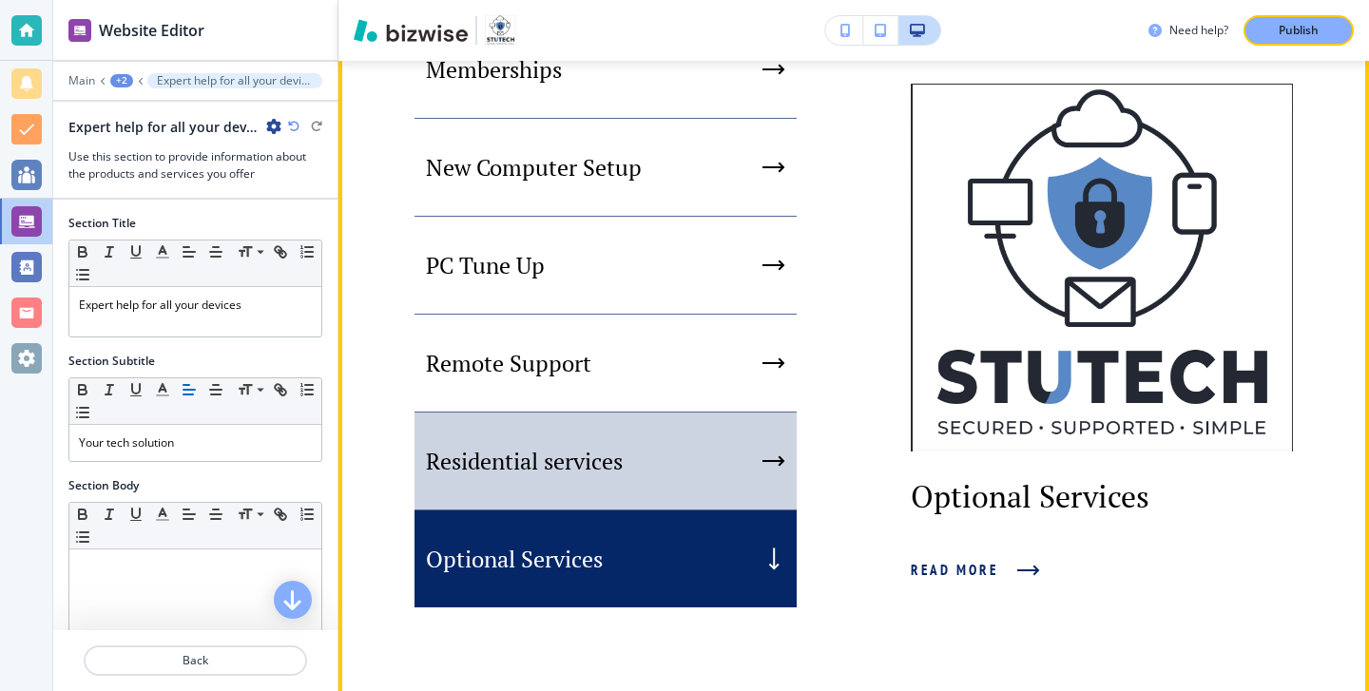
click at [594, 475] on p "Residential services" at bounding box center [524, 461] width 197 height 29
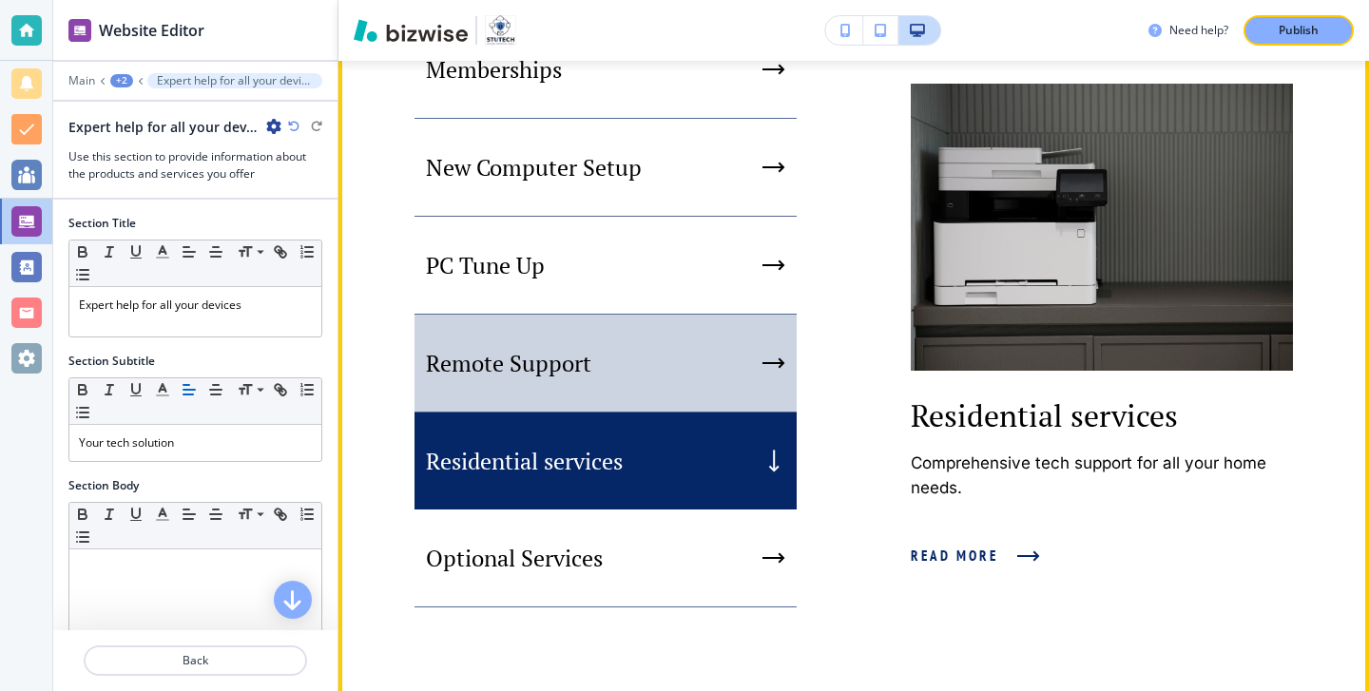
click at [595, 412] on div "Remote Support" at bounding box center [605, 364] width 382 height 98
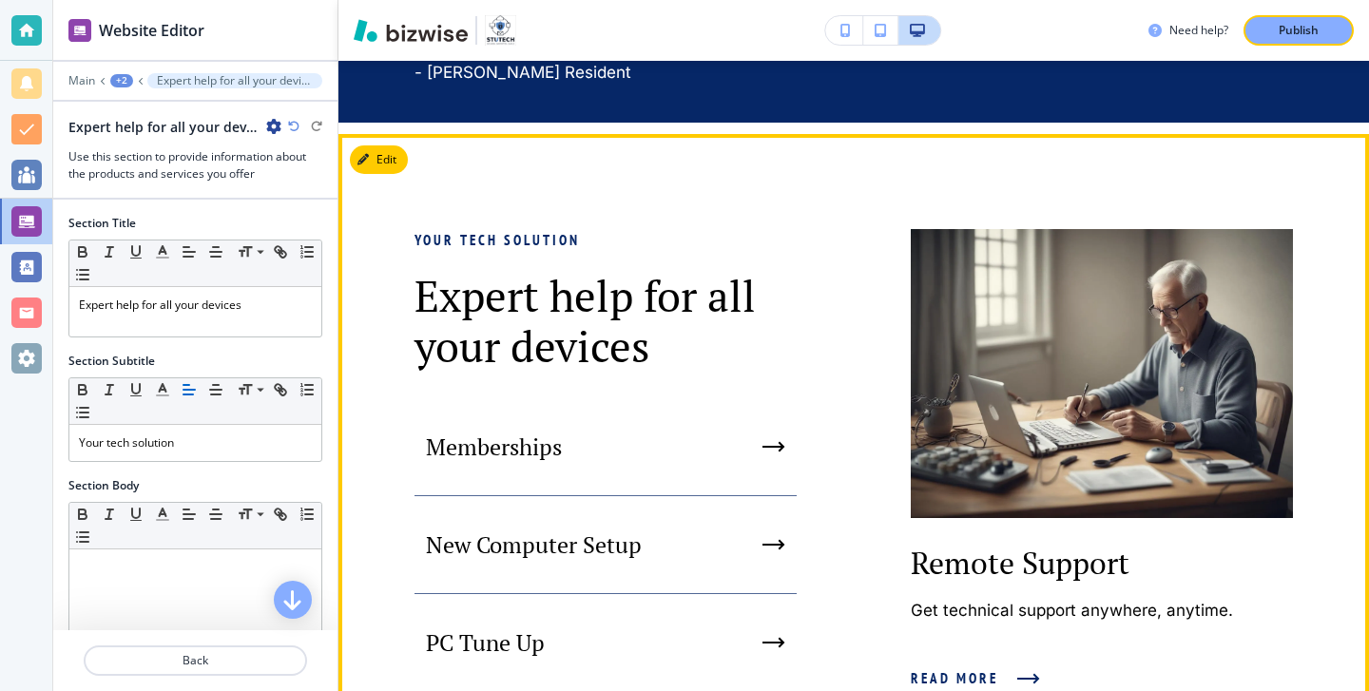
scroll to position [1044, 0]
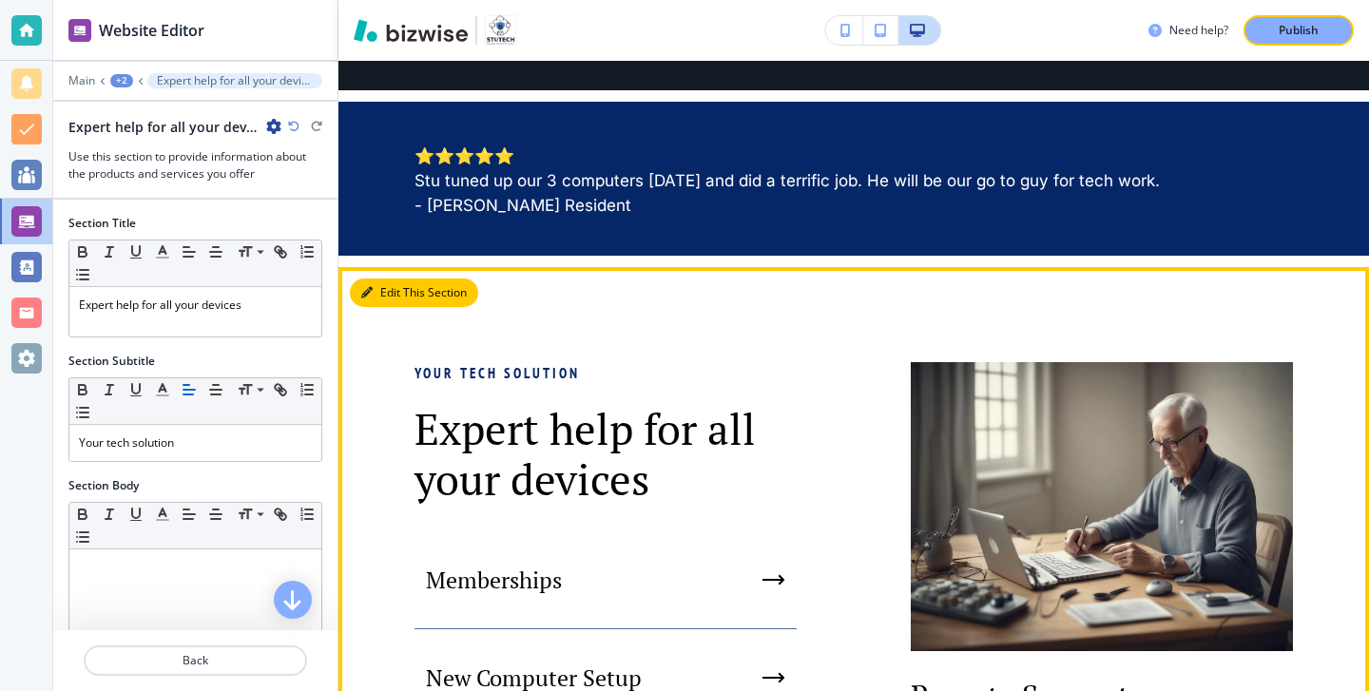
click at [367, 298] on icon "button" at bounding box center [366, 292] width 11 height 11
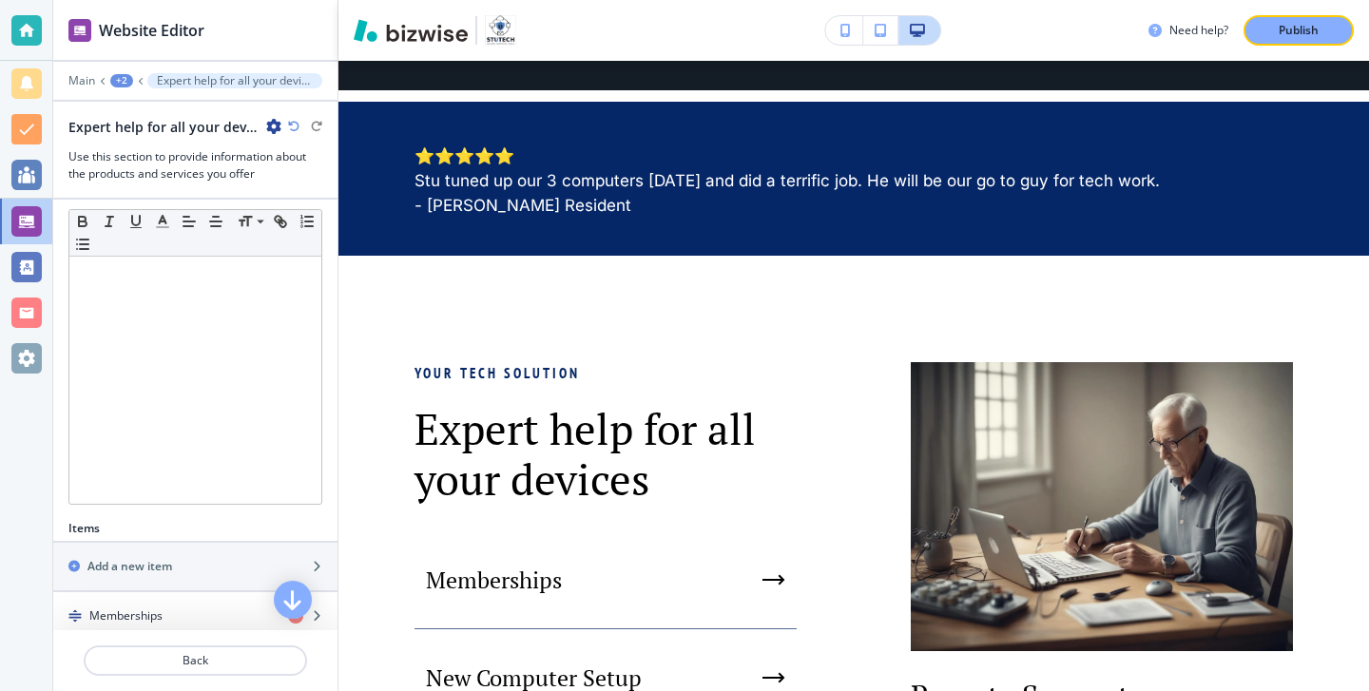
scroll to position [682, 0]
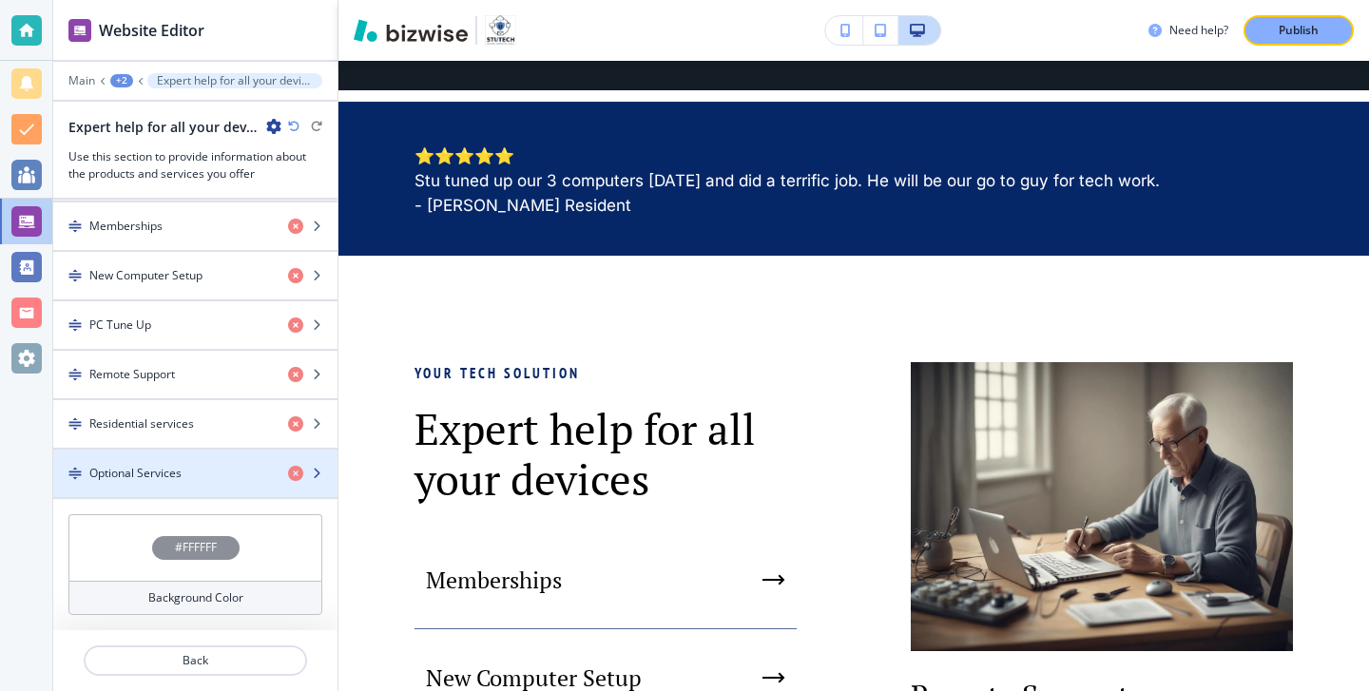
click at [126, 457] on div "button" at bounding box center [195, 457] width 284 height 15
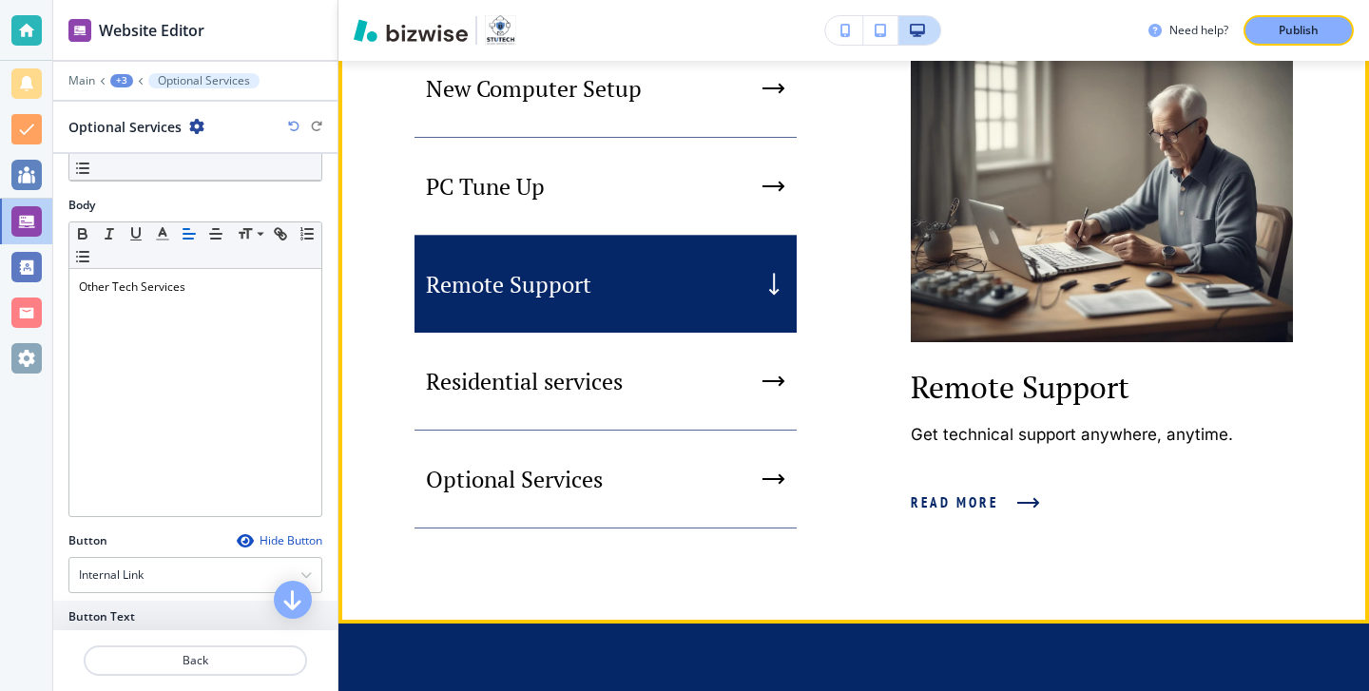
scroll to position [1696, 0]
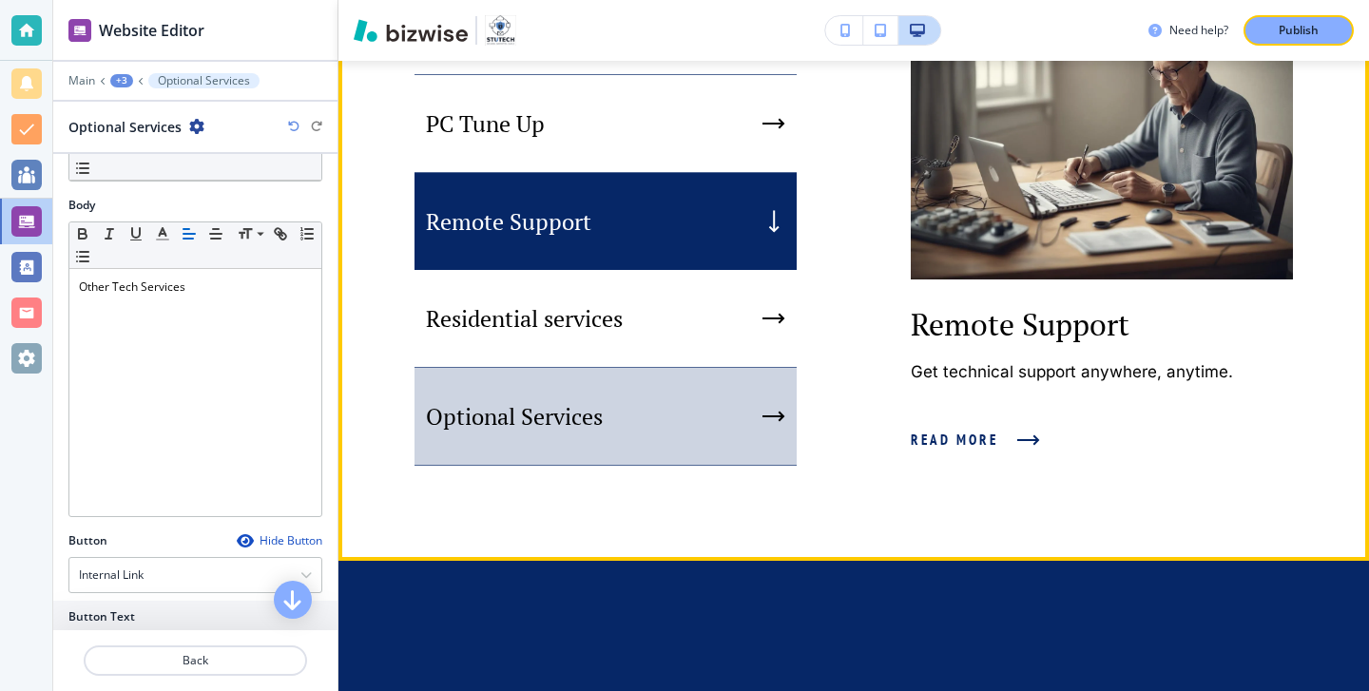
click at [499, 431] on p "Optional Services" at bounding box center [514, 416] width 177 height 29
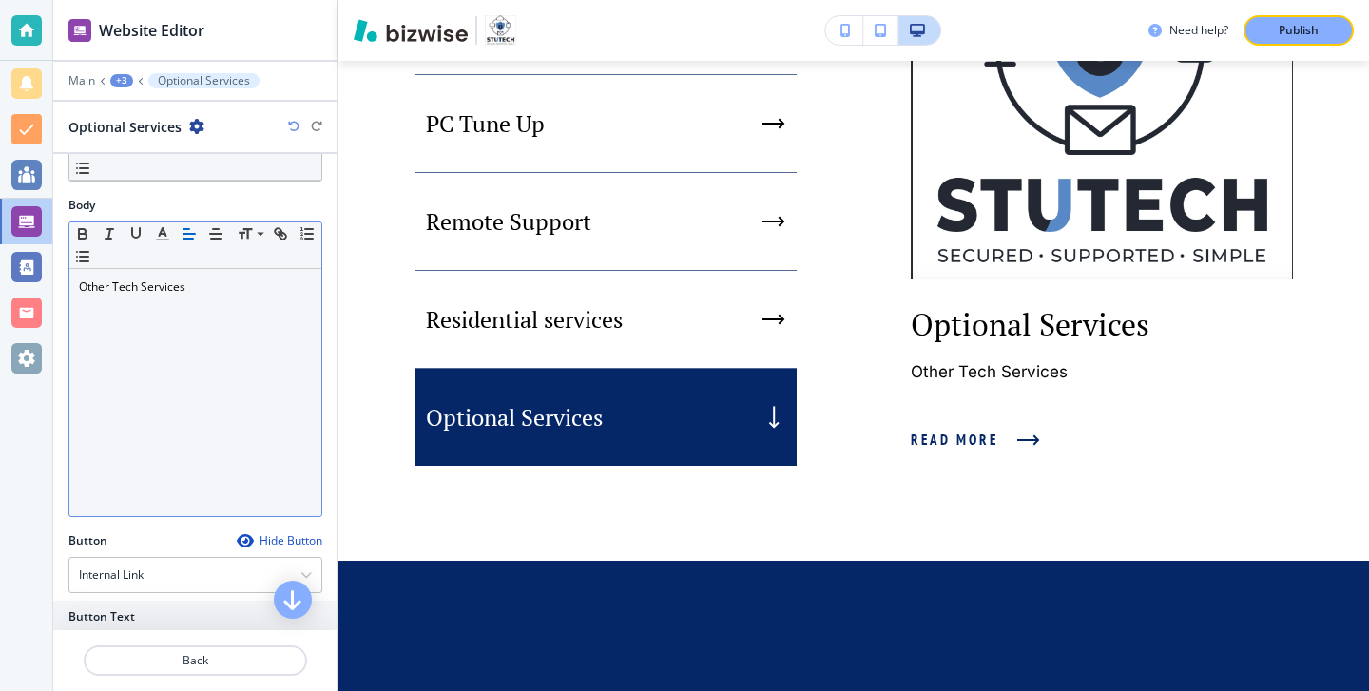
click at [262, 286] on p "Other Tech Services" at bounding box center [195, 286] width 233 height 17
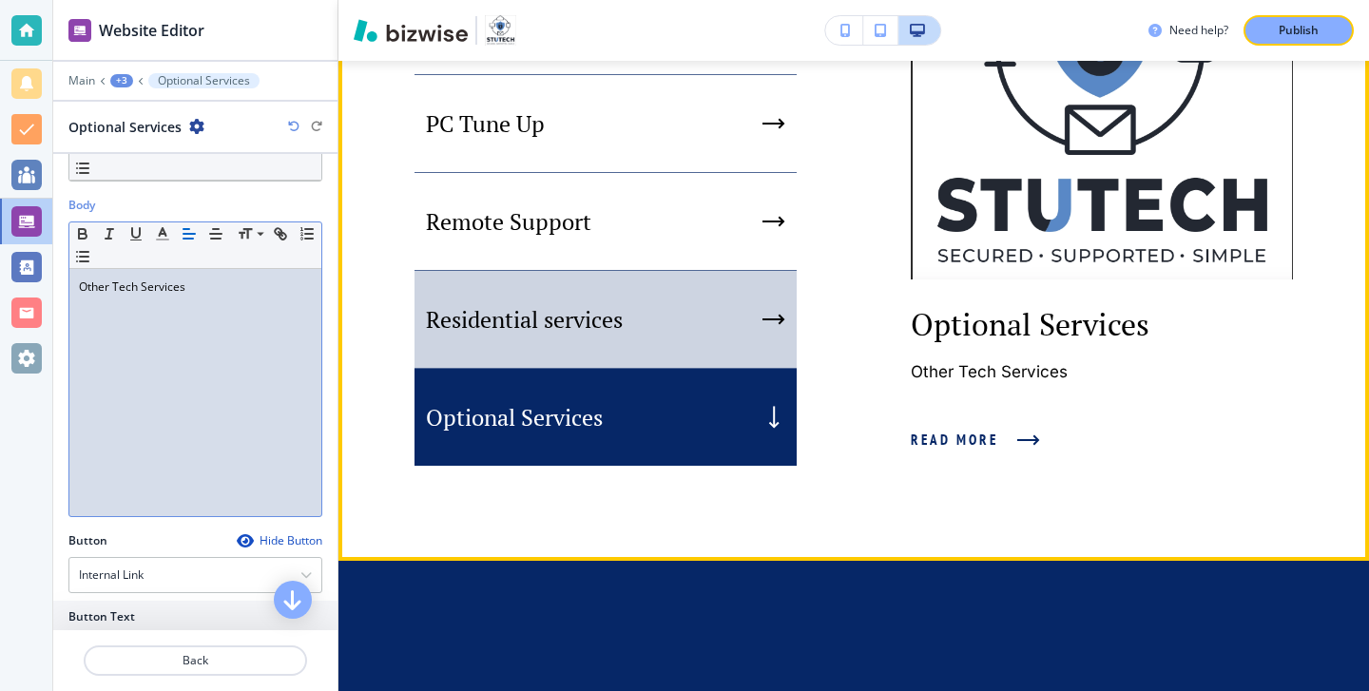
click at [459, 334] on p "Residential services" at bounding box center [524, 319] width 197 height 29
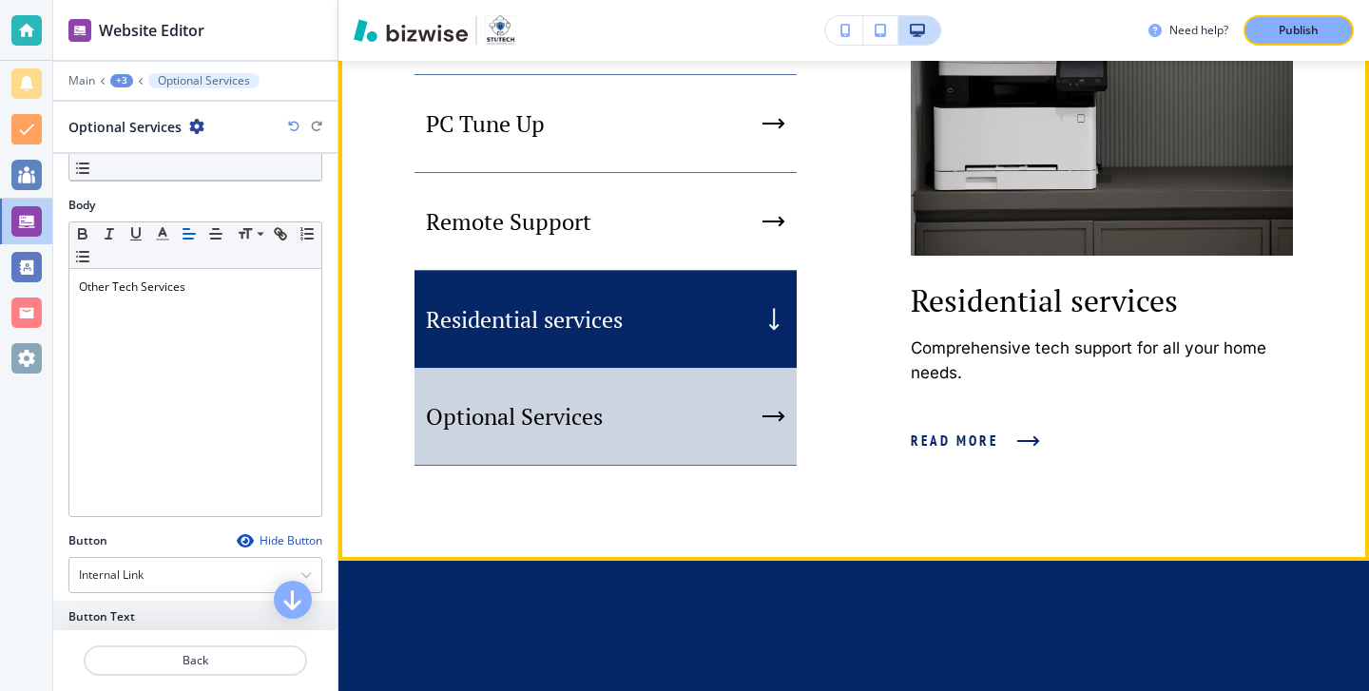
click at [489, 431] on p "Optional Services" at bounding box center [514, 416] width 177 height 29
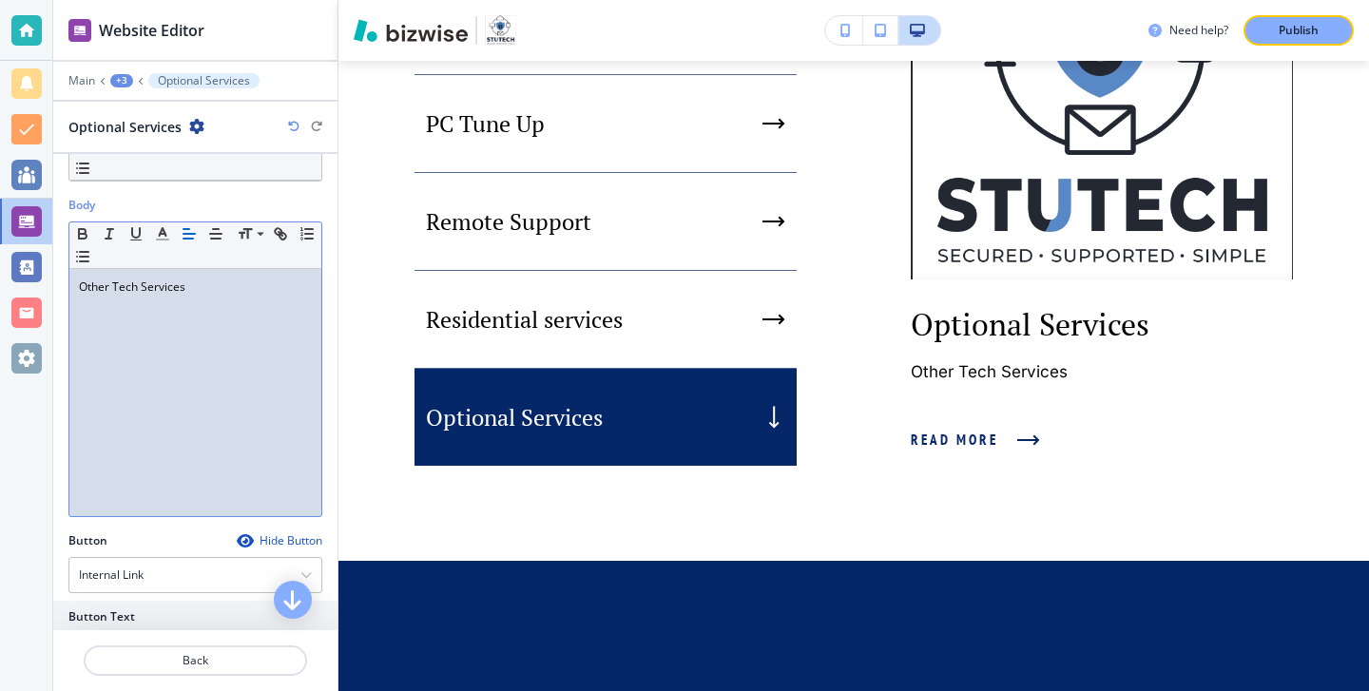
click at [120, 283] on p "Other Tech Services" at bounding box center [195, 286] width 233 height 17
click at [142, 290] on p "Other tech Services" at bounding box center [195, 286] width 233 height 17
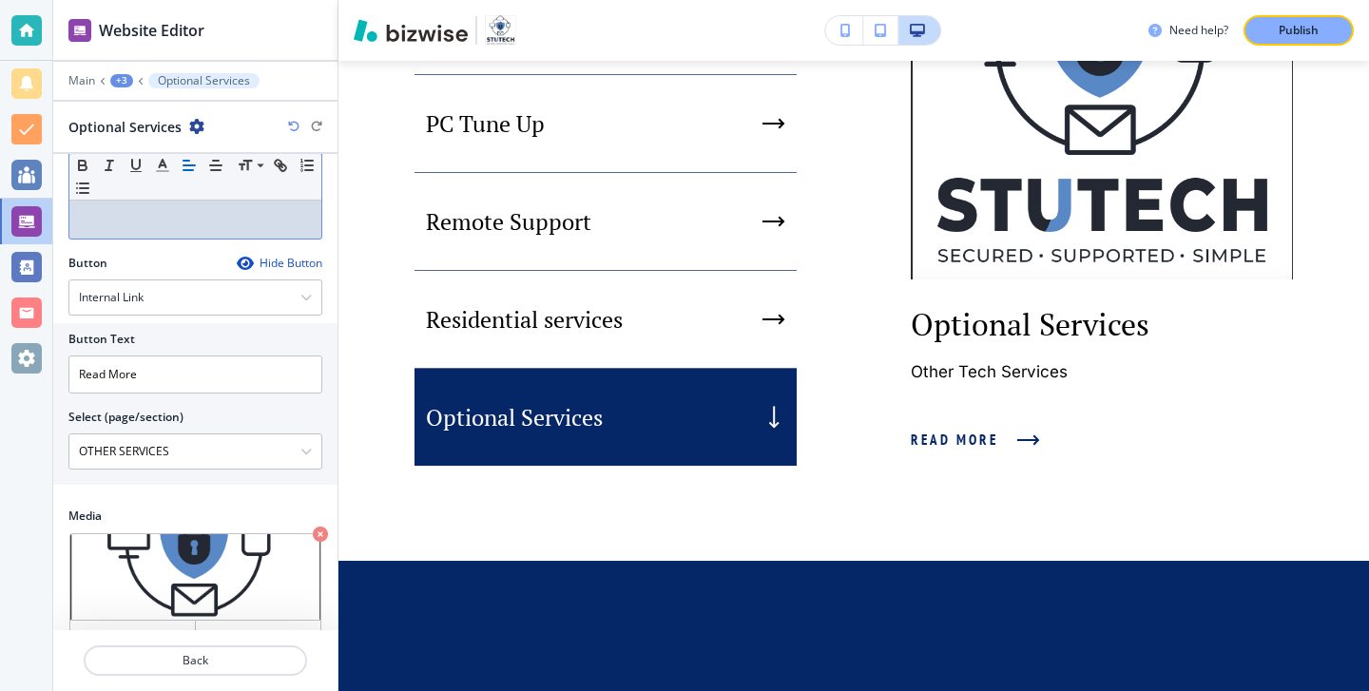
scroll to position [415, 0]
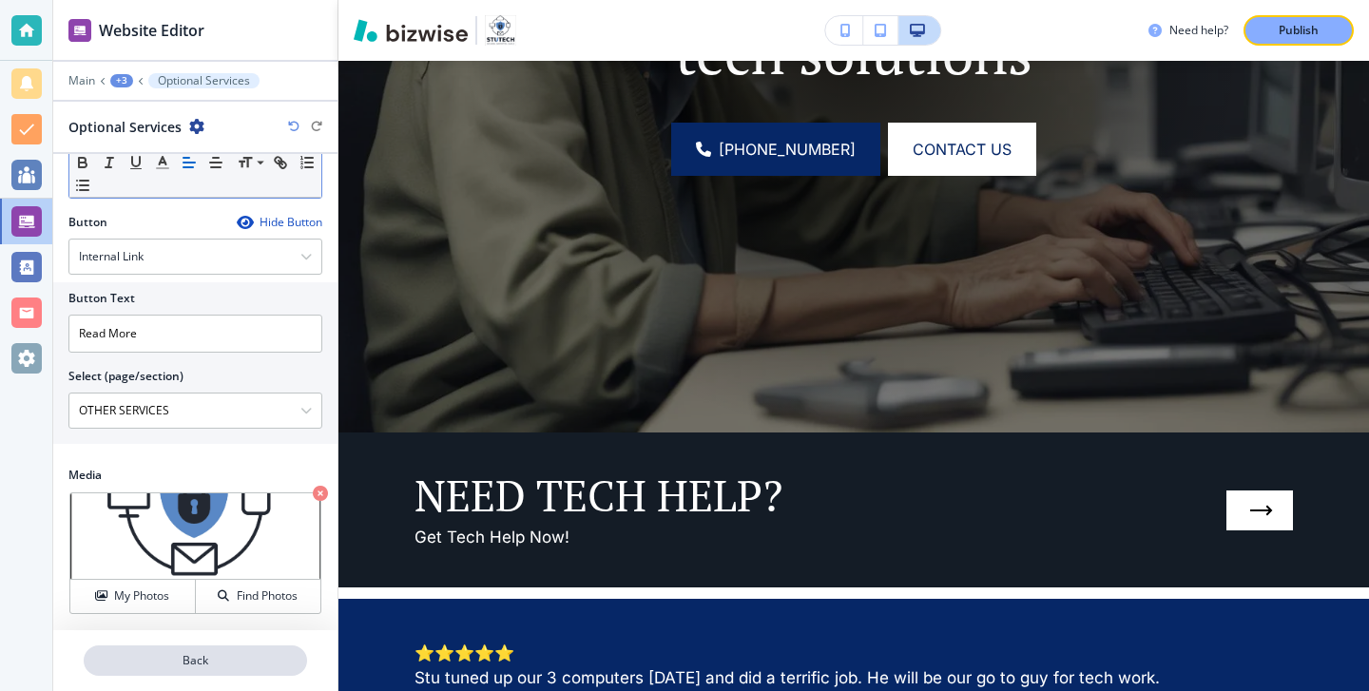
click at [151, 658] on p "Back" at bounding box center [196, 660] width 220 height 17
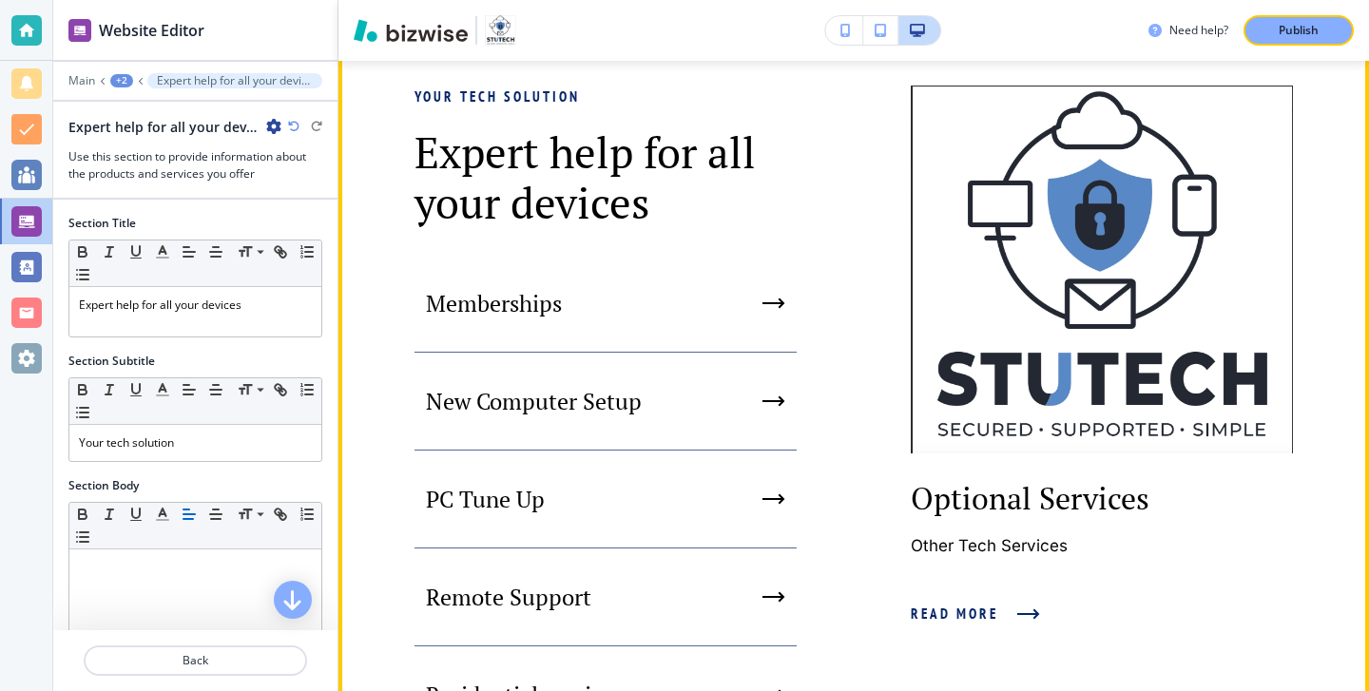
scroll to position [1317, 0]
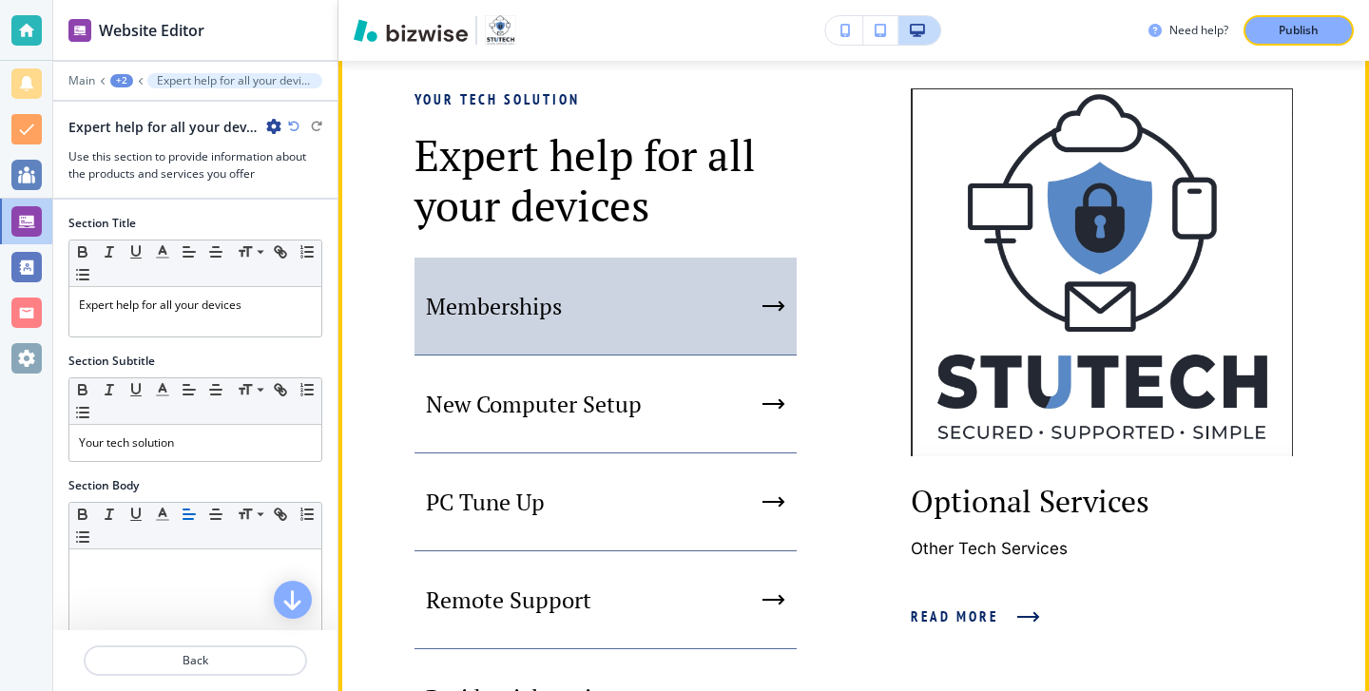
click at [606, 341] on div "Memberships" at bounding box center [605, 307] width 382 height 98
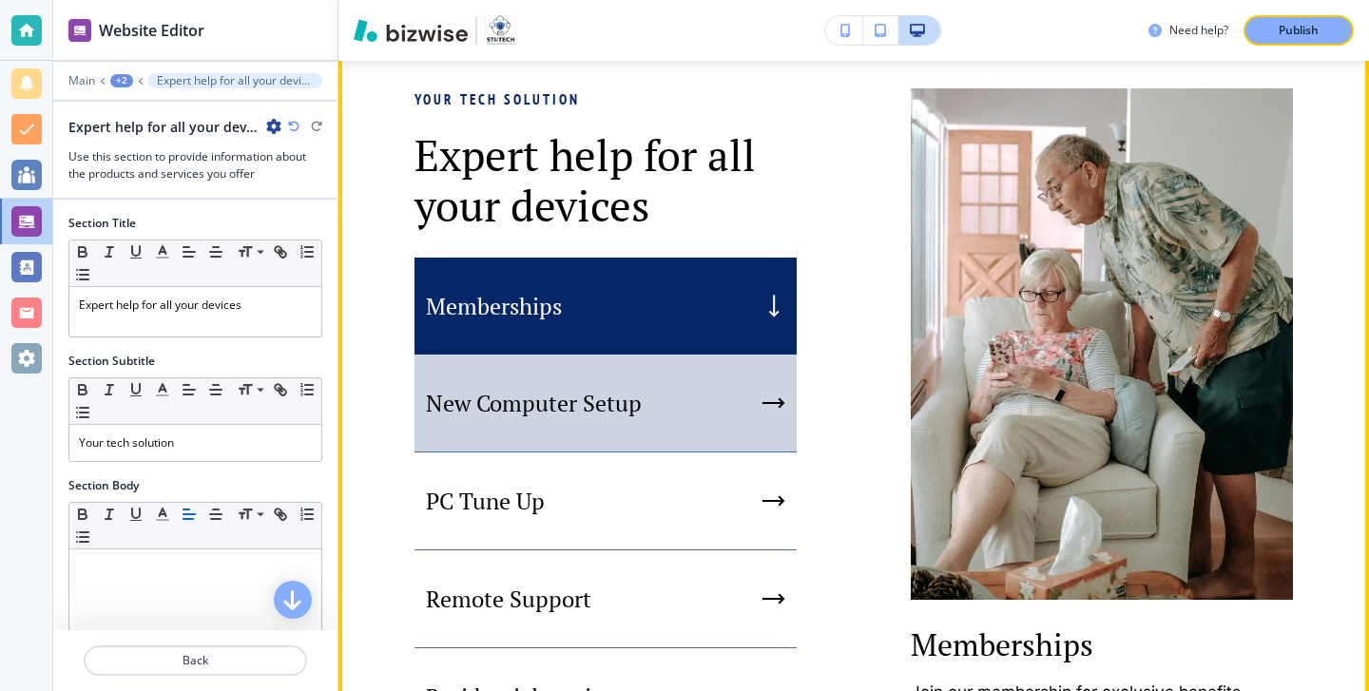
click at [602, 412] on p "New Computer Setup" at bounding box center [534, 403] width 216 height 29
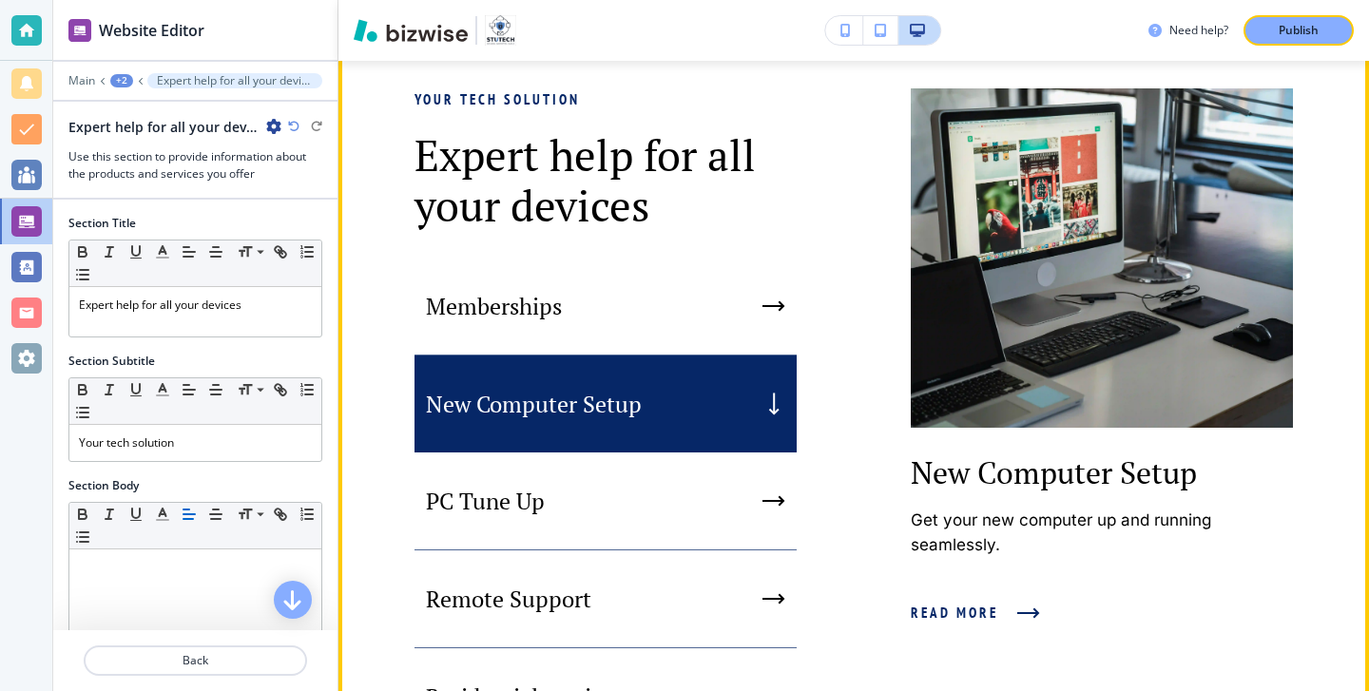
click at [601, 452] on div "New Computer Setup" at bounding box center [605, 403] width 382 height 97
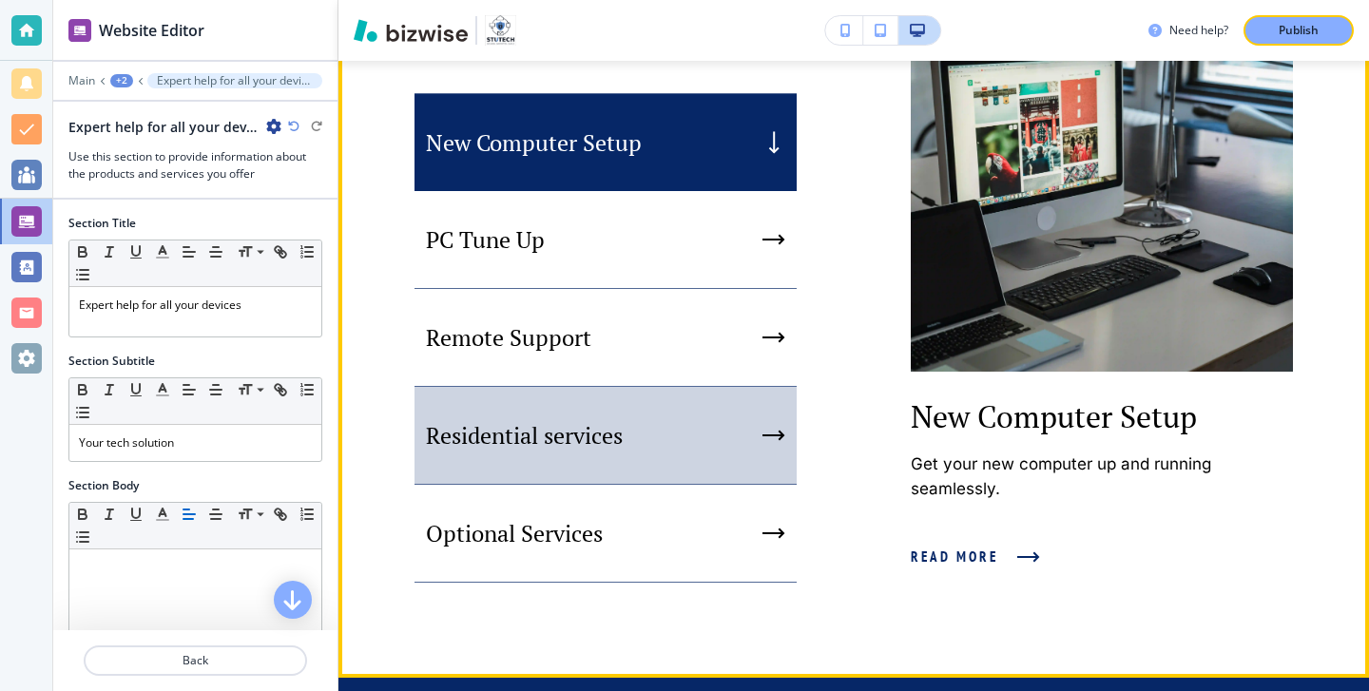
scroll to position [1602, 0]
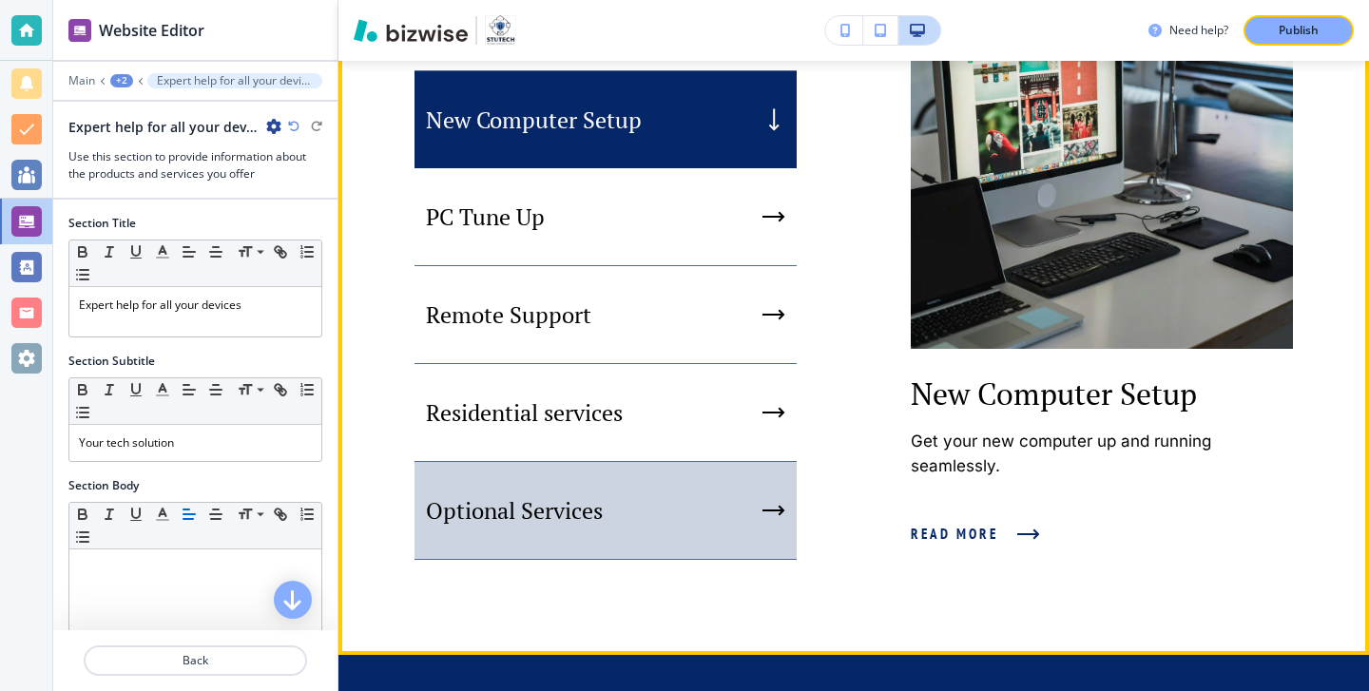
click at [593, 519] on div "Optional Services" at bounding box center [605, 511] width 382 height 98
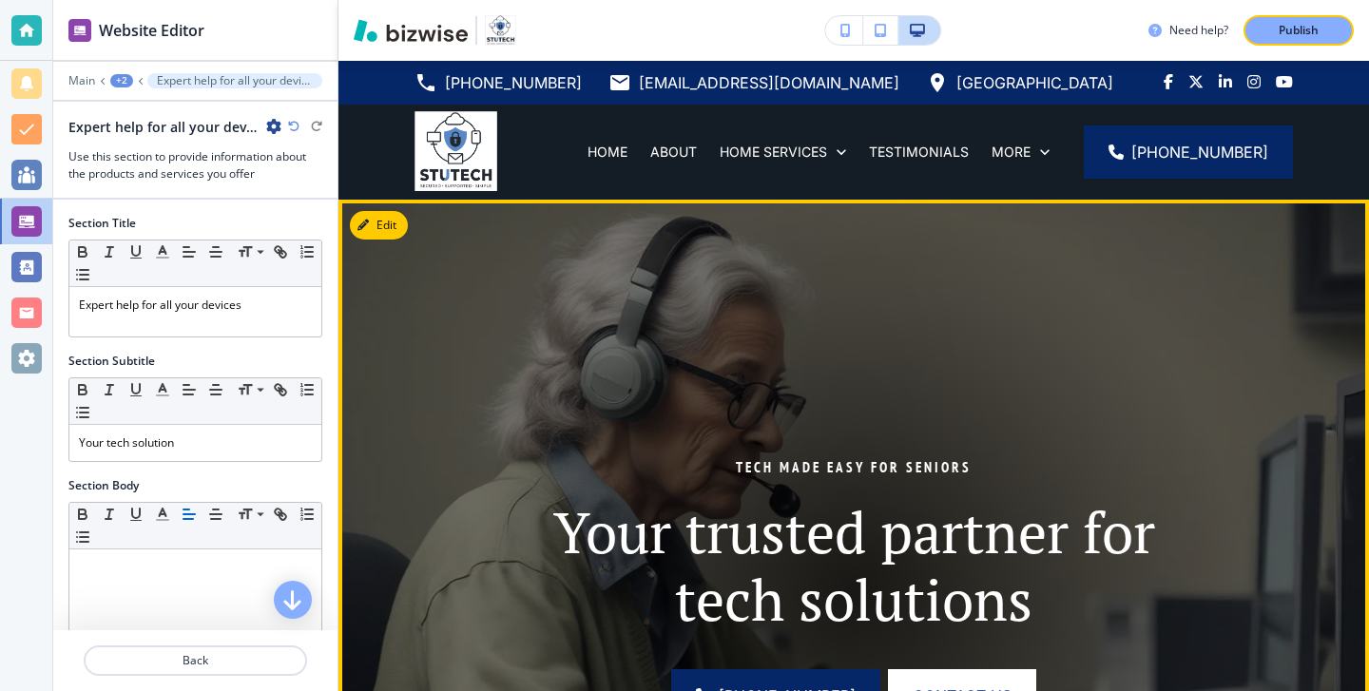
scroll to position [8, 0]
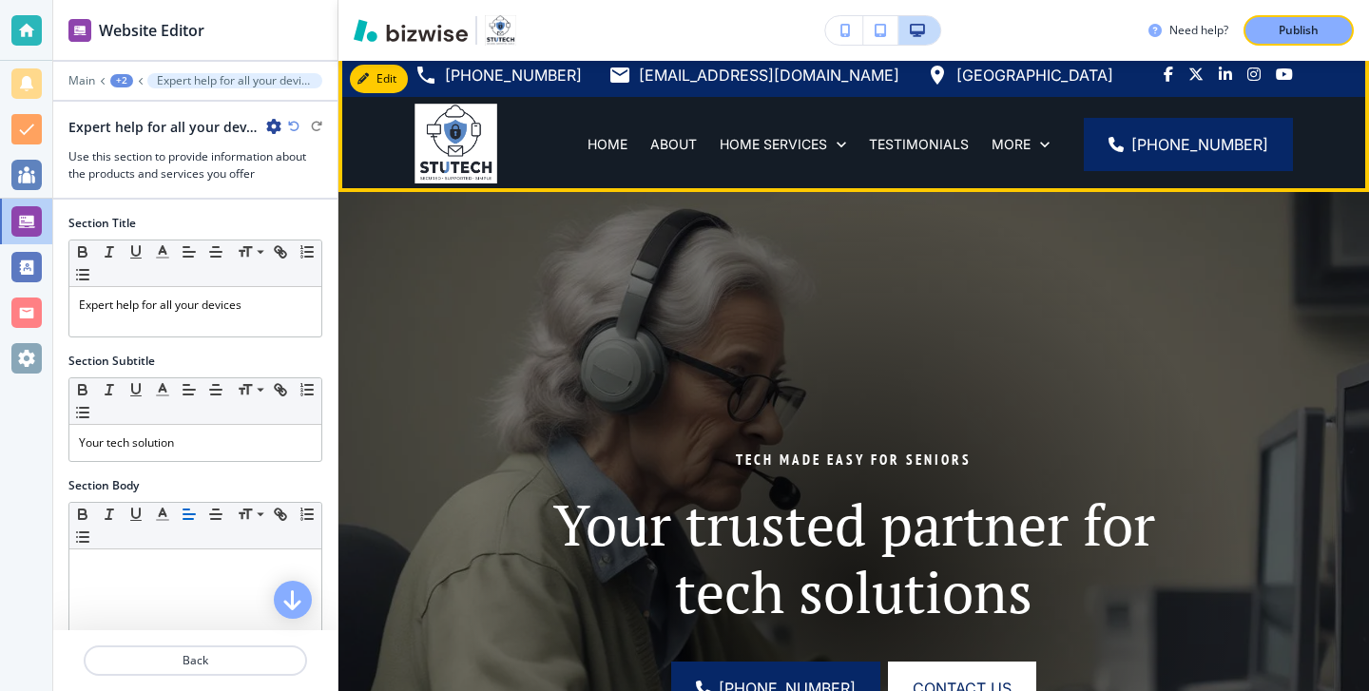
click at [496, 182] on img at bounding box center [455, 144] width 83 height 80
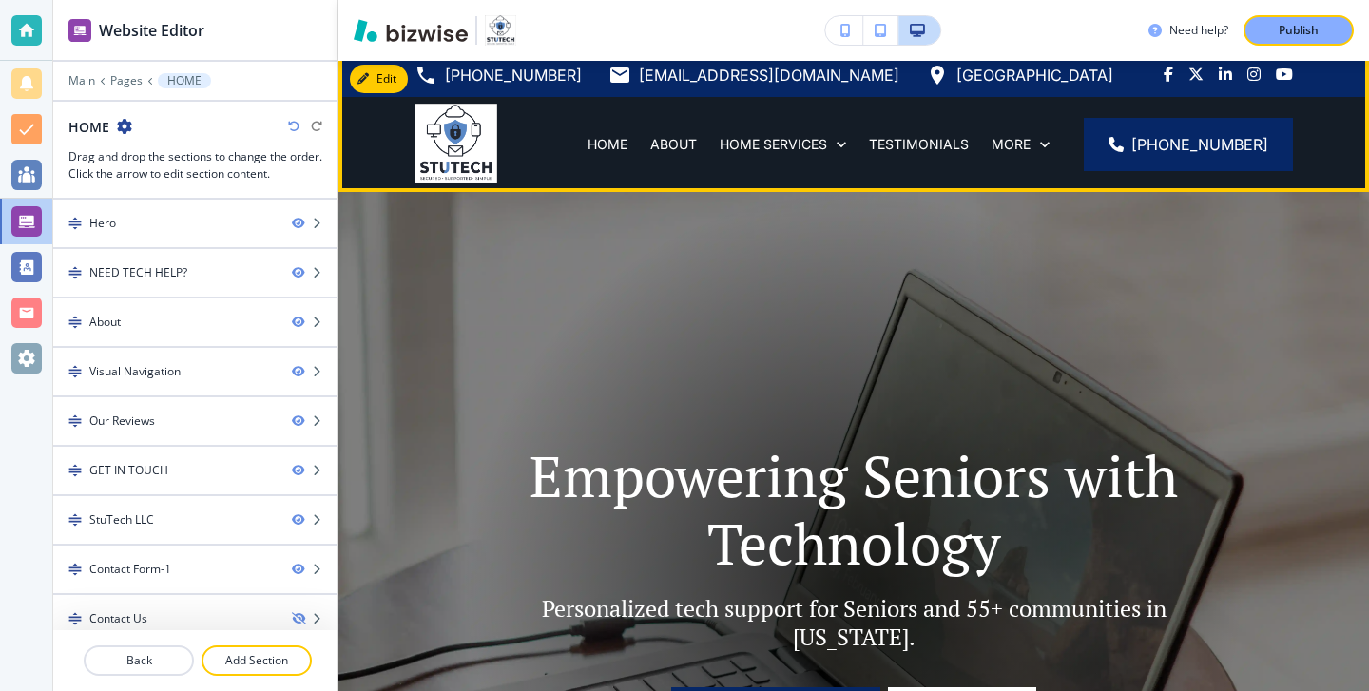
scroll to position [0, 0]
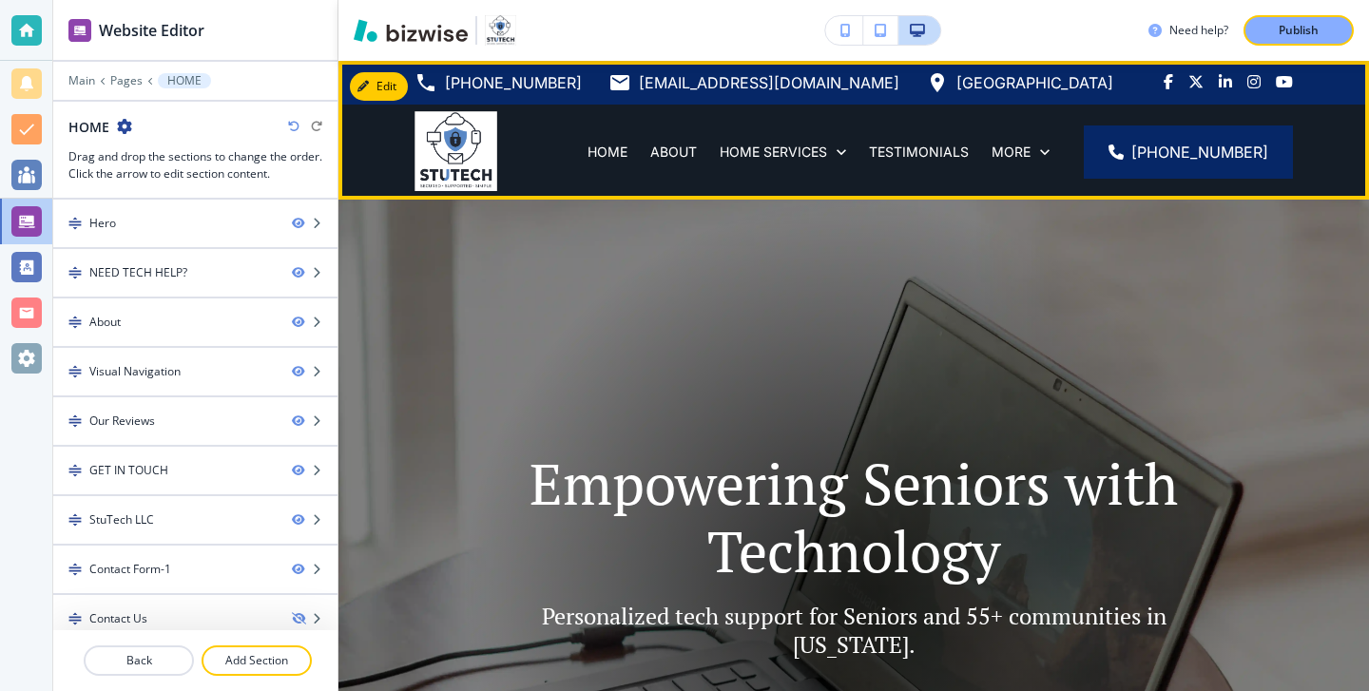
click at [477, 167] on img at bounding box center [455, 151] width 83 height 80
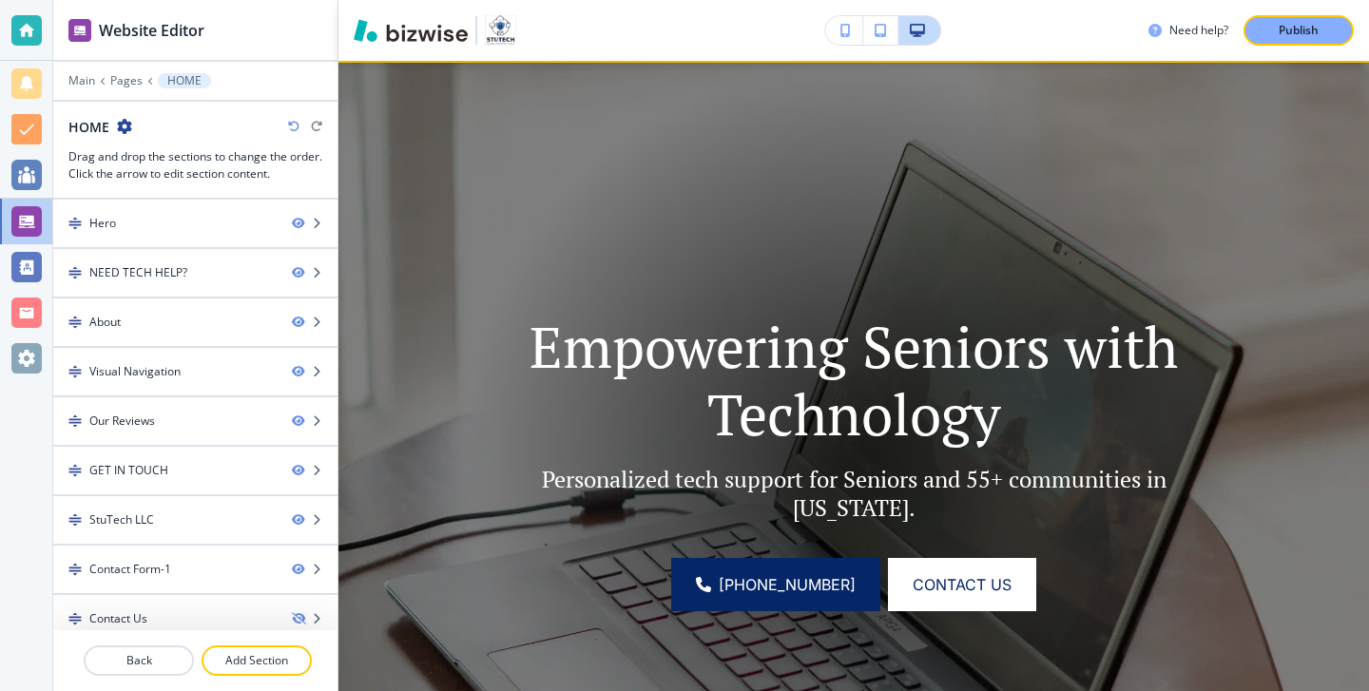
scroll to position [139, 0]
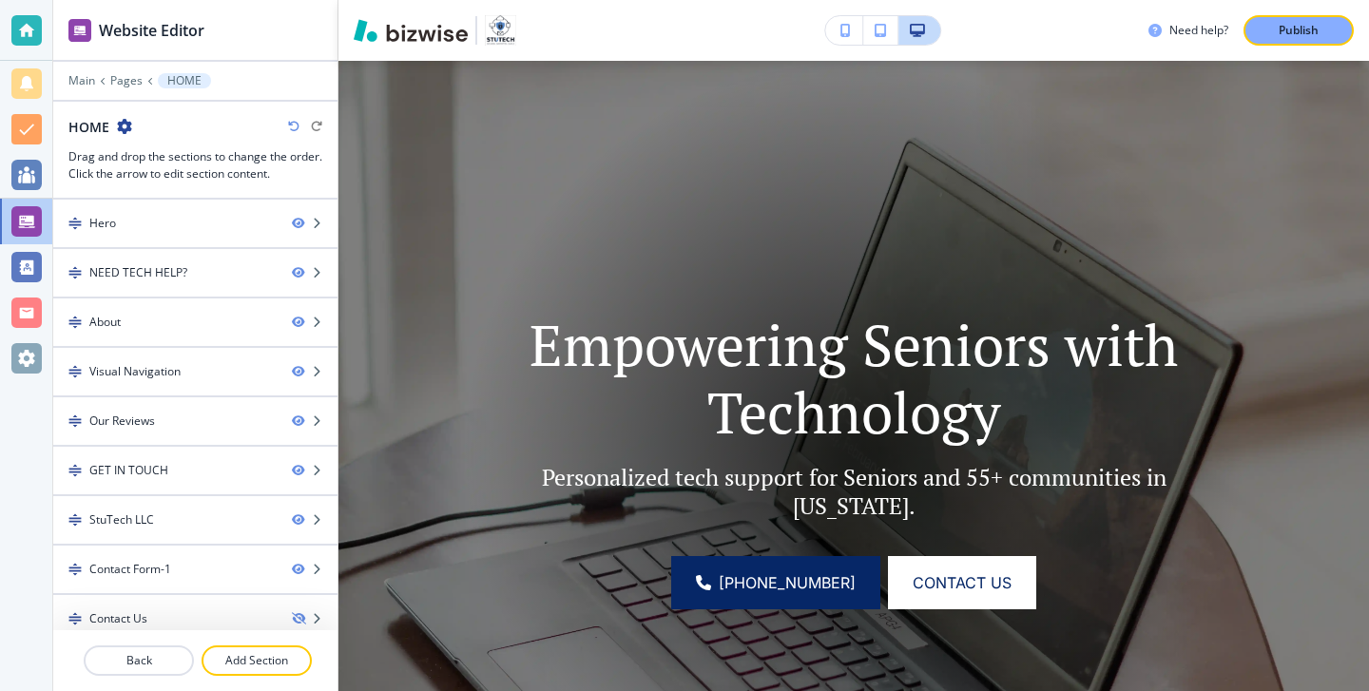
click at [1347, 41] on button "Publish" at bounding box center [1298, 30] width 110 height 30
